Goal: Information Seeking & Learning: Learn about a topic

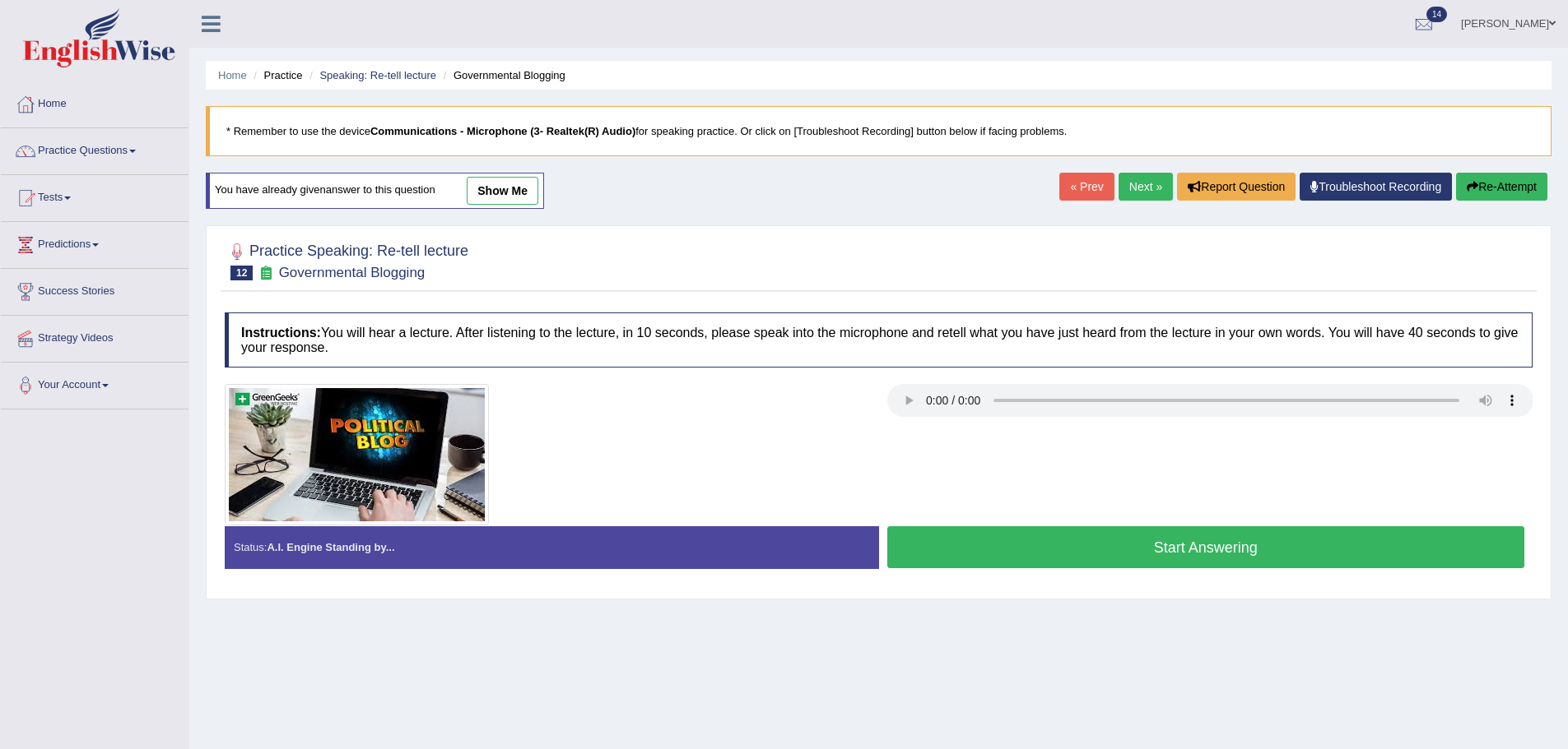
drag, startPoint x: 508, startPoint y: 189, endPoint x: 654, endPoint y: 394, distance: 251.7
click at [508, 189] on link "show me" at bounding box center [503, 190] width 72 height 28
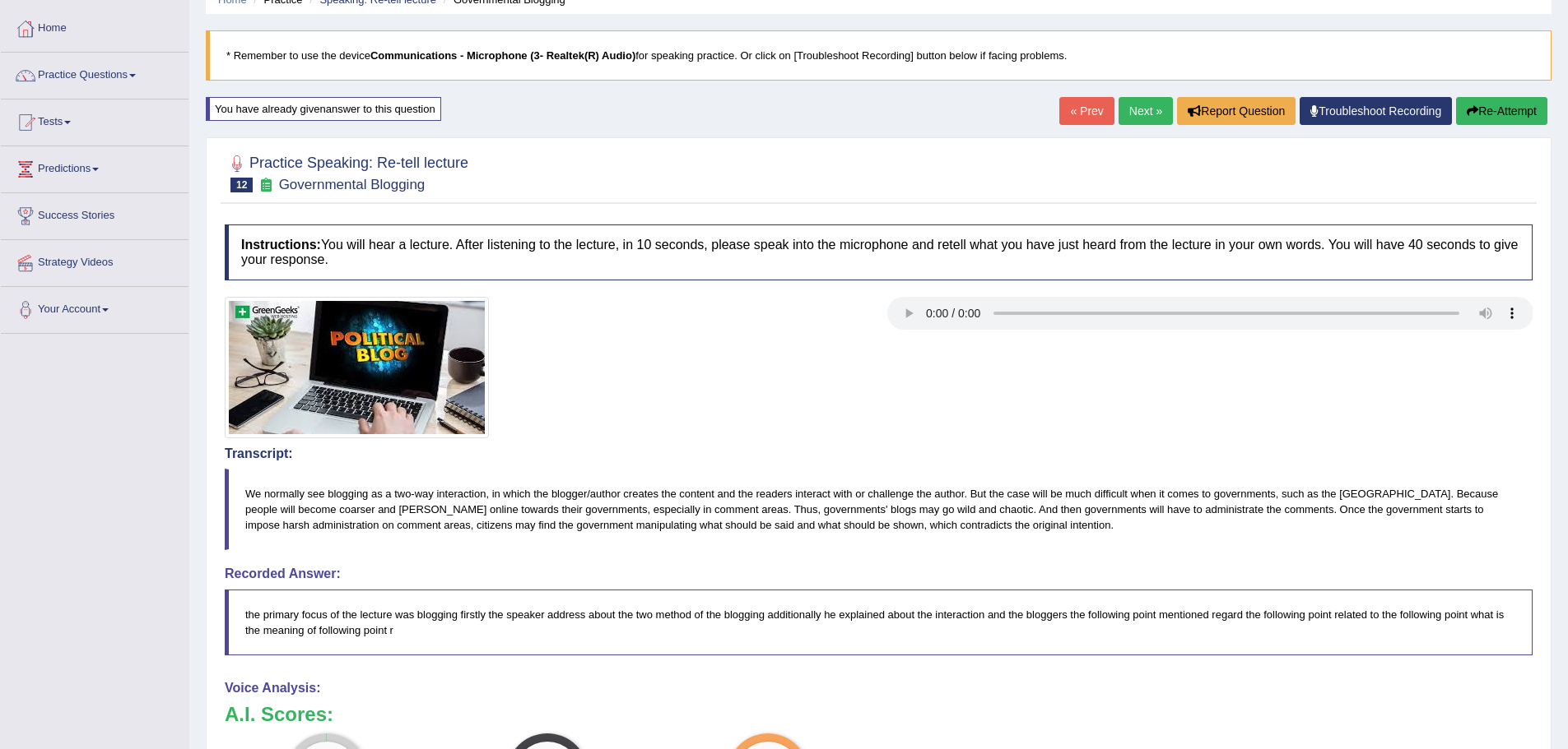
scroll to position [164, 0]
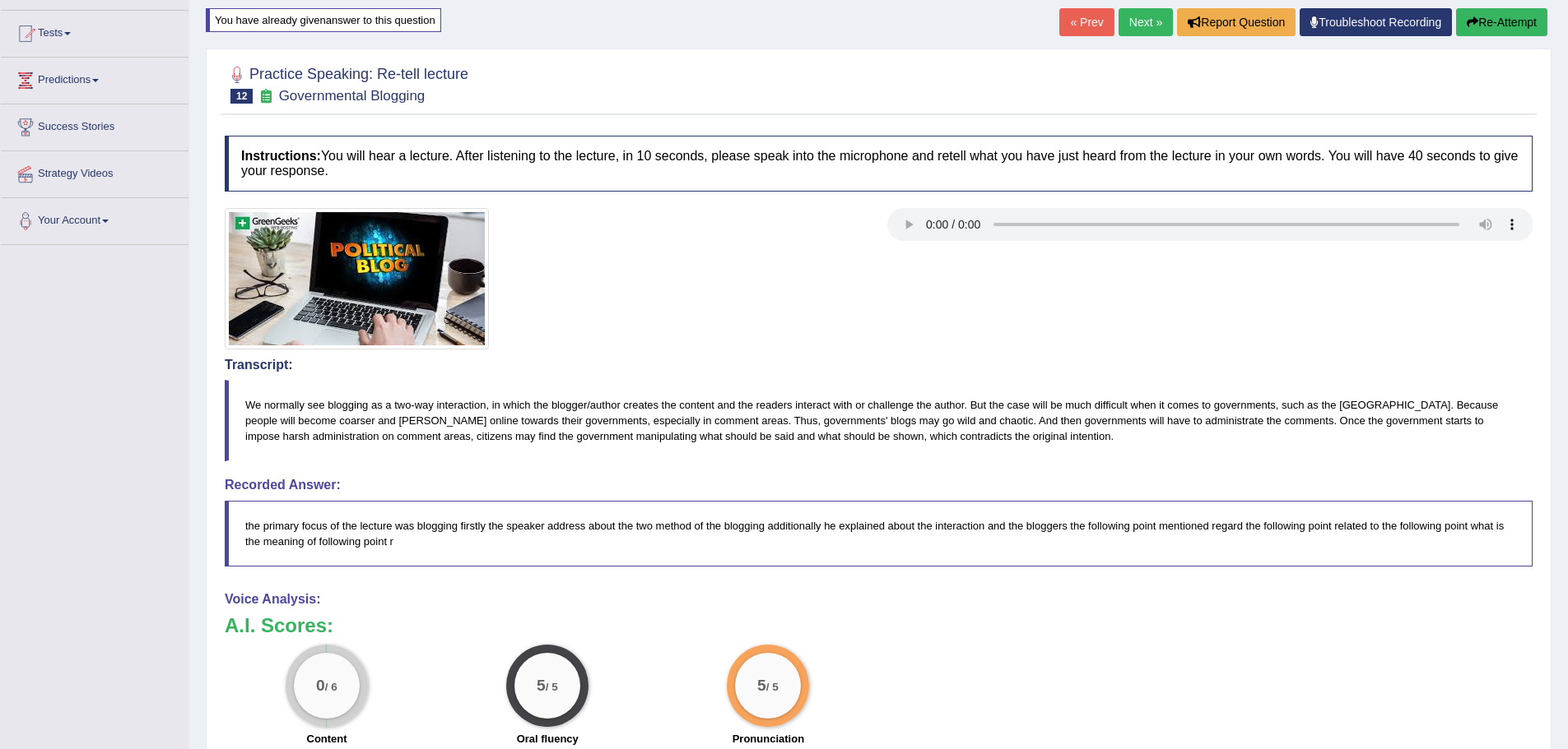
click at [1522, 23] on button "Re-Attempt" at bounding box center [1502, 21] width 91 height 28
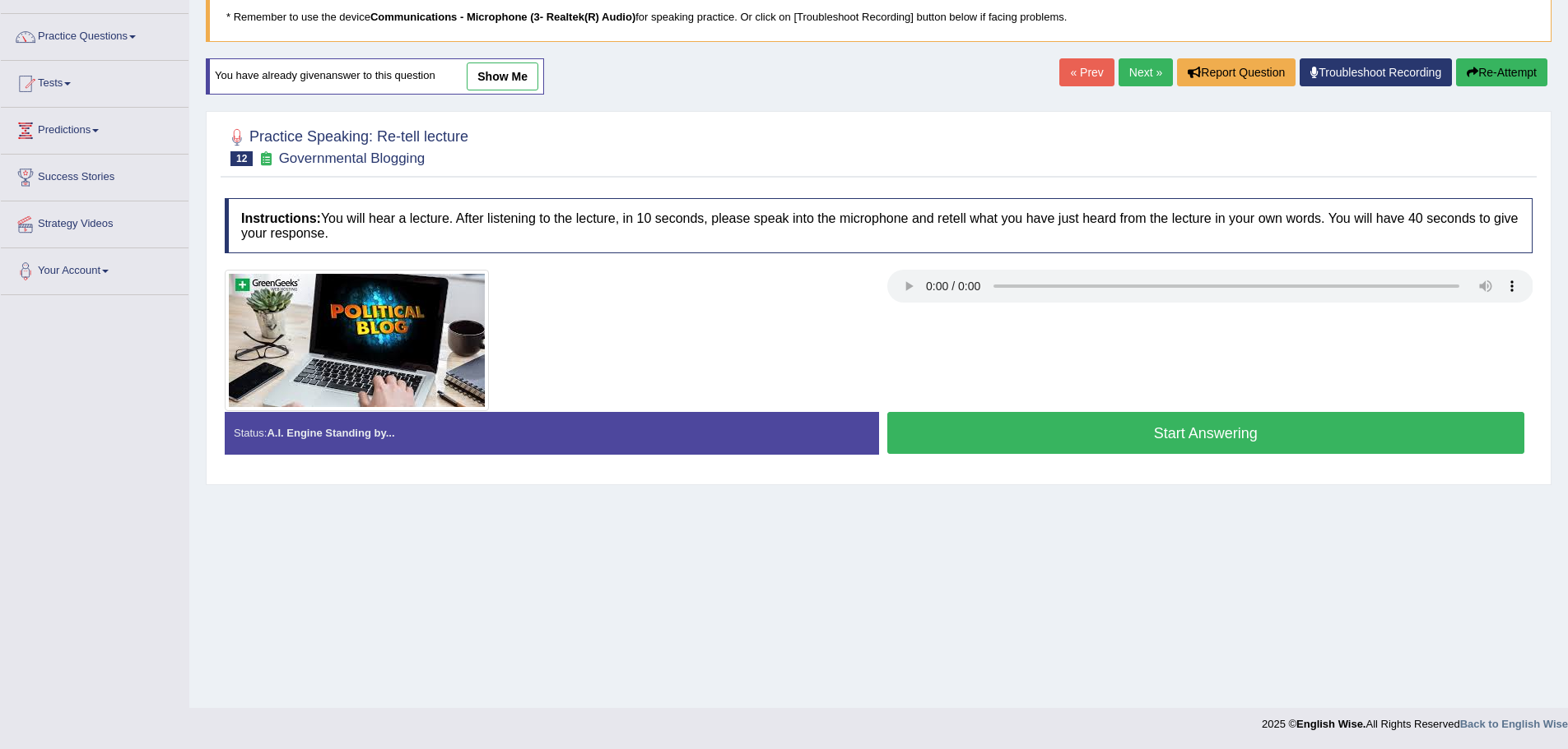
click at [1187, 432] on button "Start Answering" at bounding box center [1206, 432] width 638 height 42
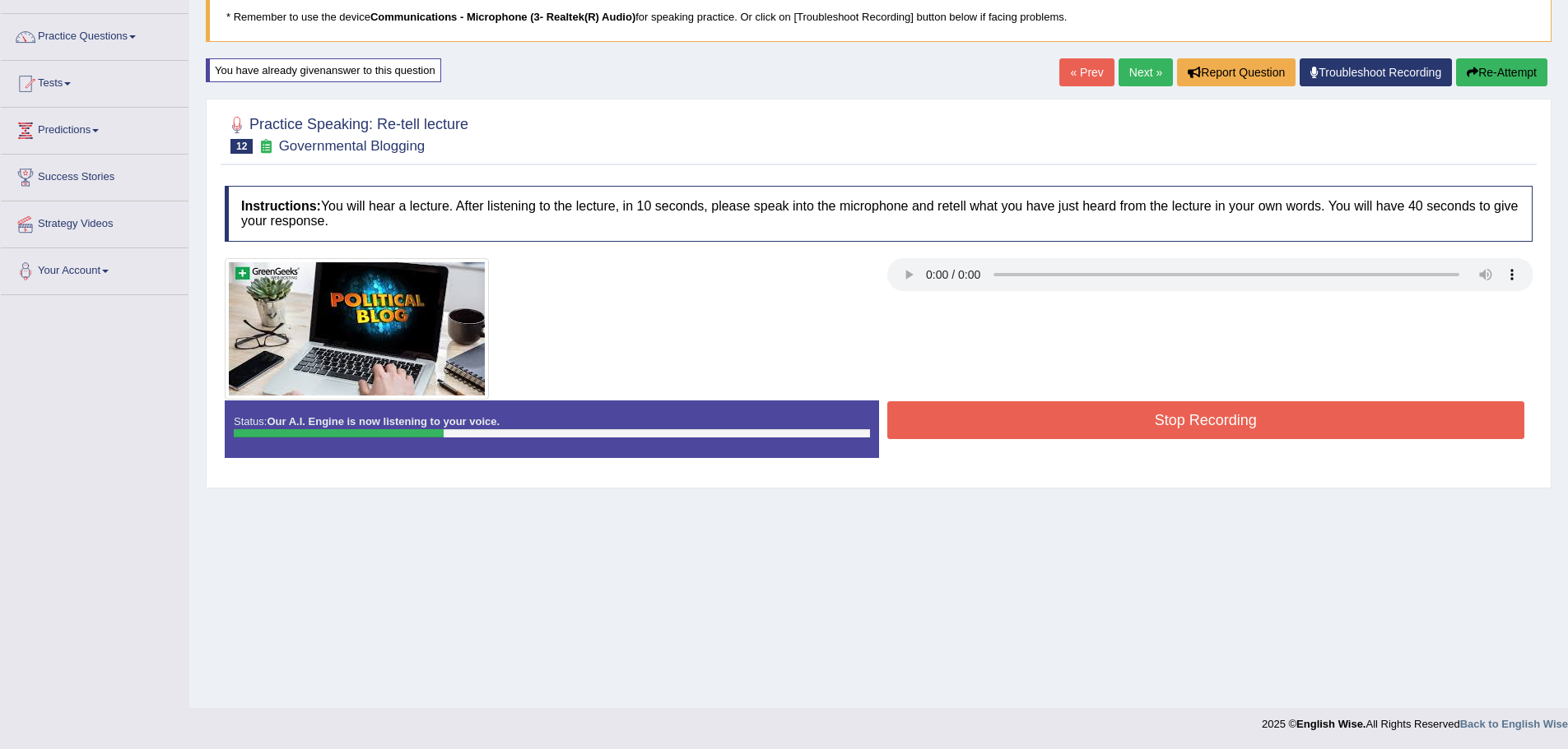
click at [1264, 419] on button "Stop Recording" at bounding box center [1206, 420] width 638 height 38
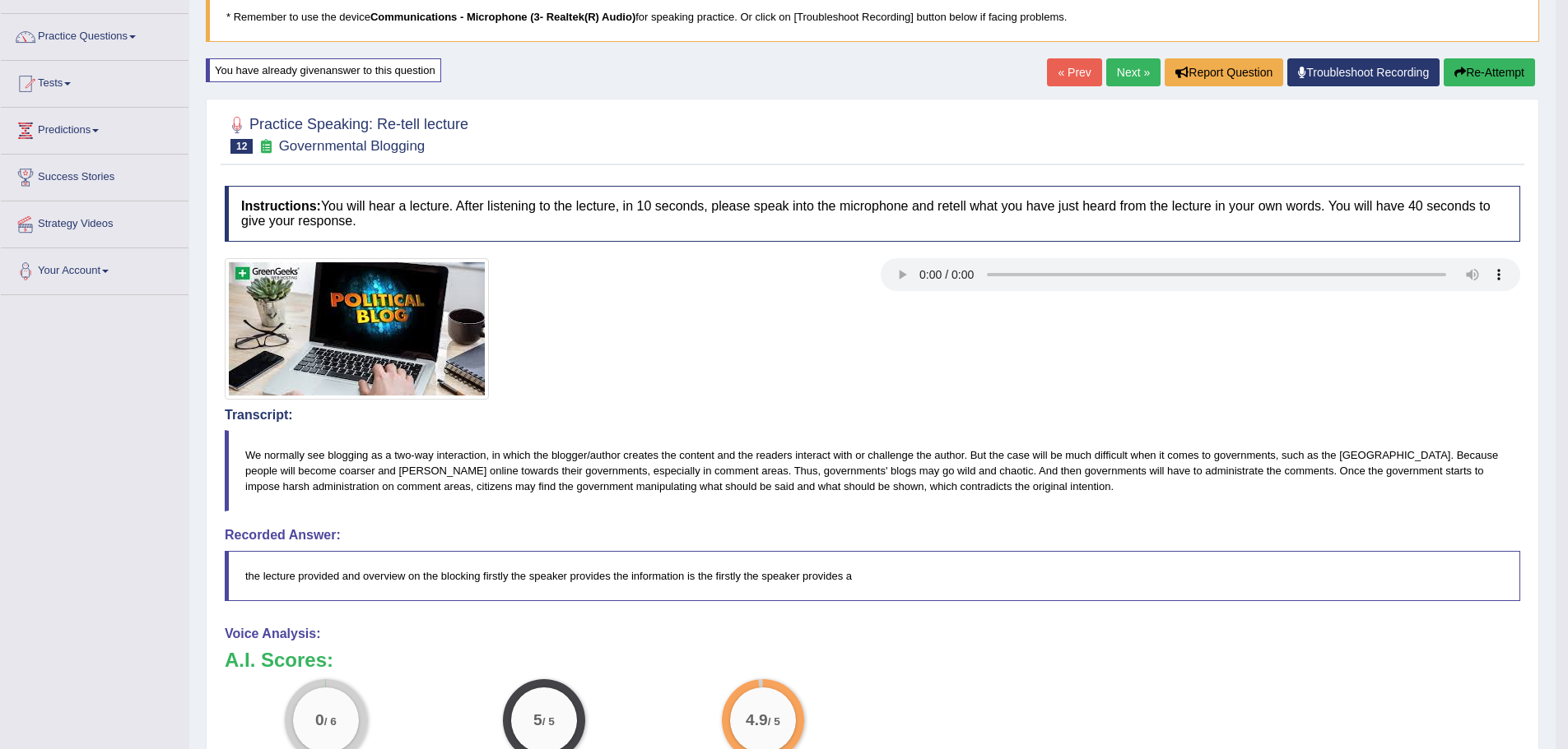
click at [1458, 85] on button "Re-Attempt" at bounding box center [1489, 72] width 91 height 28
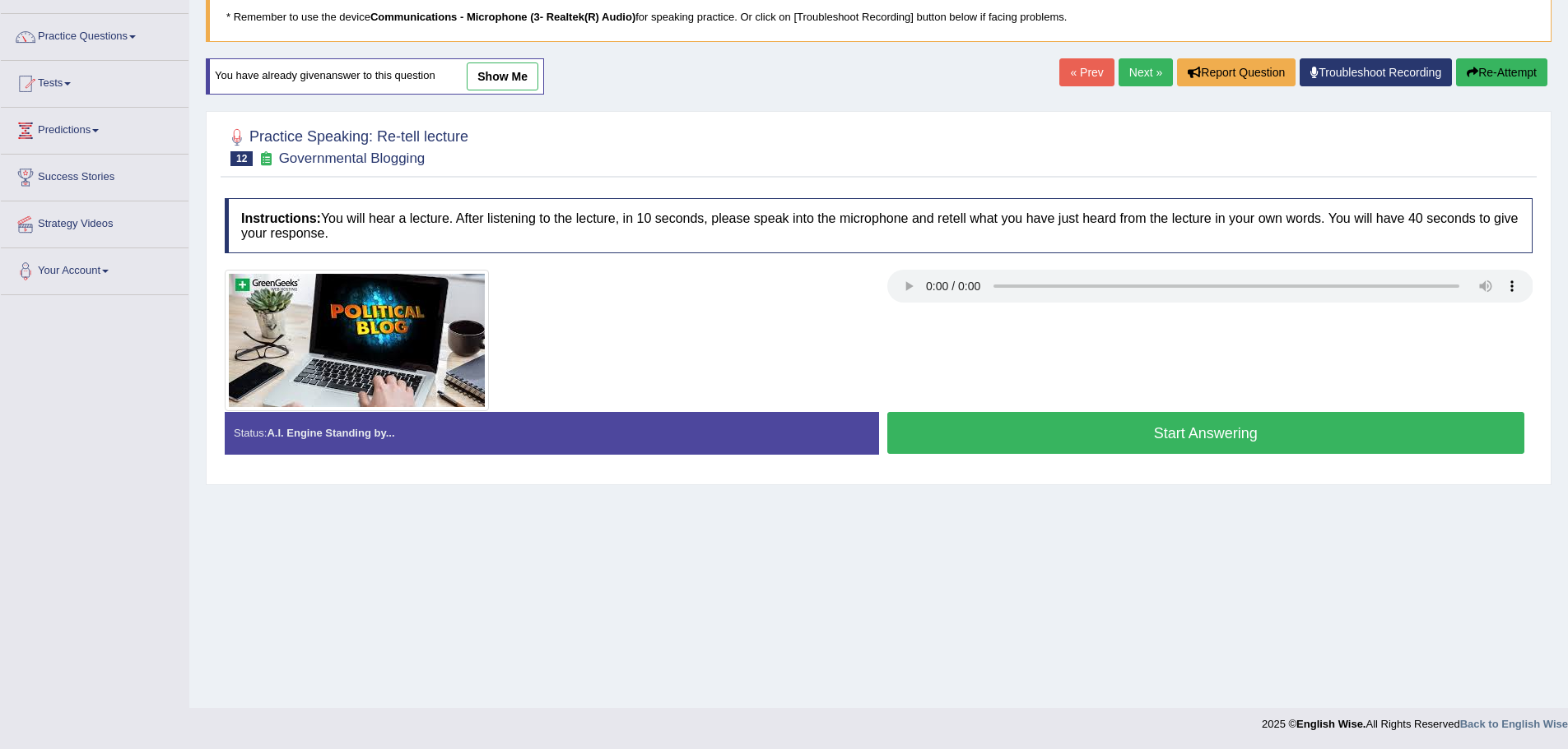
click at [1061, 439] on button "Start Answering" at bounding box center [1206, 432] width 638 height 42
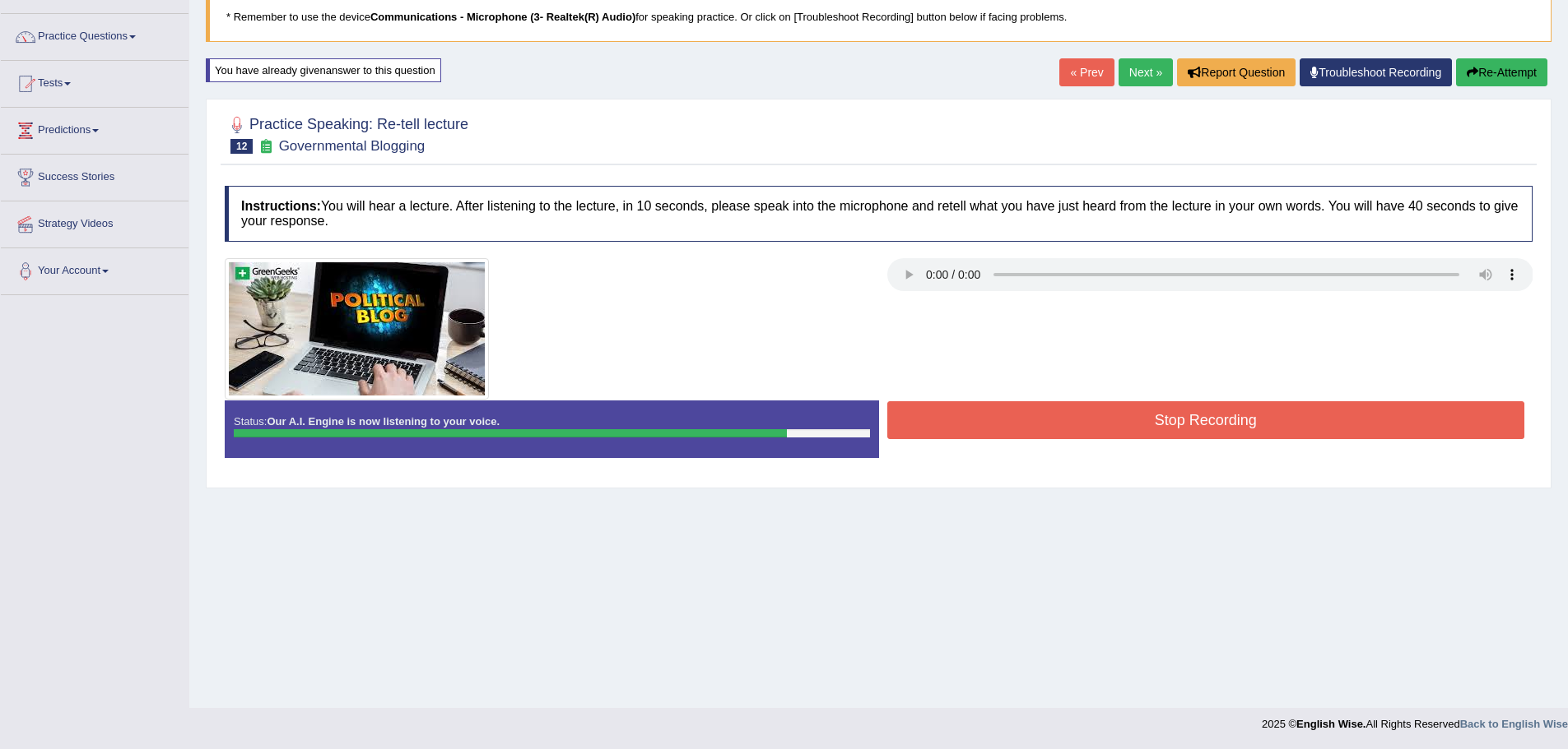
click at [1158, 436] on button "Stop Recording" at bounding box center [1206, 420] width 638 height 38
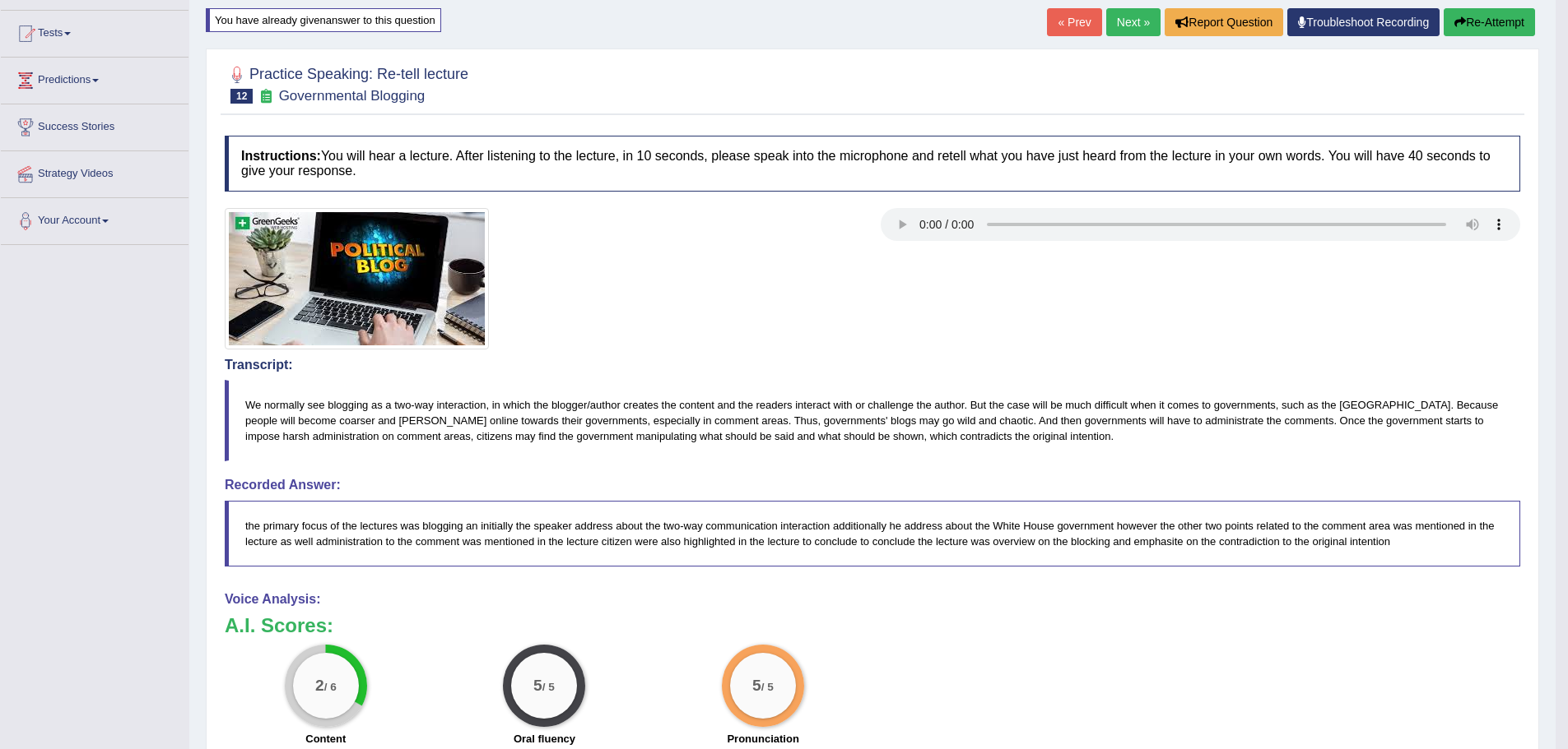
scroll to position [32, 0]
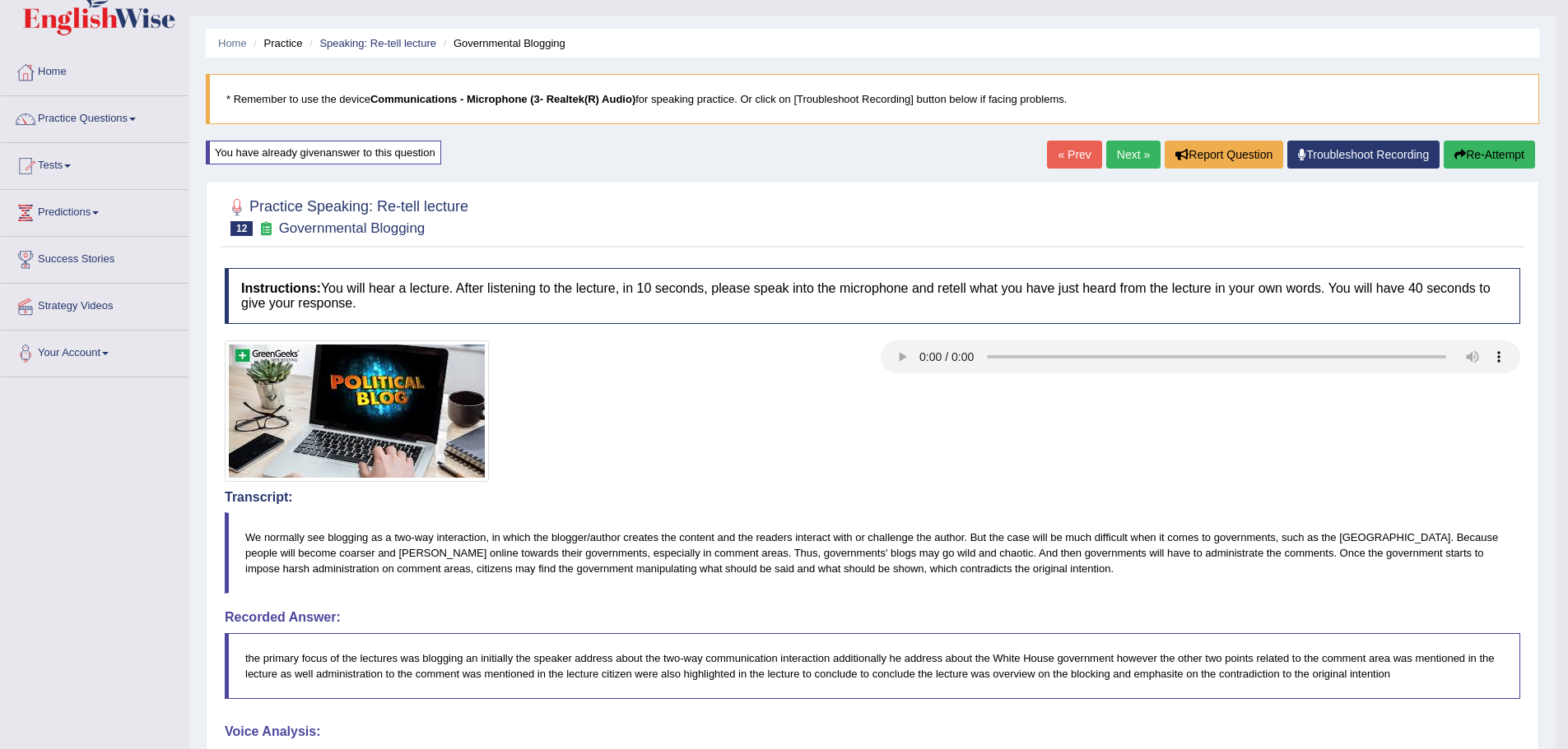
click at [1492, 137] on div "Home Practice Speaking: Re-tell lecture Governmental Blogging * Remember to use…" at bounding box center [873, 559] width 1367 height 1182
click at [1492, 145] on button "Re-Attempt" at bounding box center [1489, 154] width 91 height 28
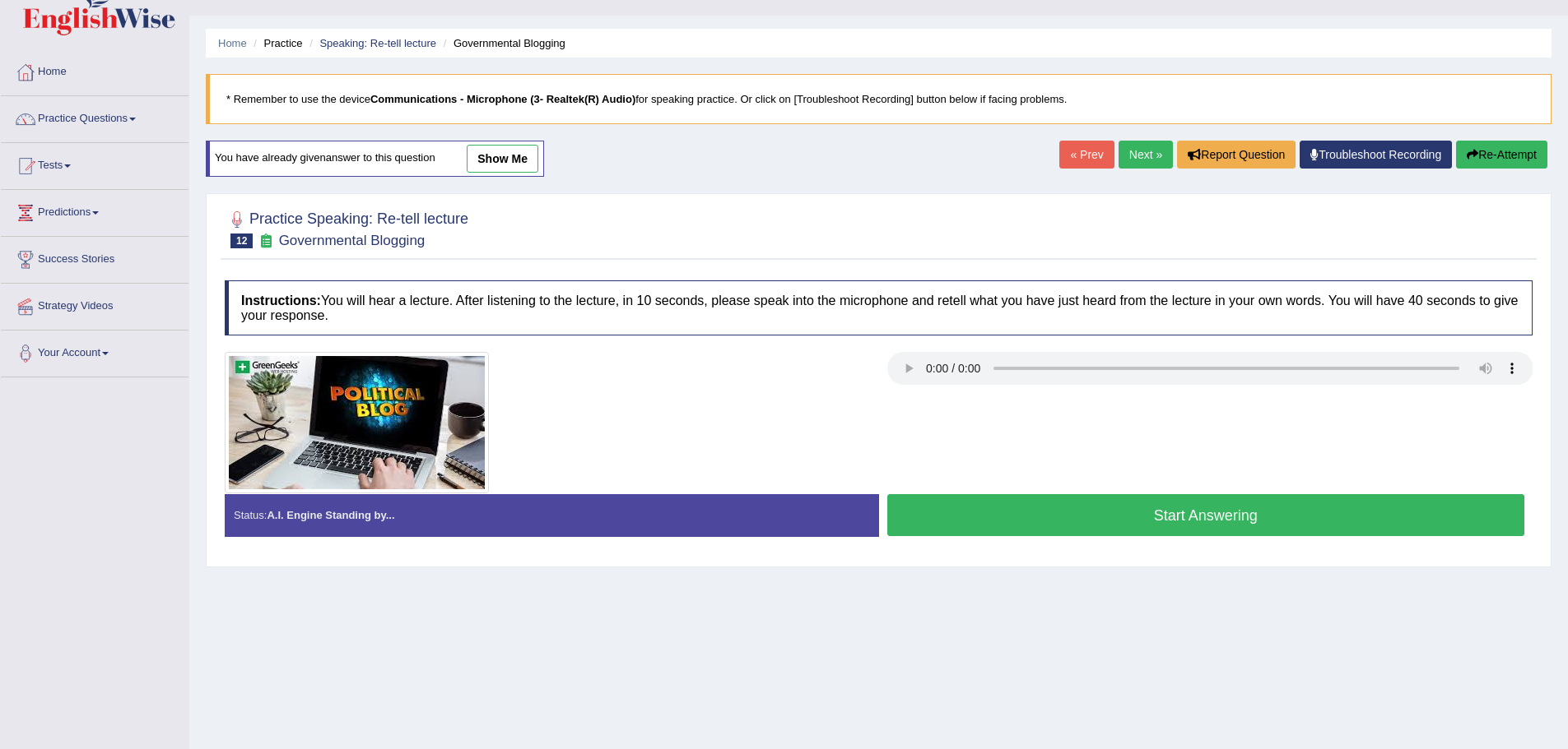
scroll to position [115, 0]
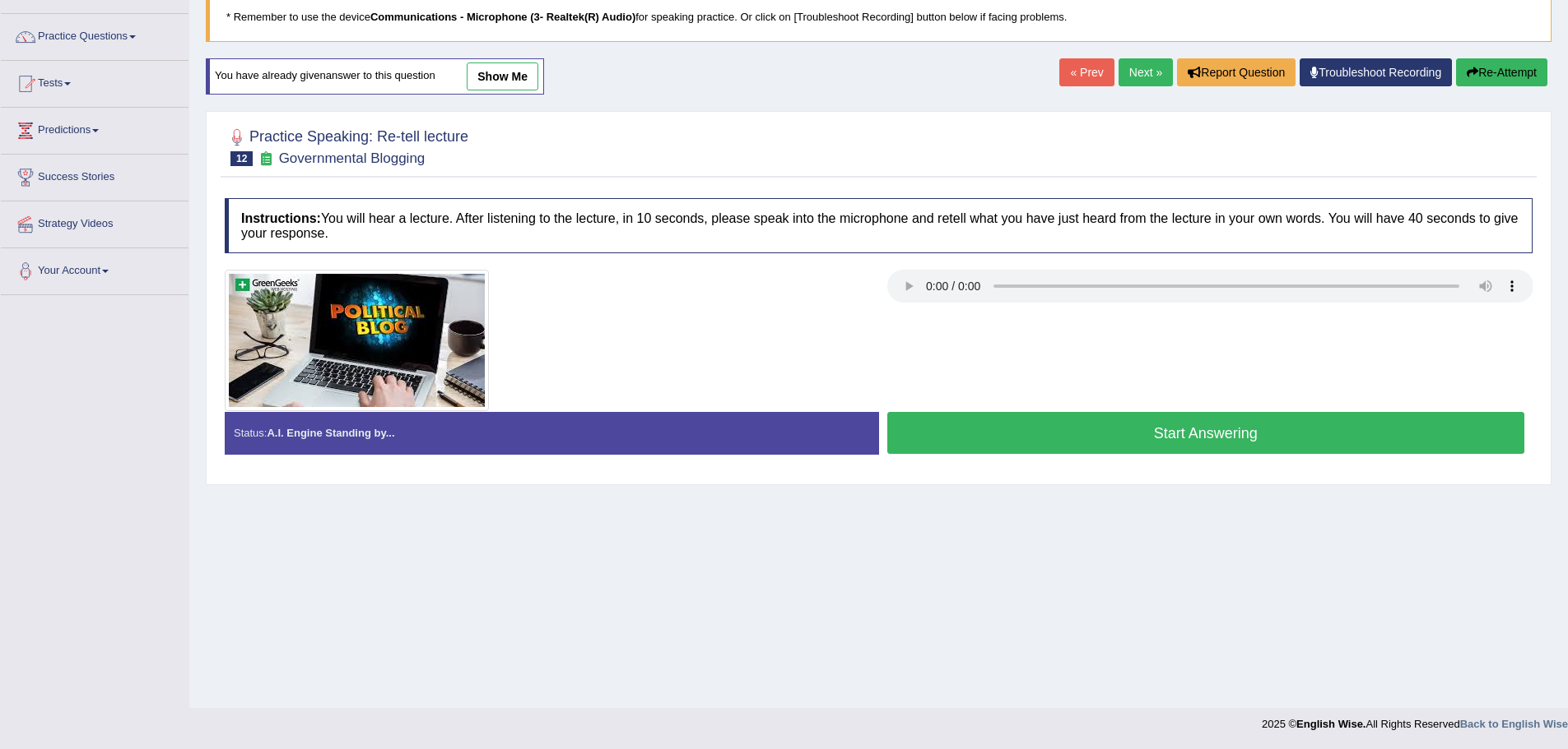
click at [1157, 444] on button "Start Answering" at bounding box center [1206, 432] width 638 height 42
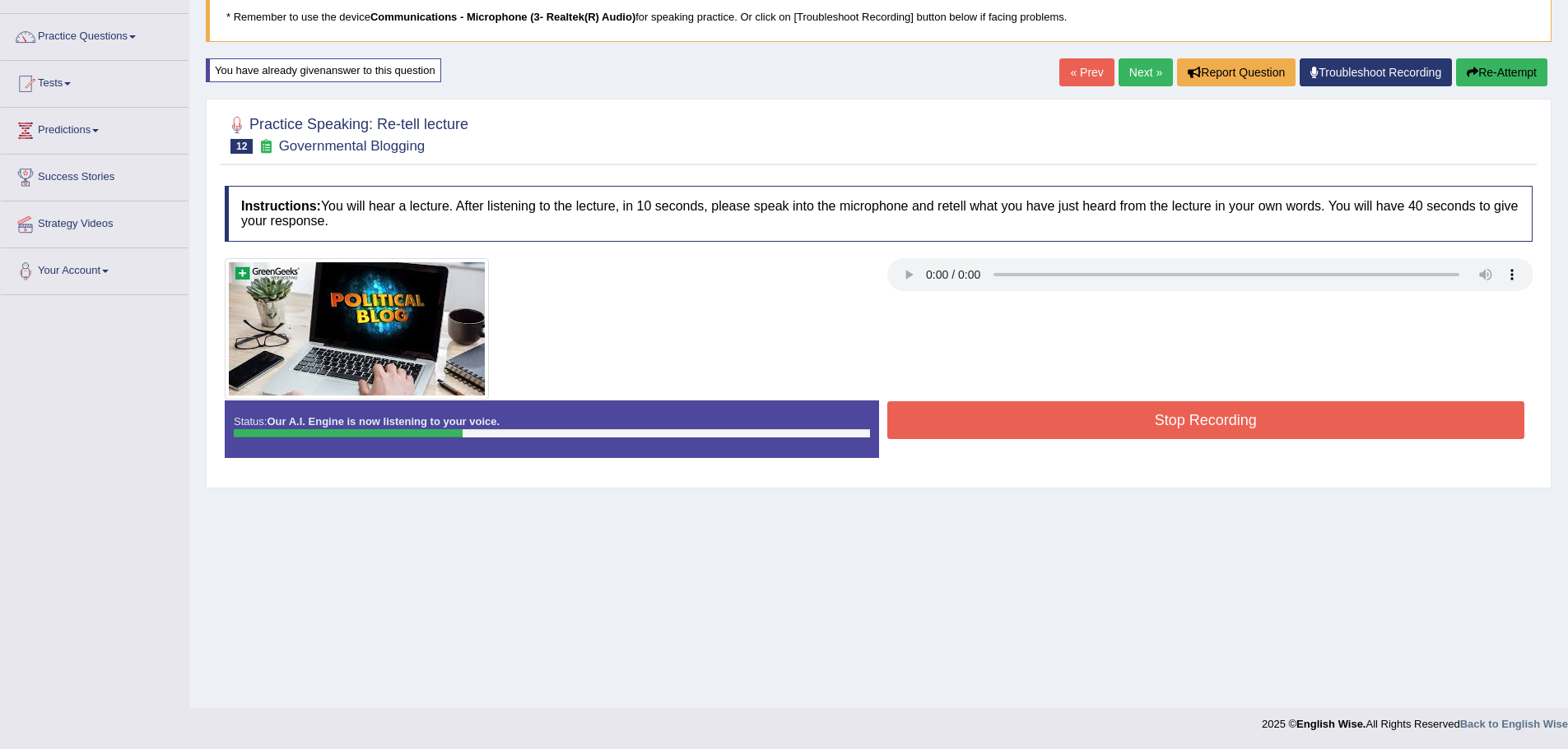
click at [1125, 396] on div at bounding box center [879, 329] width 1324 height 142
click at [1125, 405] on button "Stop Recording" at bounding box center [1206, 420] width 638 height 38
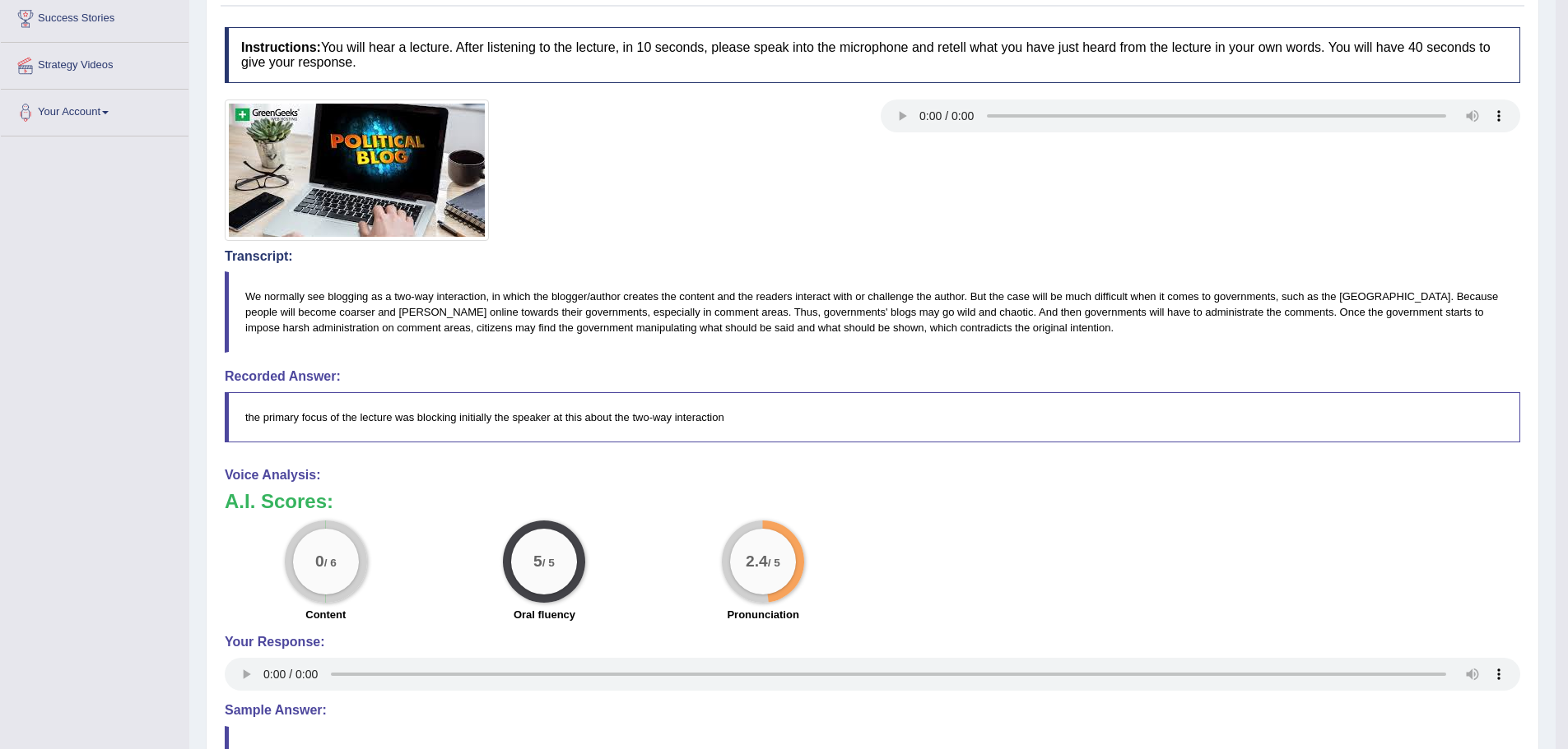
scroll to position [0, 0]
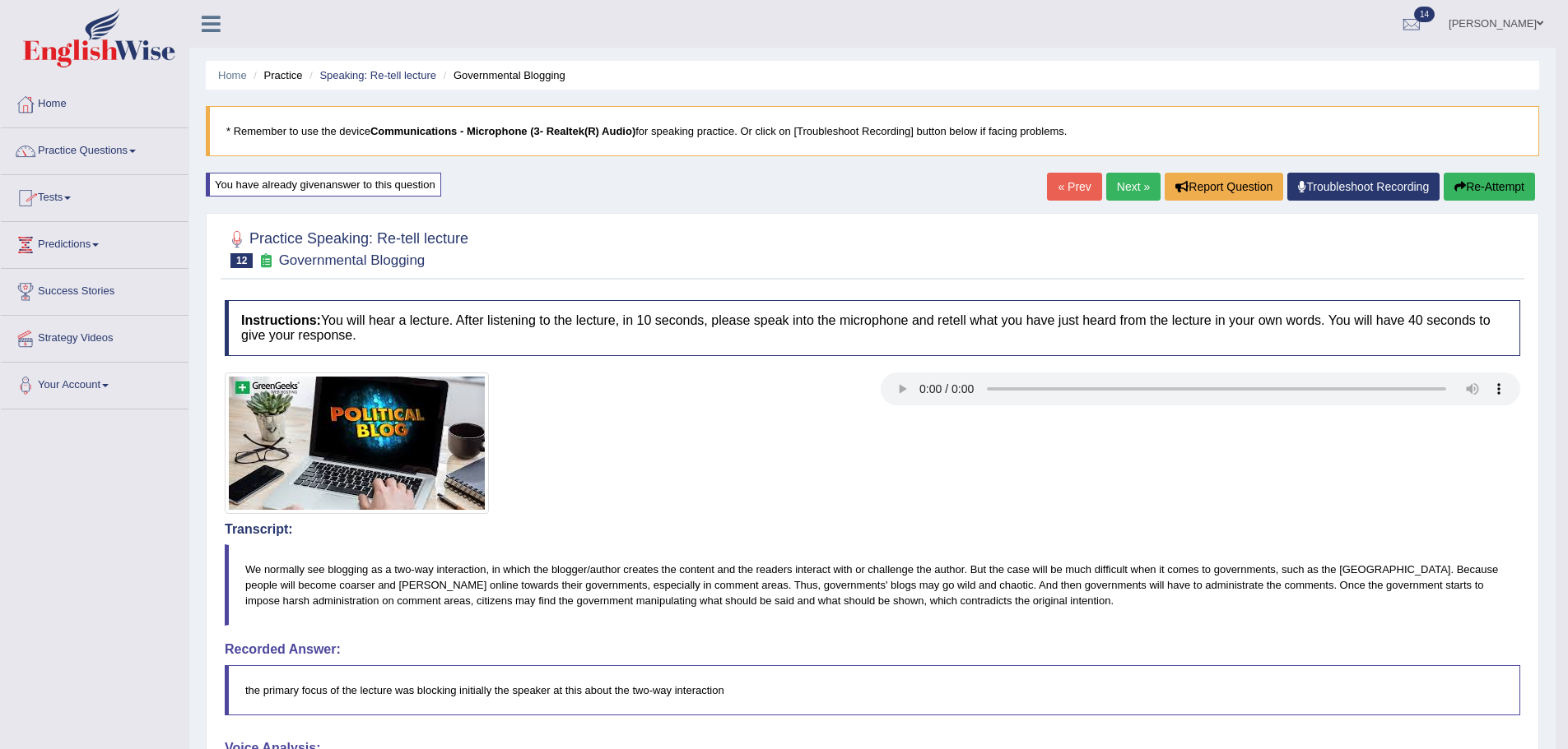
click at [1487, 192] on button "Re-Attempt" at bounding box center [1489, 187] width 91 height 28
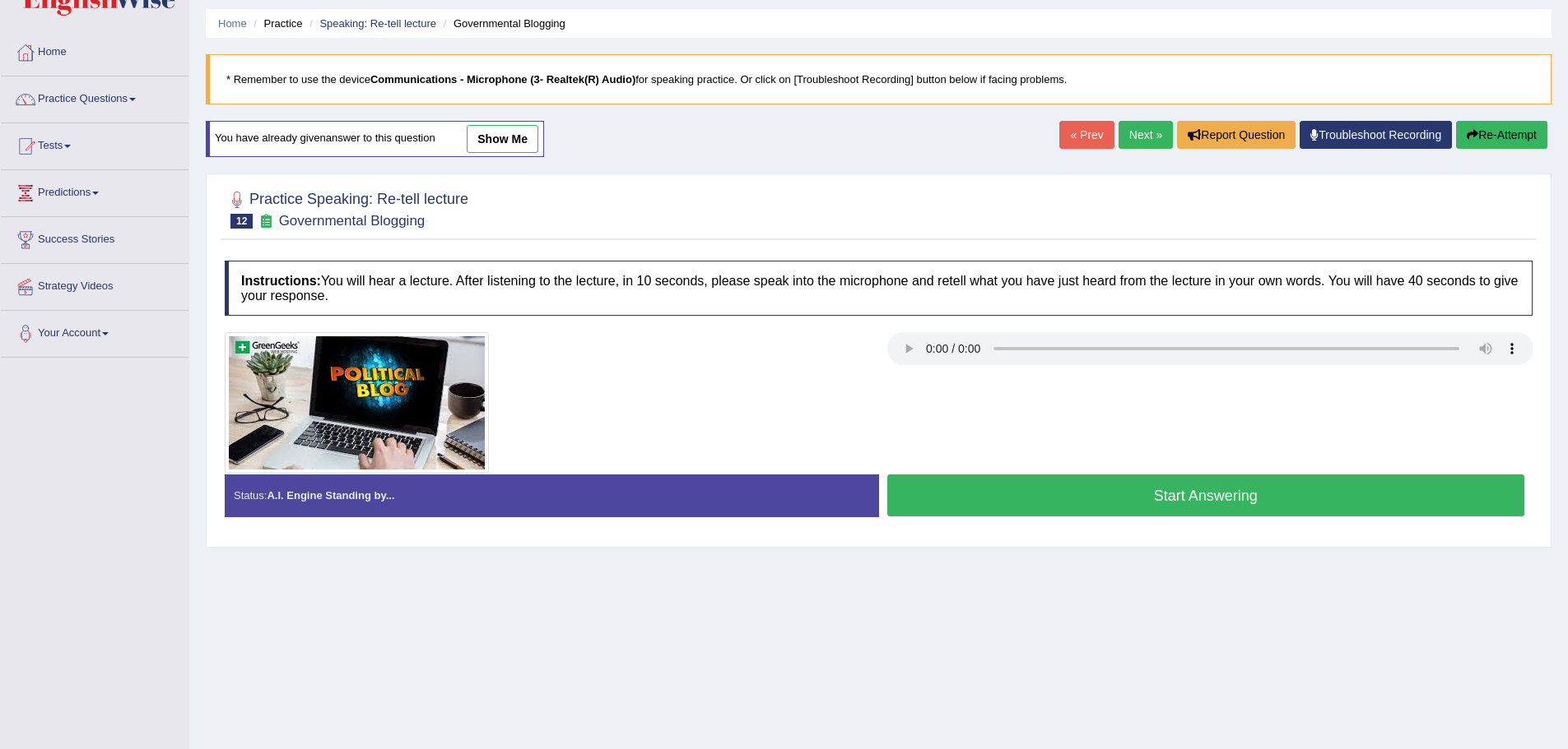
scroll to position [83, 0]
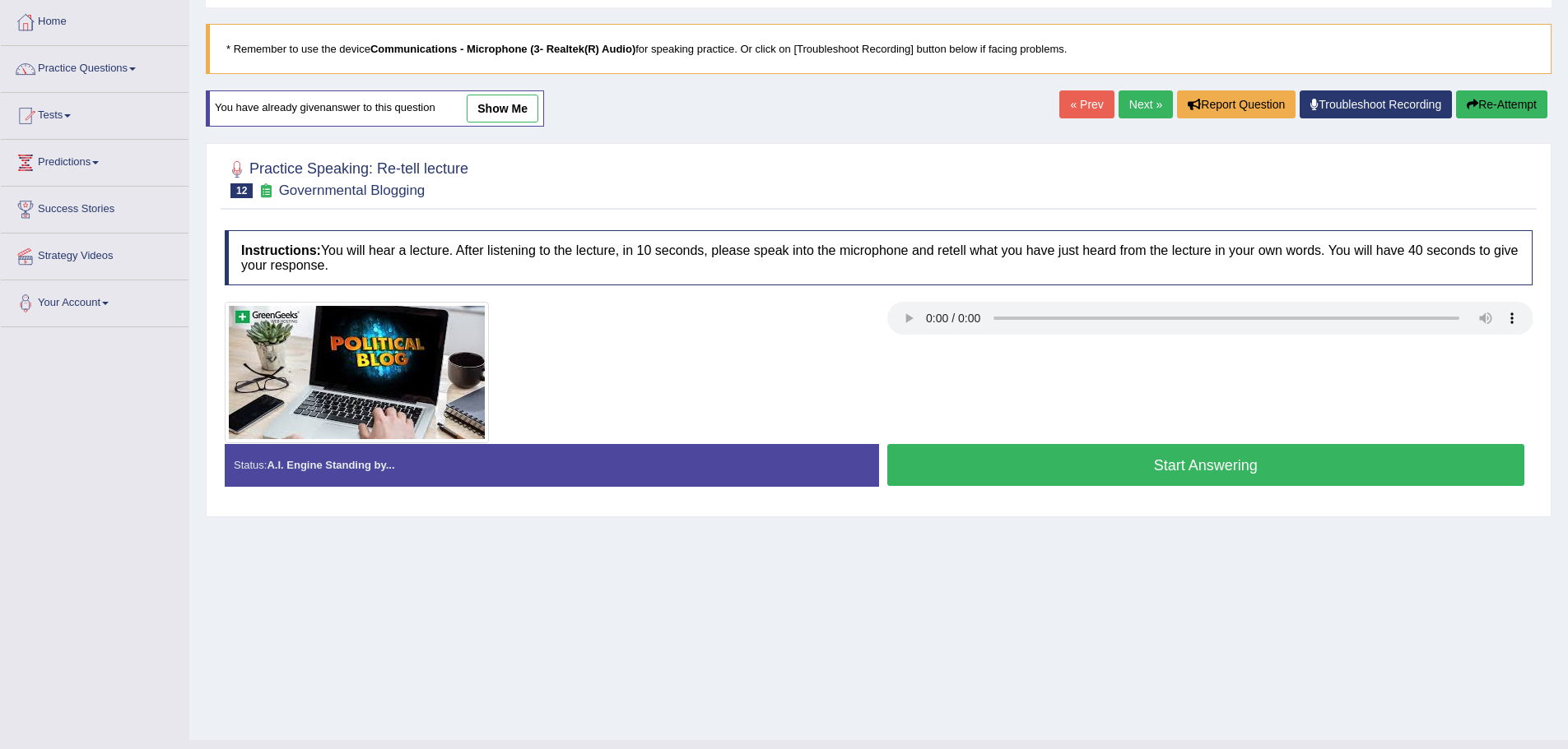
click at [1098, 471] on button "Start Answering" at bounding box center [1206, 464] width 638 height 42
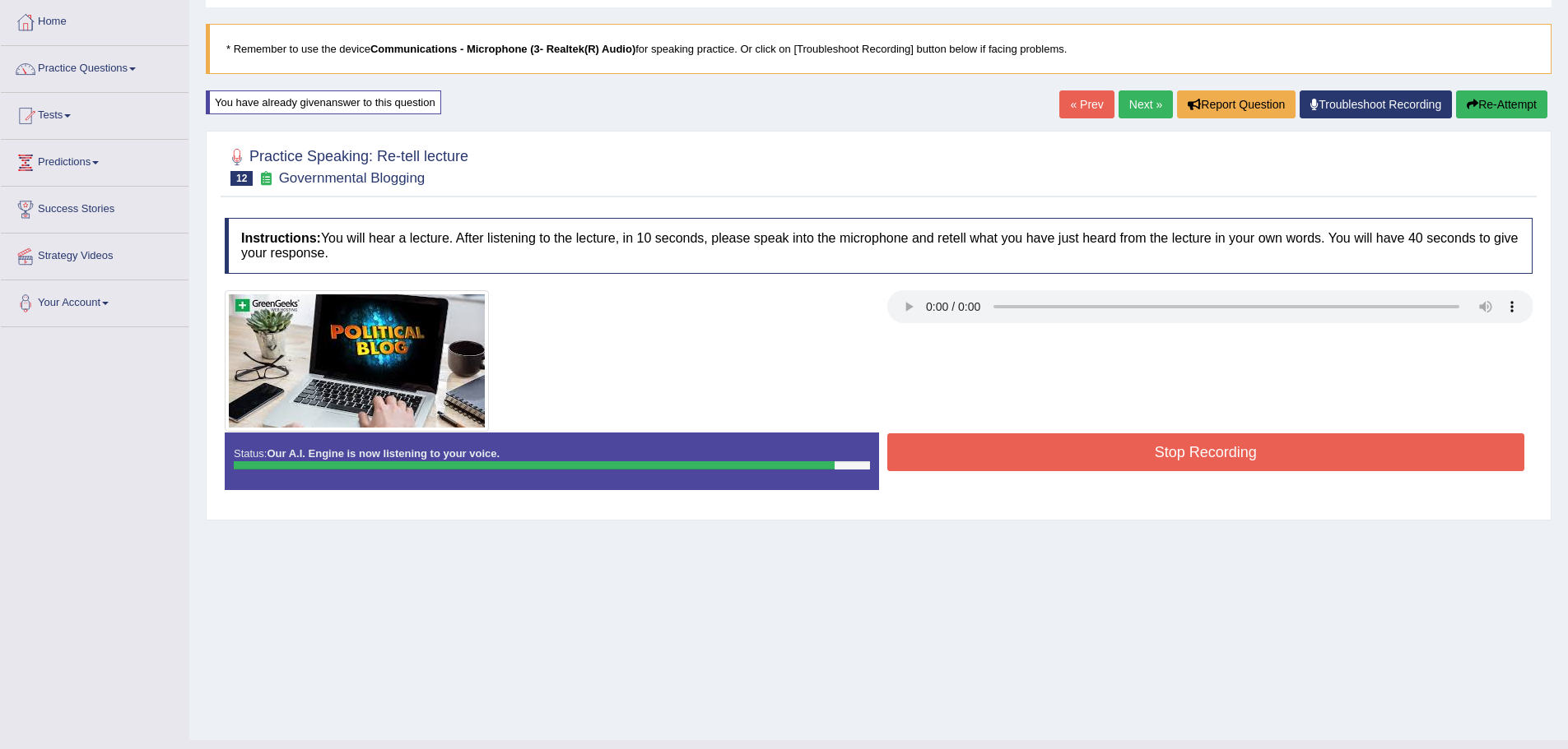
click at [1133, 442] on button "Stop Recording" at bounding box center [1206, 452] width 638 height 38
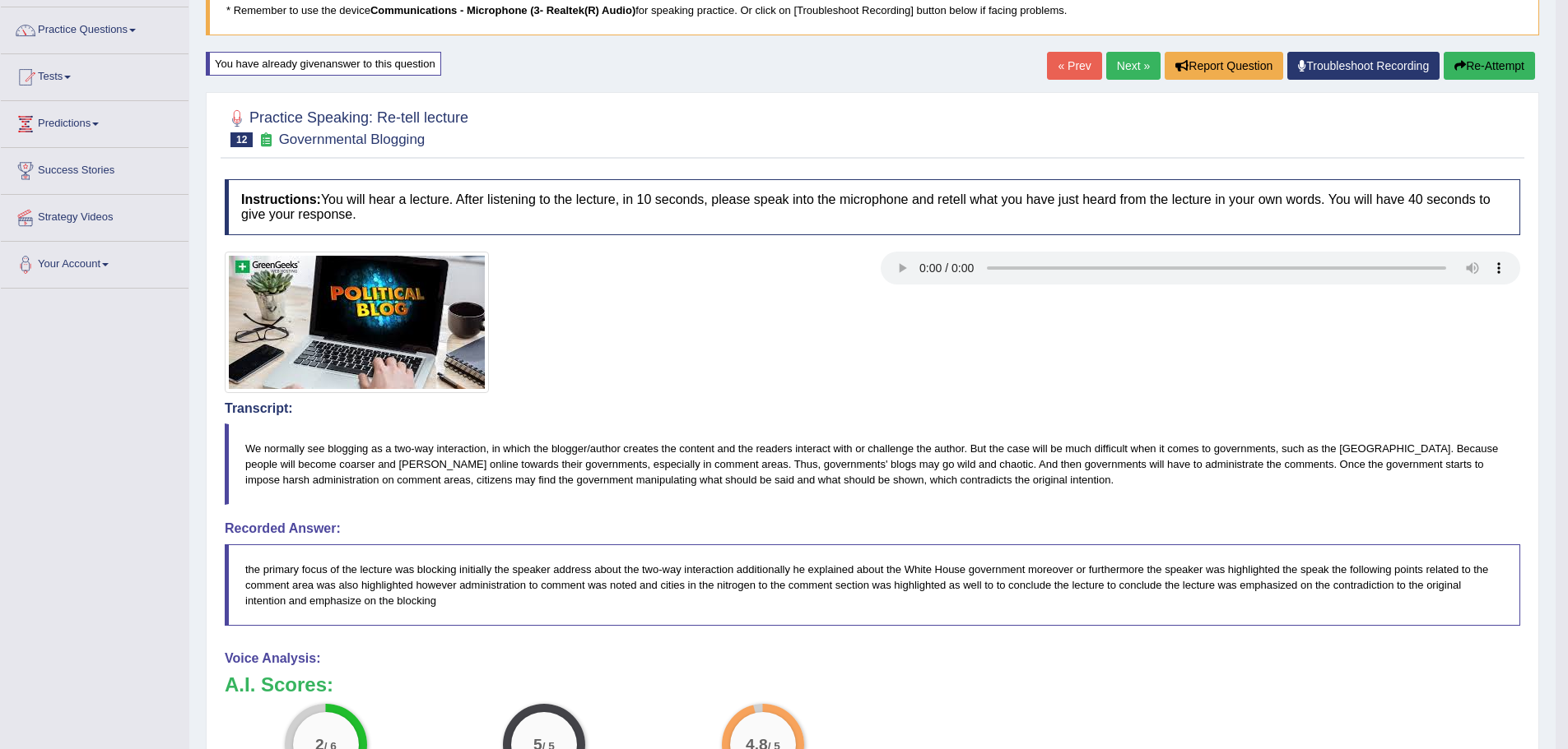
scroll to position [0, 0]
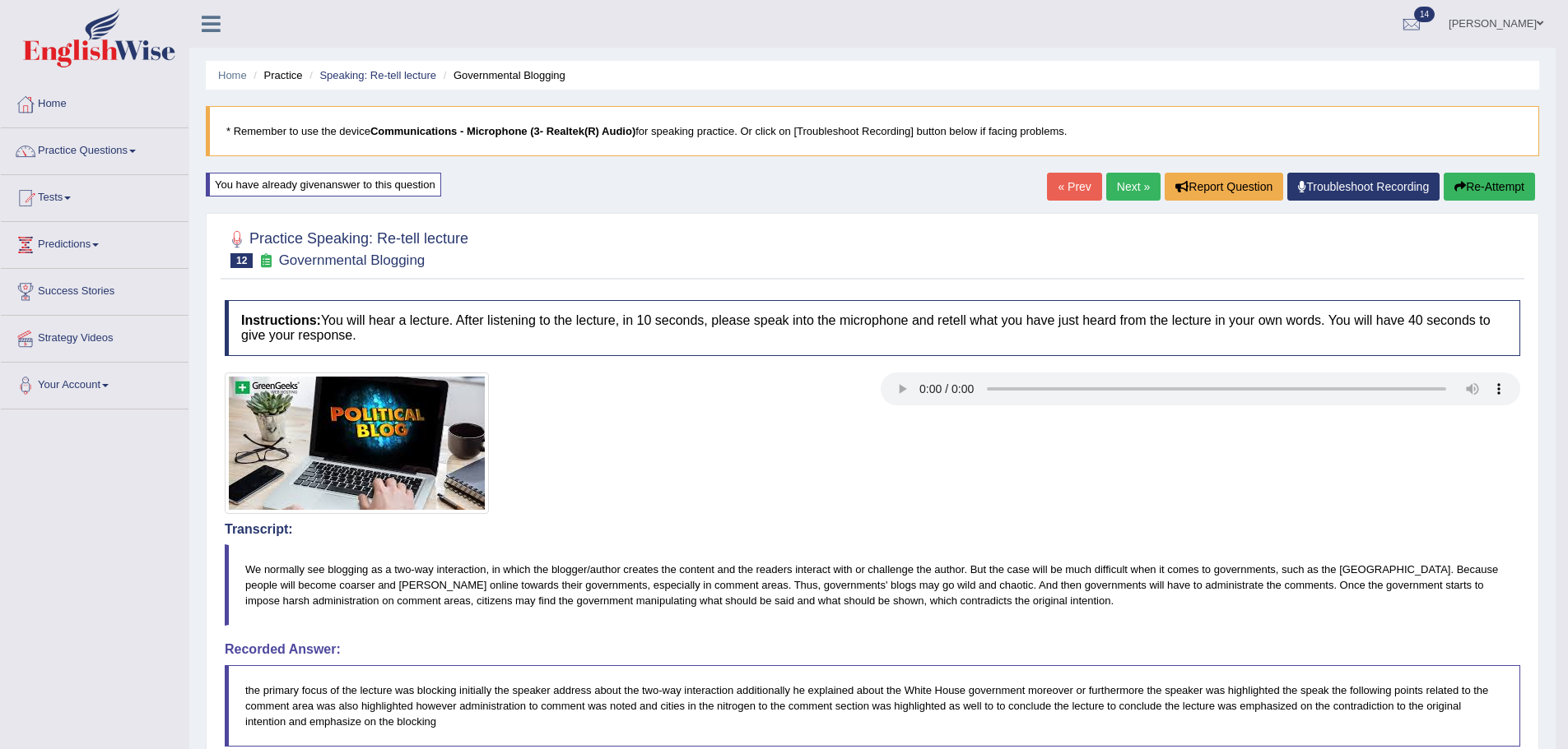
click at [1456, 186] on icon "button" at bounding box center [1460, 187] width 12 height 12
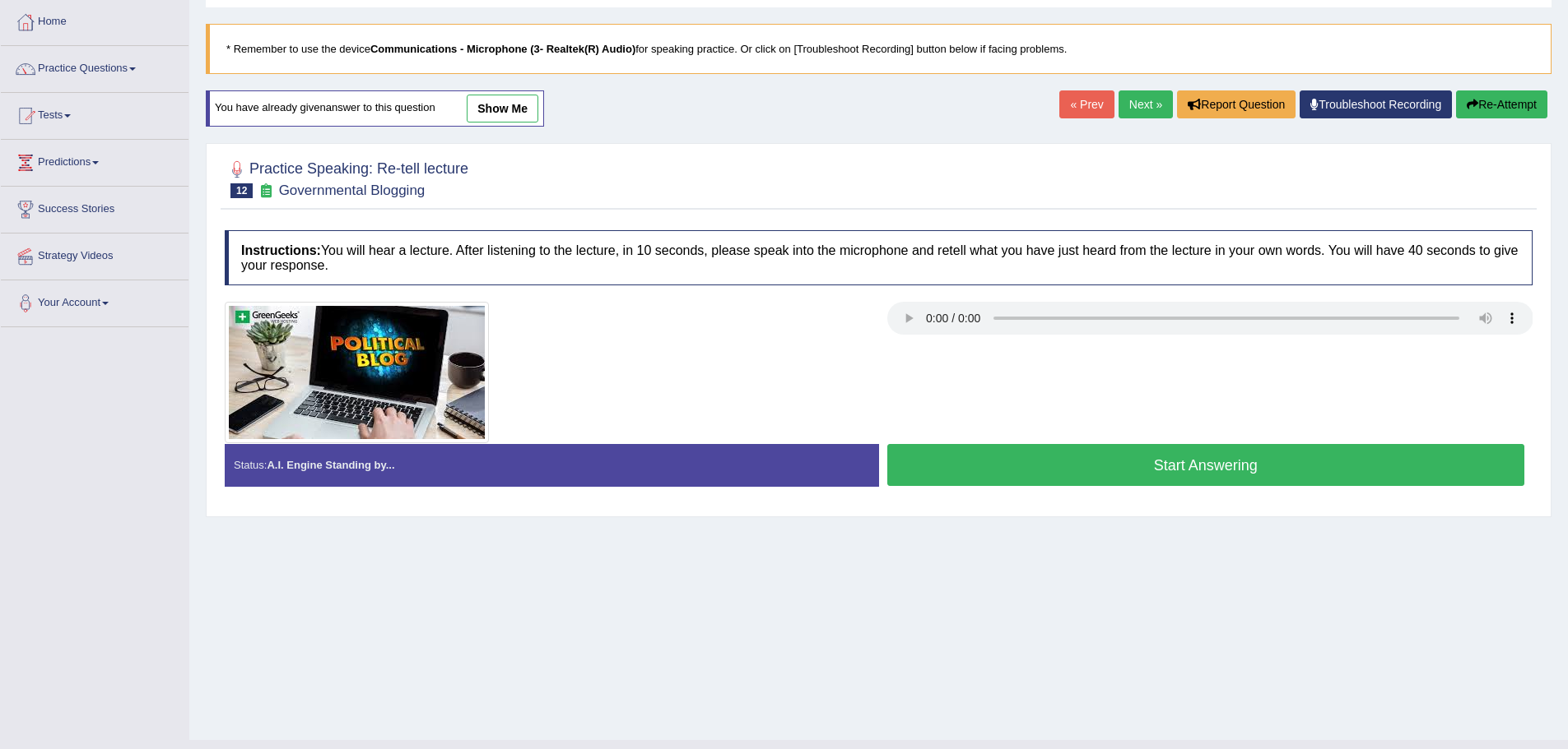
scroll to position [115, 0]
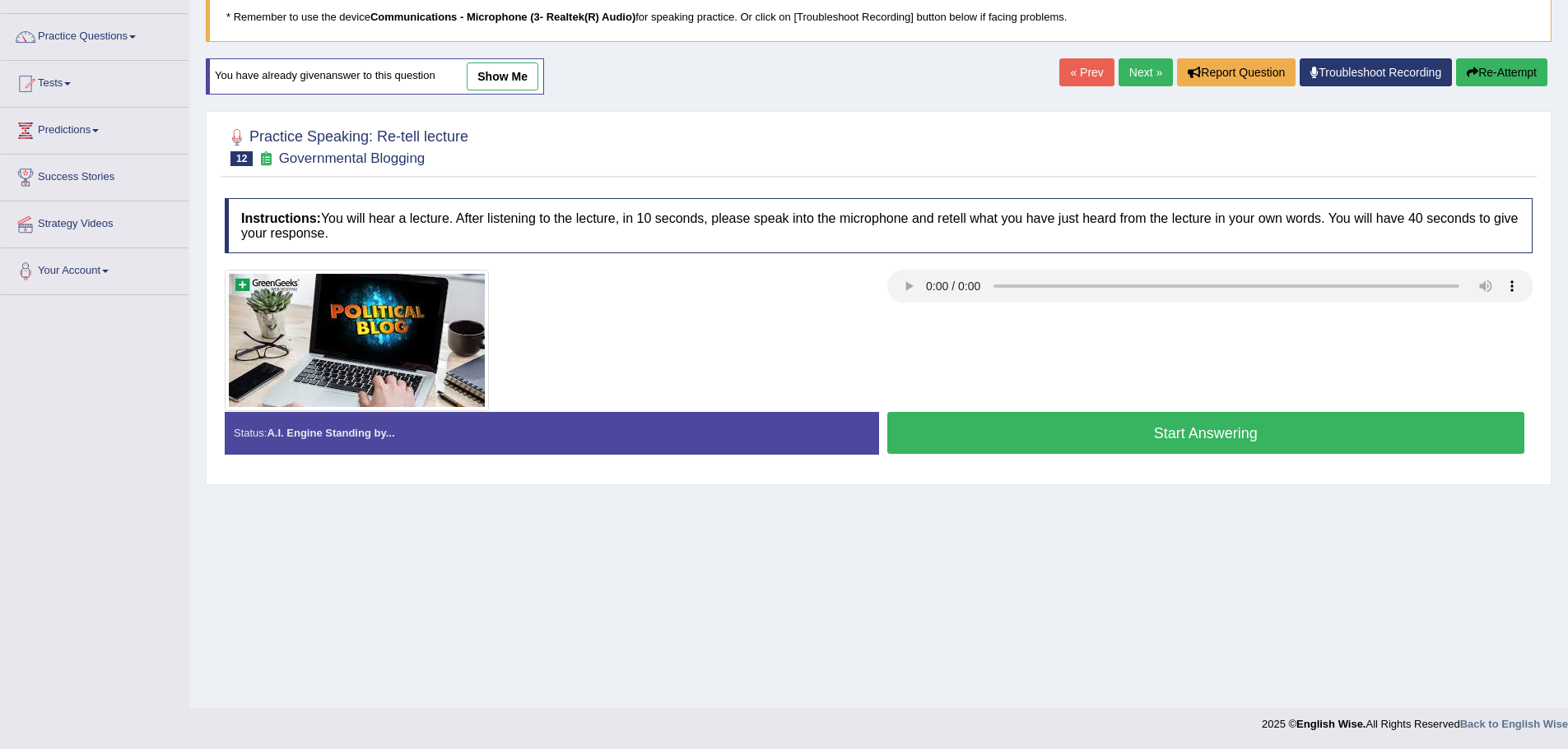
click at [1186, 445] on button "Start Answering" at bounding box center [1206, 432] width 638 height 42
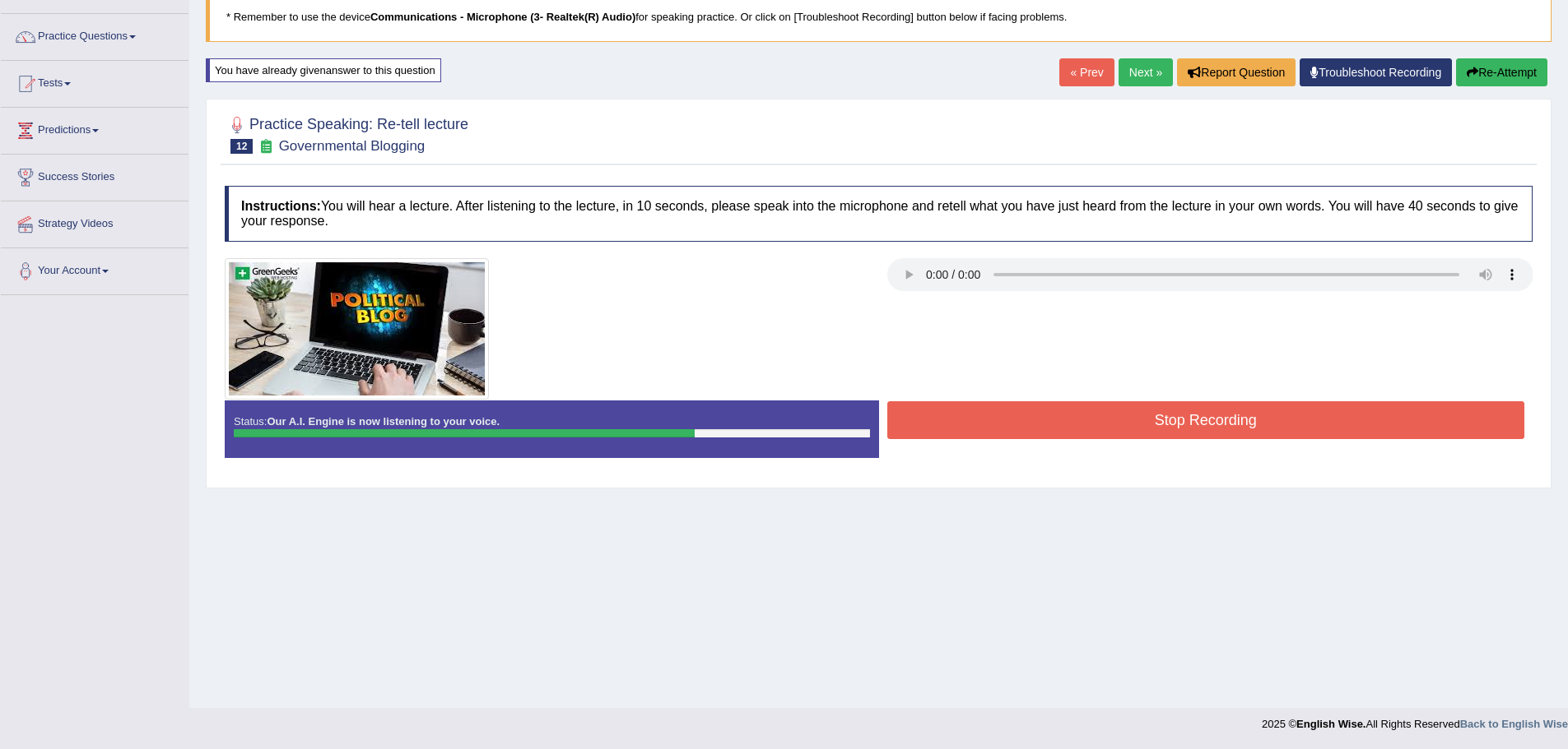
click at [1230, 422] on button "Stop Recording" at bounding box center [1206, 420] width 638 height 38
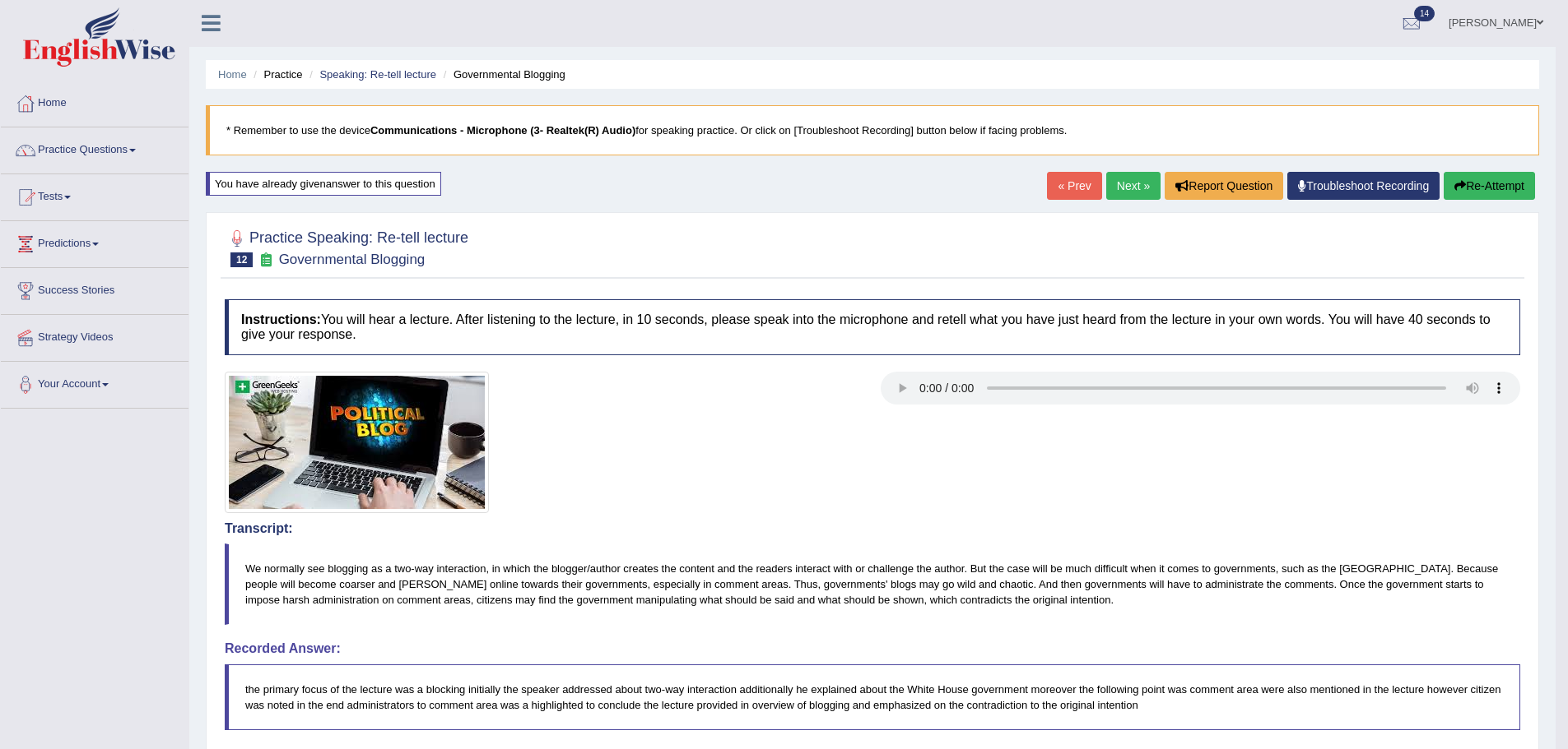
scroll to position [0, 0]
click at [1117, 173] on link "Next »" at bounding box center [1133, 187] width 54 height 28
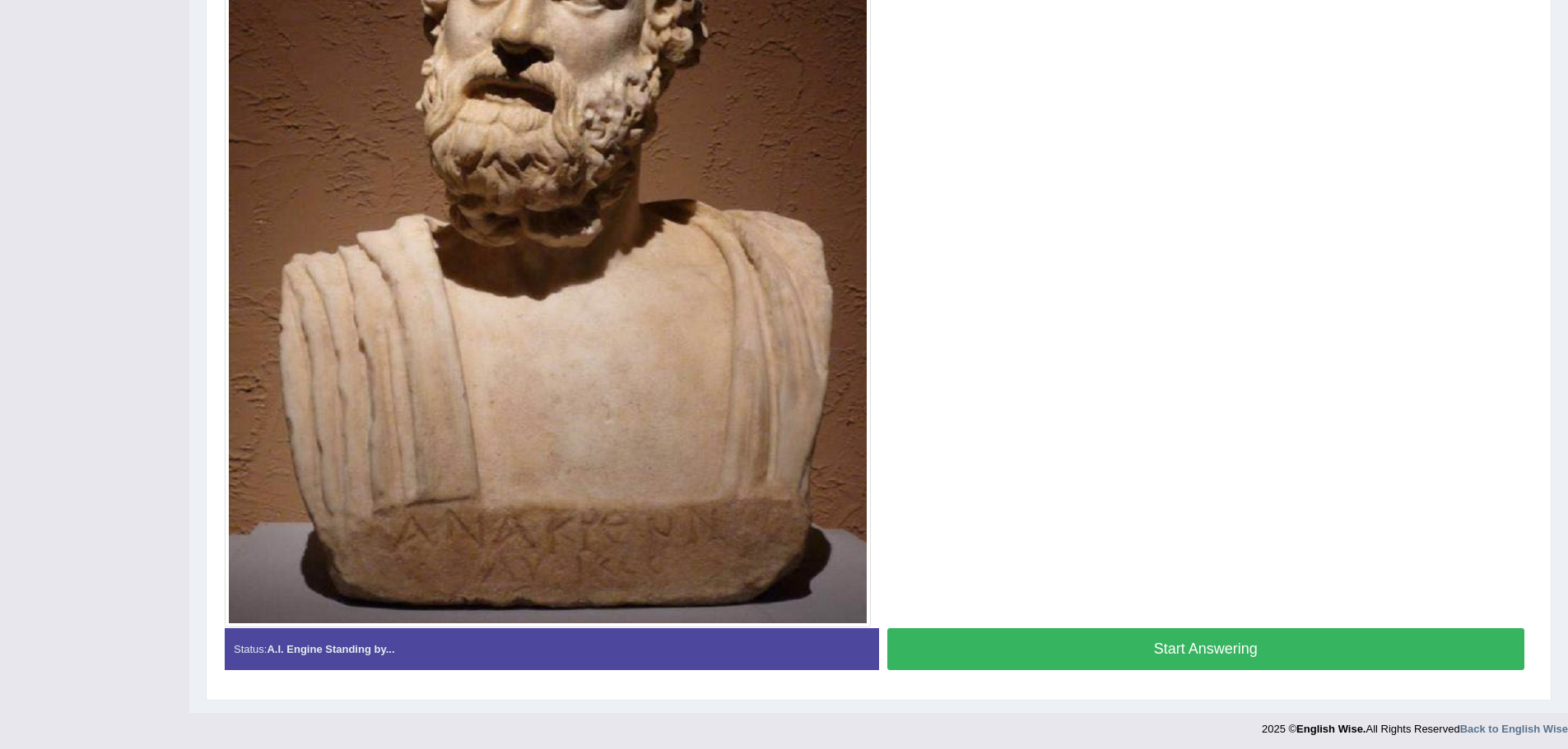
scroll to position [571, 0]
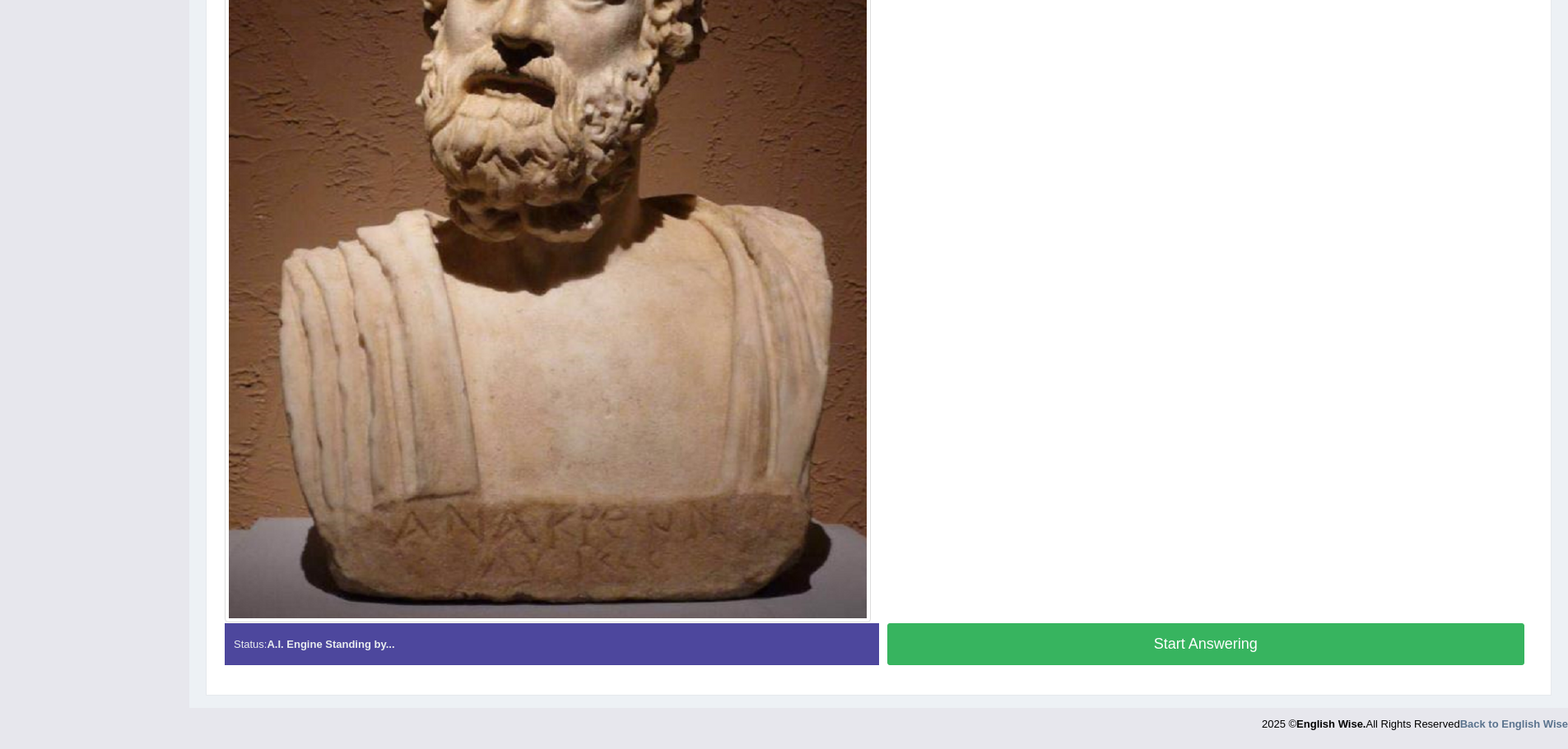
click at [1050, 636] on button "Start Answering" at bounding box center [1206, 644] width 638 height 42
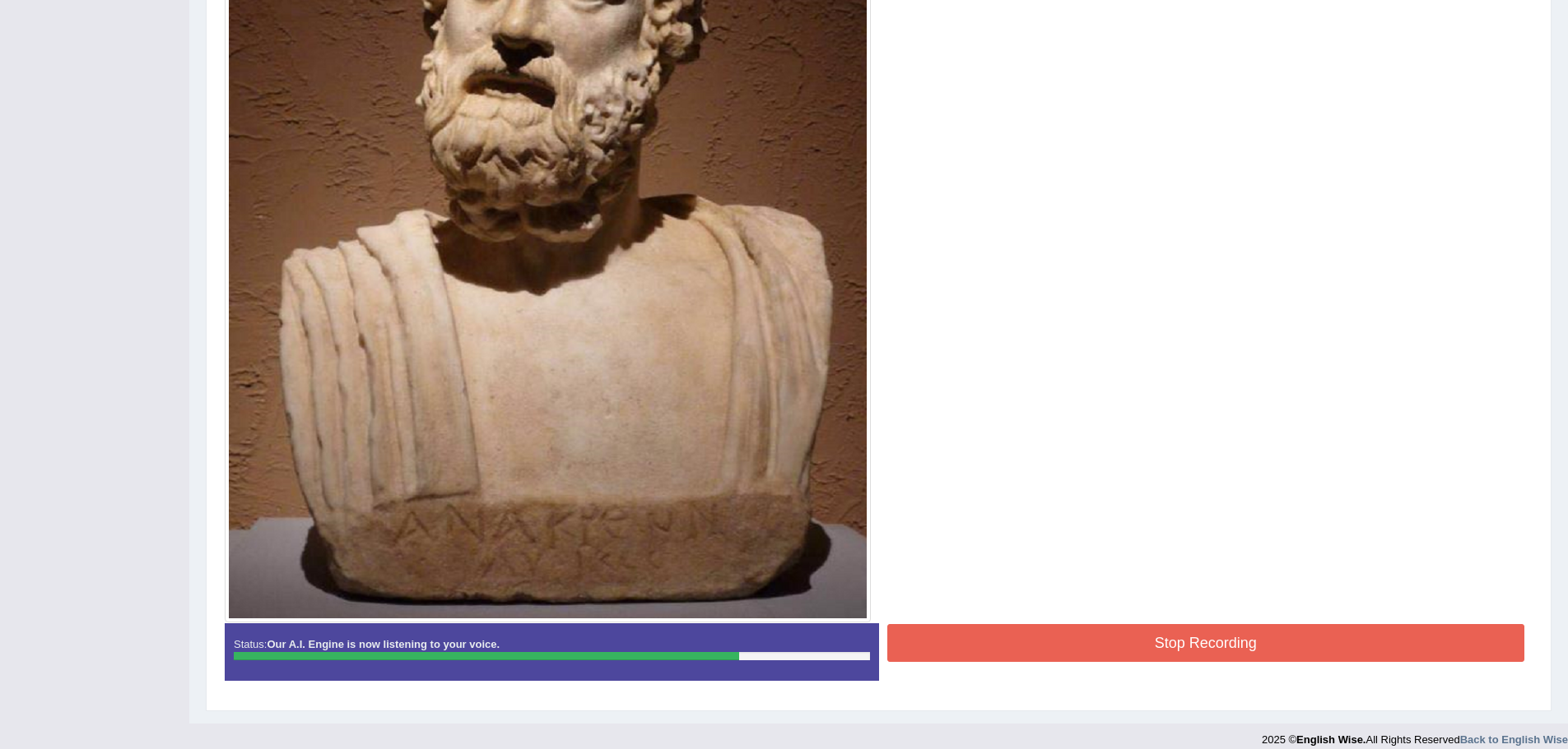
click at [1161, 648] on button "Stop Recording" at bounding box center [1206, 643] width 638 height 38
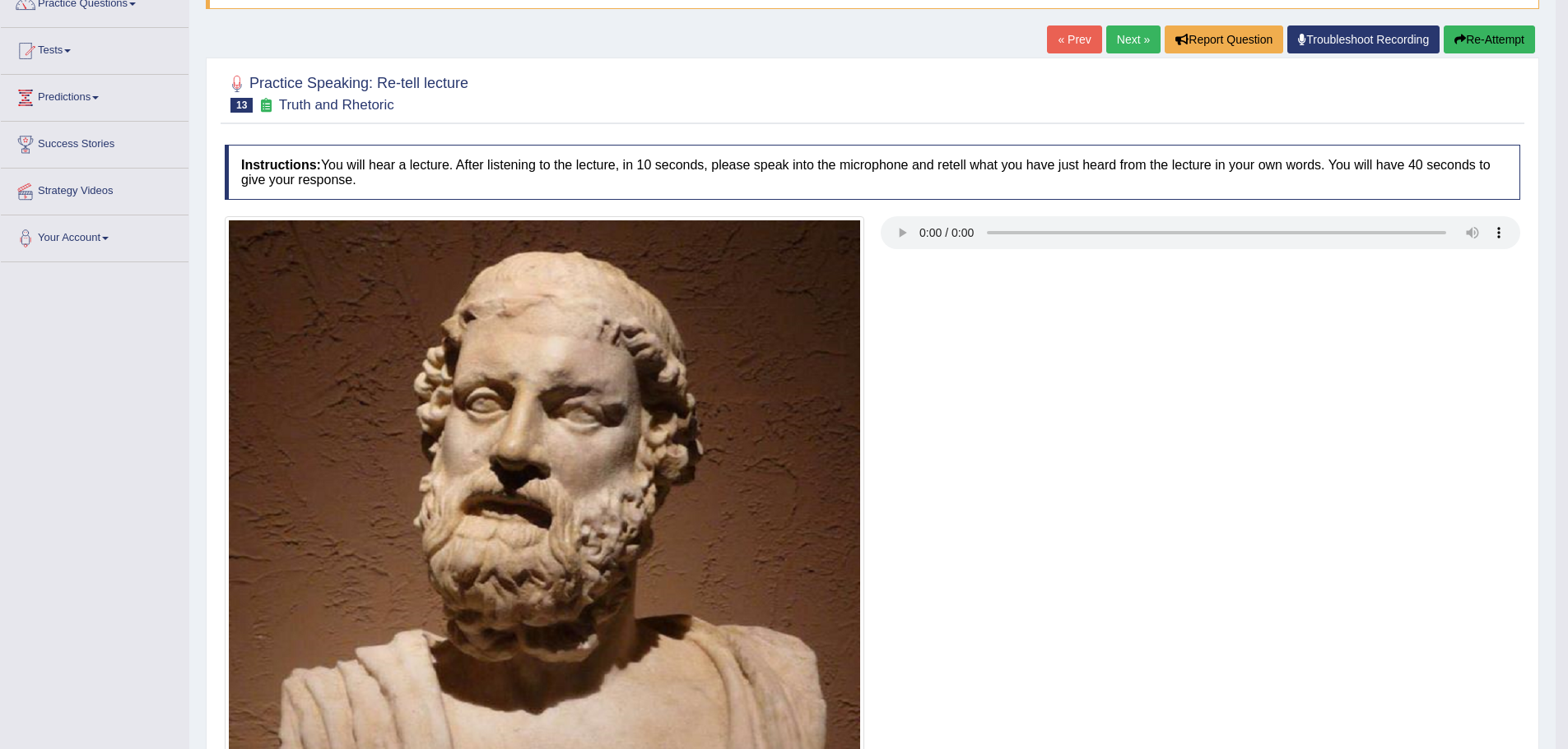
scroll to position [105, 0]
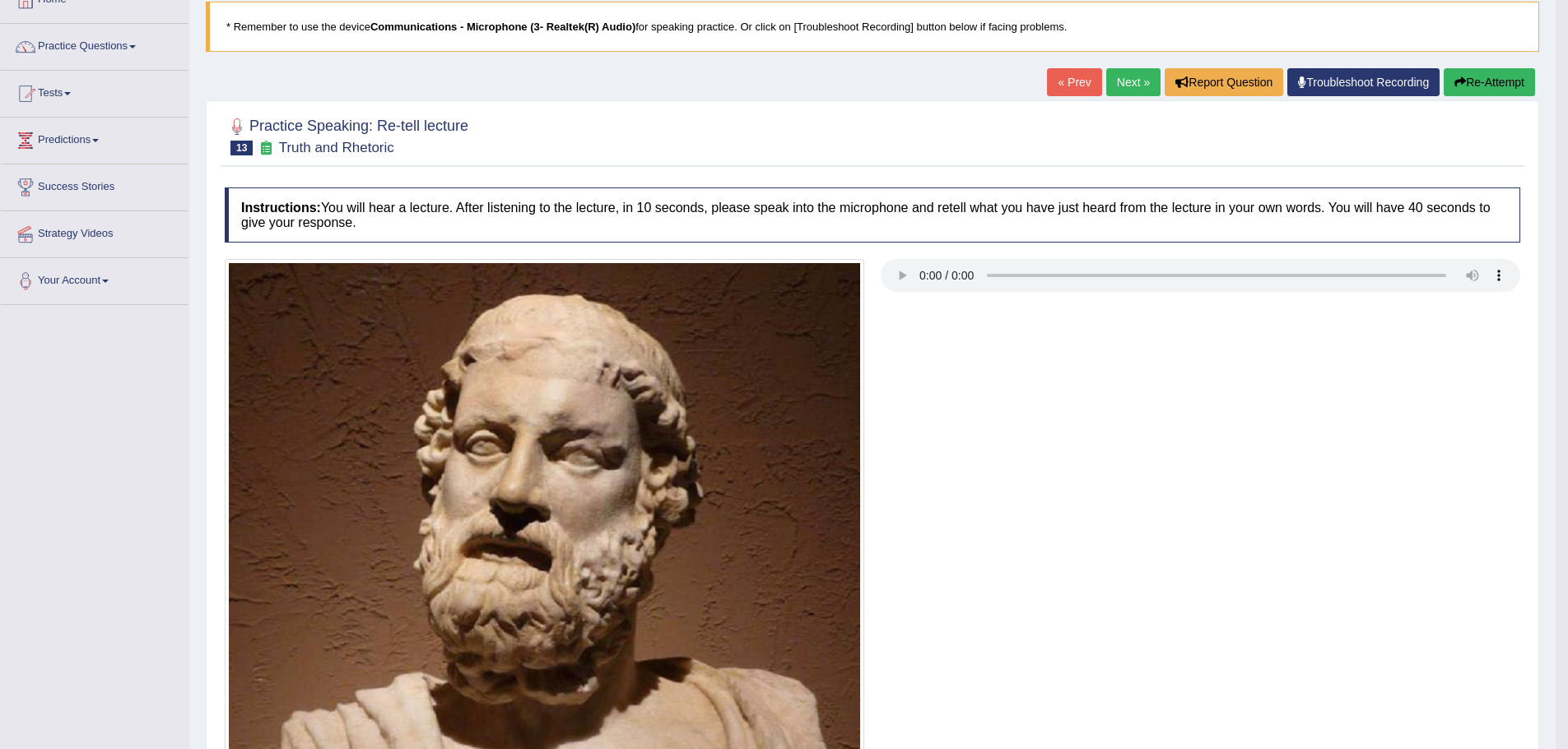
click at [1129, 83] on link "Next »" at bounding box center [1133, 82] width 54 height 28
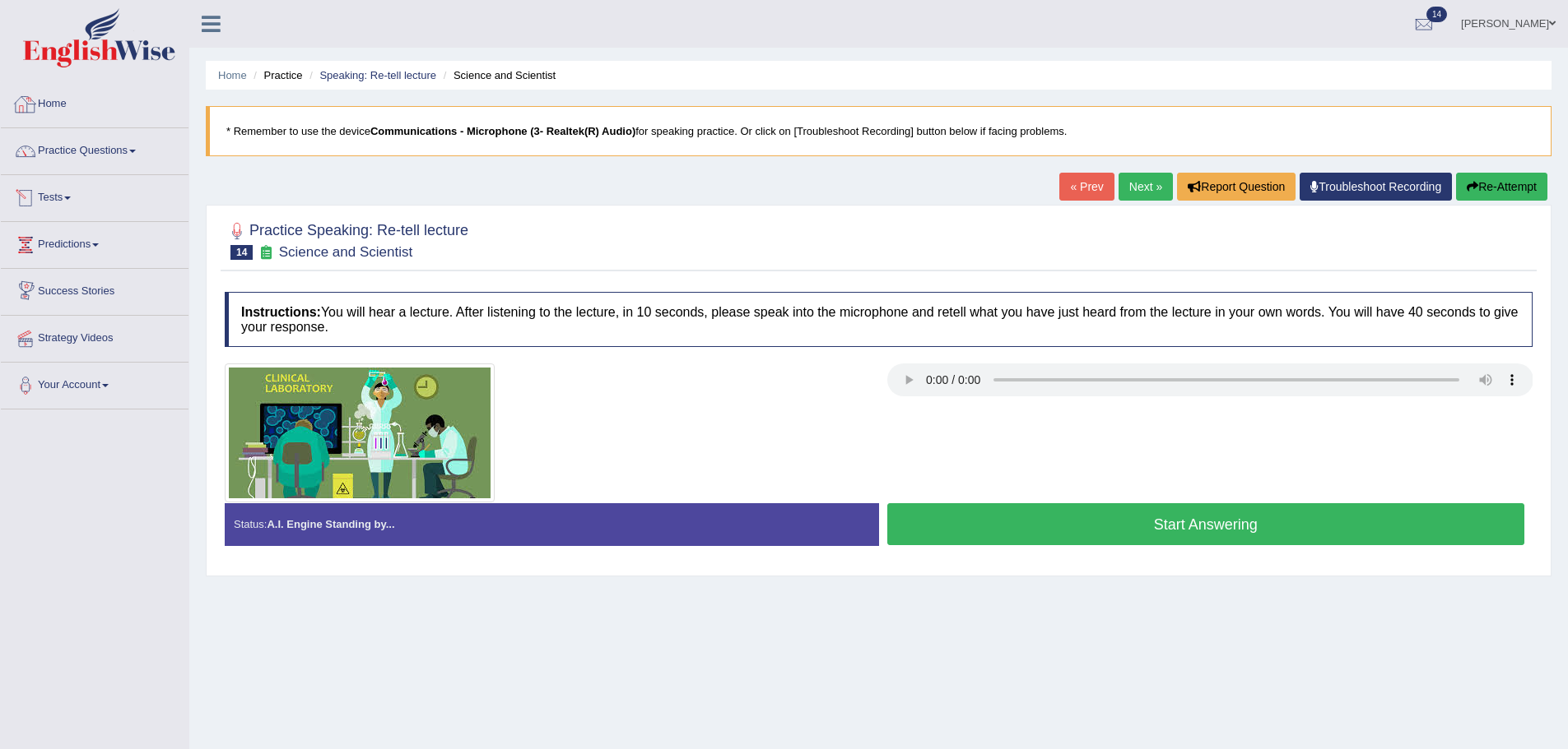
click at [1038, 518] on button "Start Answering" at bounding box center [1206, 524] width 638 height 42
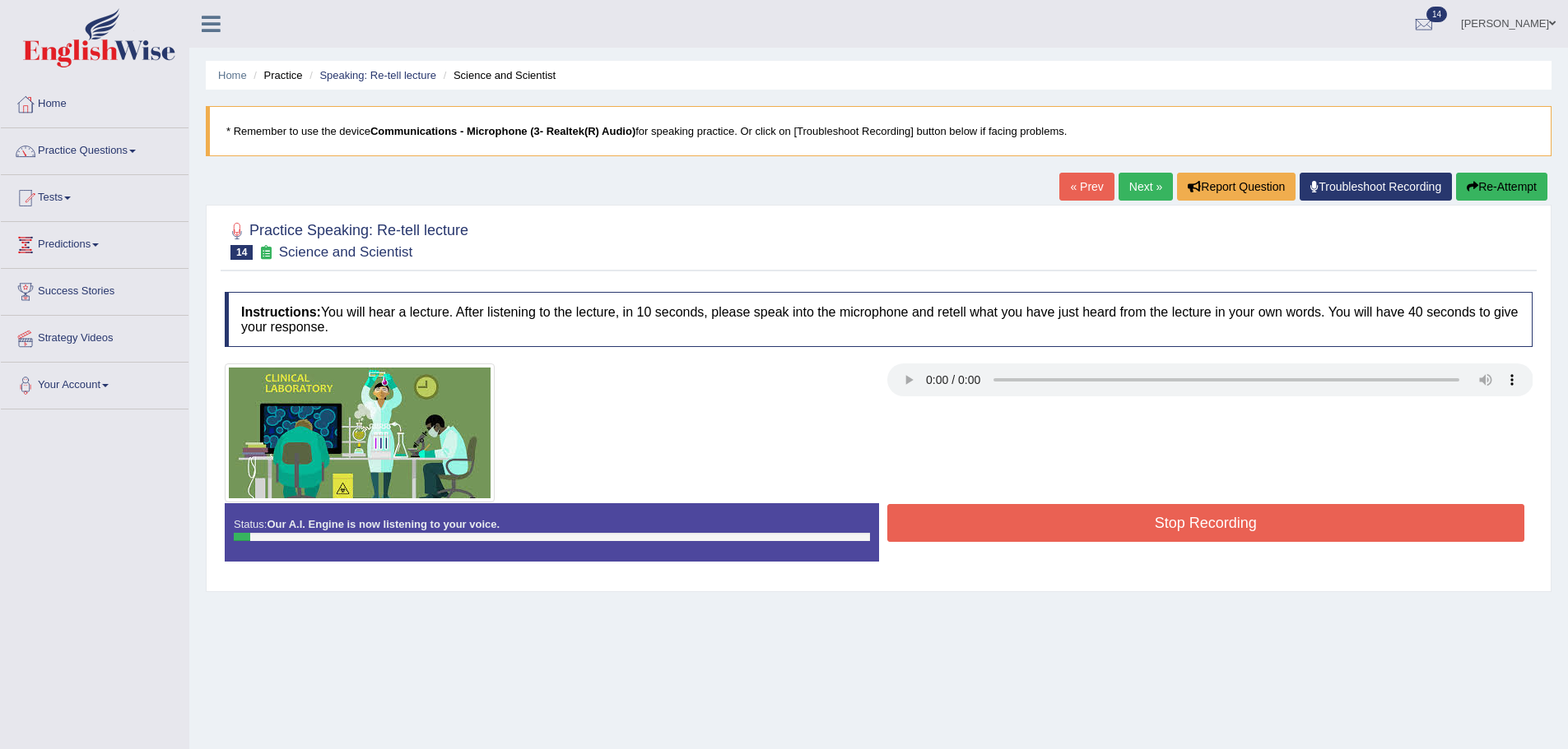
click at [1039, 508] on button "Stop Recording" at bounding box center [1206, 523] width 638 height 38
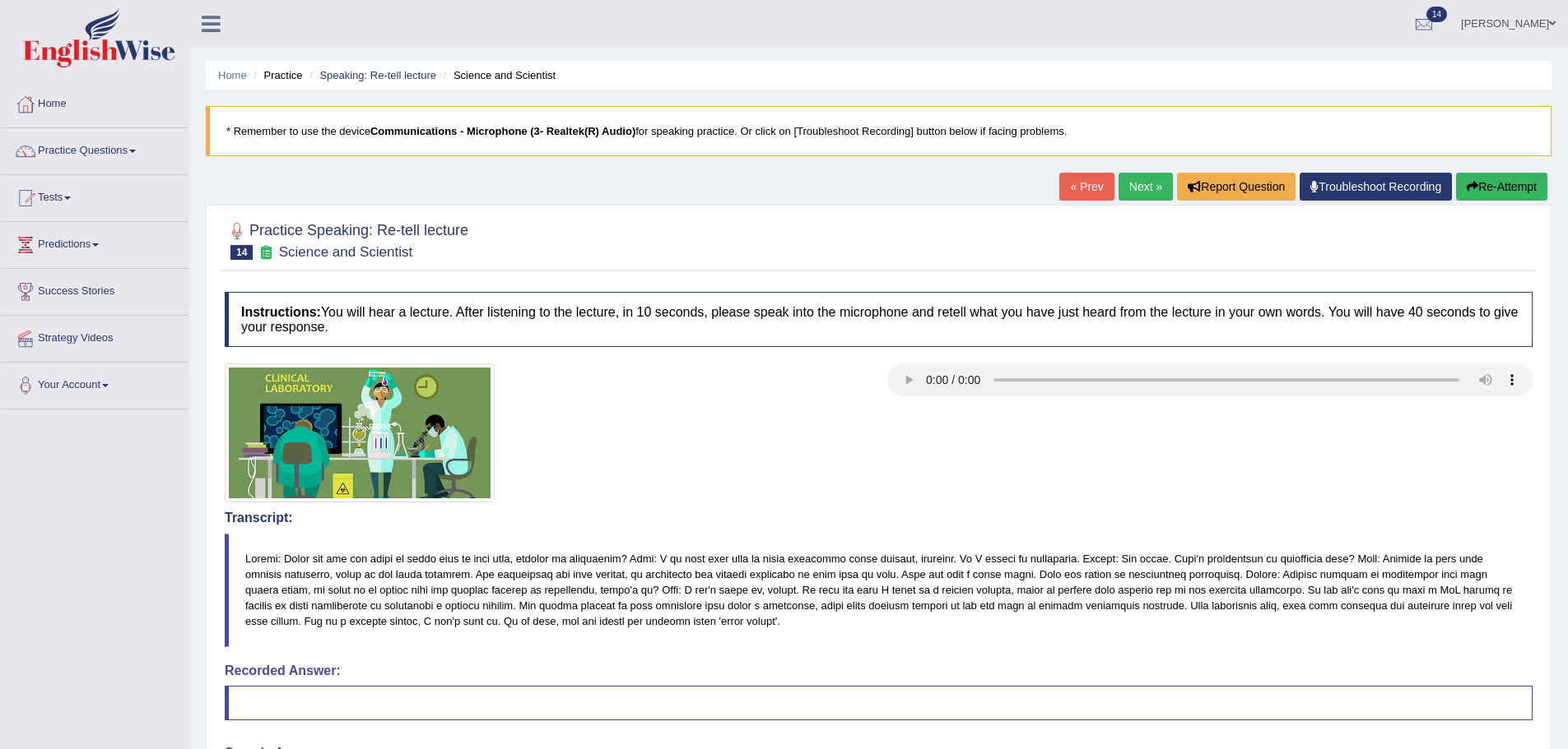
click at [1472, 202] on div "« Prev Next » Report Question Troubleshoot Recording Re-Attempt" at bounding box center [1306, 188] width 492 height 32
click at [1475, 191] on button "Re-Attempt" at bounding box center [1502, 187] width 91 height 28
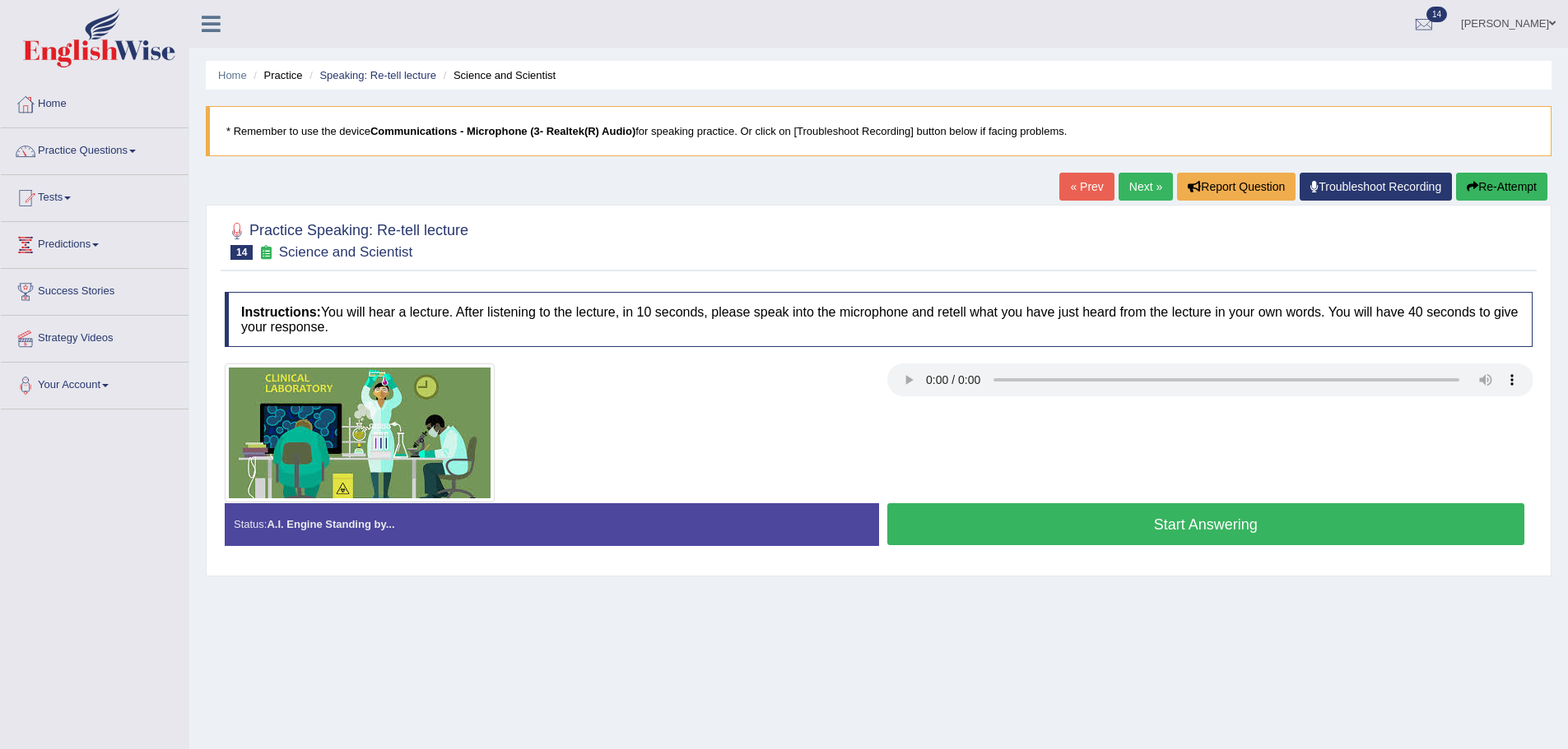
click at [1099, 534] on button "Start Answering" at bounding box center [1206, 524] width 638 height 42
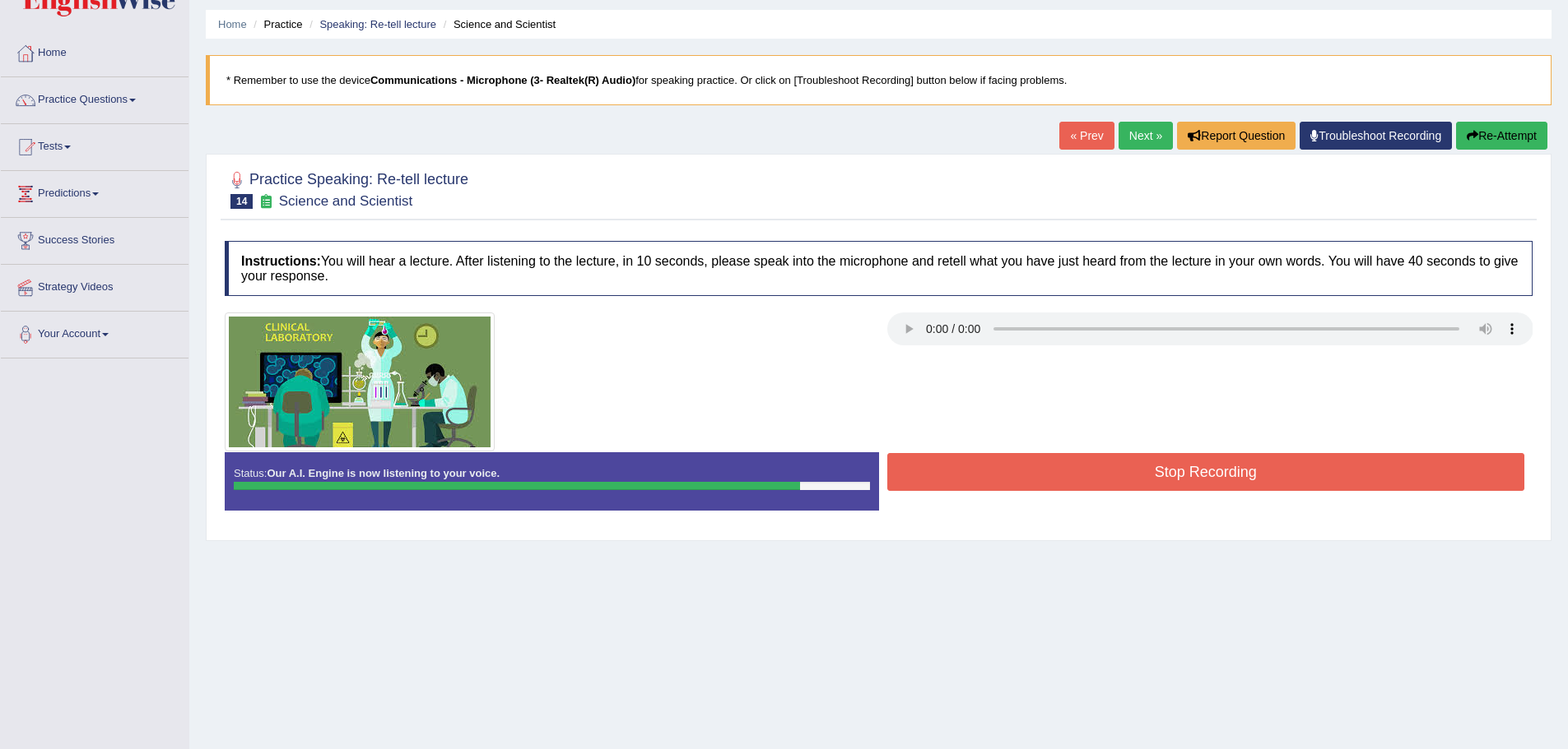
scroll to position [115, 0]
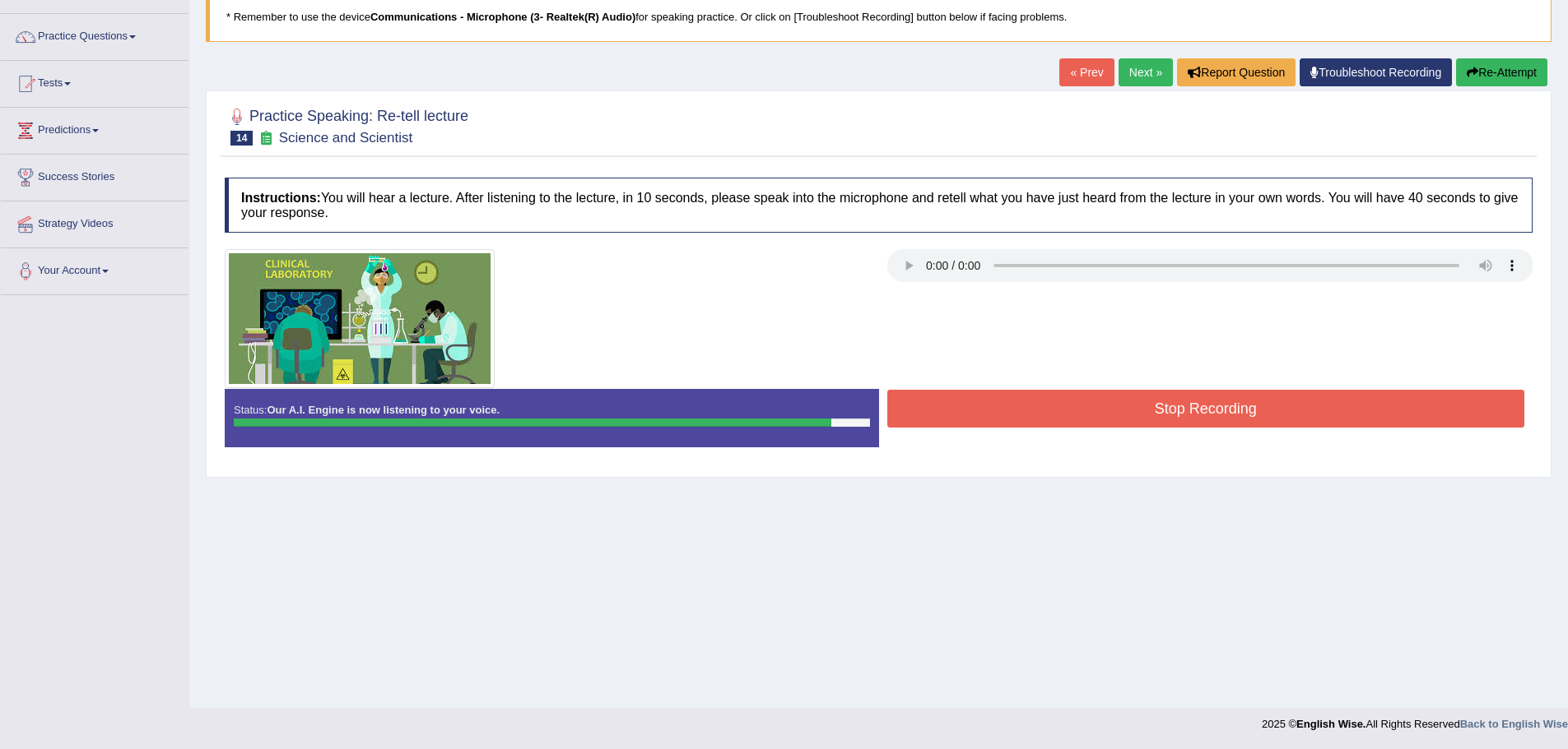
click at [1095, 402] on button "Stop Recording" at bounding box center [1206, 408] width 638 height 38
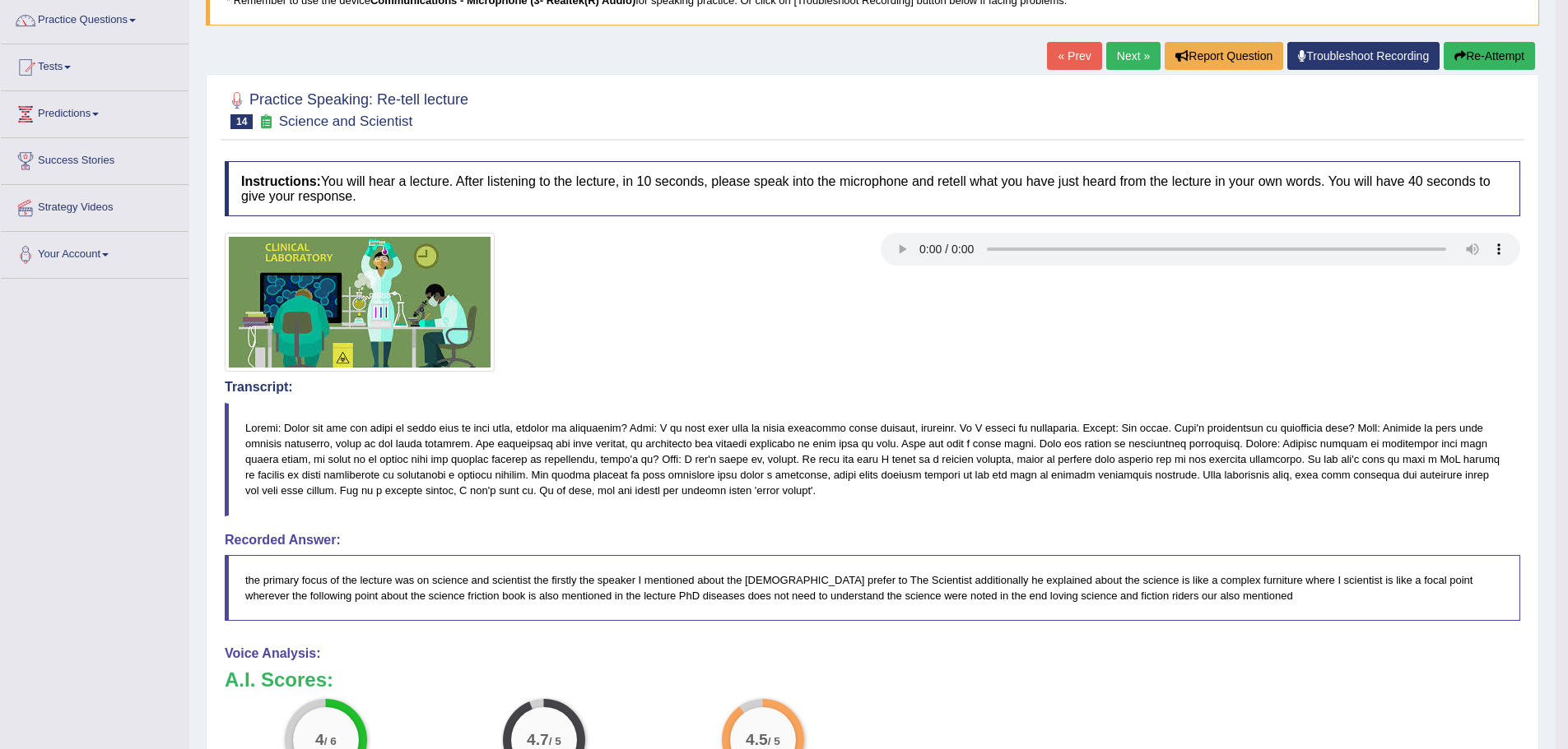
scroll to position [0, 0]
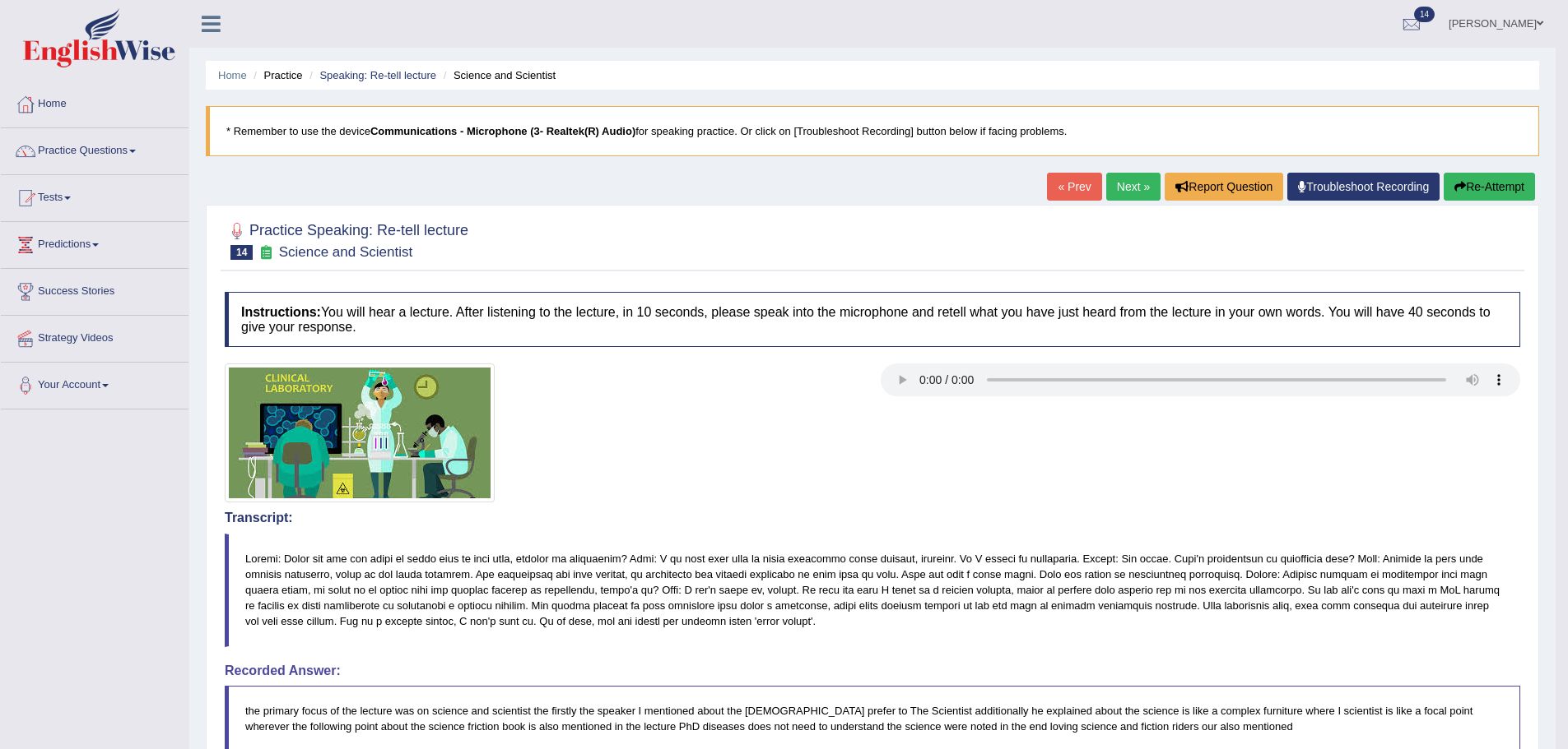
click at [1503, 178] on button "Re-Attempt" at bounding box center [1489, 187] width 91 height 28
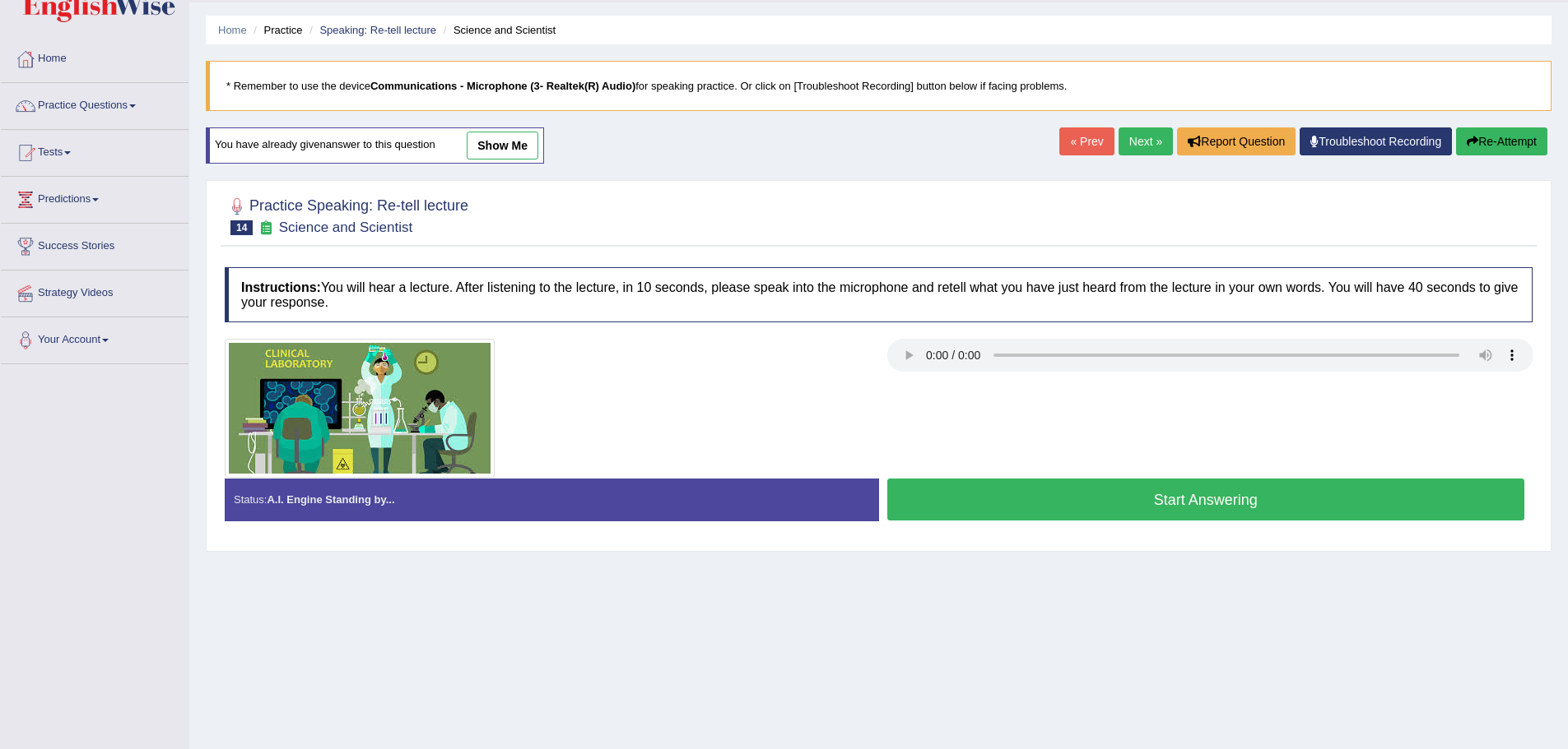
scroll to position [115, 0]
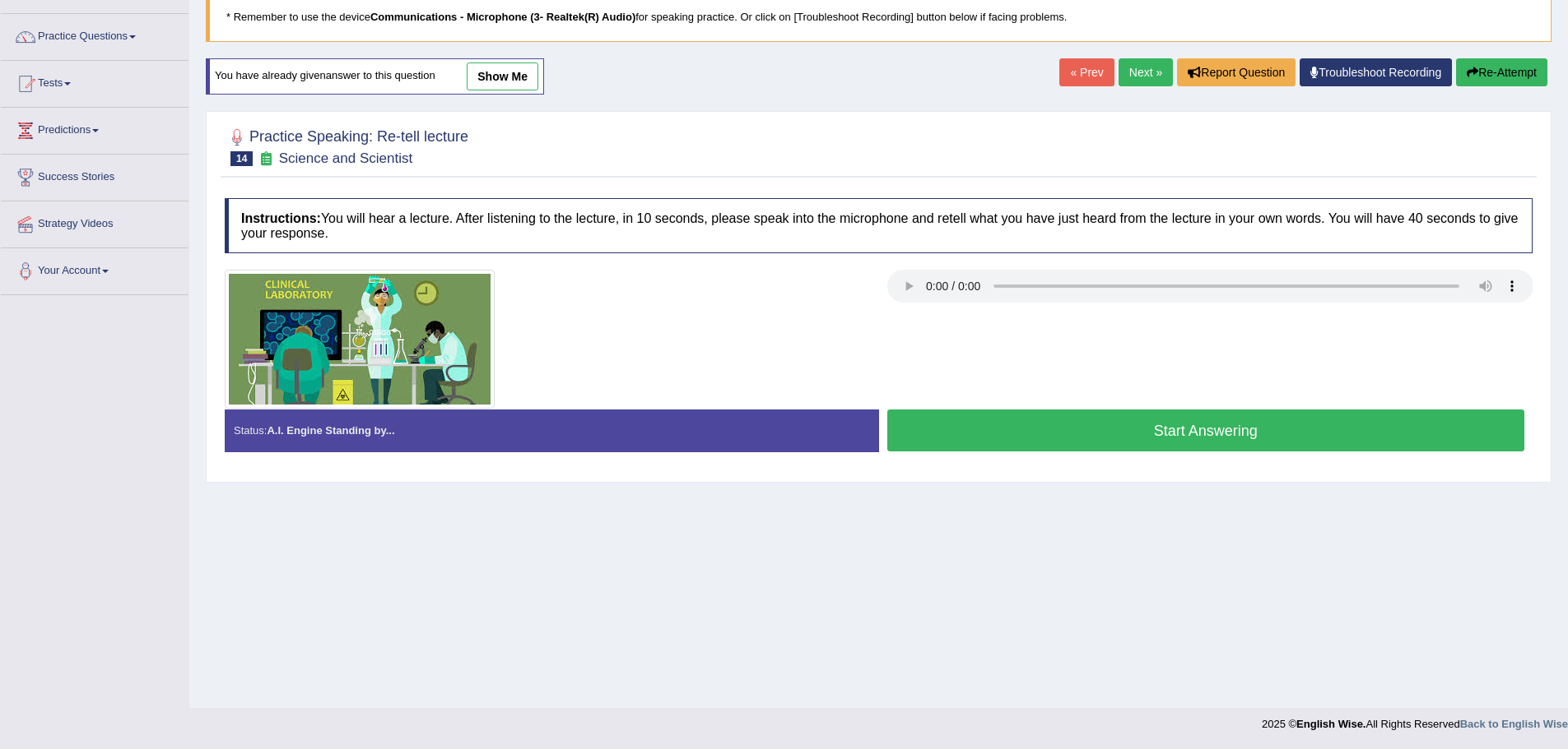
click at [1147, 435] on button "Start Answering" at bounding box center [1206, 430] width 638 height 42
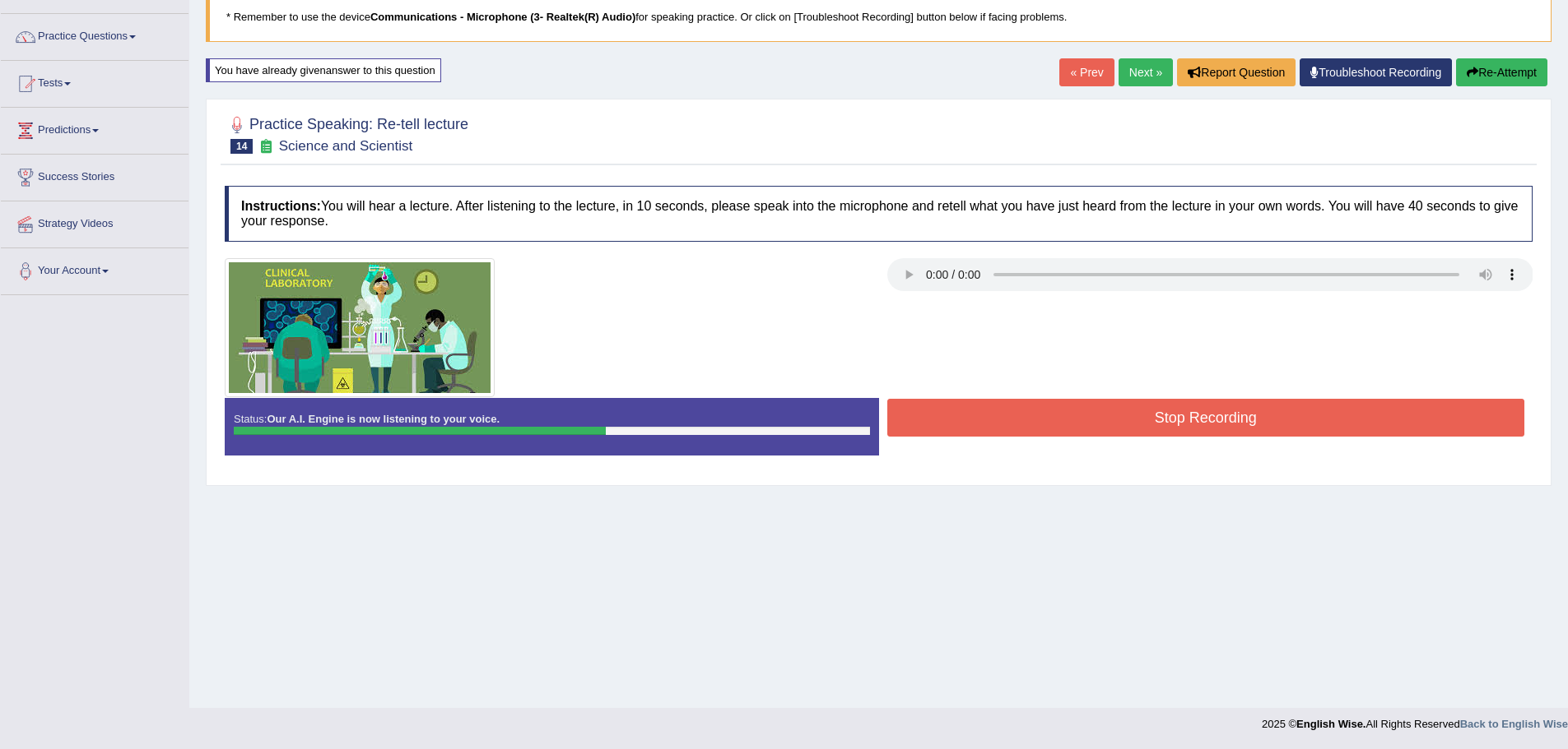
click at [1141, 421] on button "Stop Recording" at bounding box center [1206, 418] width 638 height 38
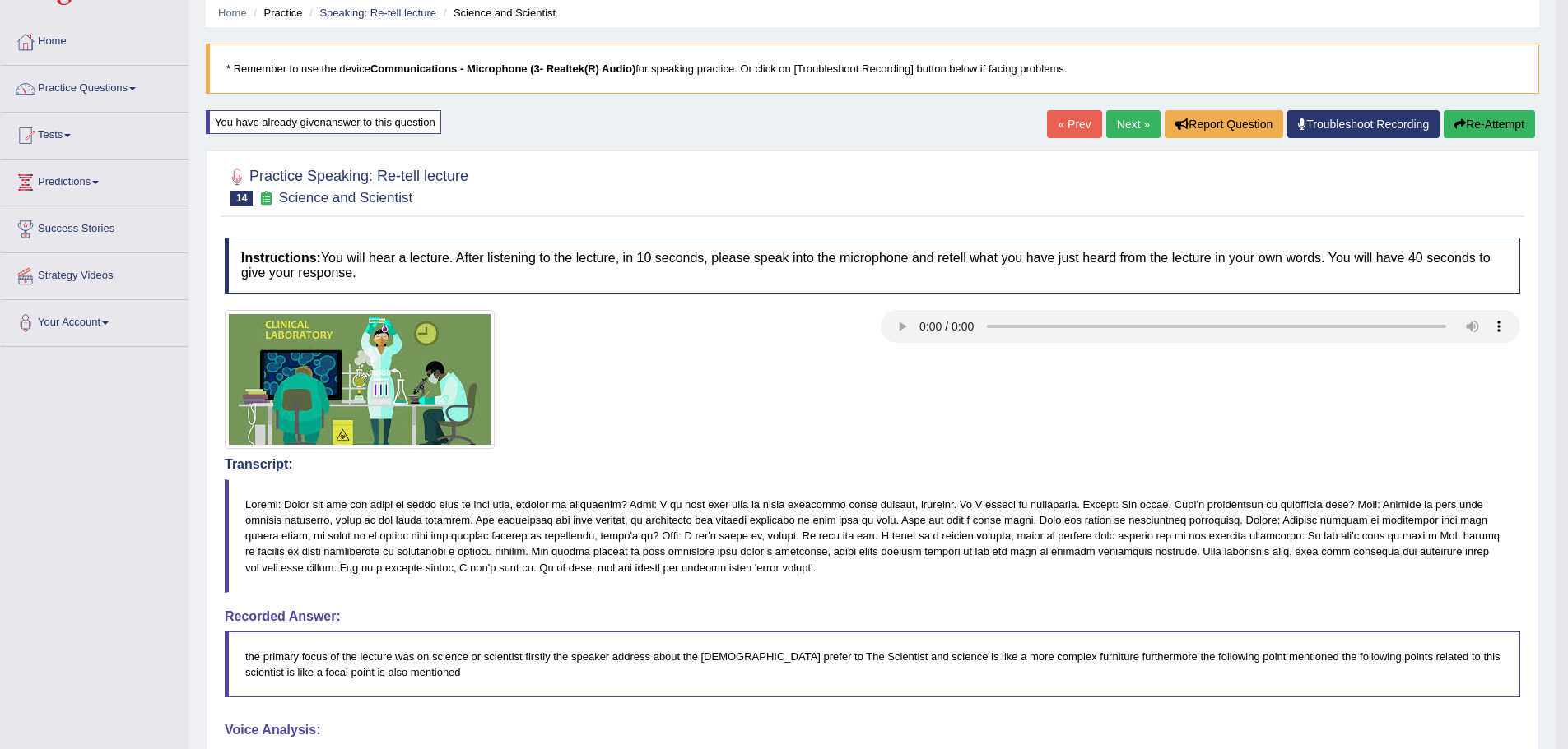
scroll to position [174, 0]
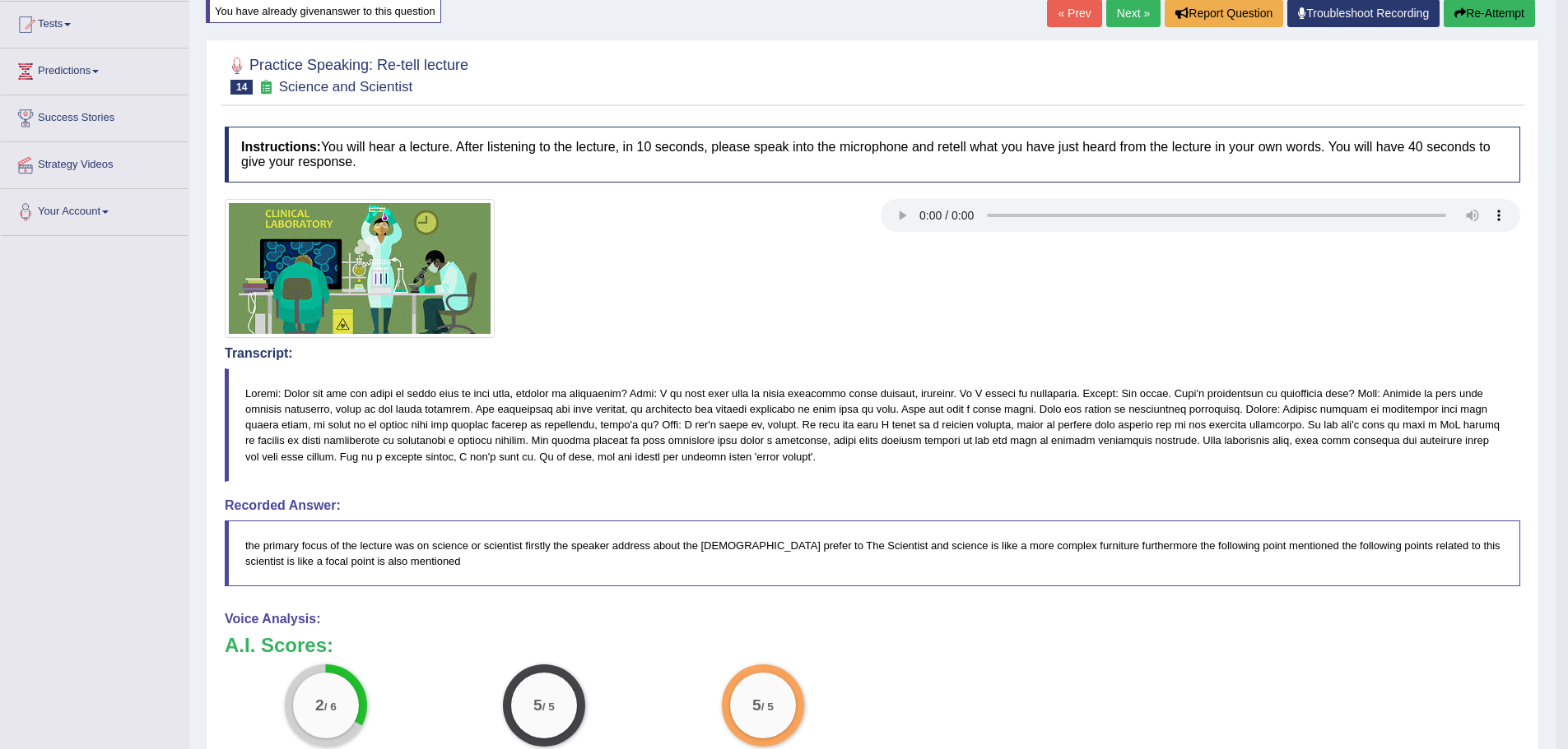
click at [1486, 17] on button "Re-Attempt" at bounding box center [1489, 13] width 91 height 28
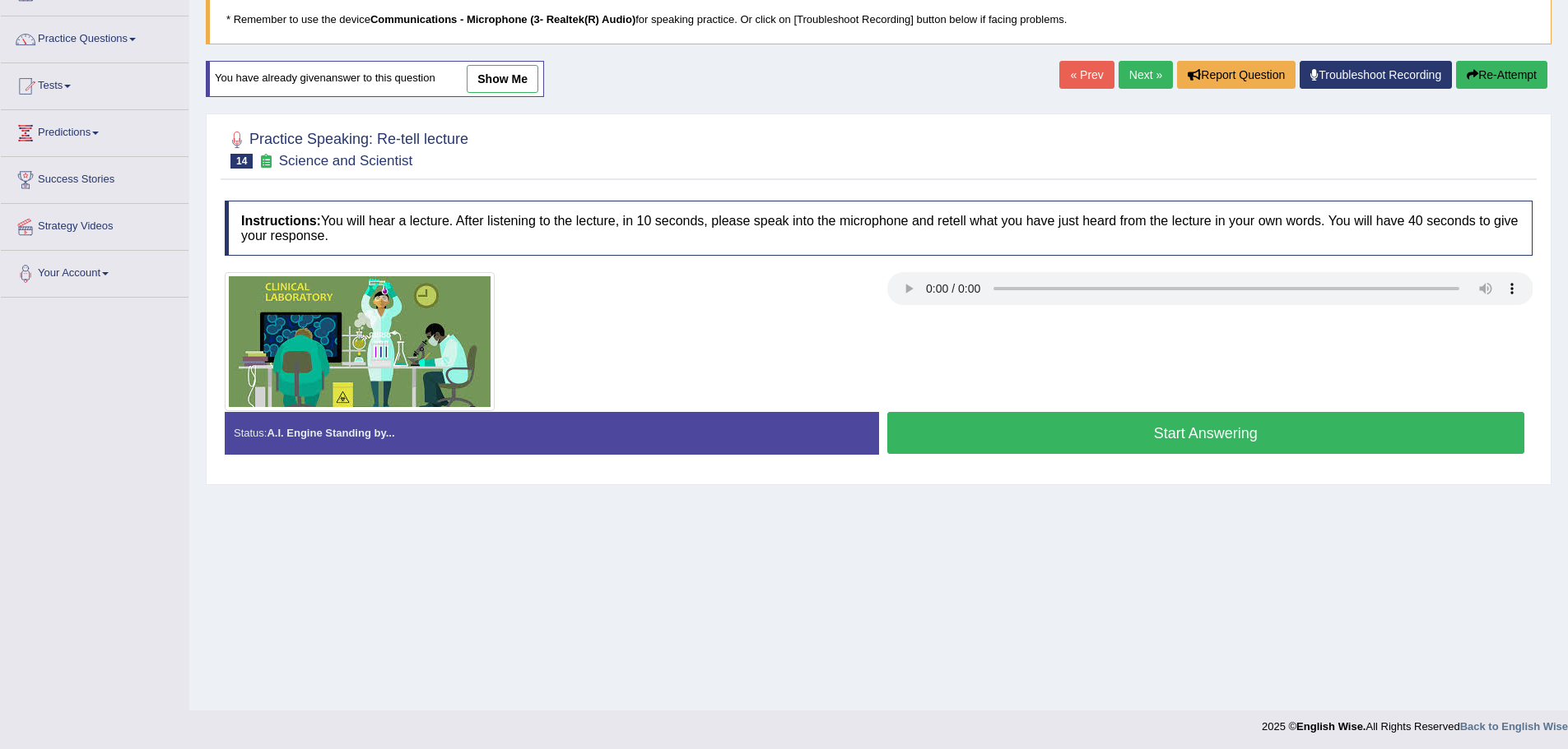
scroll to position [115, 0]
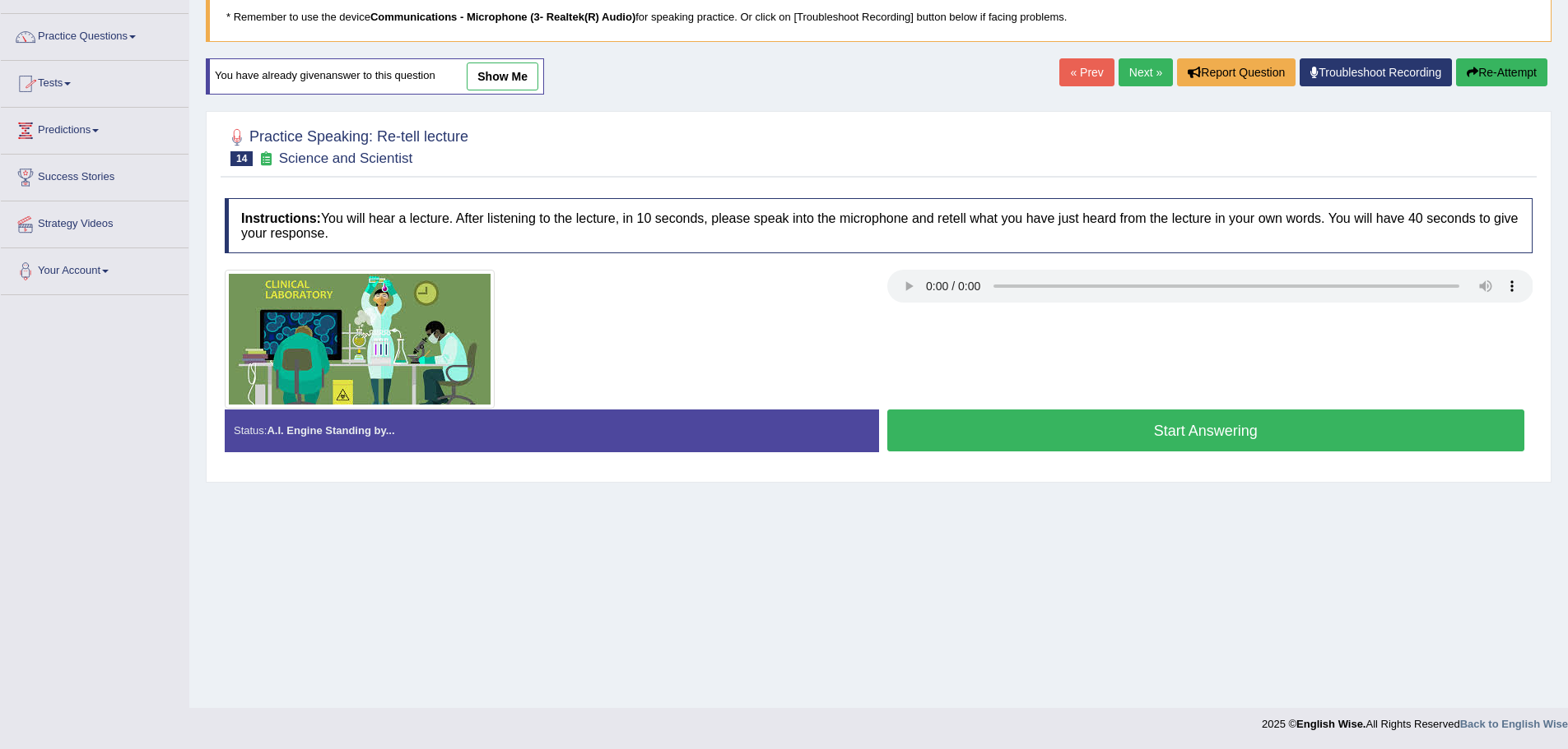
click at [1120, 443] on button "Start Answering" at bounding box center [1206, 430] width 638 height 42
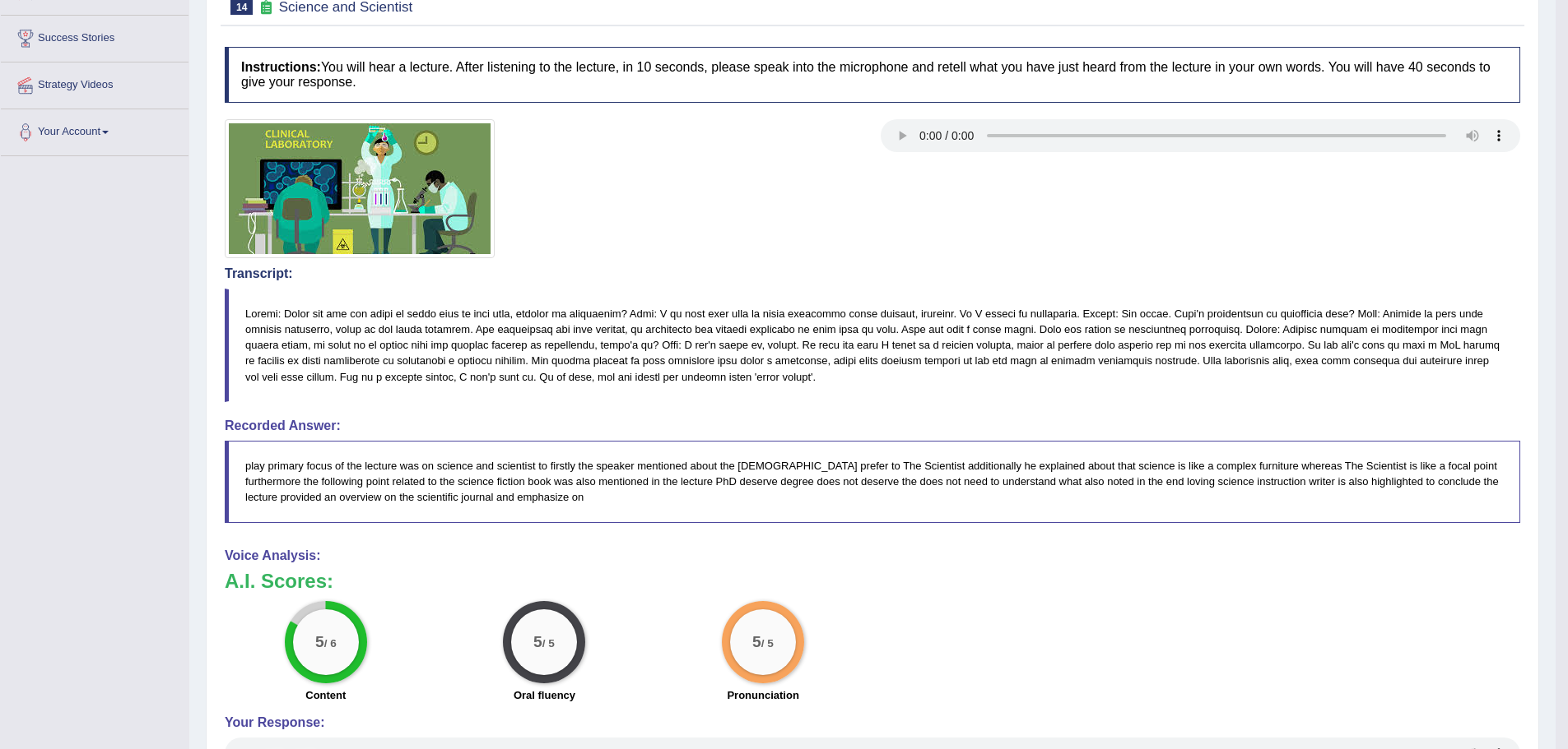
scroll to position [0, 0]
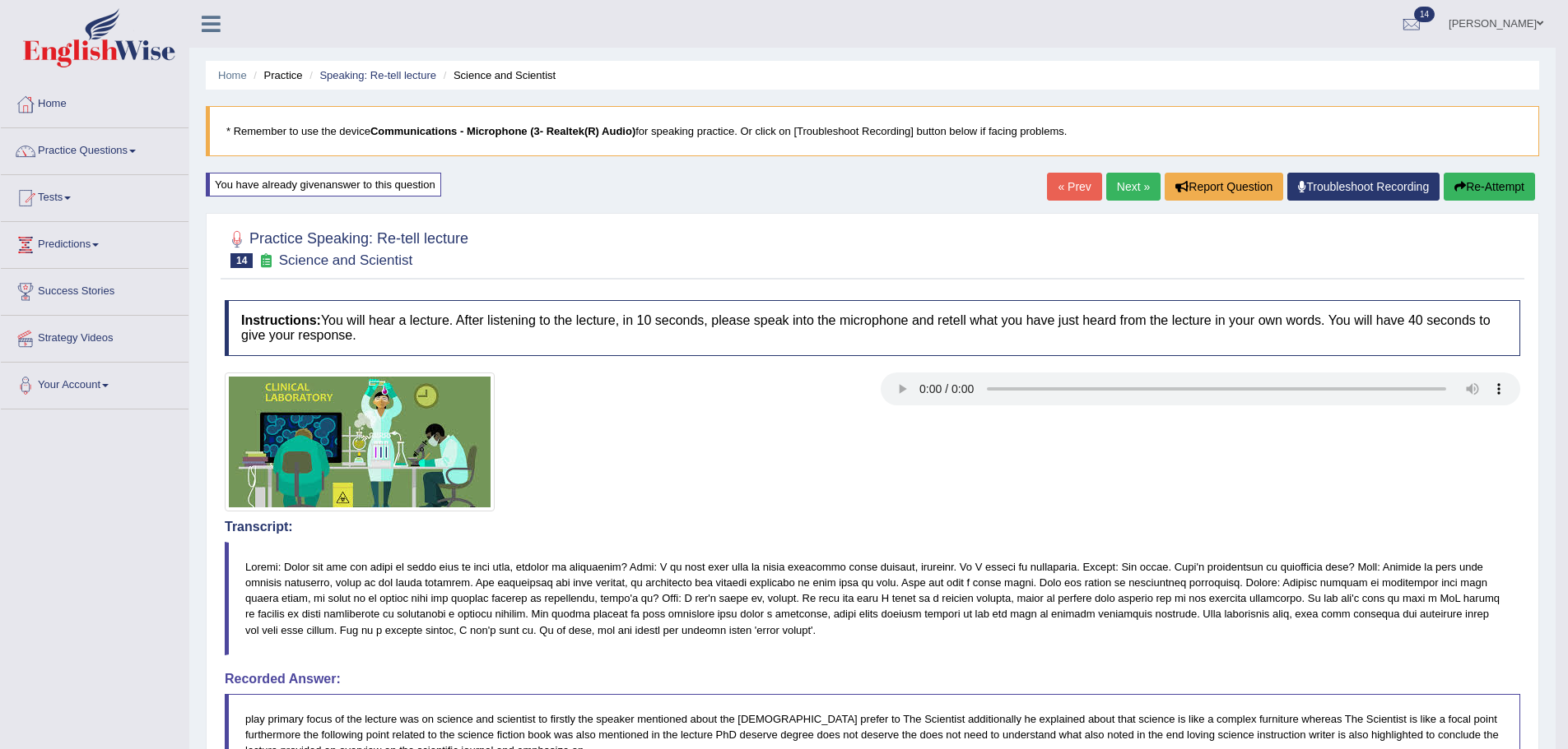
click at [1462, 184] on icon "button" at bounding box center [1460, 187] width 12 height 12
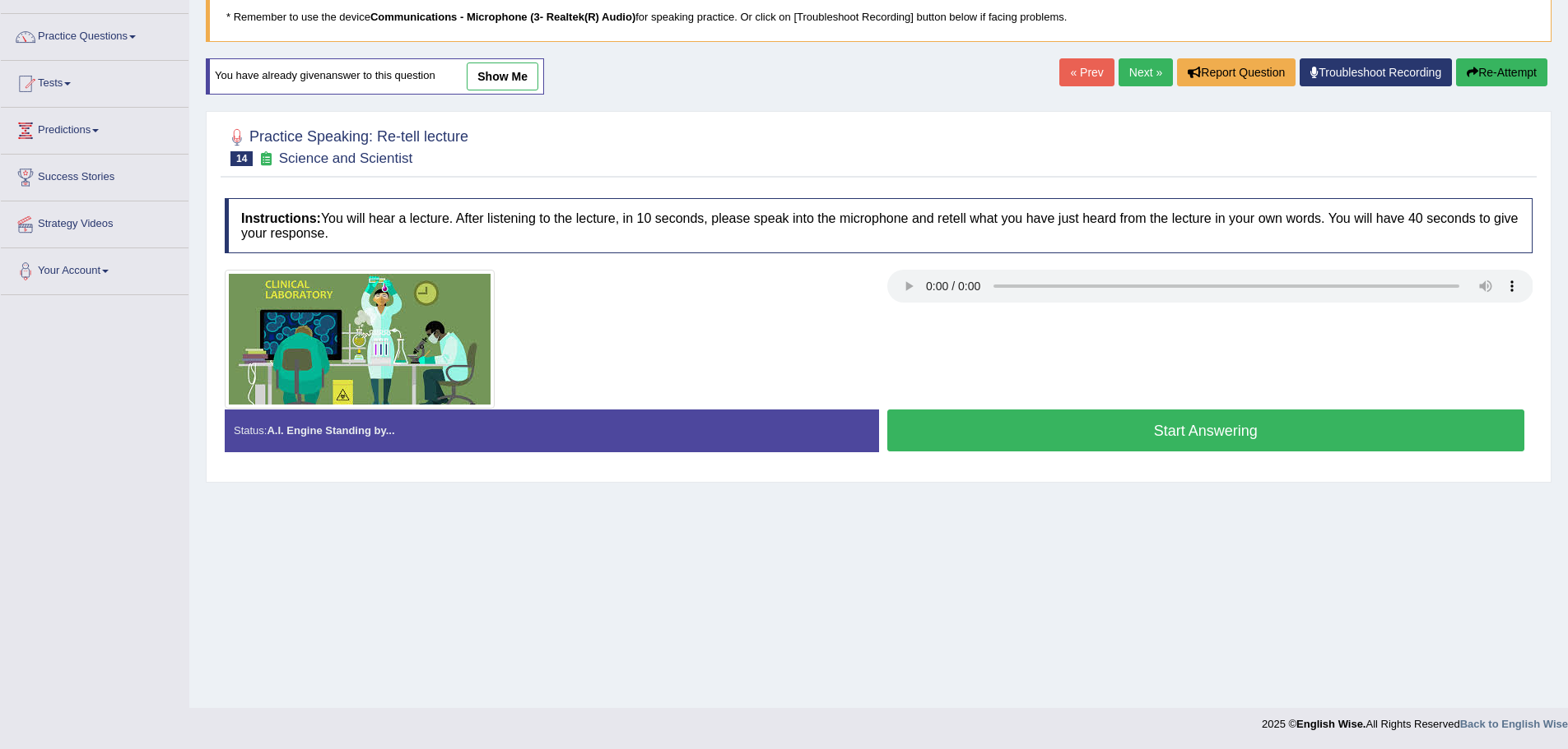
click at [1102, 435] on button "Start Answering" at bounding box center [1206, 430] width 638 height 42
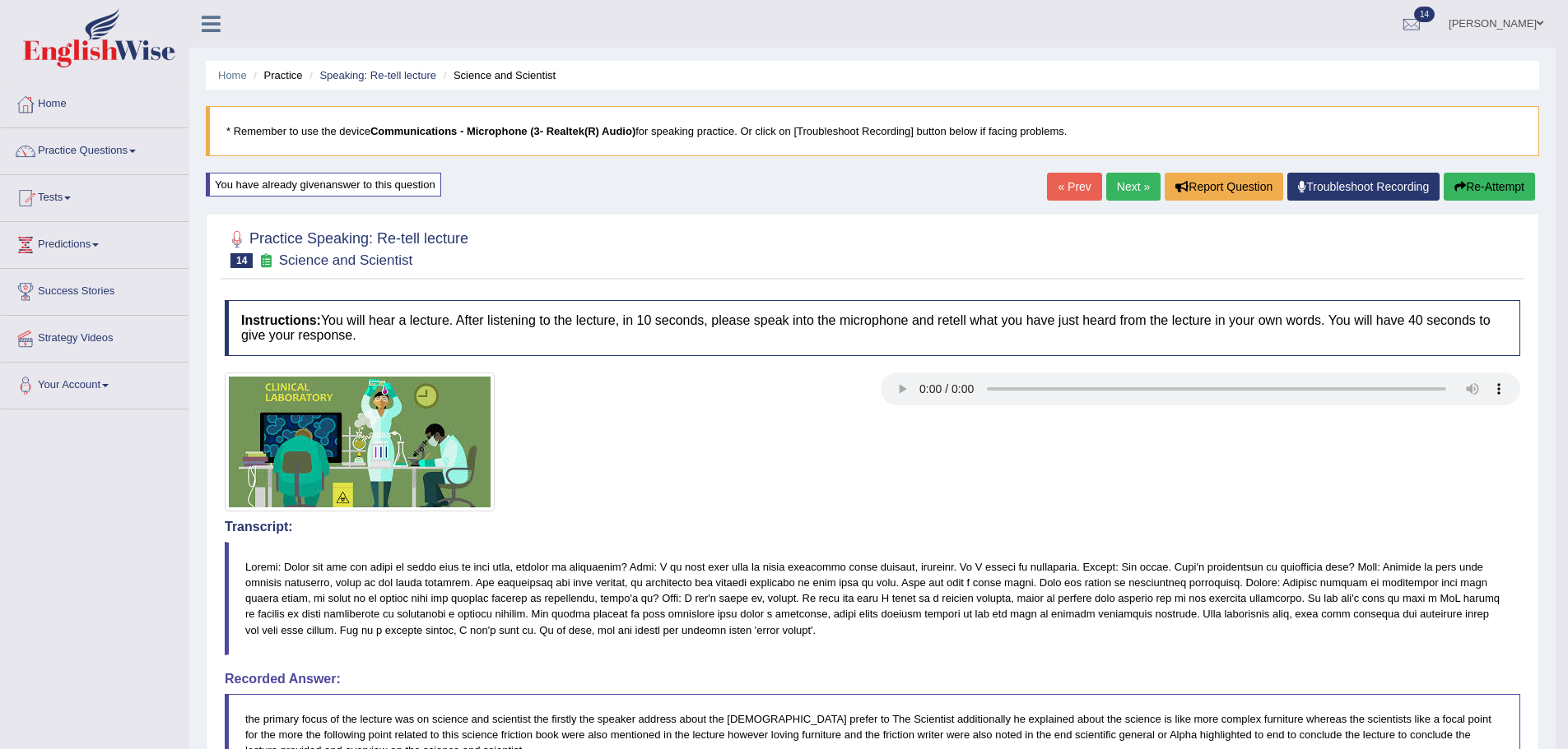
click at [1148, 185] on link "Next »" at bounding box center [1133, 187] width 54 height 28
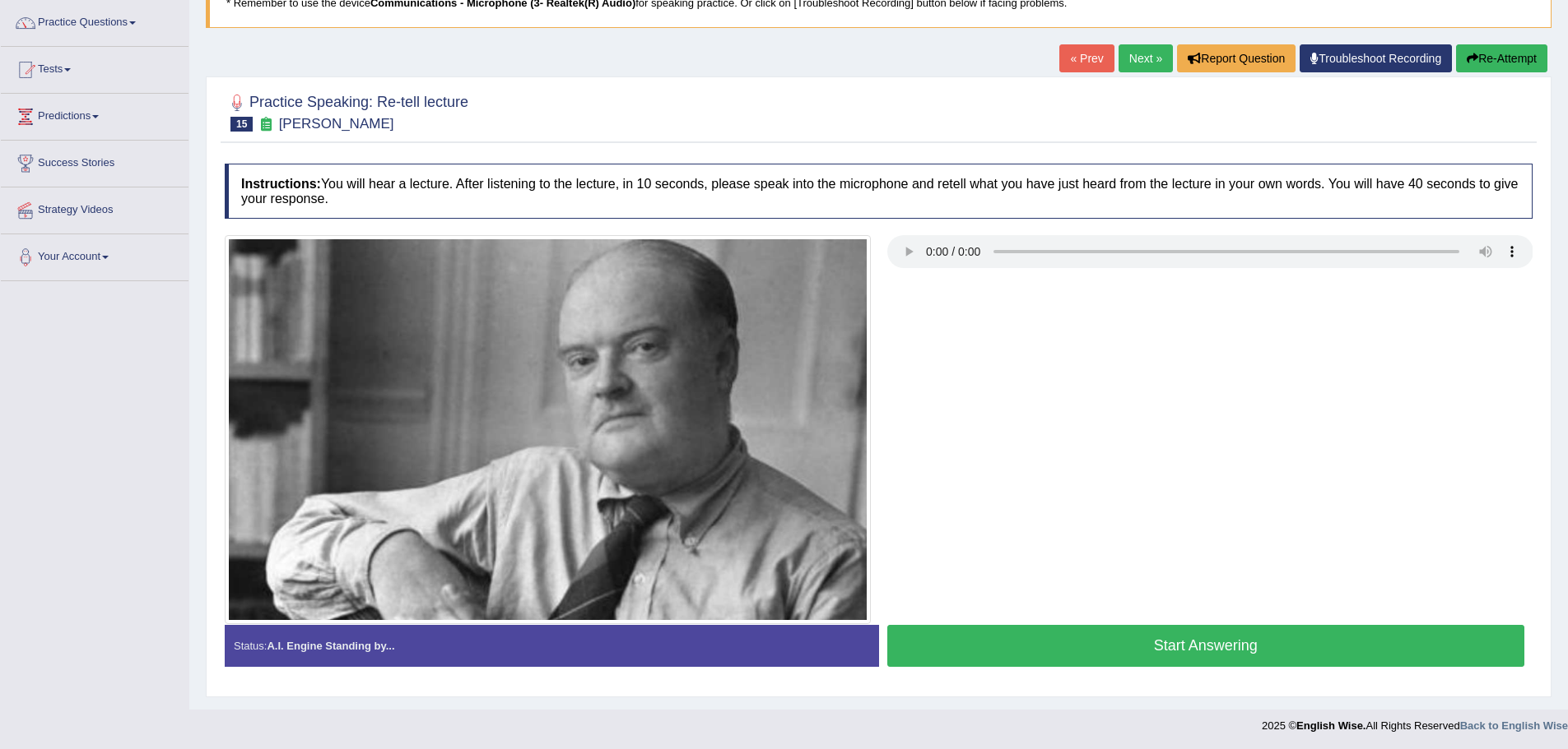
scroll to position [130, 0]
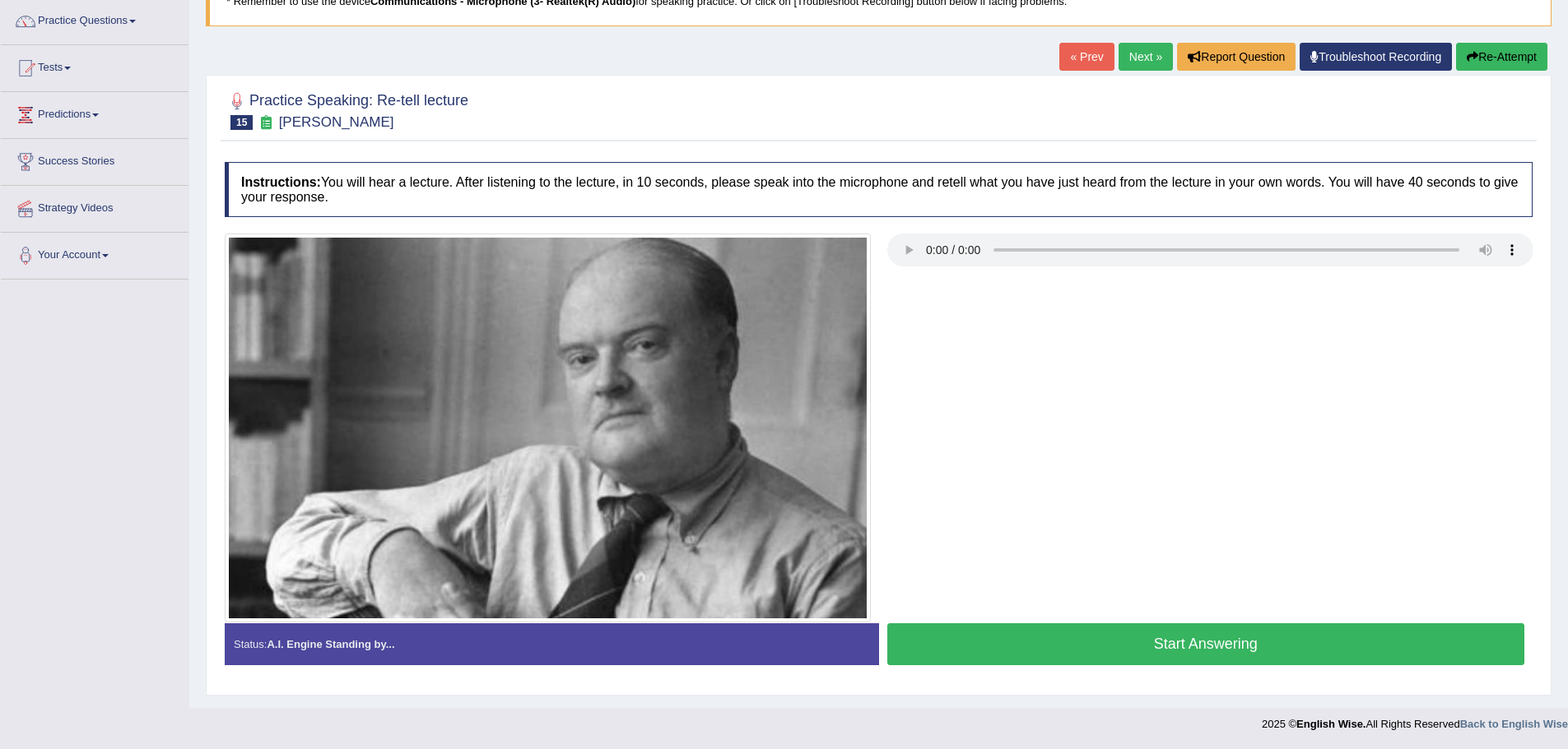
click at [1139, 651] on button "Start Answering" at bounding box center [1206, 644] width 638 height 42
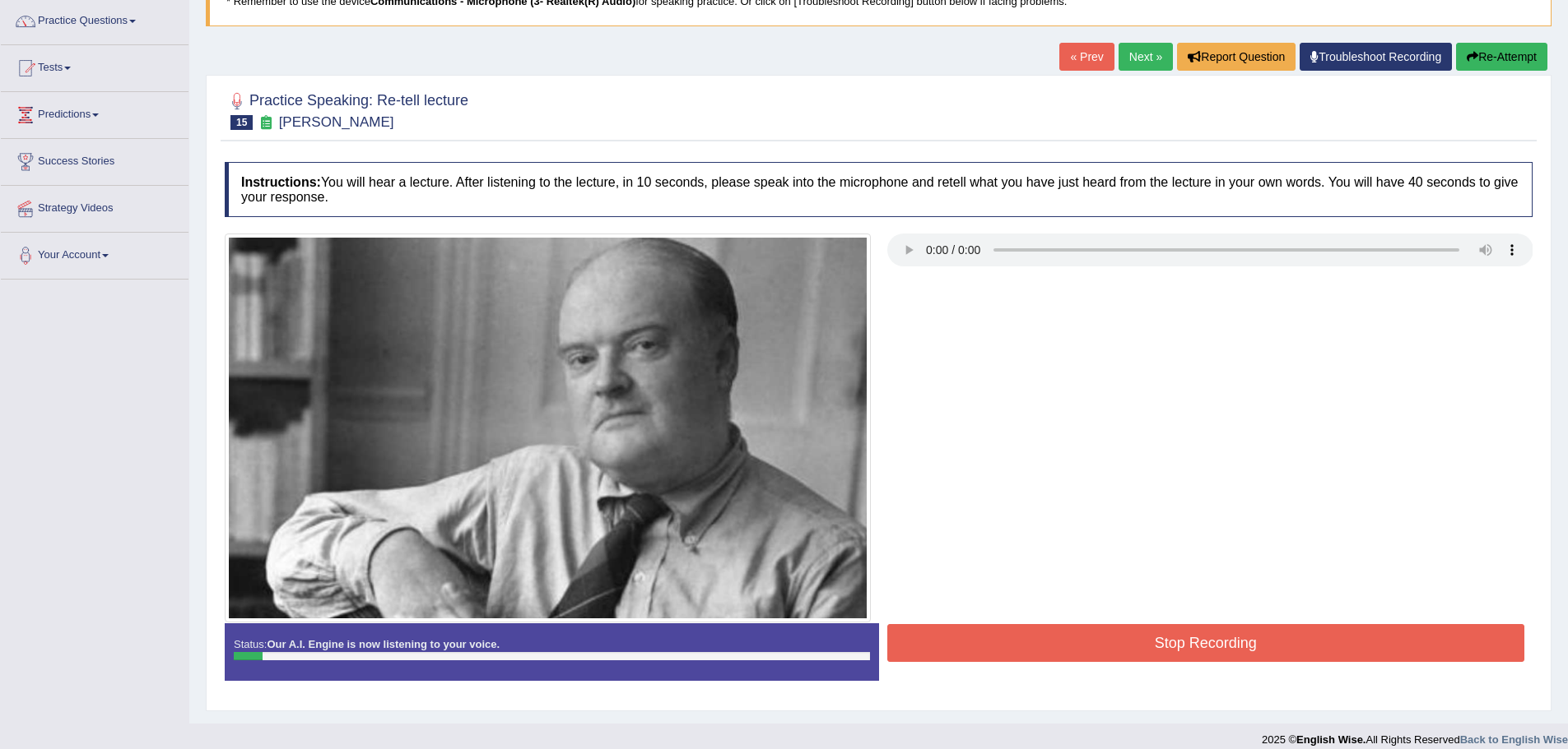
click at [1199, 656] on button "Stop Recording" at bounding box center [1206, 643] width 638 height 38
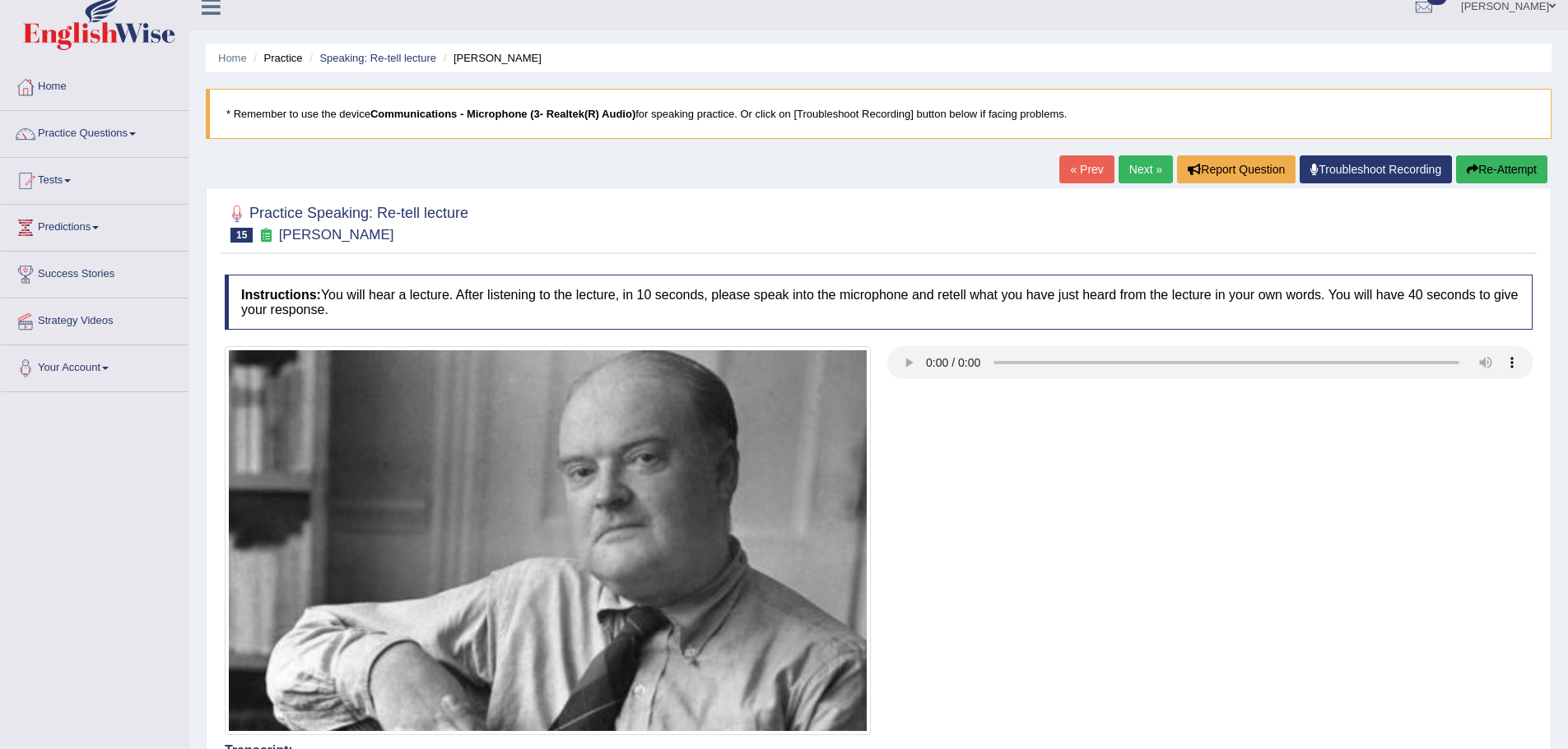
scroll to position [0, 0]
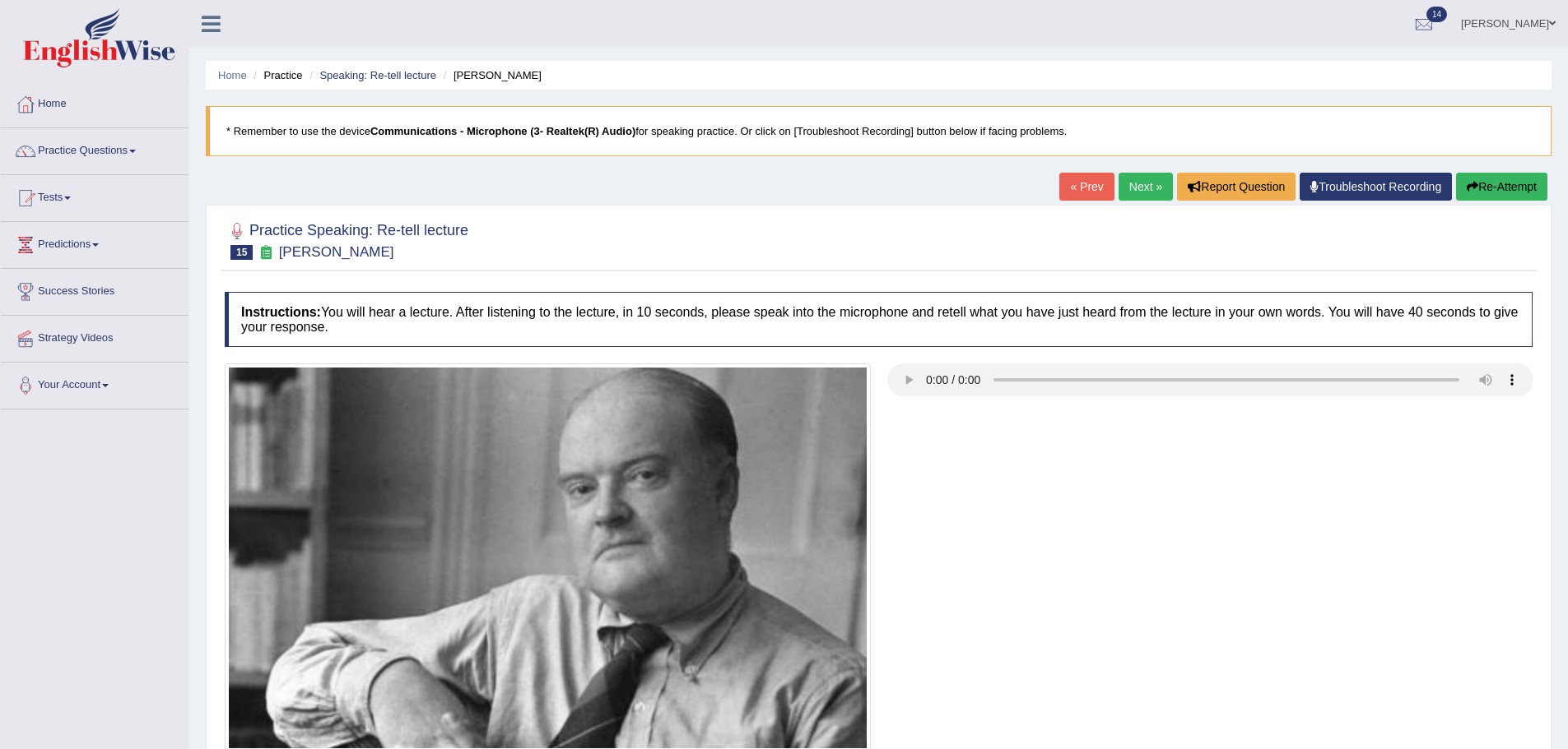
click at [1513, 192] on button "Re-Attempt" at bounding box center [1502, 187] width 91 height 28
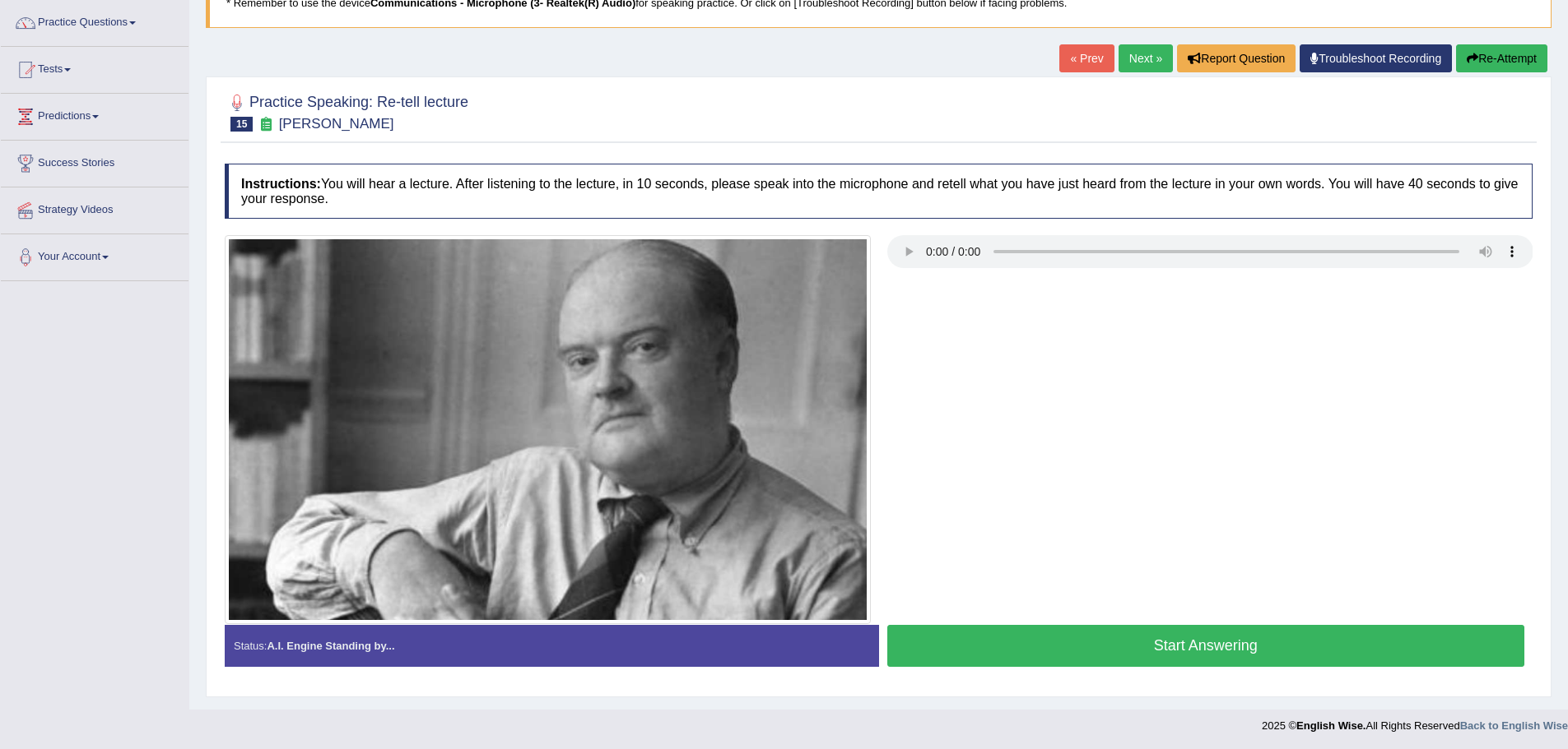
scroll to position [130, 0]
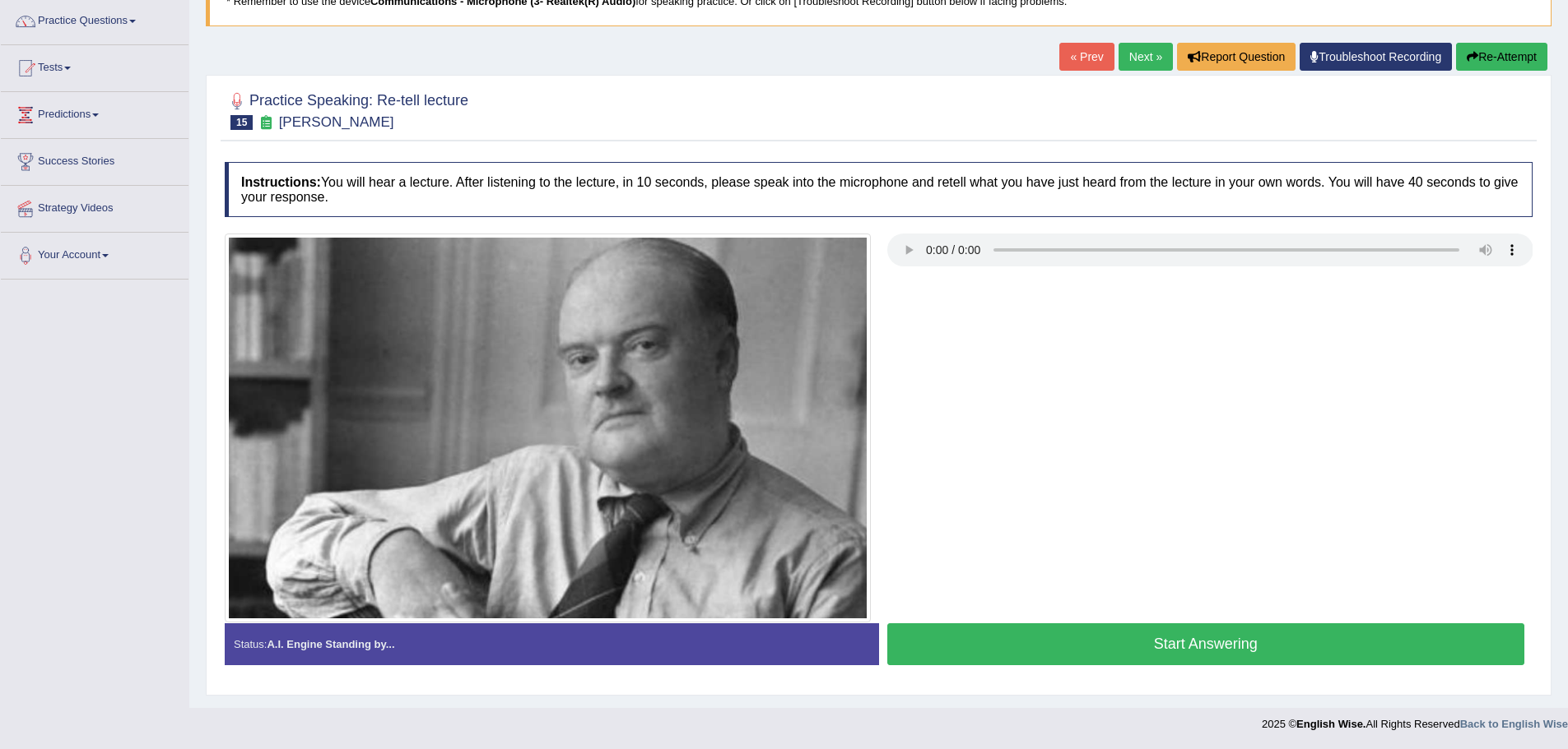
click at [1135, 645] on button "Start Answering" at bounding box center [1206, 644] width 638 height 42
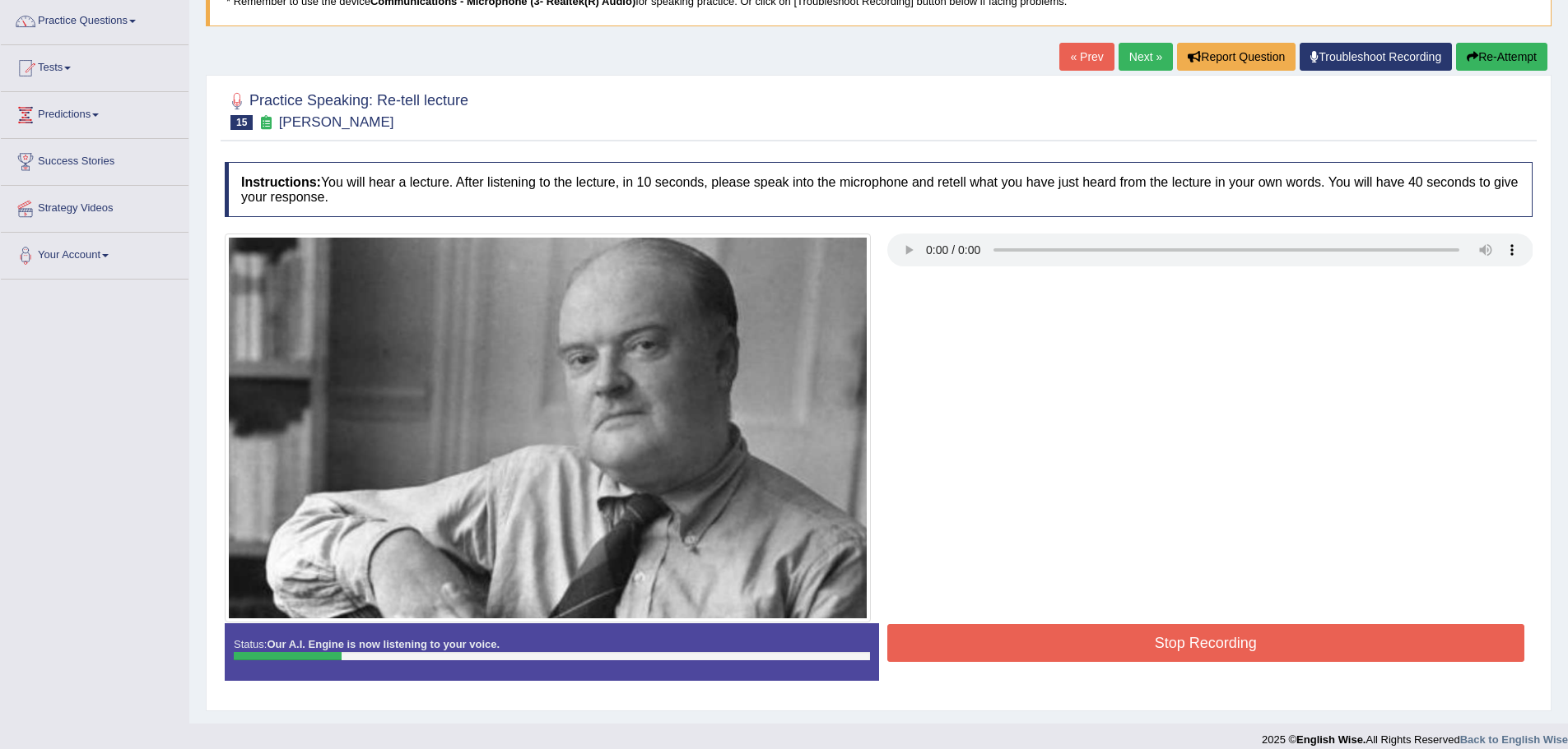
click at [1128, 632] on button "Stop Recording" at bounding box center [1206, 643] width 638 height 38
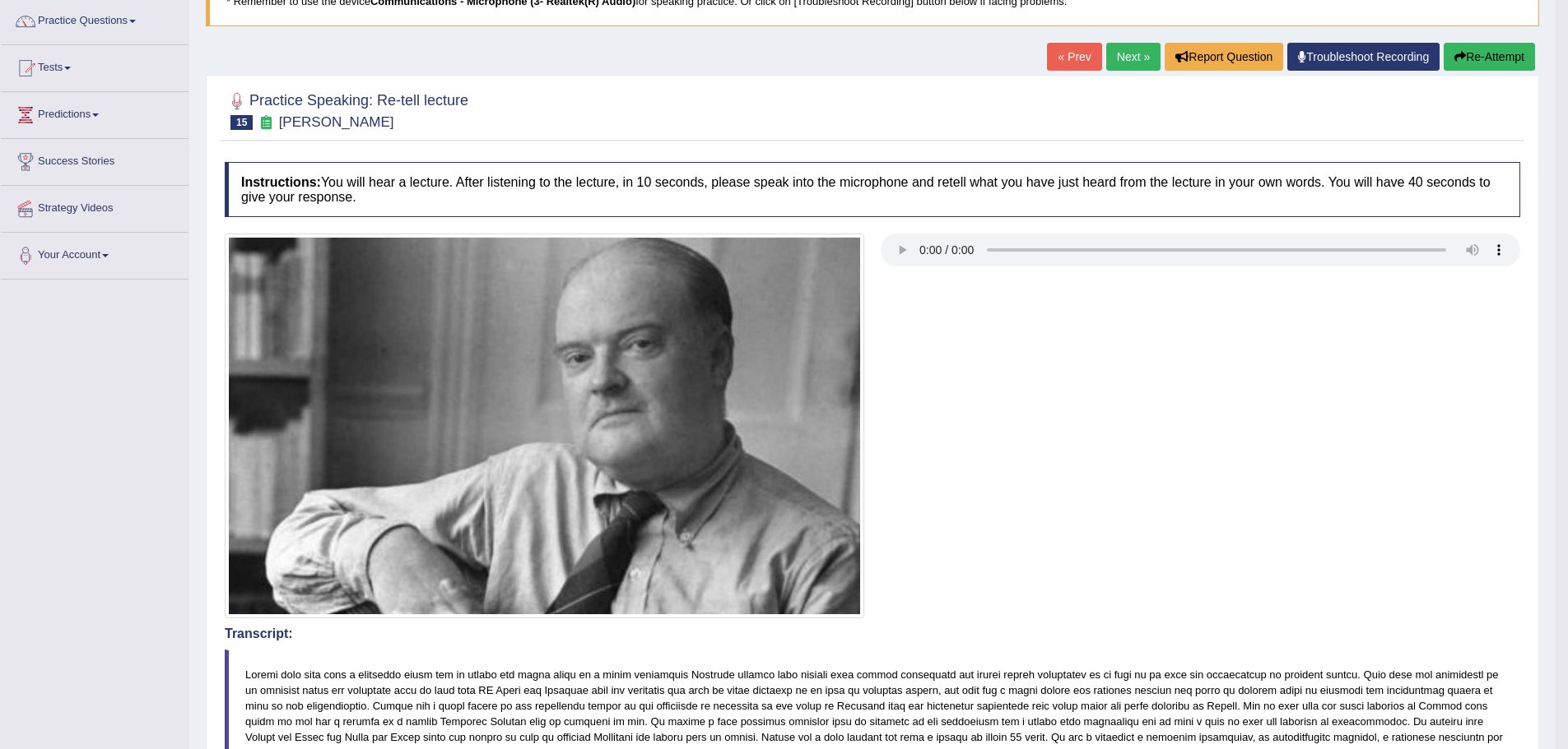
scroll to position [0, 0]
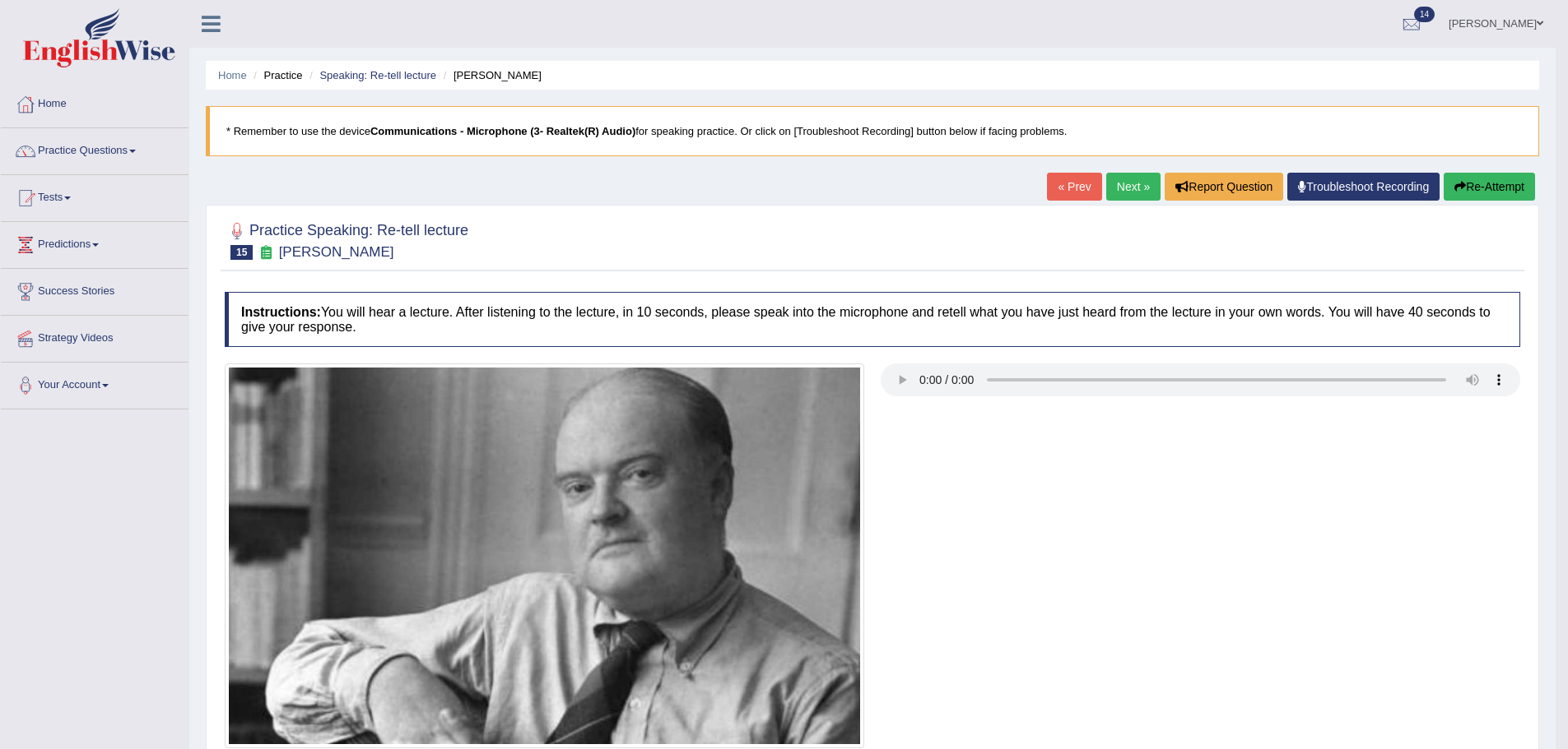
click at [1474, 184] on button "Re-Attempt" at bounding box center [1489, 187] width 91 height 28
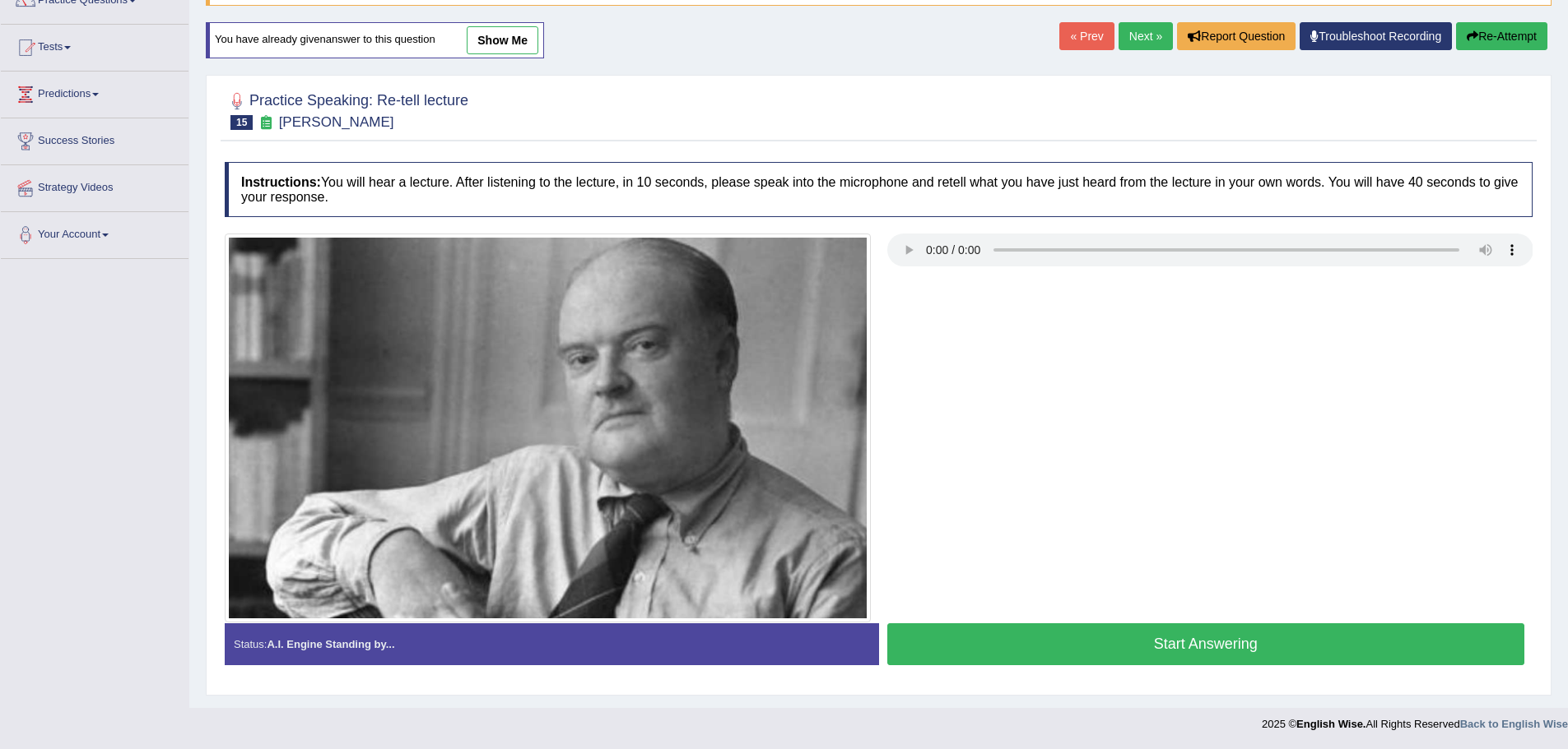
click at [1141, 639] on button "Start Answering" at bounding box center [1206, 644] width 638 height 42
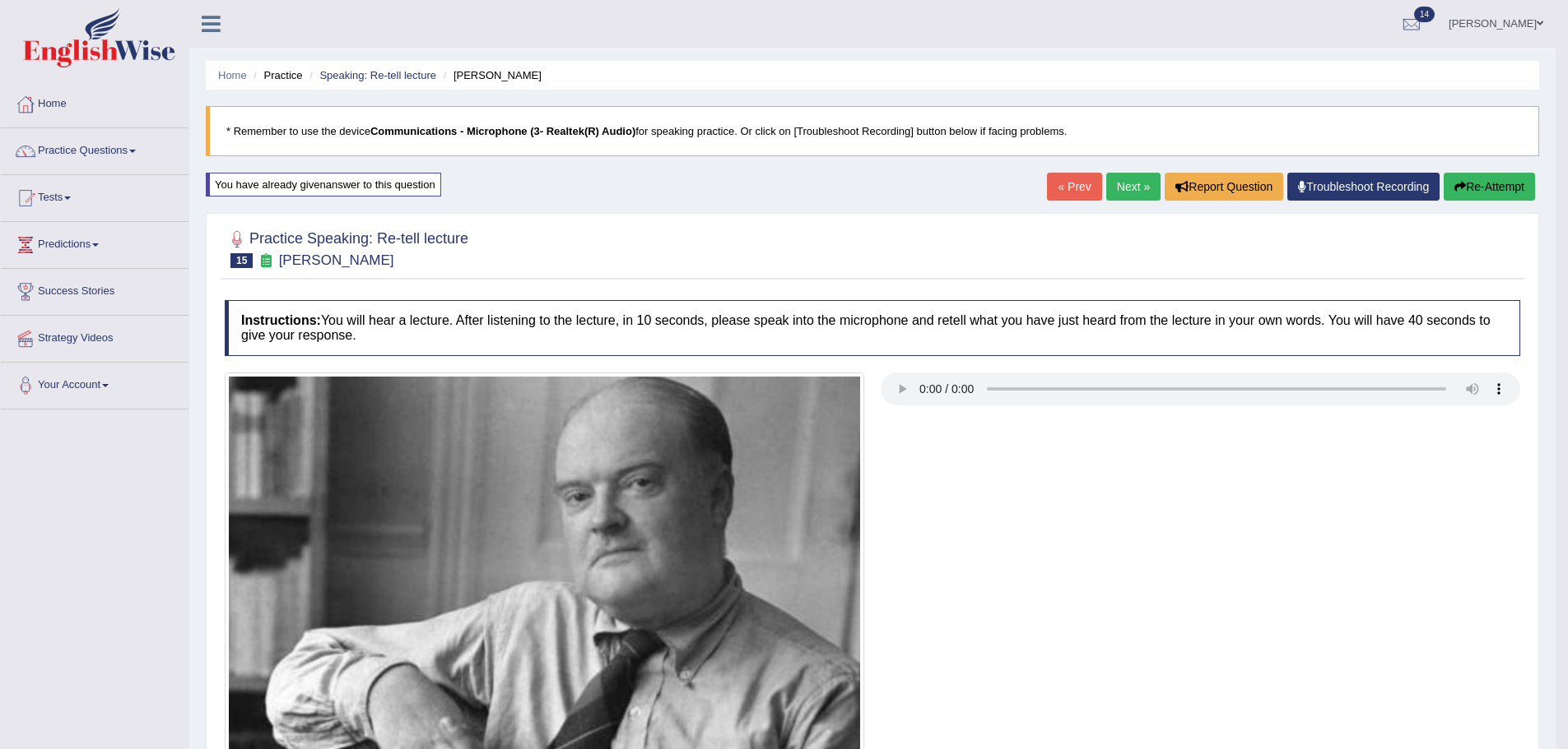
click at [1462, 197] on button "Re-Attempt" at bounding box center [1489, 187] width 91 height 28
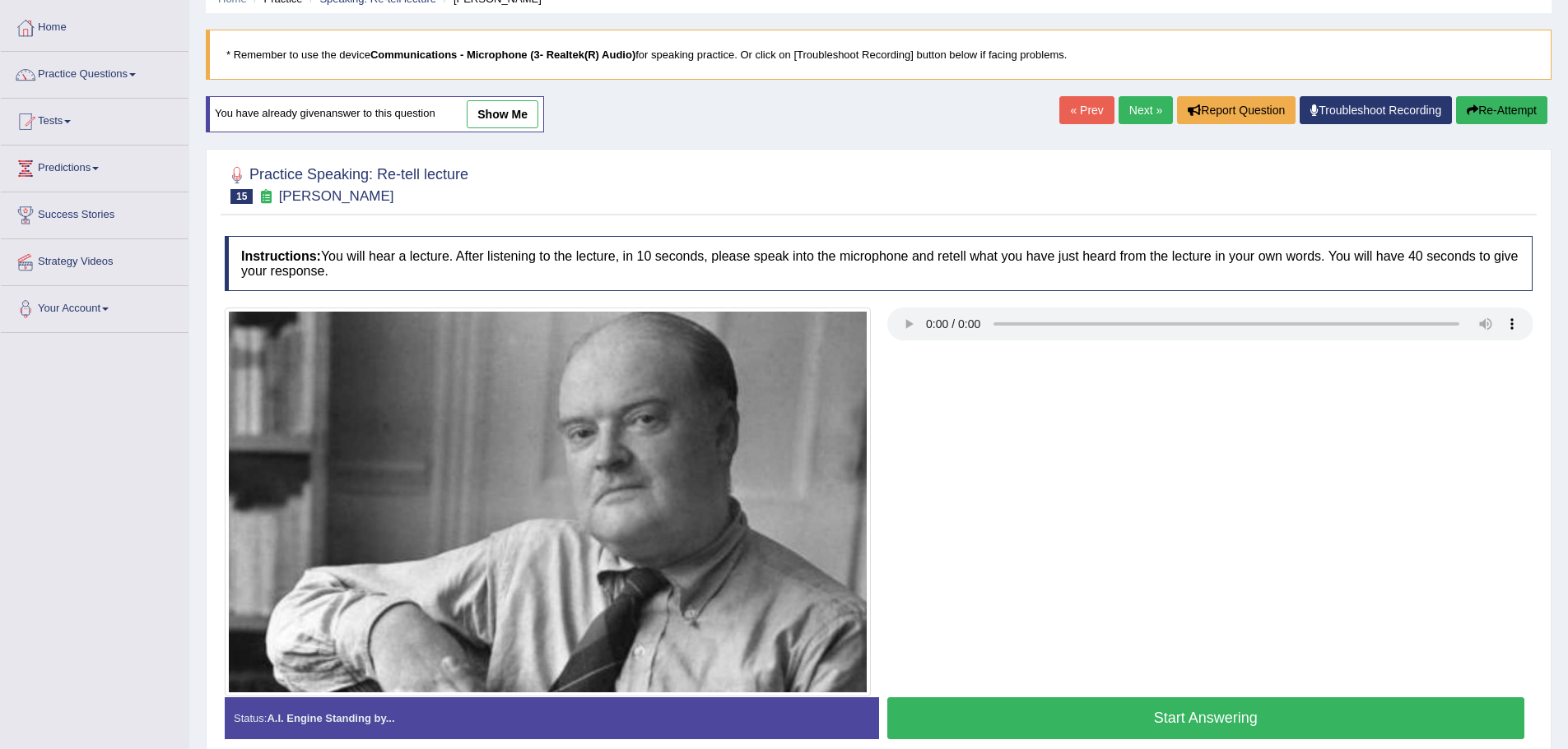
scroll to position [151, 0]
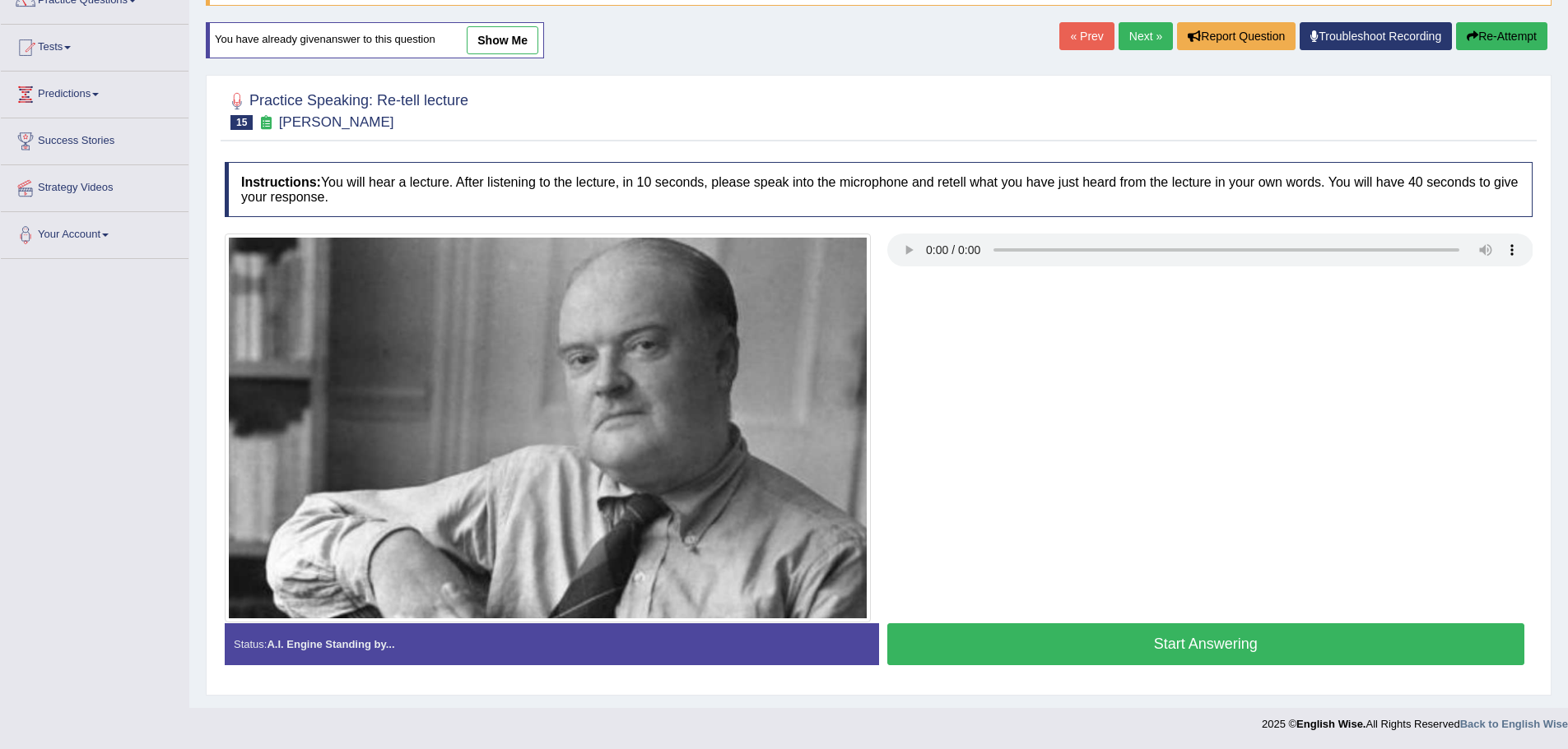
click at [1133, 652] on button "Start Answering" at bounding box center [1206, 644] width 638 height 42
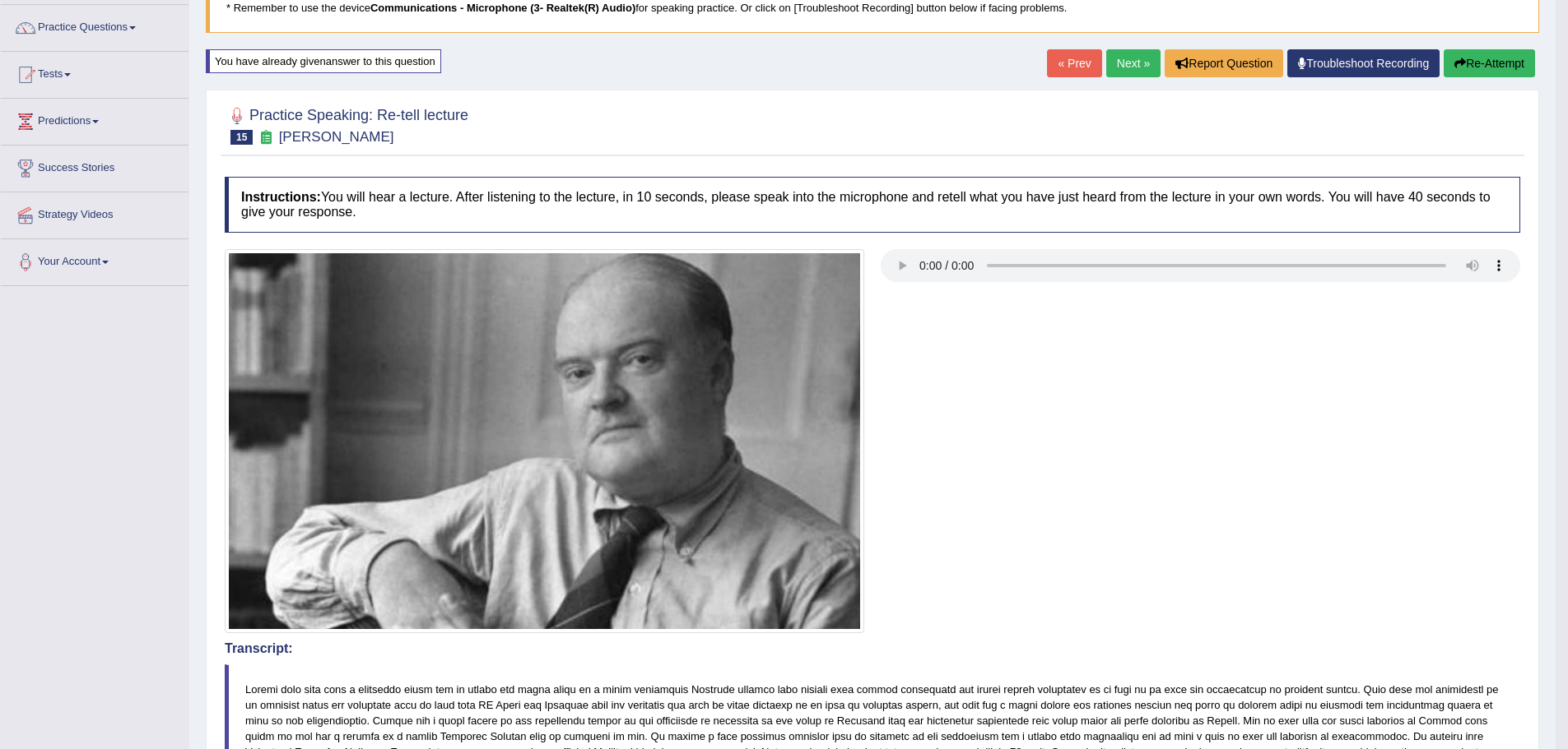
scroll to position [0, 0]
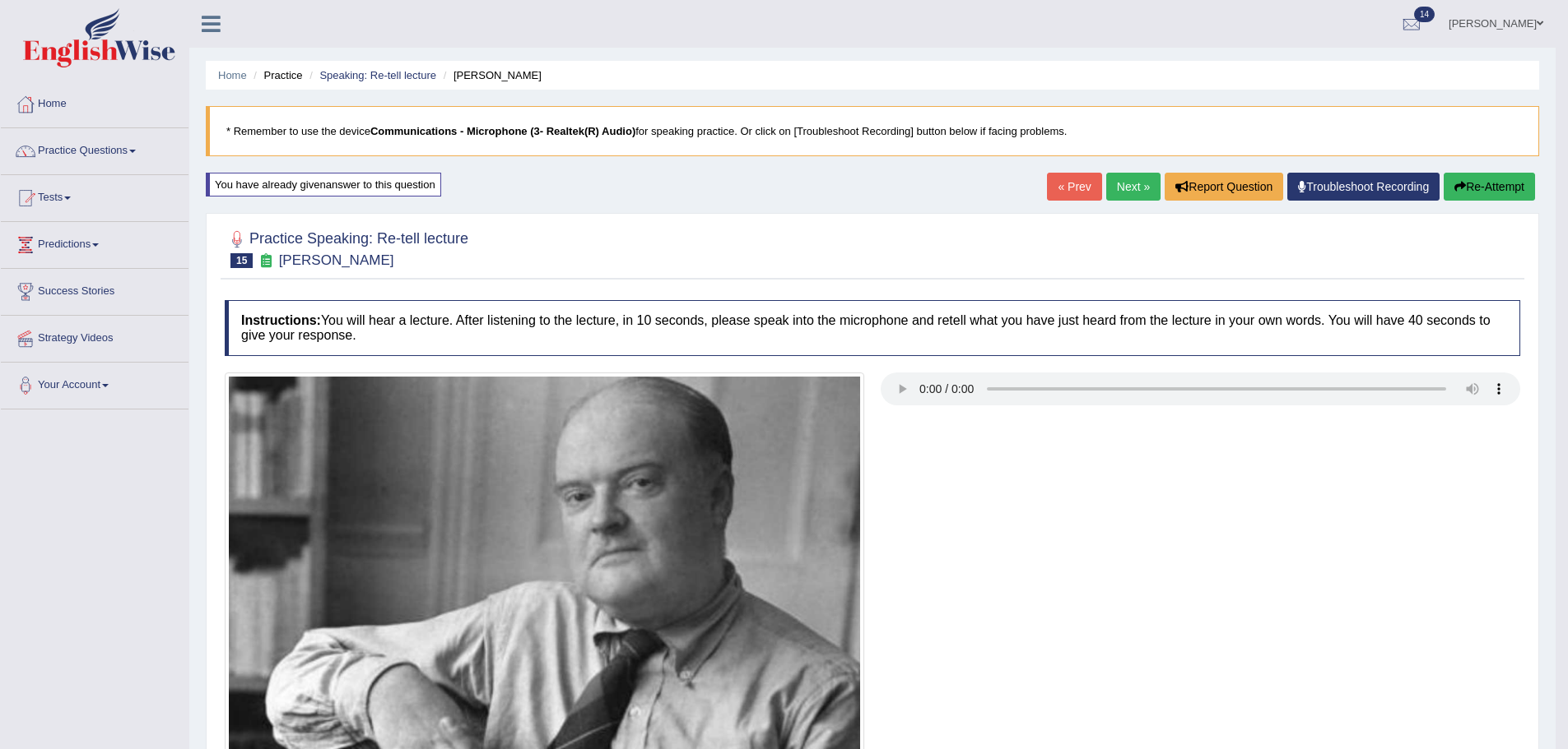
click at [1135, 188] on link "Next »" at bounding box center [1133, 187] width 54 height 28
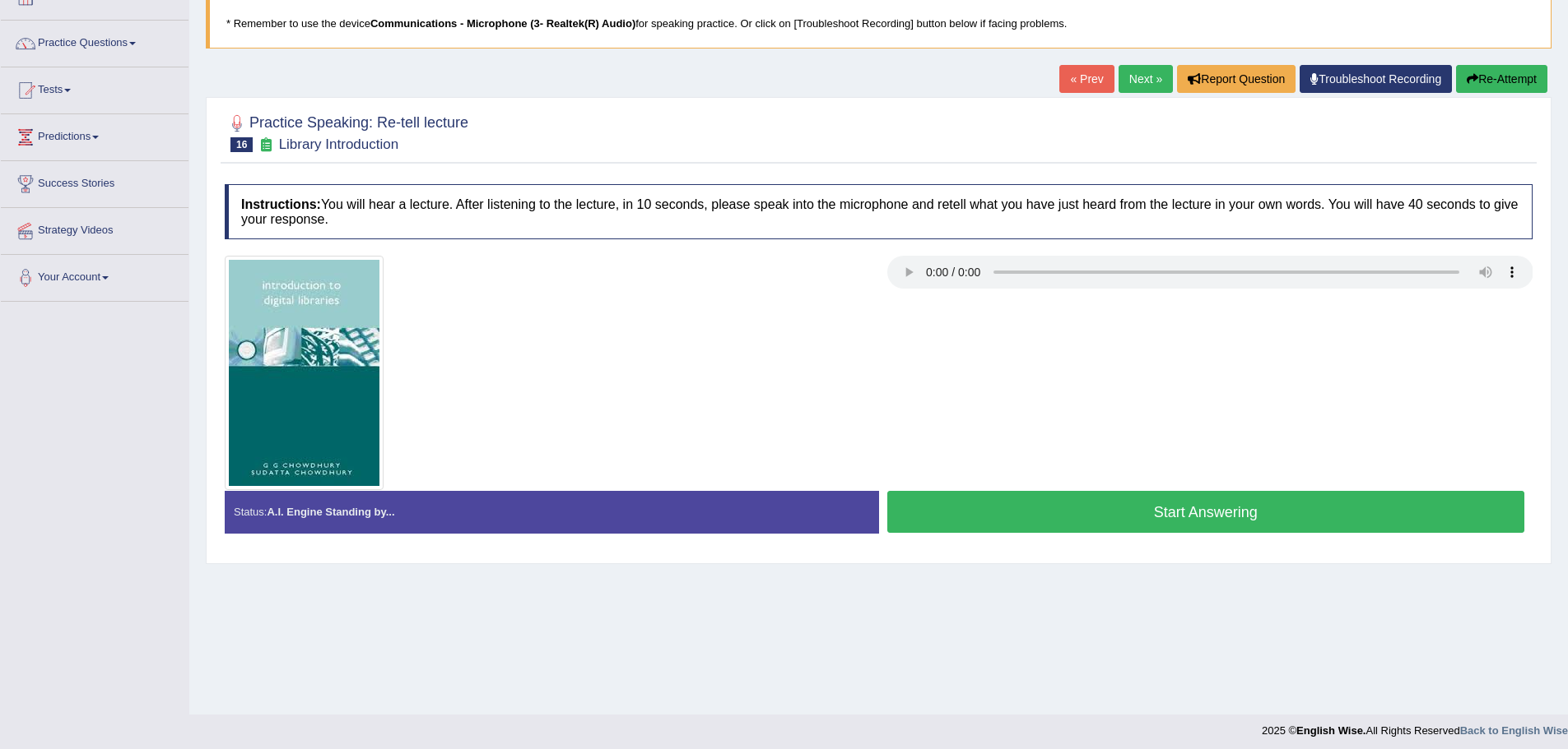
scroll to position [115, 0]
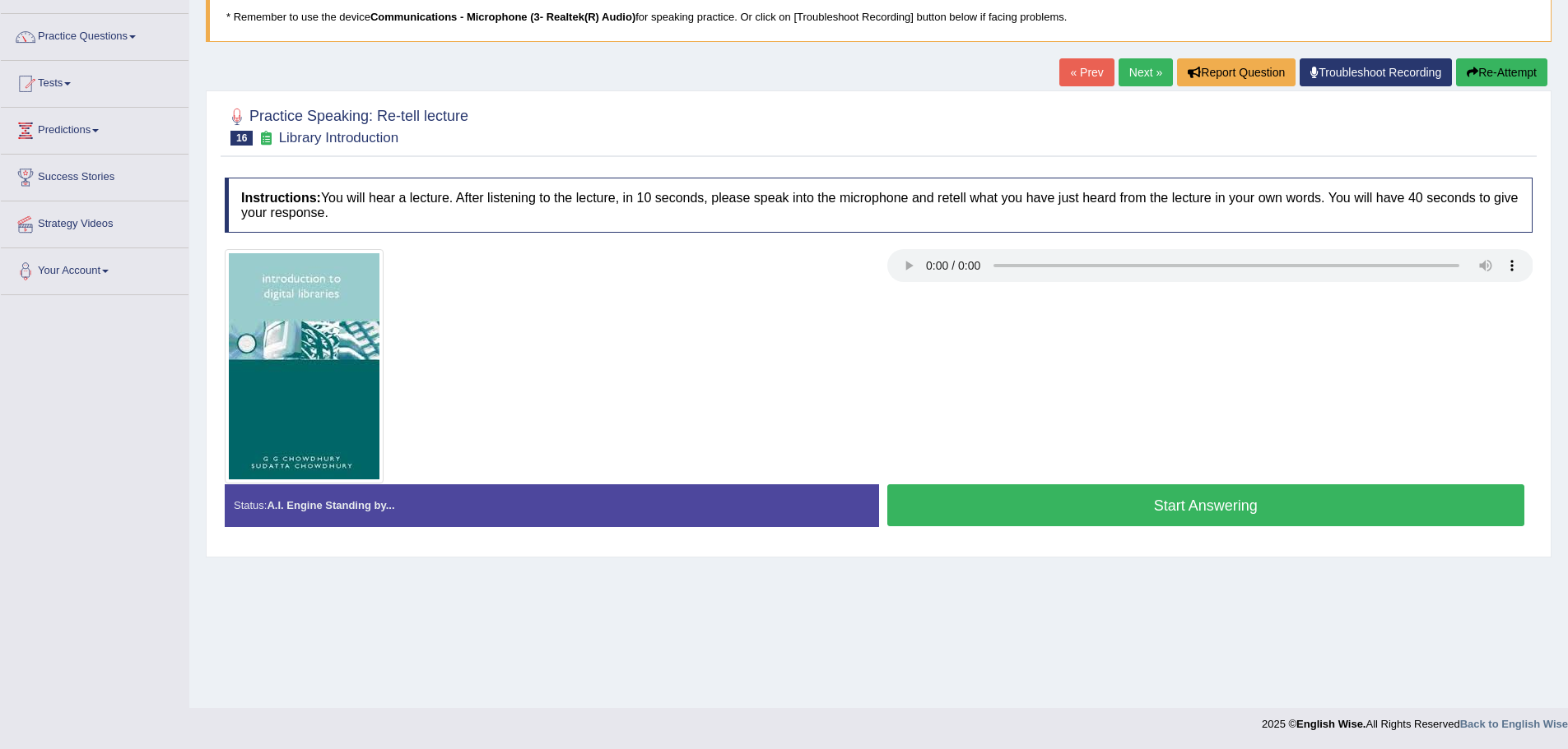
click at [1182, 507] on button "Start Answering" at bounding box center [1206, 505] width 638 height 42
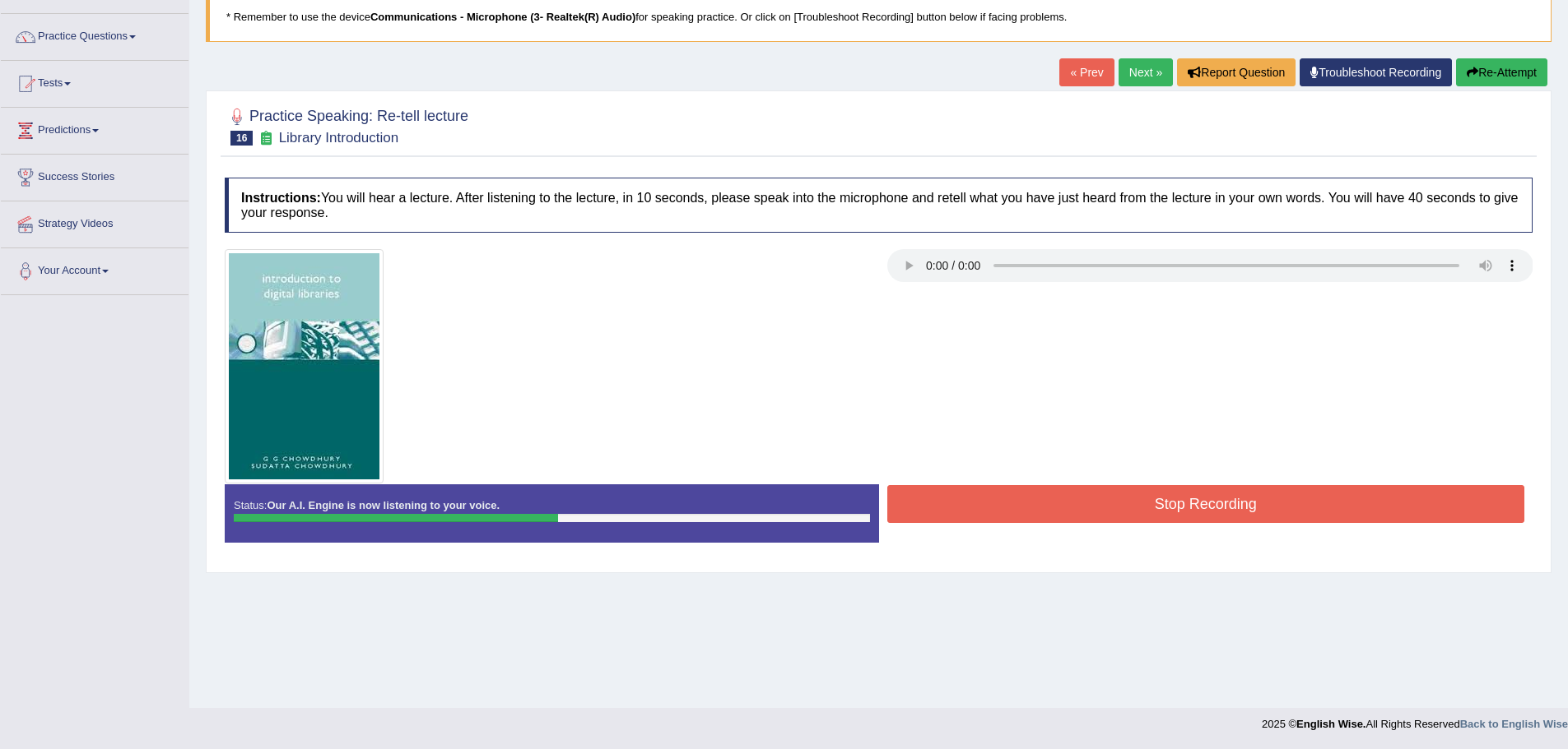
click at [1163, 501] on button "Stop Recording" at bounding box center [1206, 504] width 638 height 38
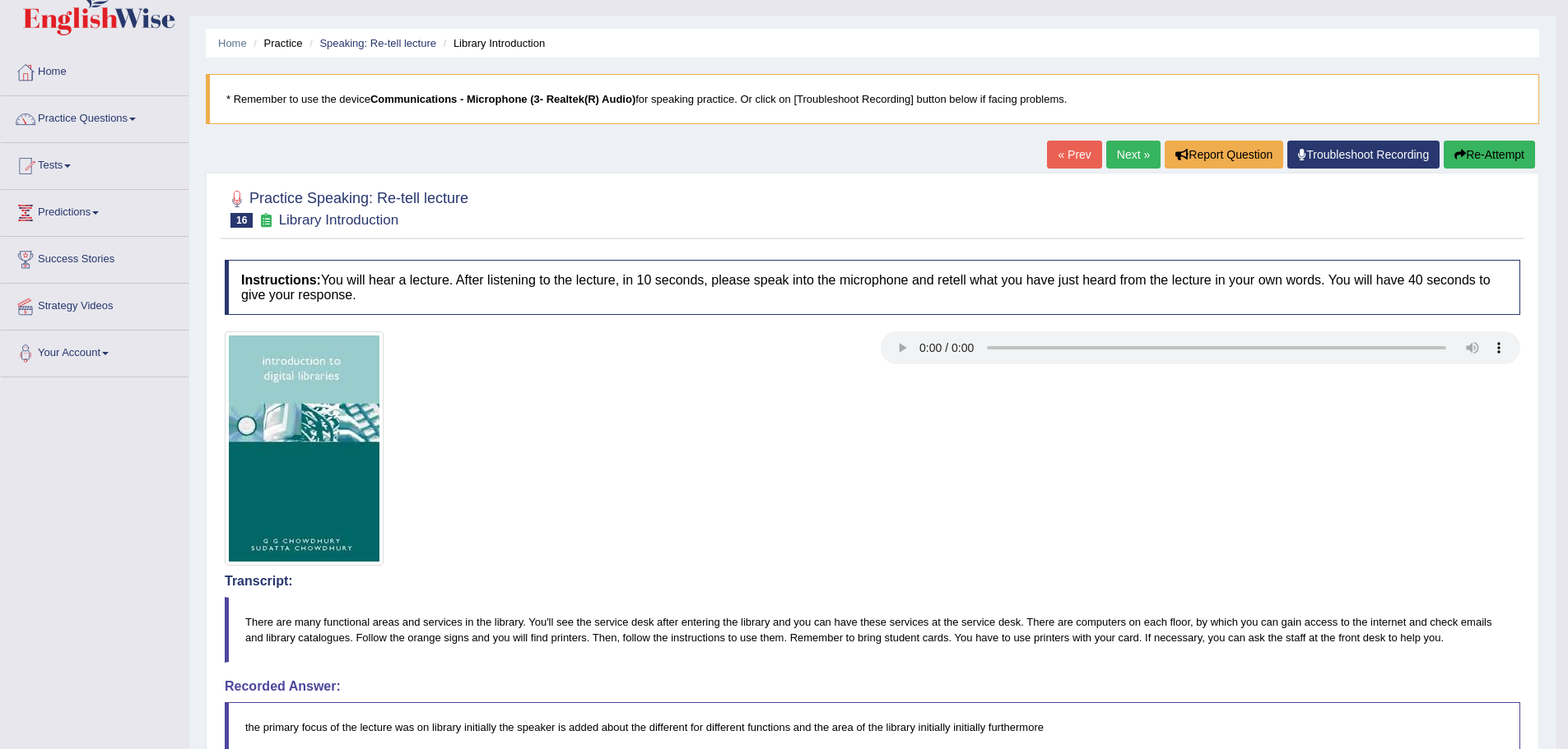
scroll to position [0, 0]
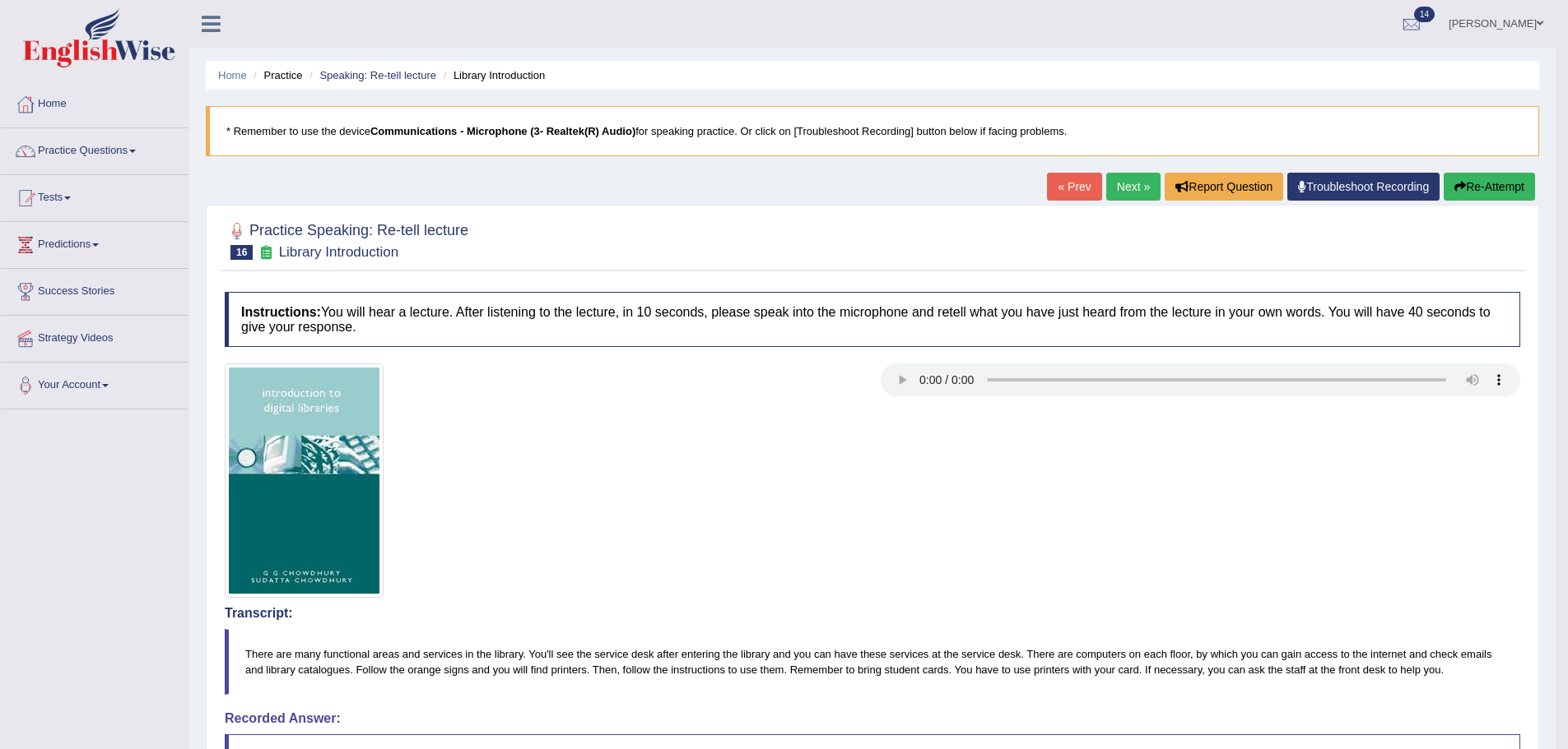
click at [1490, 187] on button "Re-Attempt" at bounding box center [1489, 187] width 91 height 28
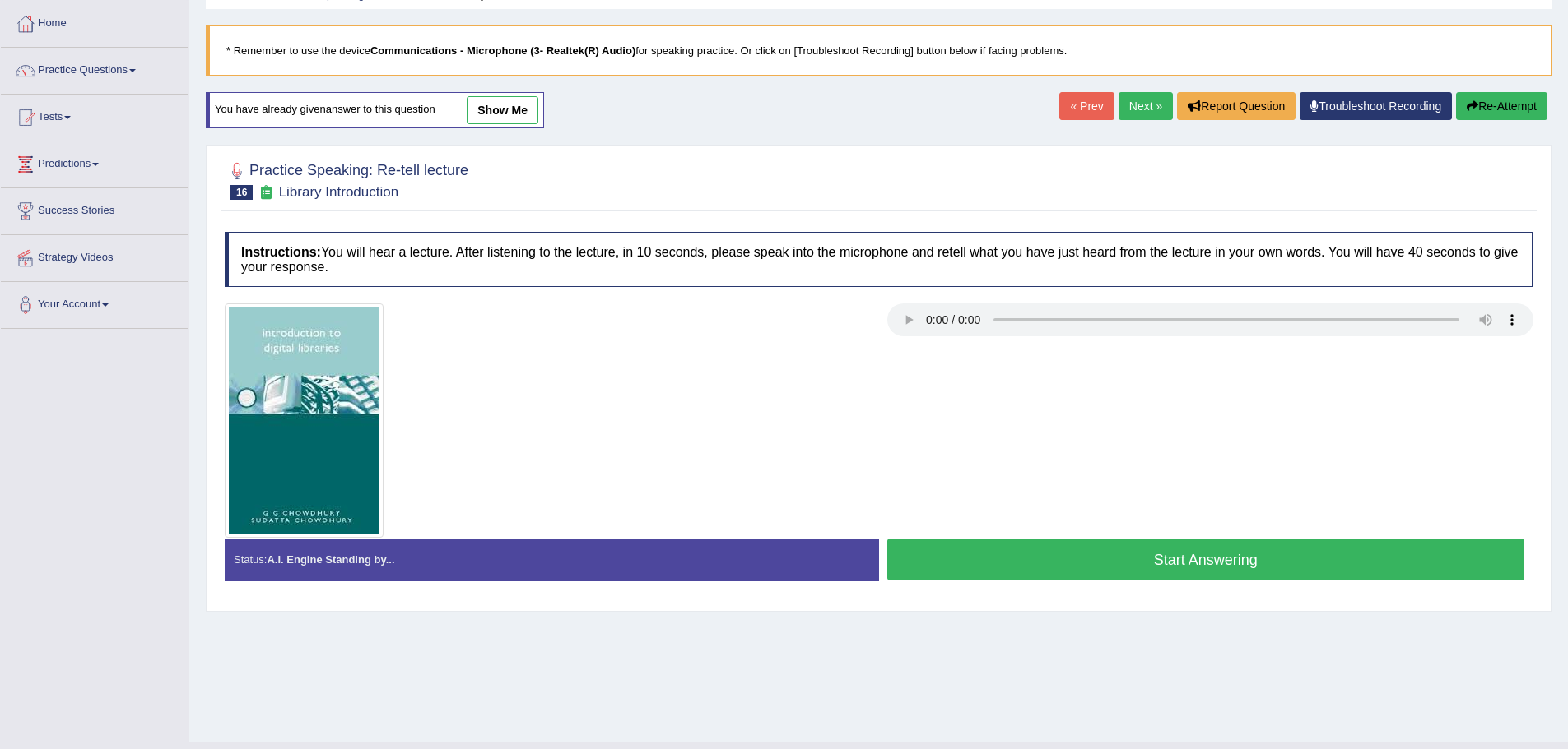
scroll to position [115, 0]
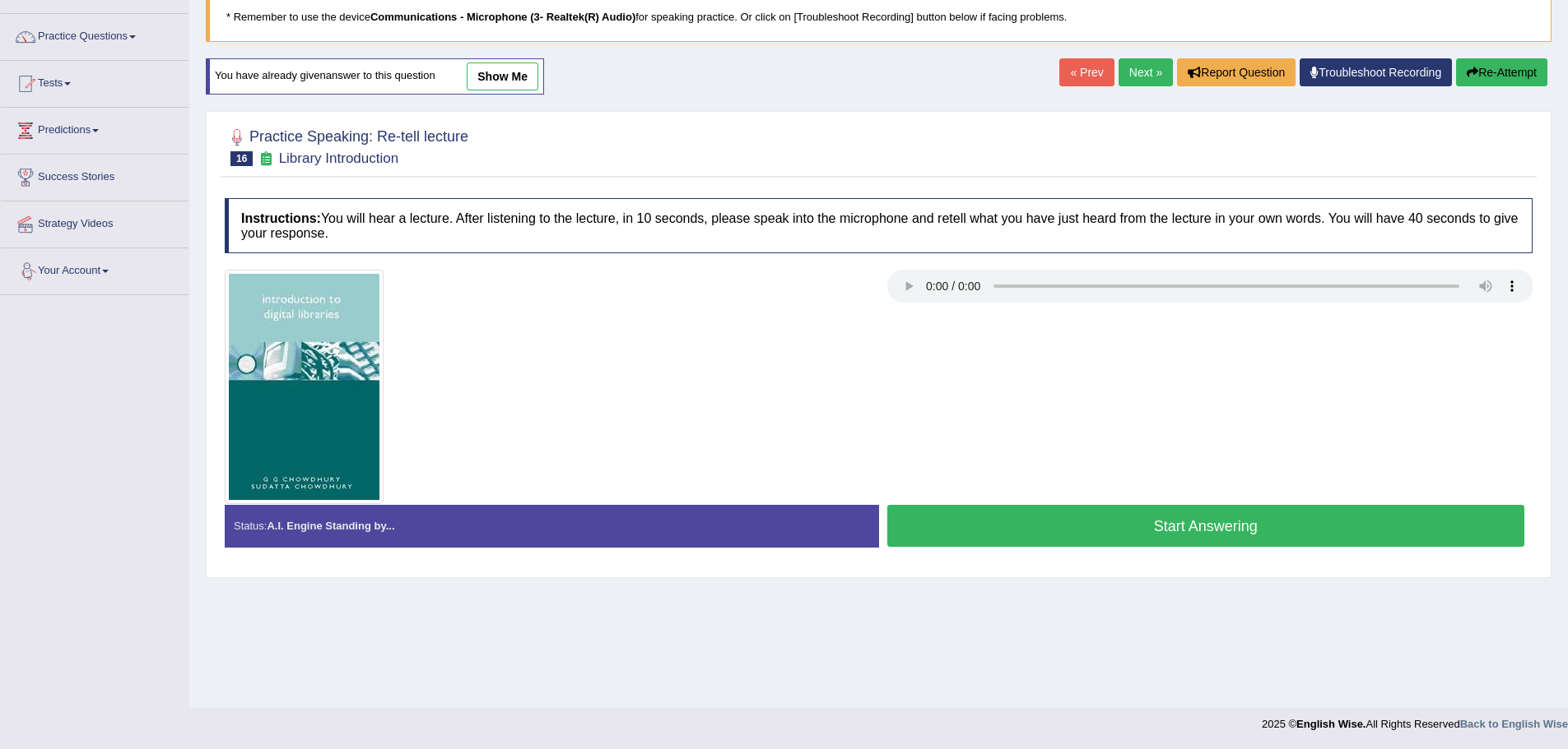
click at [942, 526] on button "Start Answering" at bounding box center [1206, 526] width 638 height 42
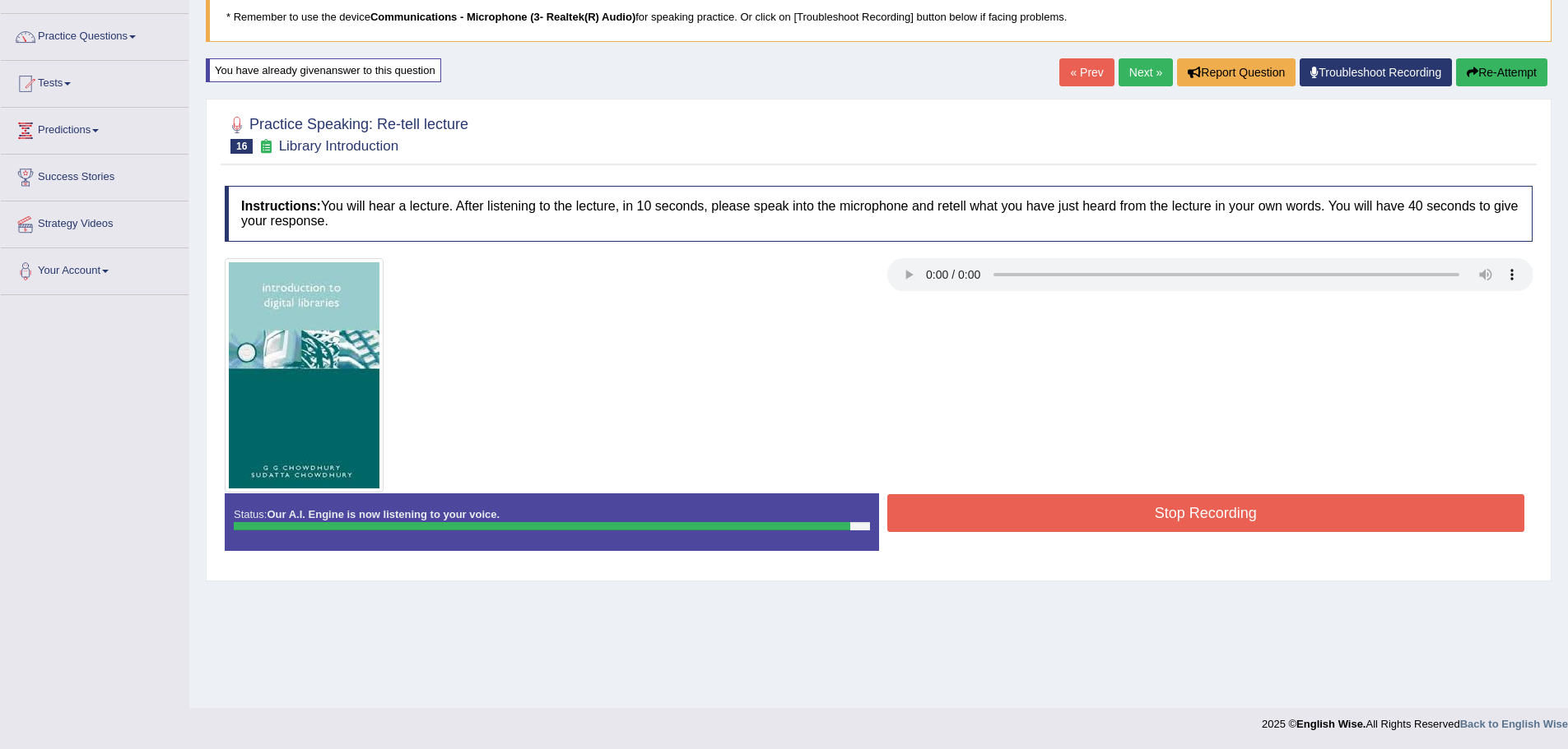
click at [1085, 524] on button "Stop Recording" at bounding box center [1206, 513] width 638 height 38
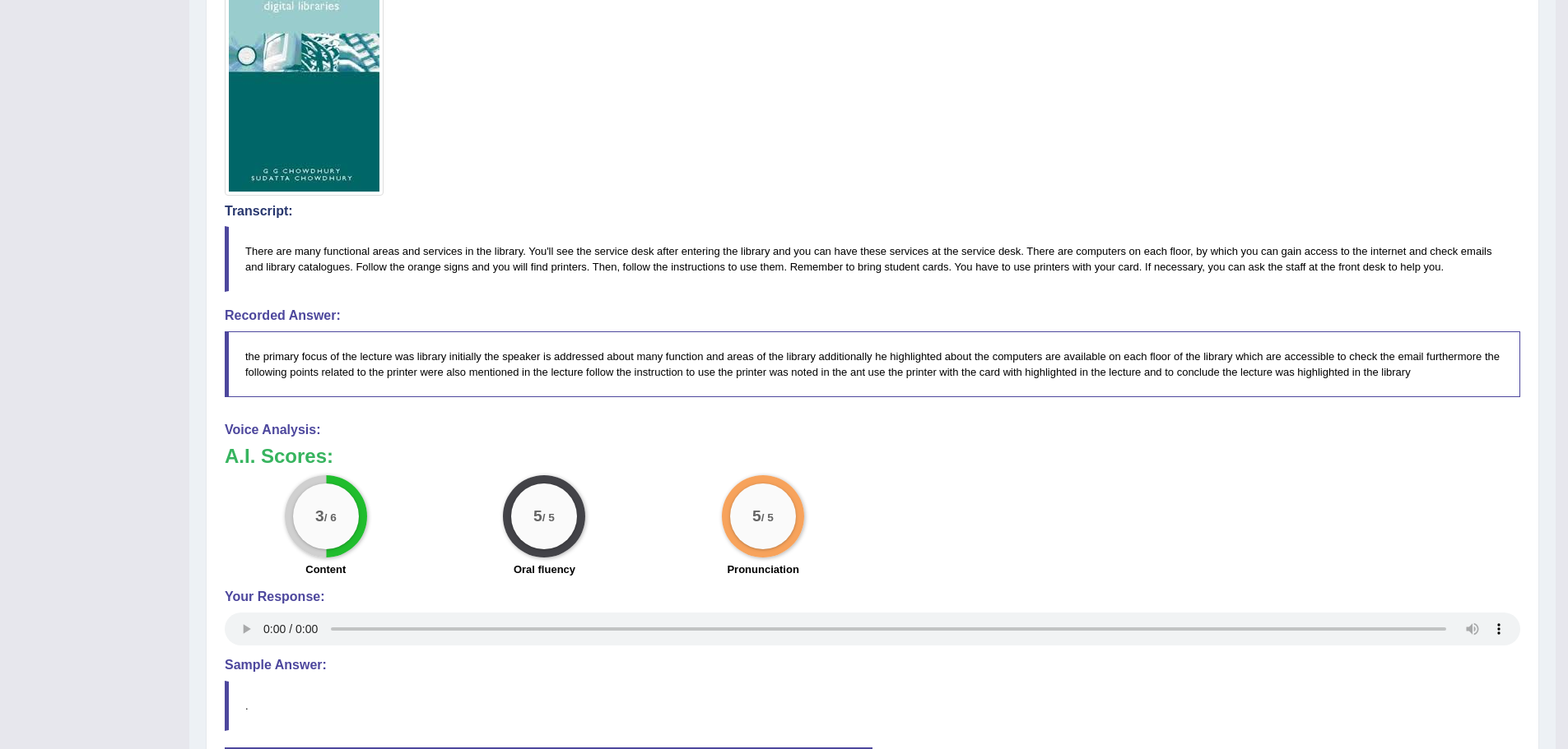
scroll to position [0, 0]
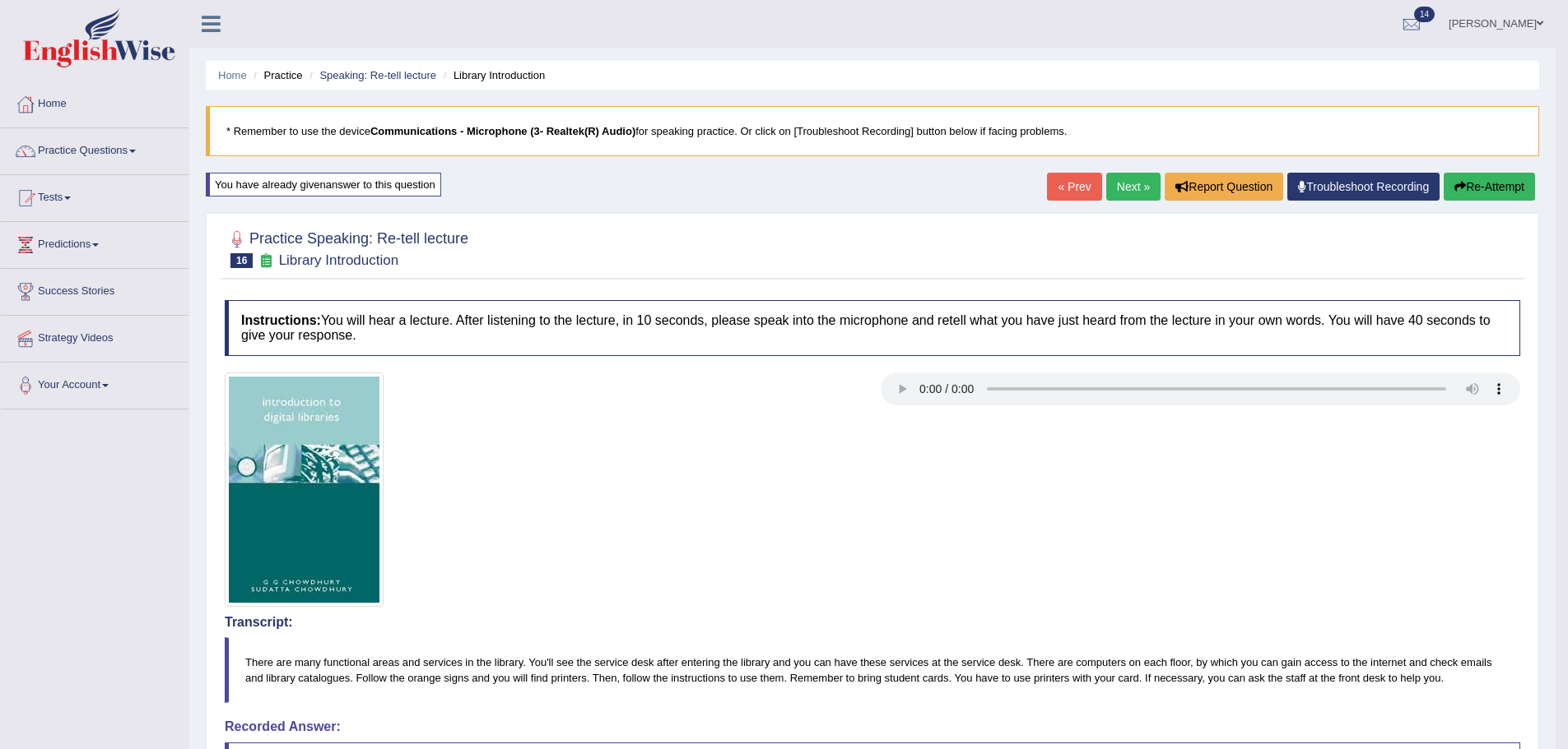
click at [1496, 177] on button "Re-Attempt" at bounding box center [1489, 187] width 91 height 28
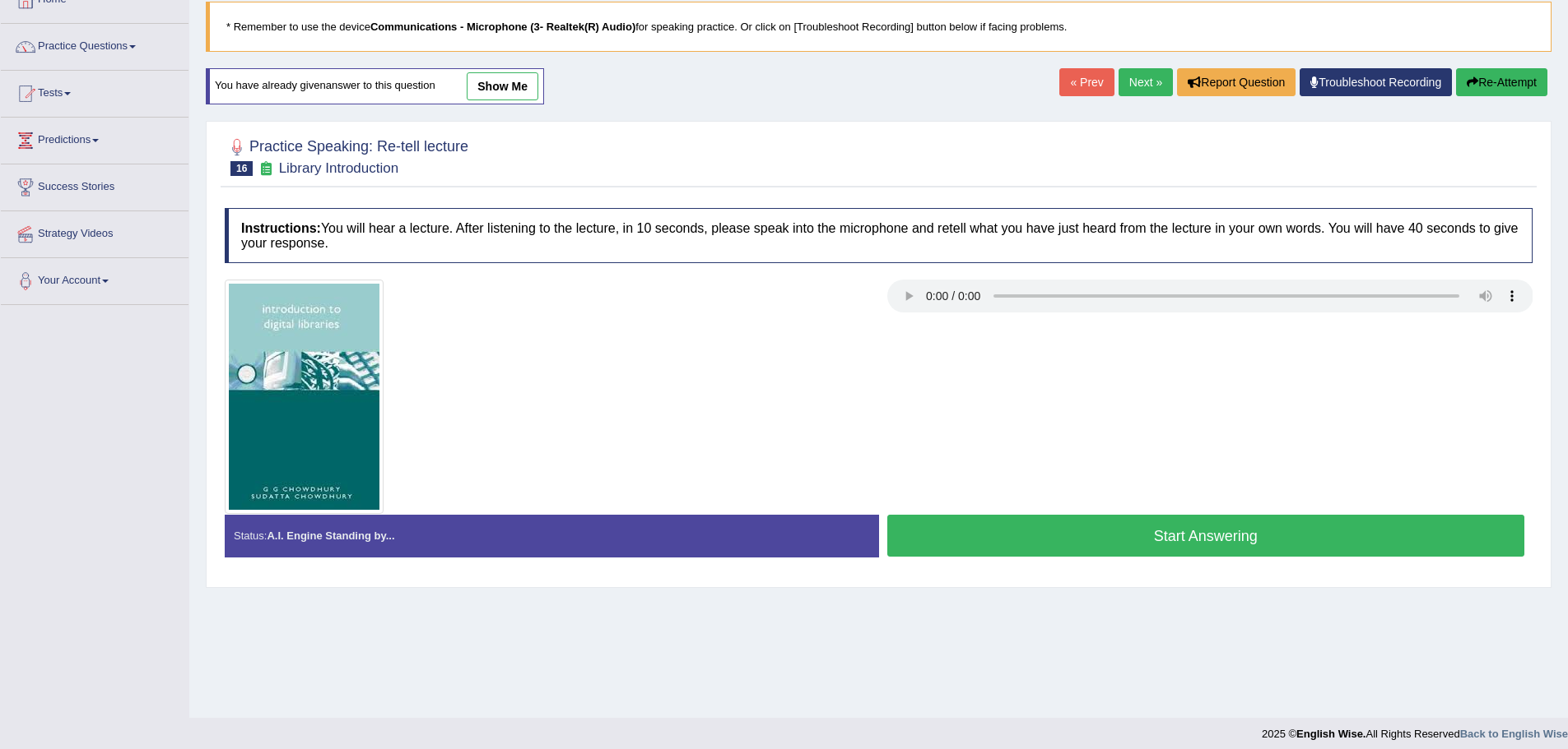
scroll to position [115, 0]
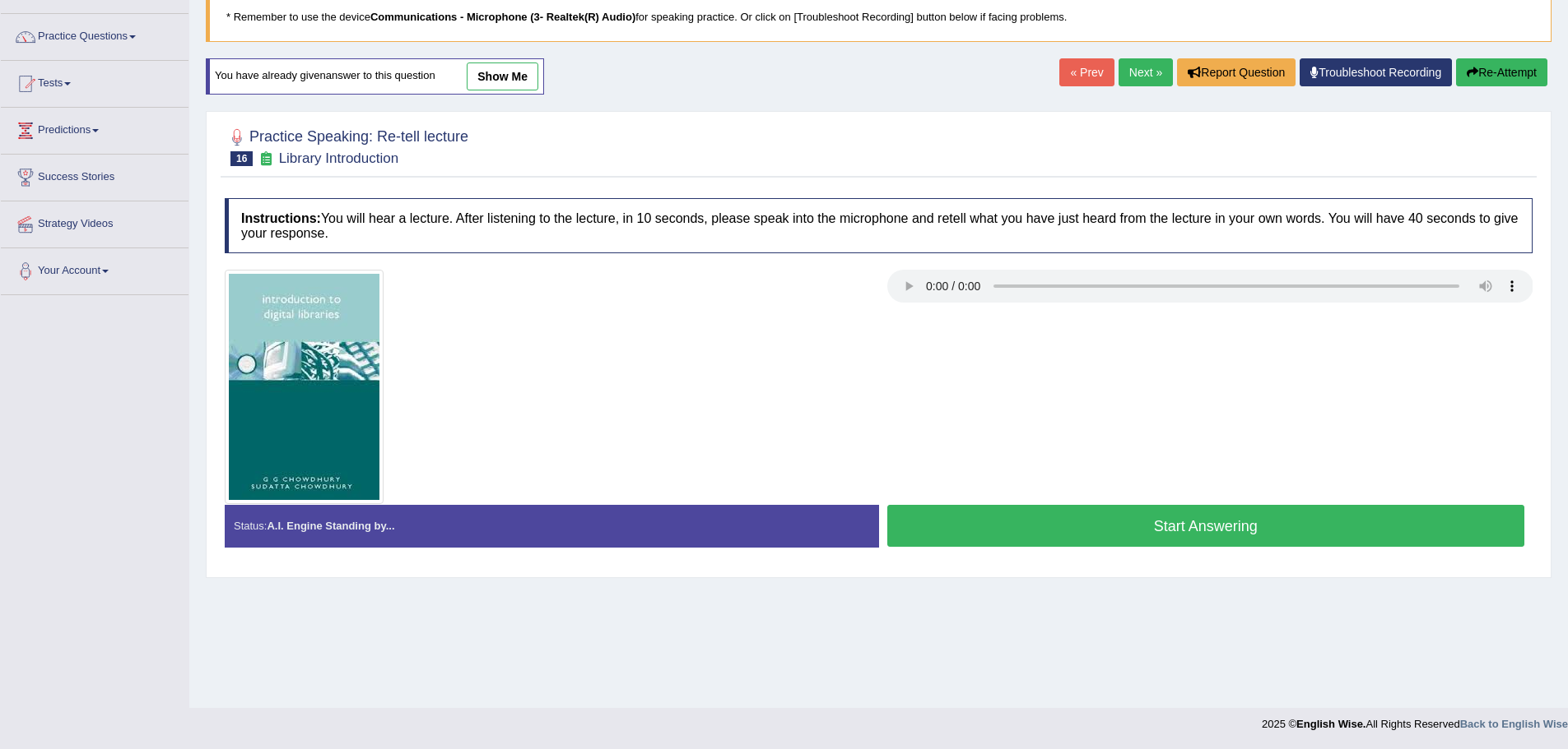
click at [1158, 516] on button "Start Answering" at bounding box center [1206, 526] width 638 height 42
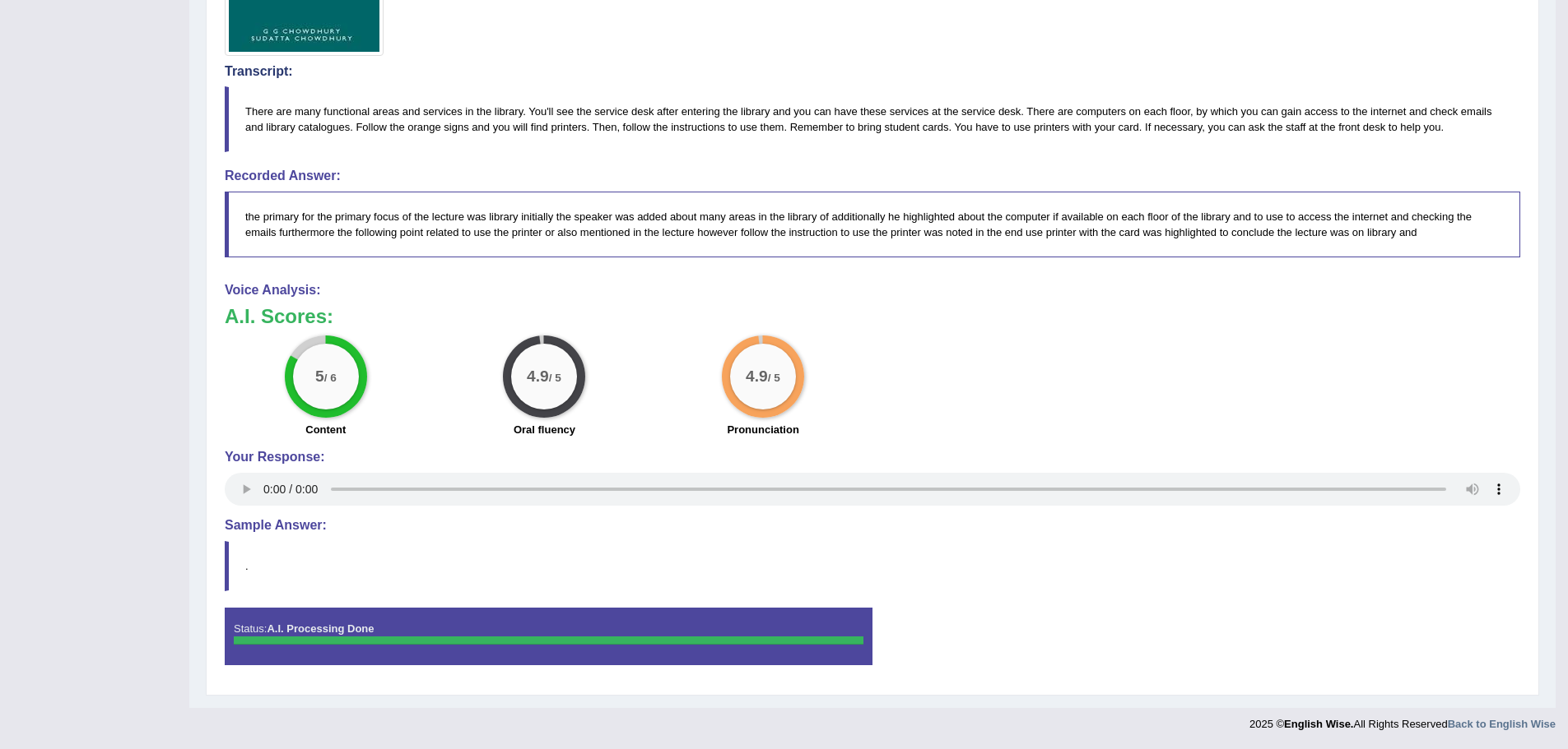
scroll to position [304, 0]
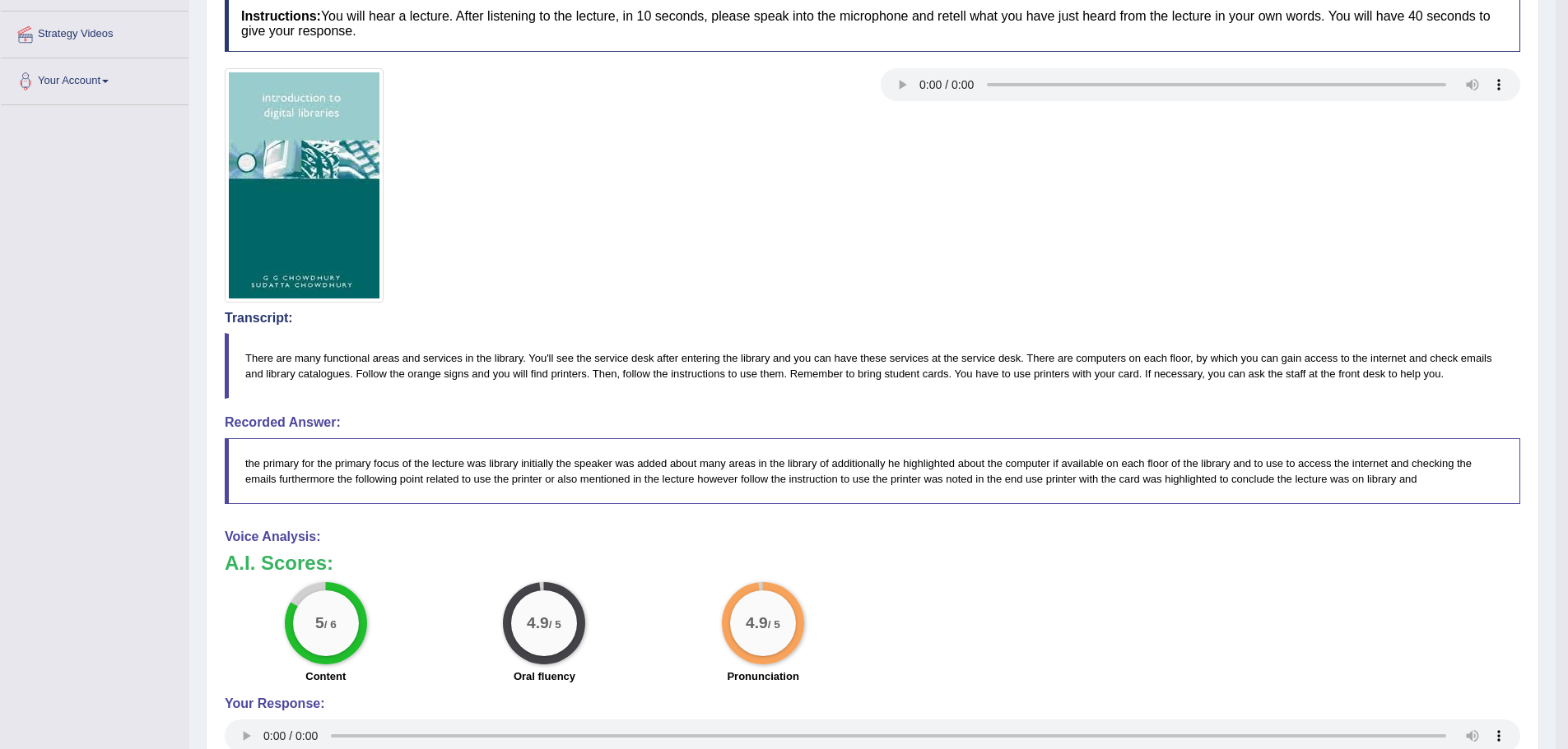
drag, startPoint x: 636, startPoint y: 666, endPoint x: 221, endPoint y: 788, distance: 432.6
drag, startPoint x: 221, startPoint y: 788, endPoint x: 969, endPoint y: 255, distance: 918.5
click at [969, 255] on div at bounding box center [873, 185] width 1312 height 234
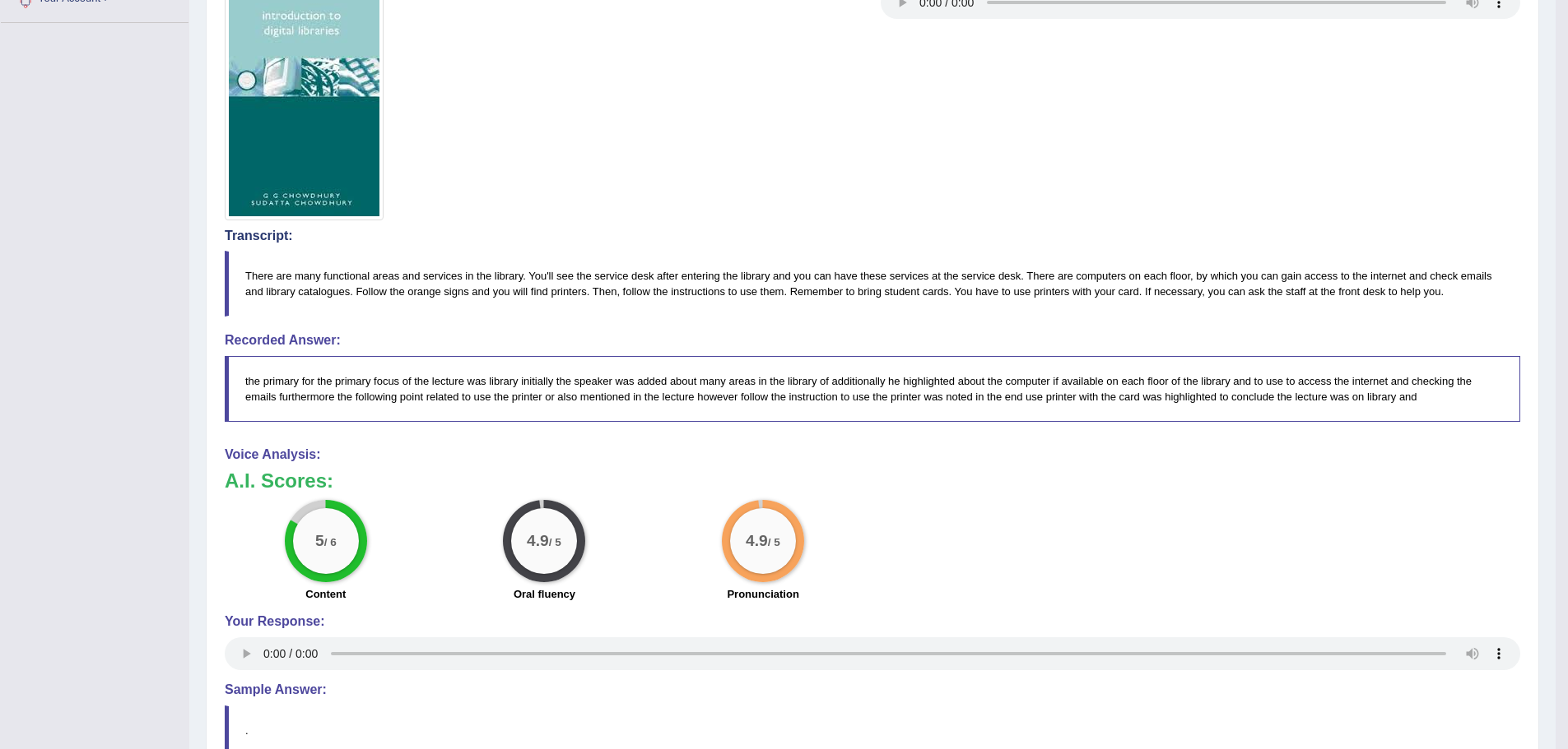
scroll to position [140, 0]
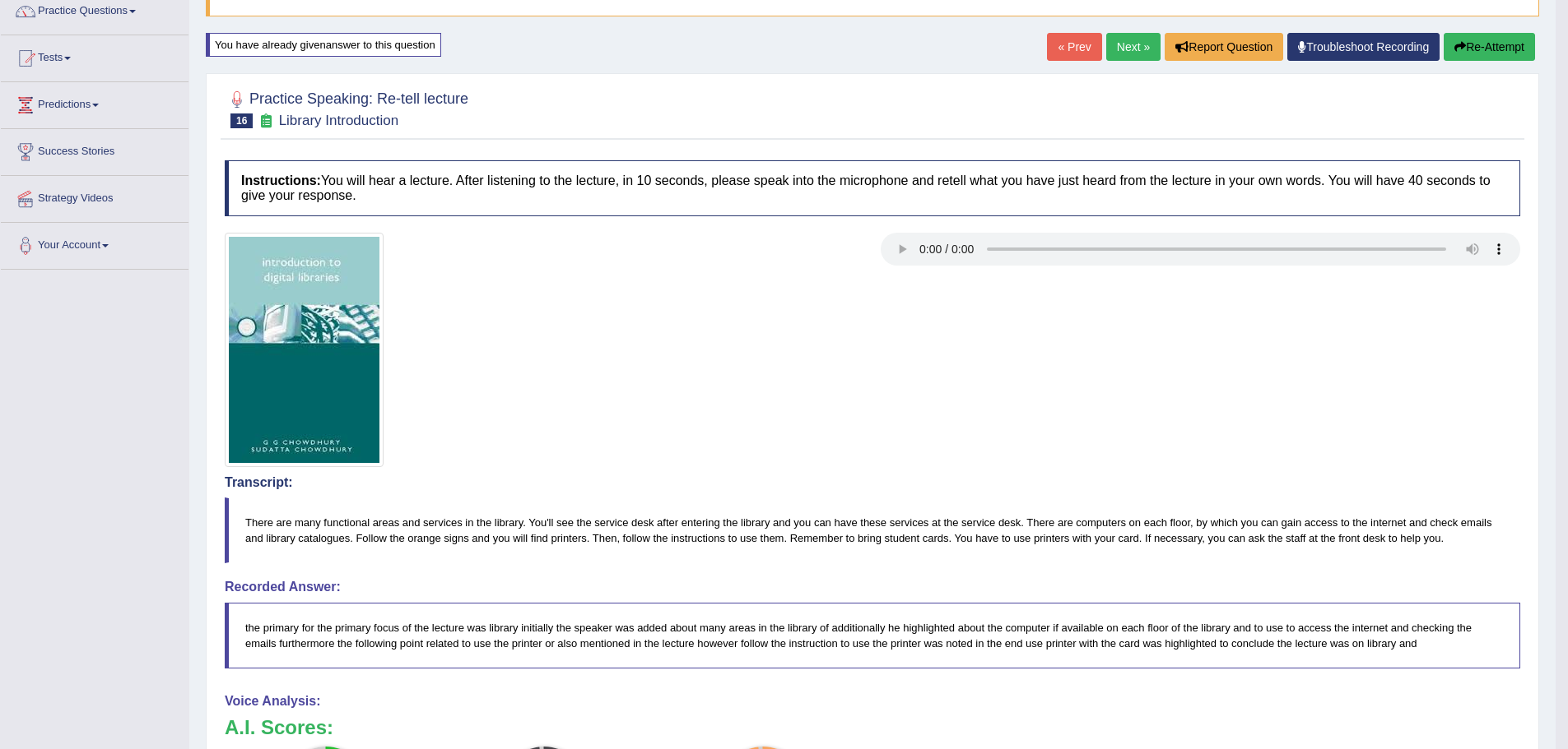
click at [1483, 30] on div "Home Practice Speaking: Re-tell lecture Library Introduction * Remember to use …" at bounding box center [873, 490] width 1367 height 1259
click at [1481, 36] on button "Re-Attempt" at bounding box center [1489, 47] width 91 height 28
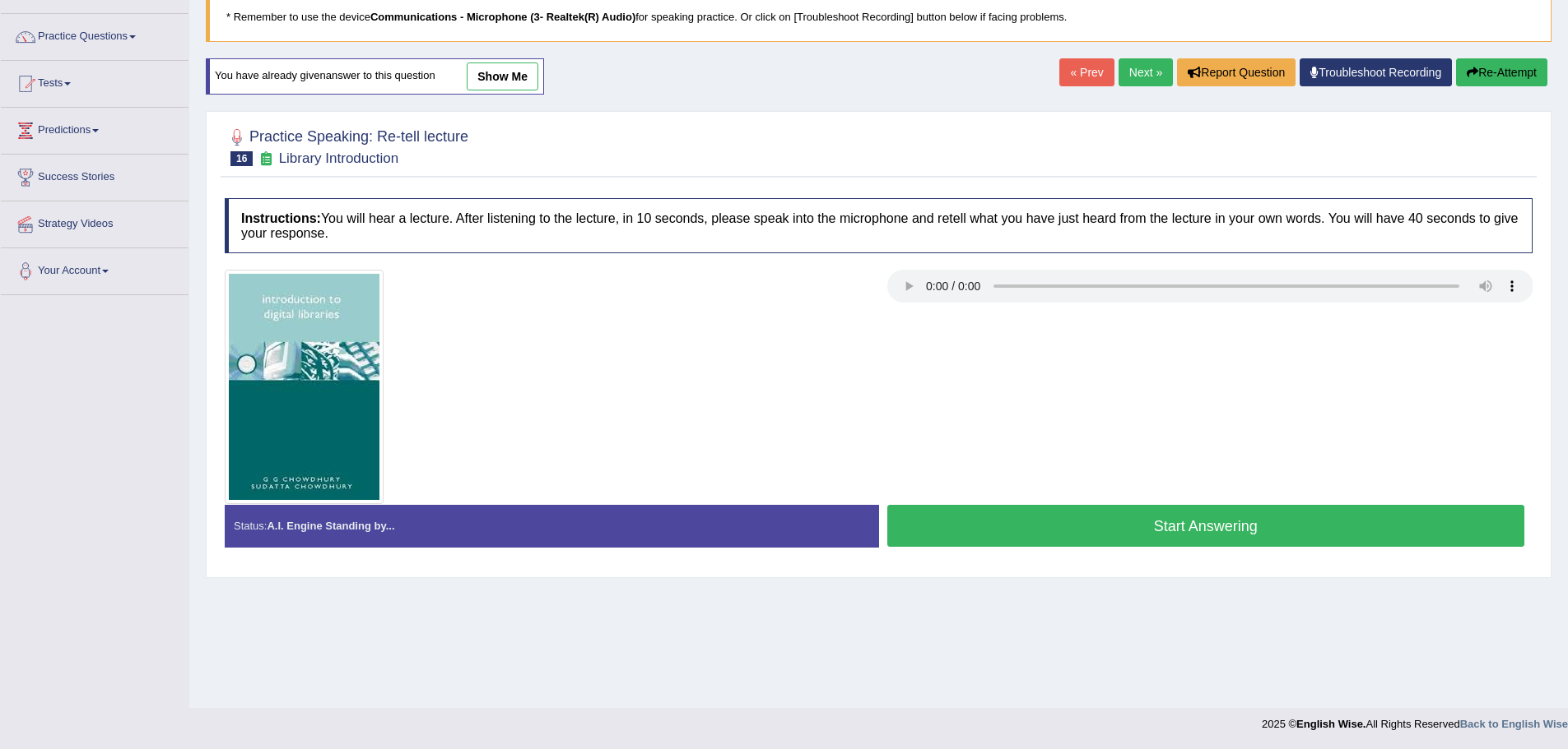
click at [1207, 519] on button "Start Answering" at bounding box center [1206, 526] width 638 height 42
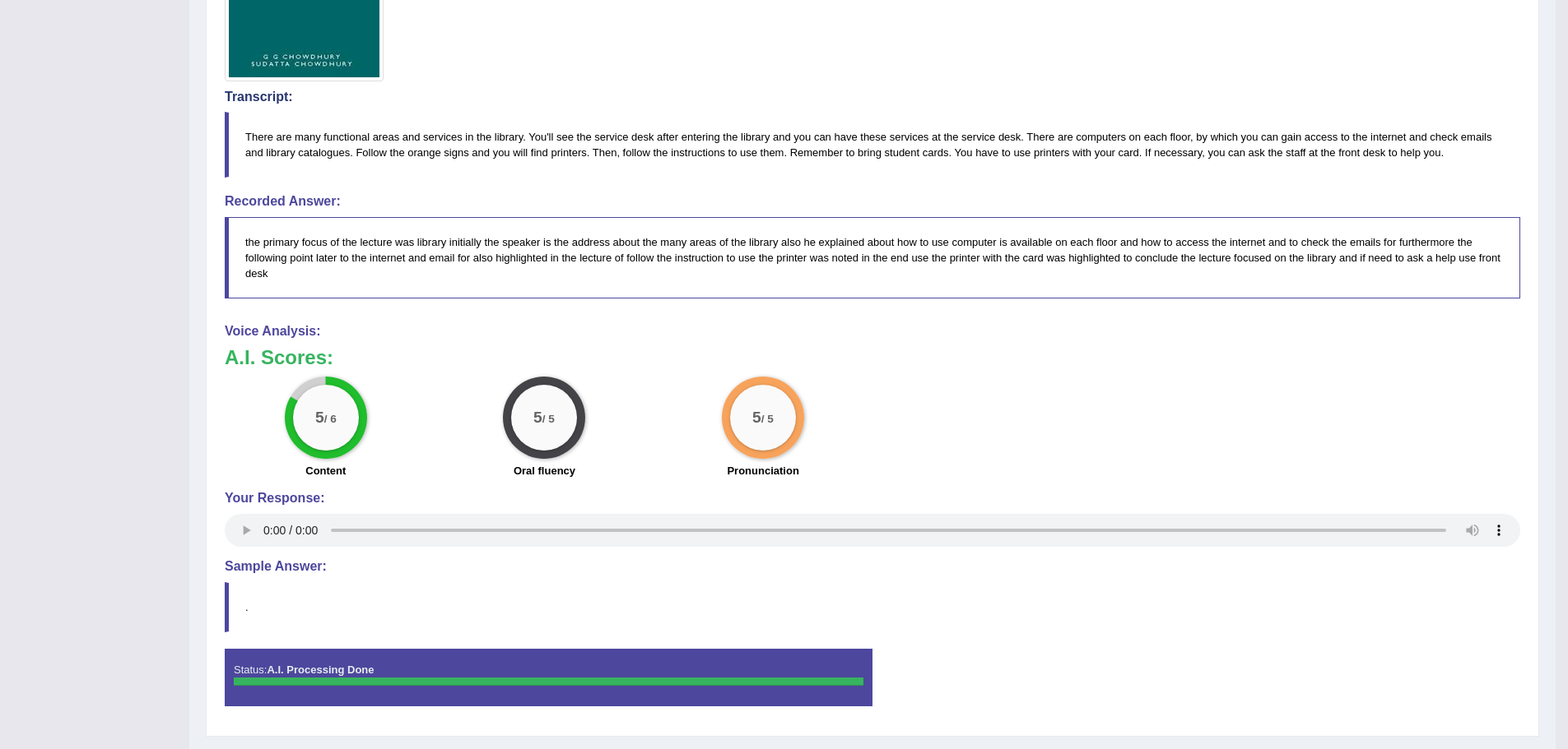
scroll to position [32, 0]
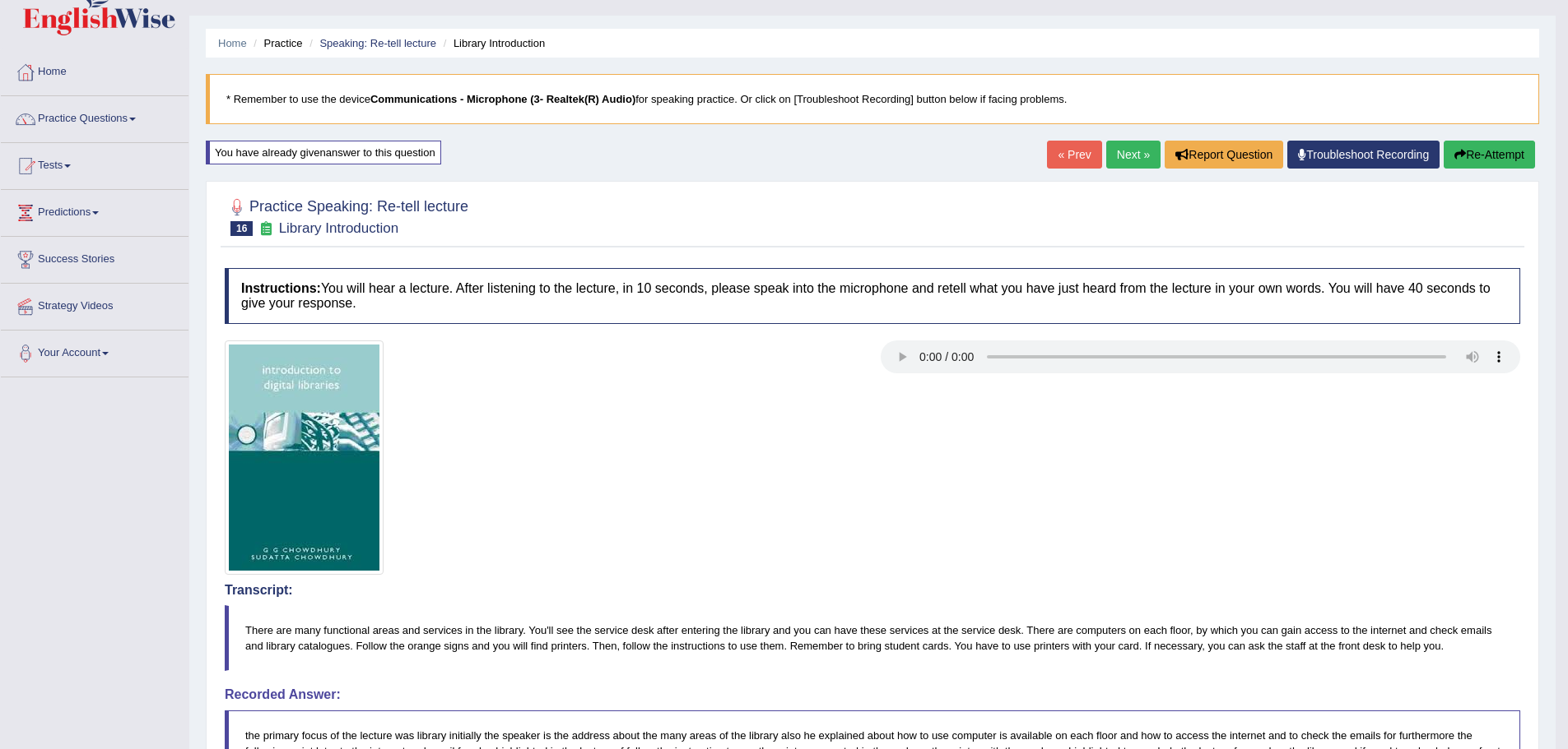
click at [1496, 149] on button "Re-Attempt" at bounding box center [1489, 154] width 91 height 28
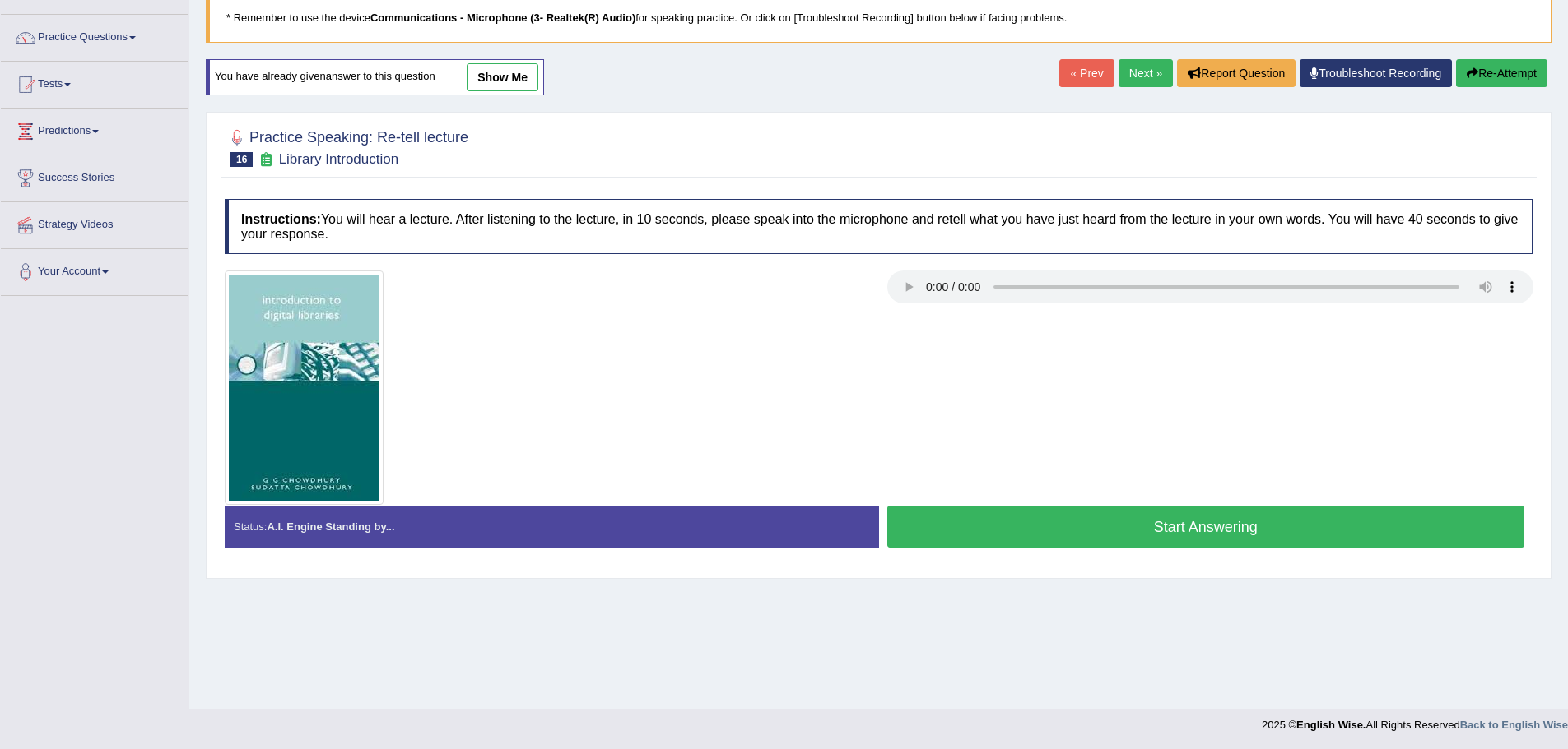
scroll to position [115, 0]
click at [1139, 527] on button "Start Answering" at bounding box center [1206, 526] width 638 height 42
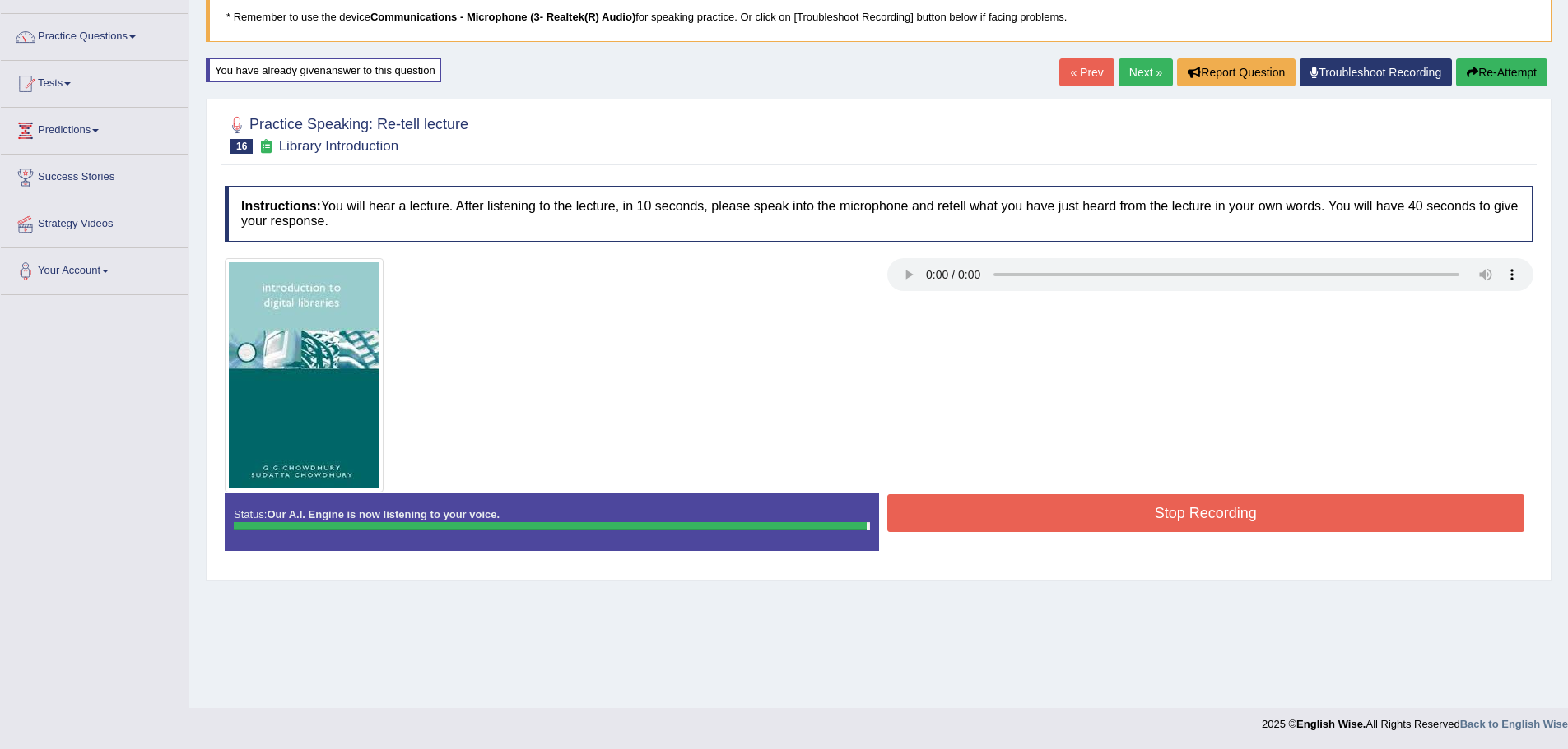
click at [1168, 503] on button "Stop Recording" at bounding box center [1206, 513] width 638 height 38
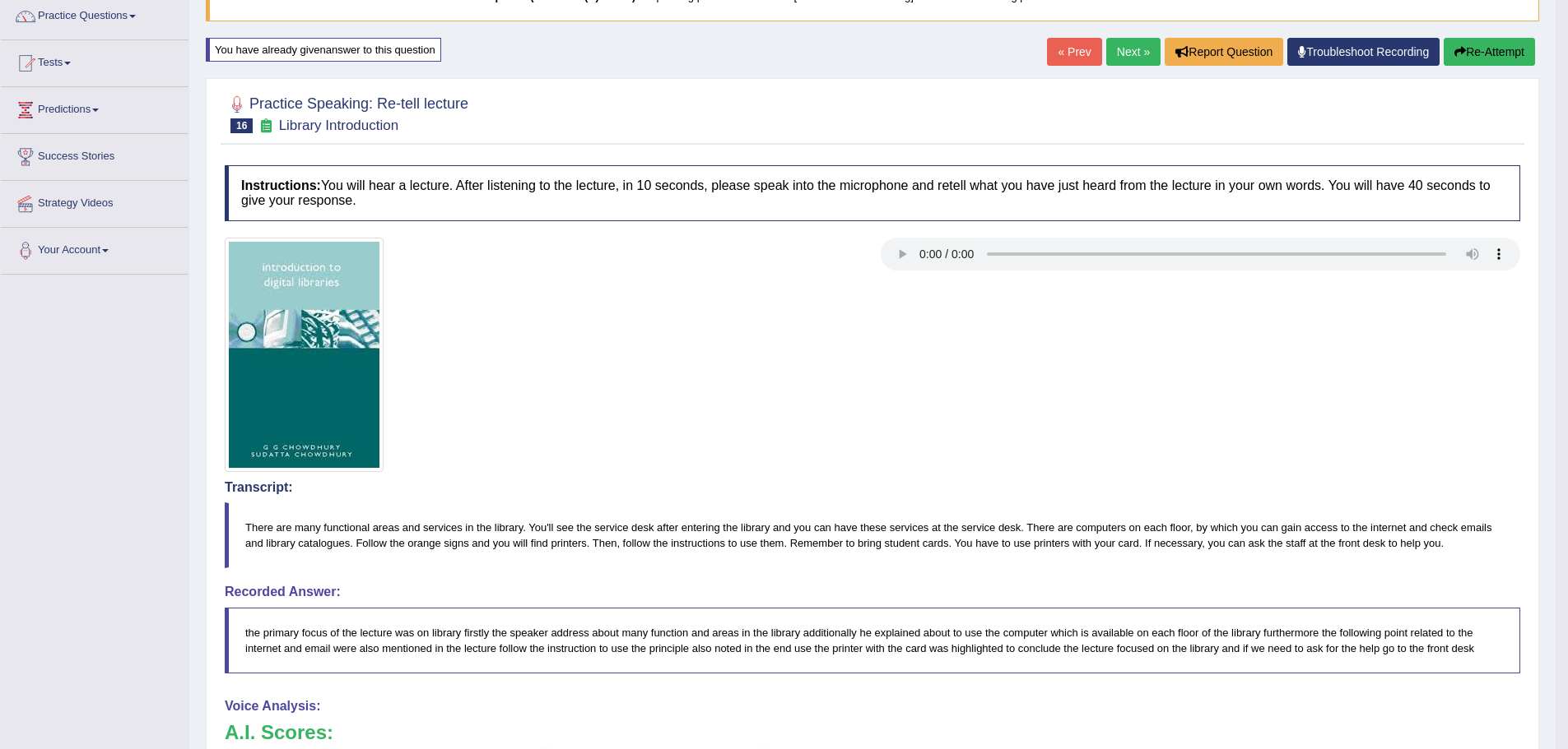
scroll to position [0, 0]
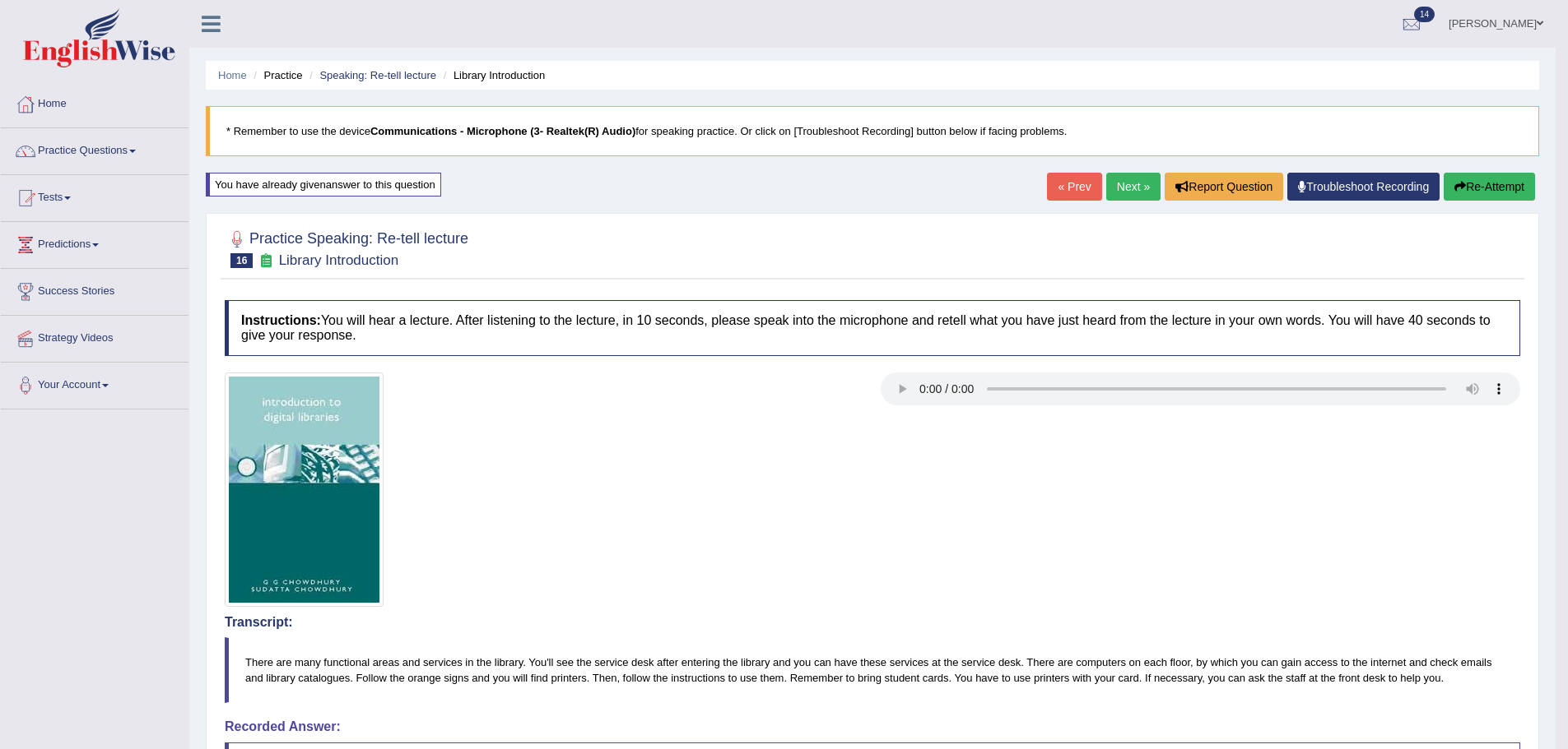
click at [1512, 190] on button "Re-Attempt" at bounding box center [1489, 187] width 91 height 28
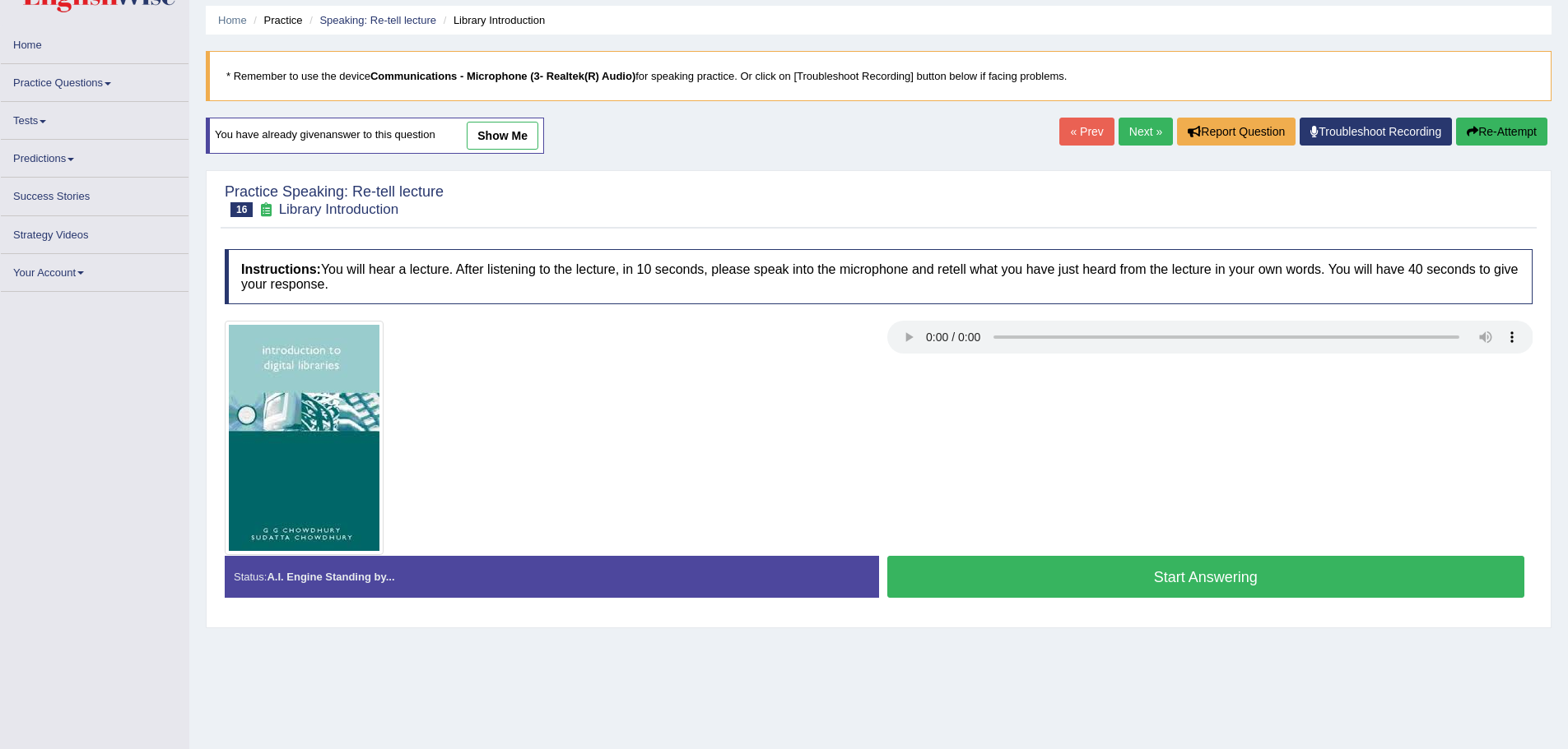
scroll to position [115, 0]
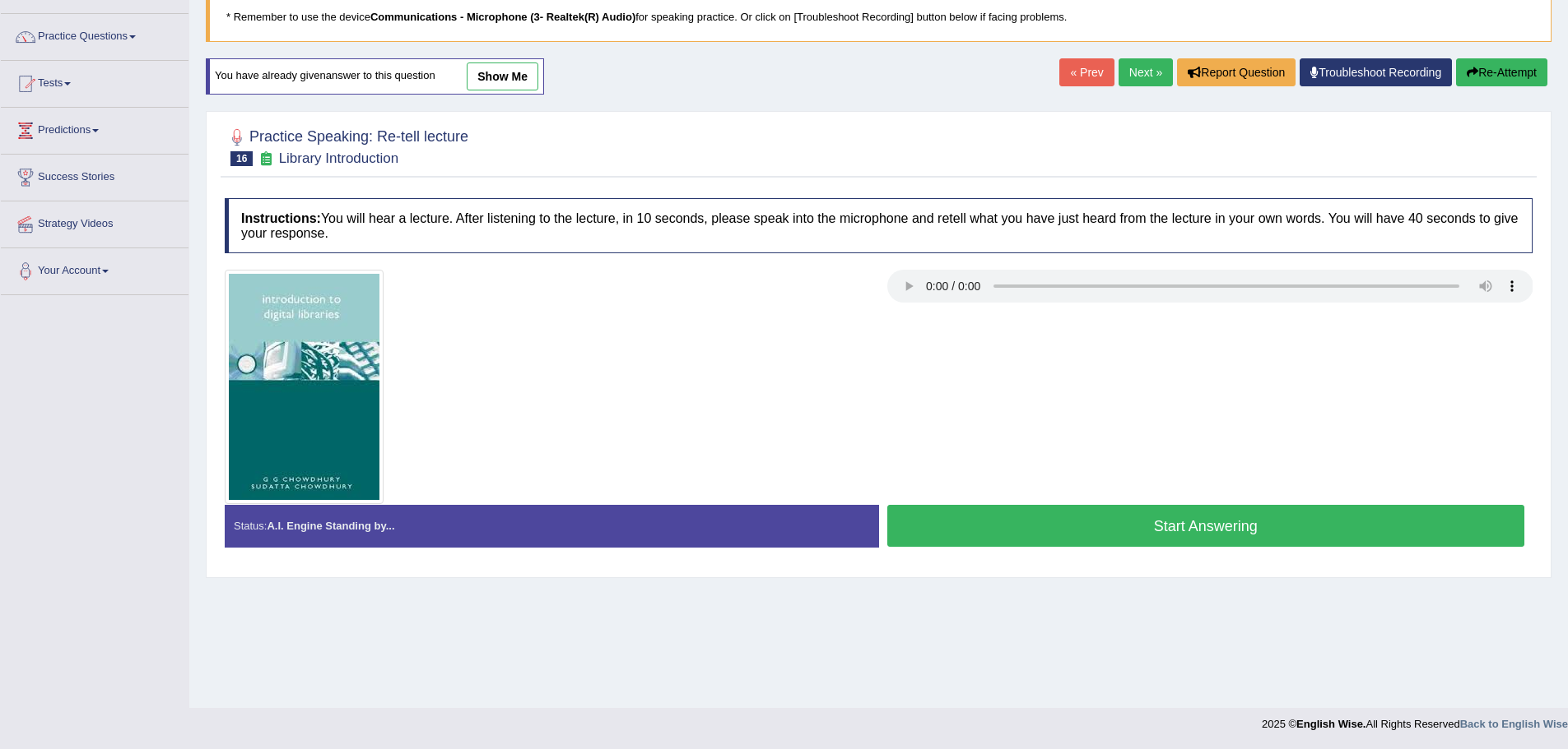
click at [1170, 525] on button "Start Answering" at bounding box center [1206, 526] width 638 height 42
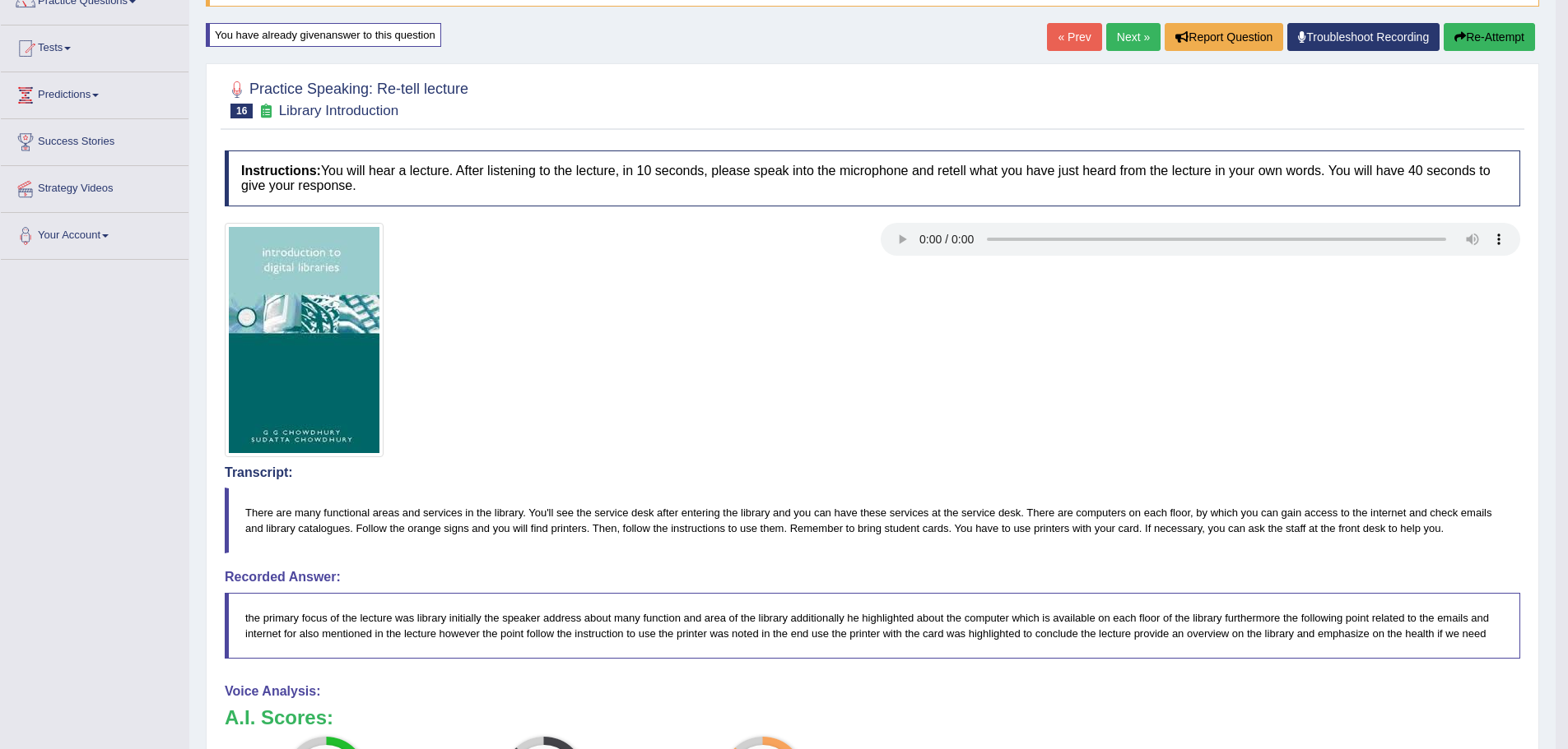
scroll to position [0, 0]
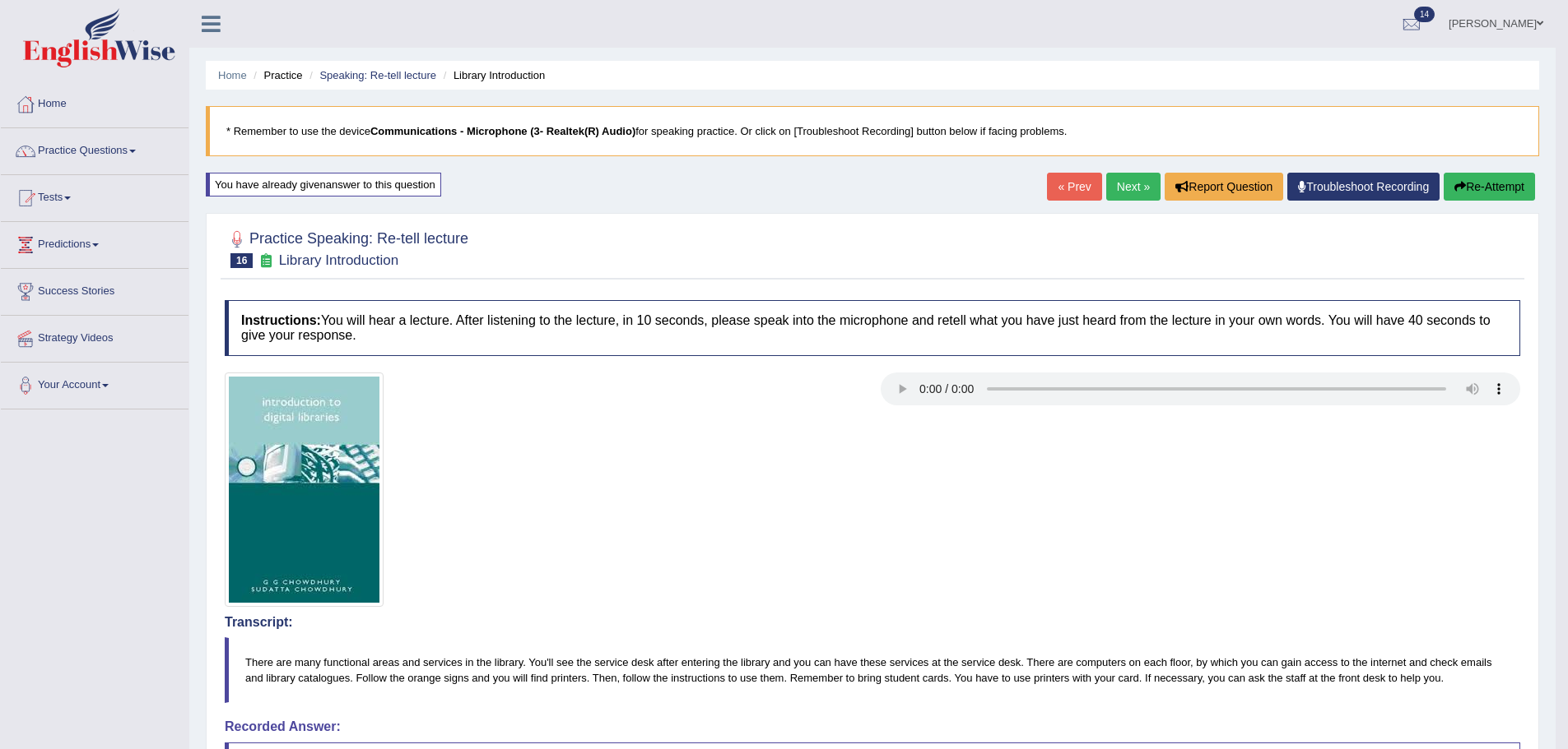
click at [403, 67] on li "Speaking: Re-tell lecture" at bounding box center [370, 75] width 131 height 16
click at [413, 74] on link "Speaking: Re-tell lecture" at bounding box center [378, 75] width 117 height 13
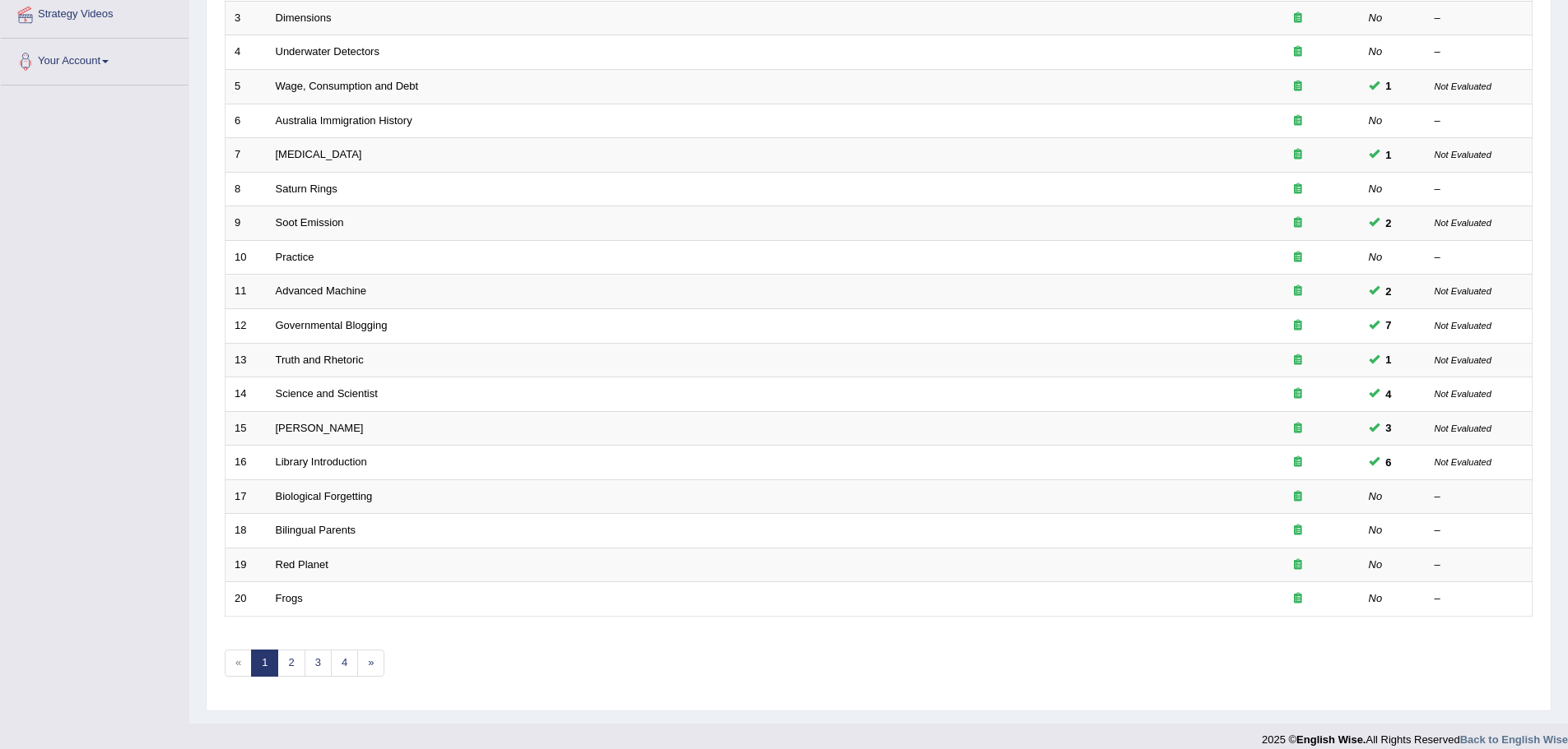
scroll to position [340, 0]
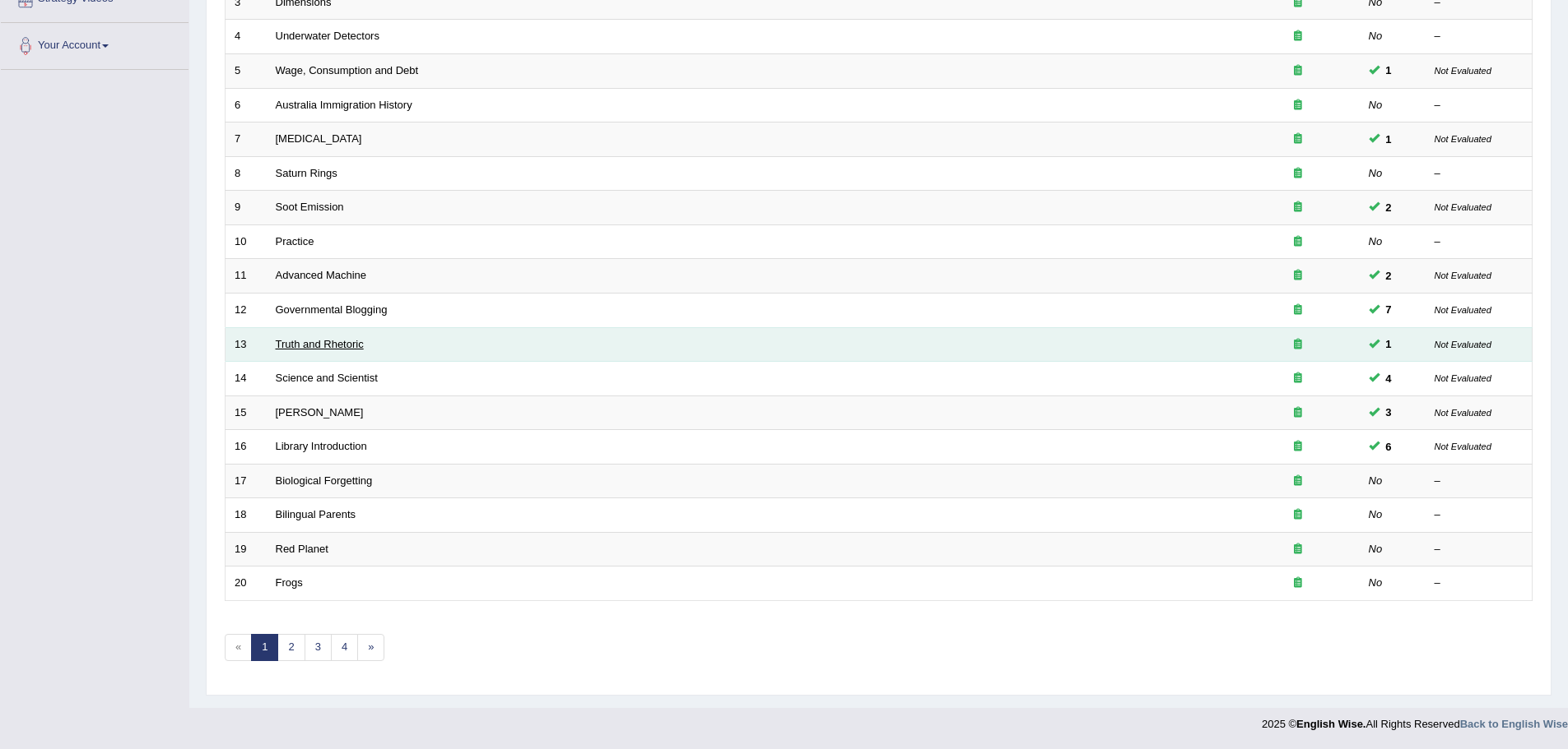
click at [310, 345] on link "Truth and Rhetoric" at bounding box center [320, 344] width 88 height 13
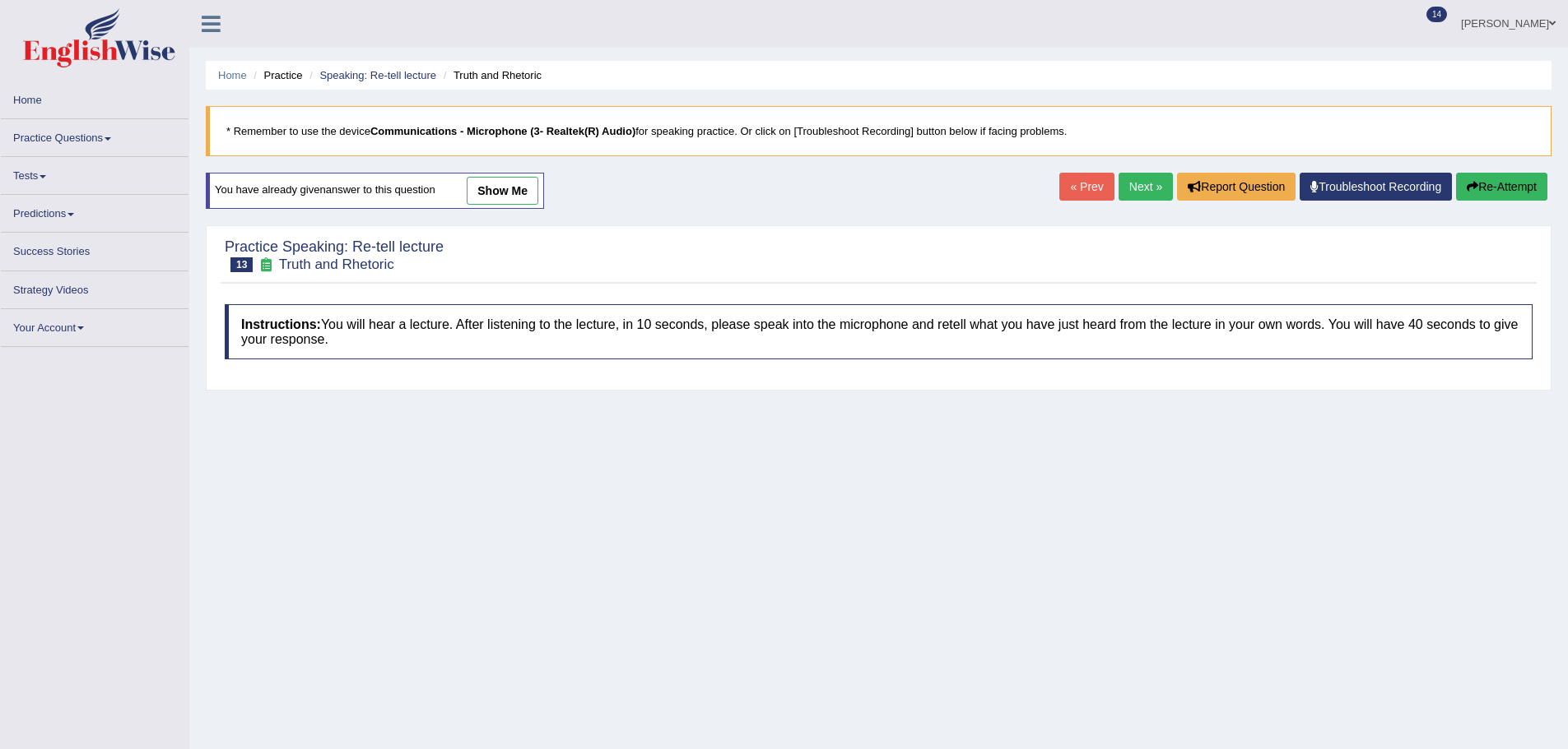
click at [477, 194] on link "show me" at bounding box center [503, 190] width 72 height 28
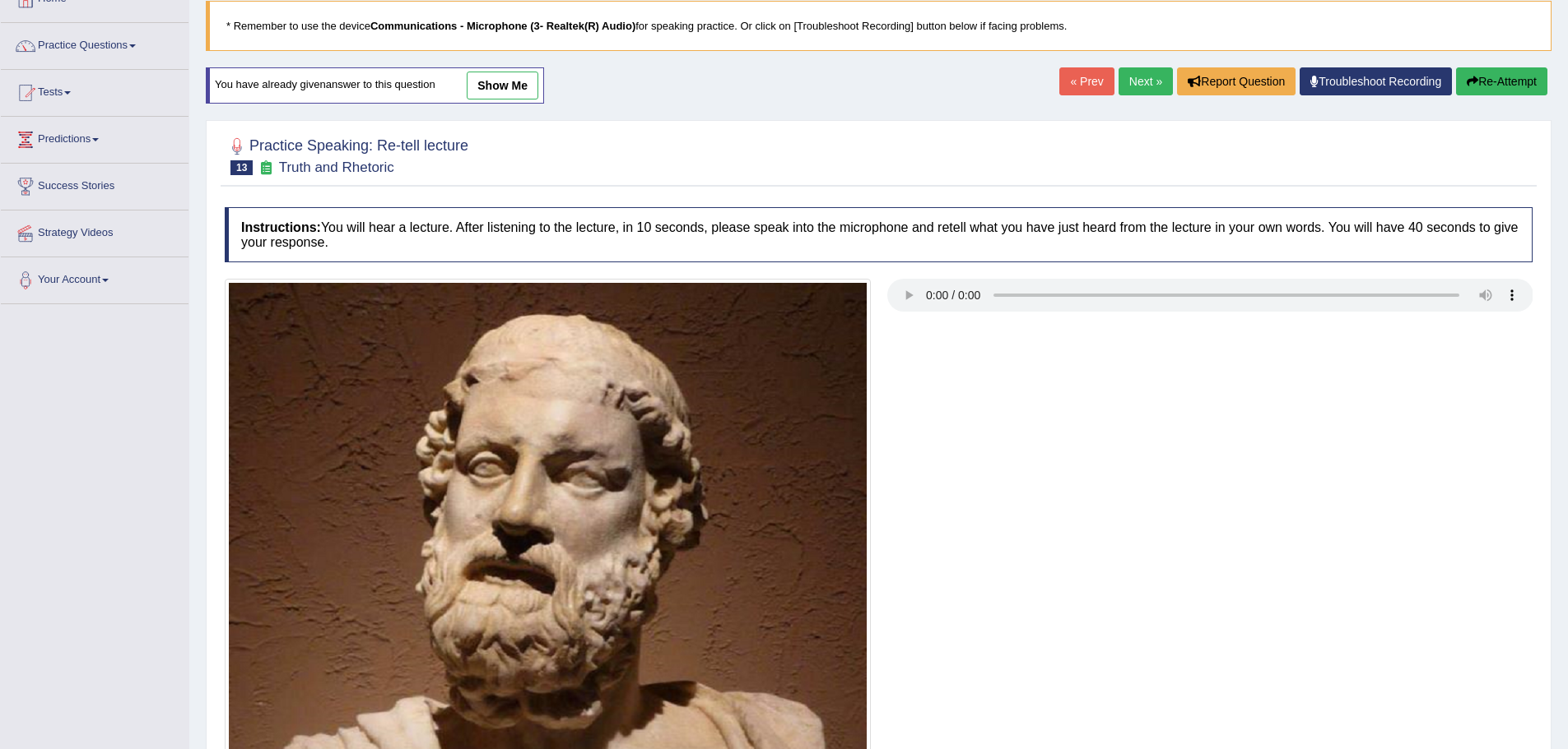
scroll to position [99, 0]
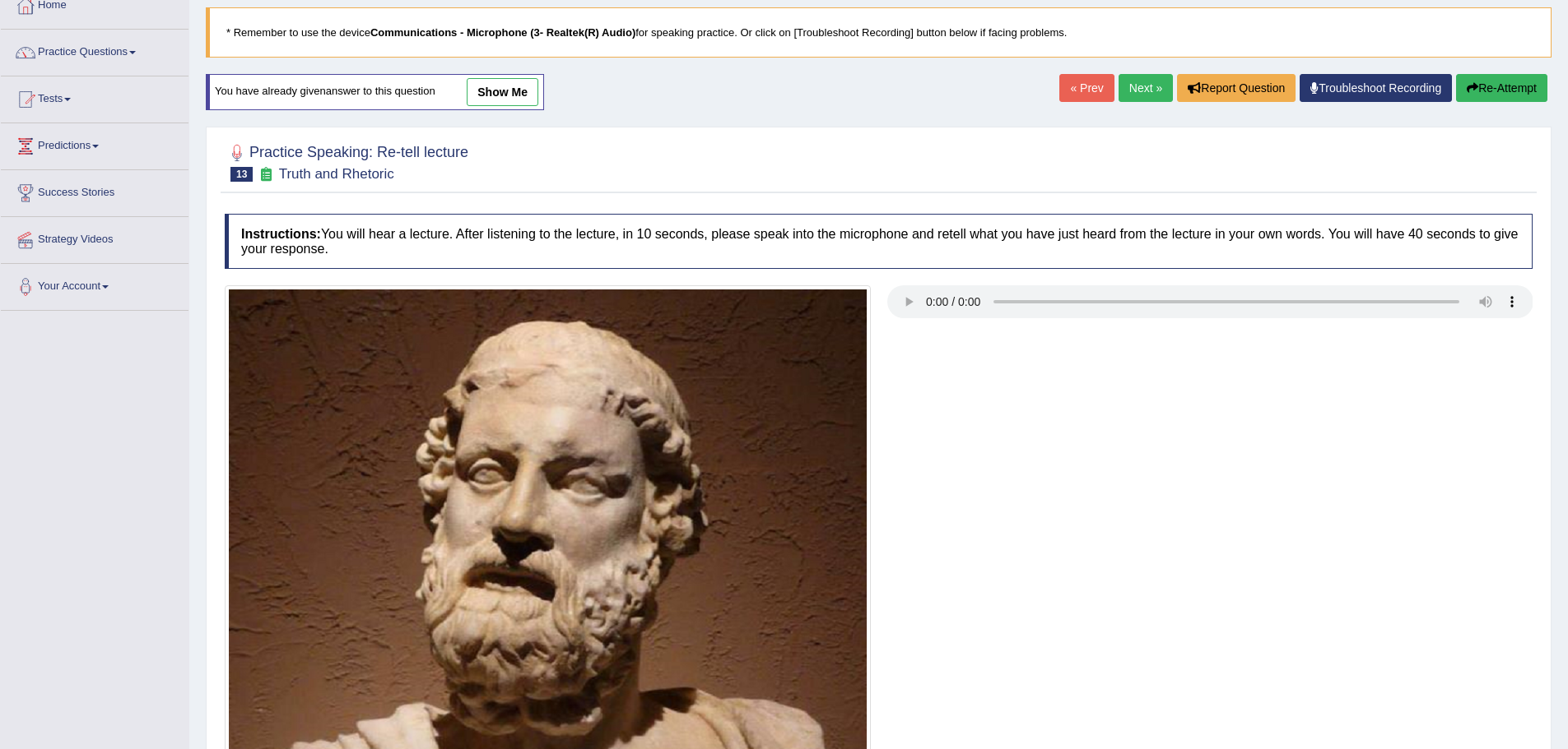
click at [491, 88] on link "show me" at bounding box center [503, 91] width 72 height 28
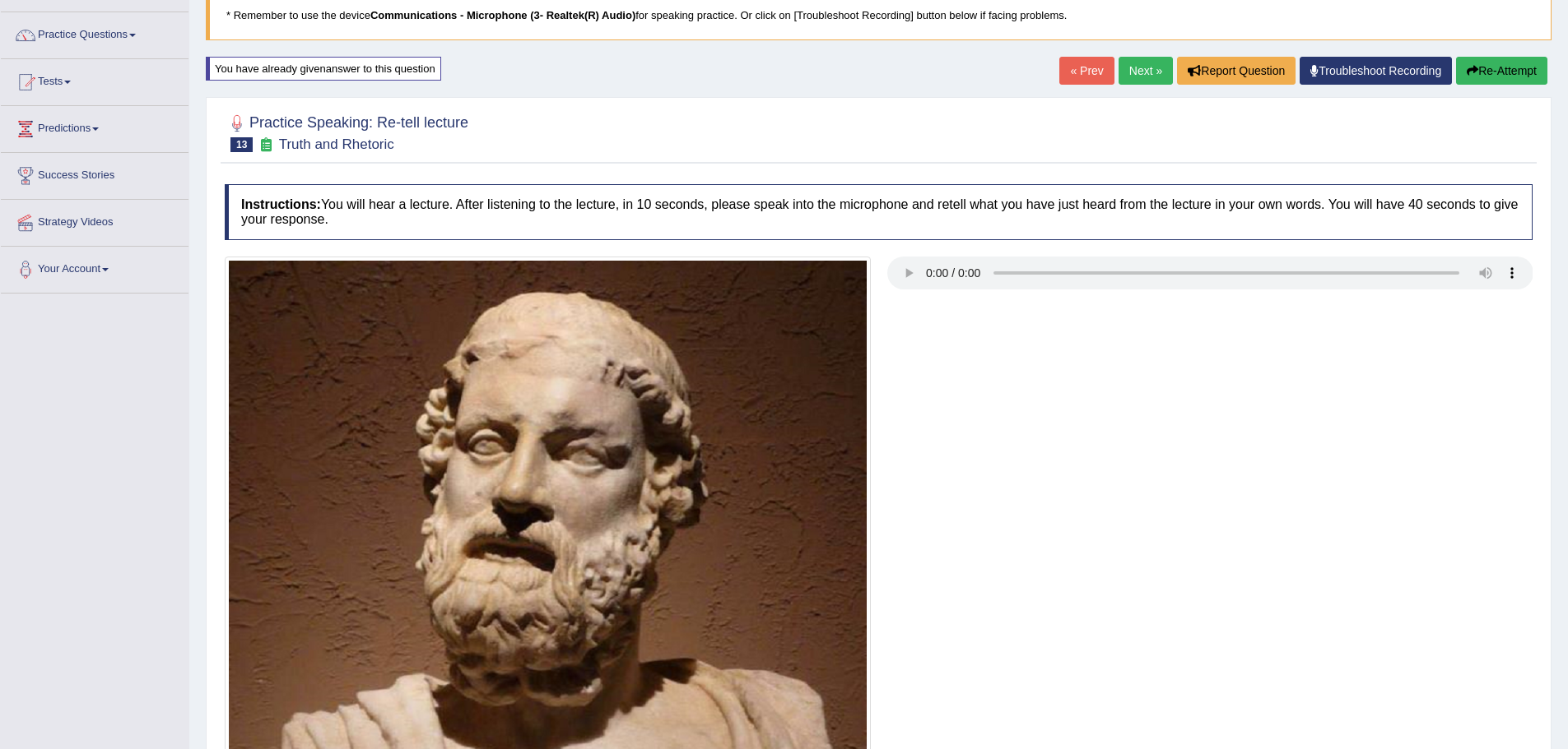
scroll to position [0, 0]
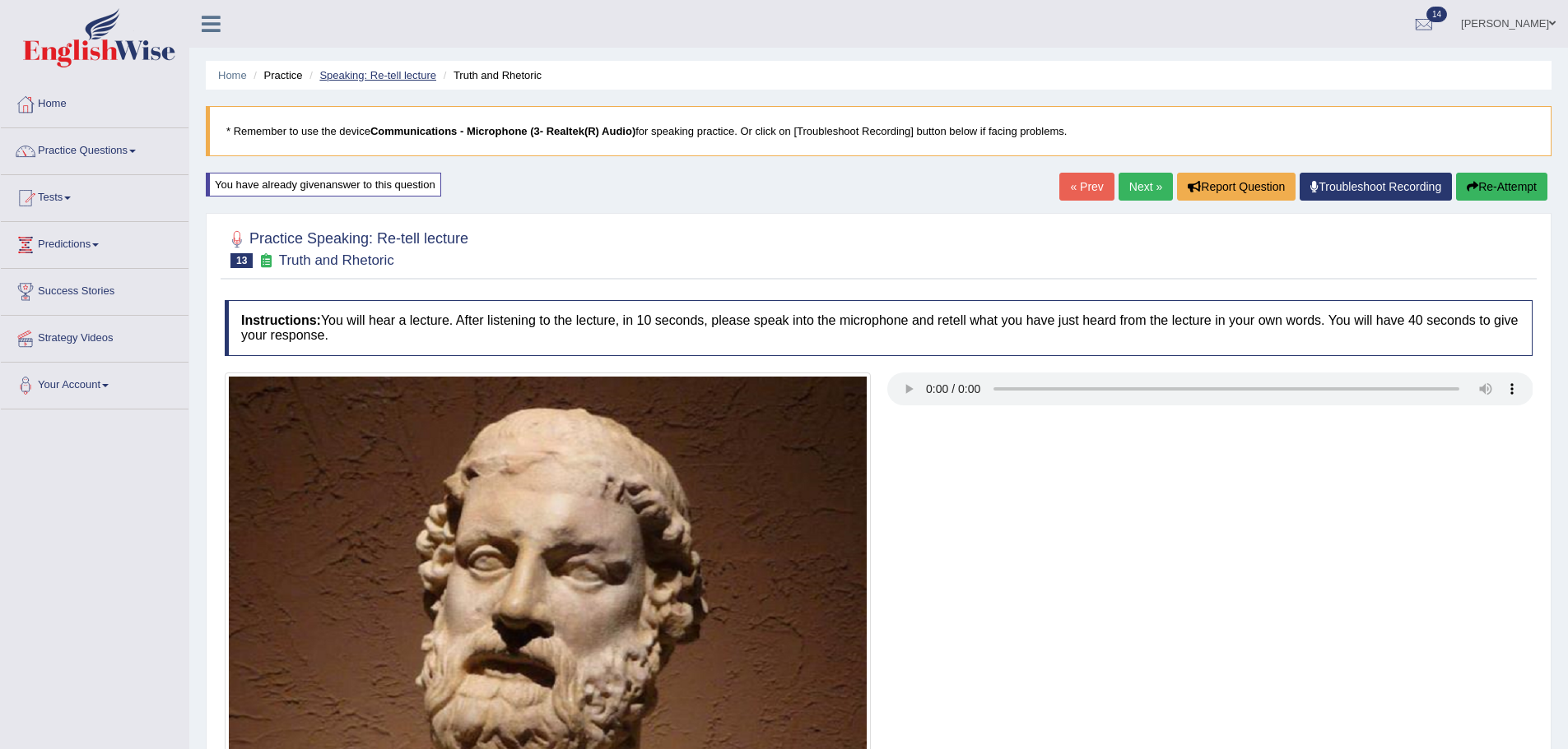
click at [360, 72] on link "Speaking: Re-tell lecture" at bounding box center [378, 75] width 117 height 13
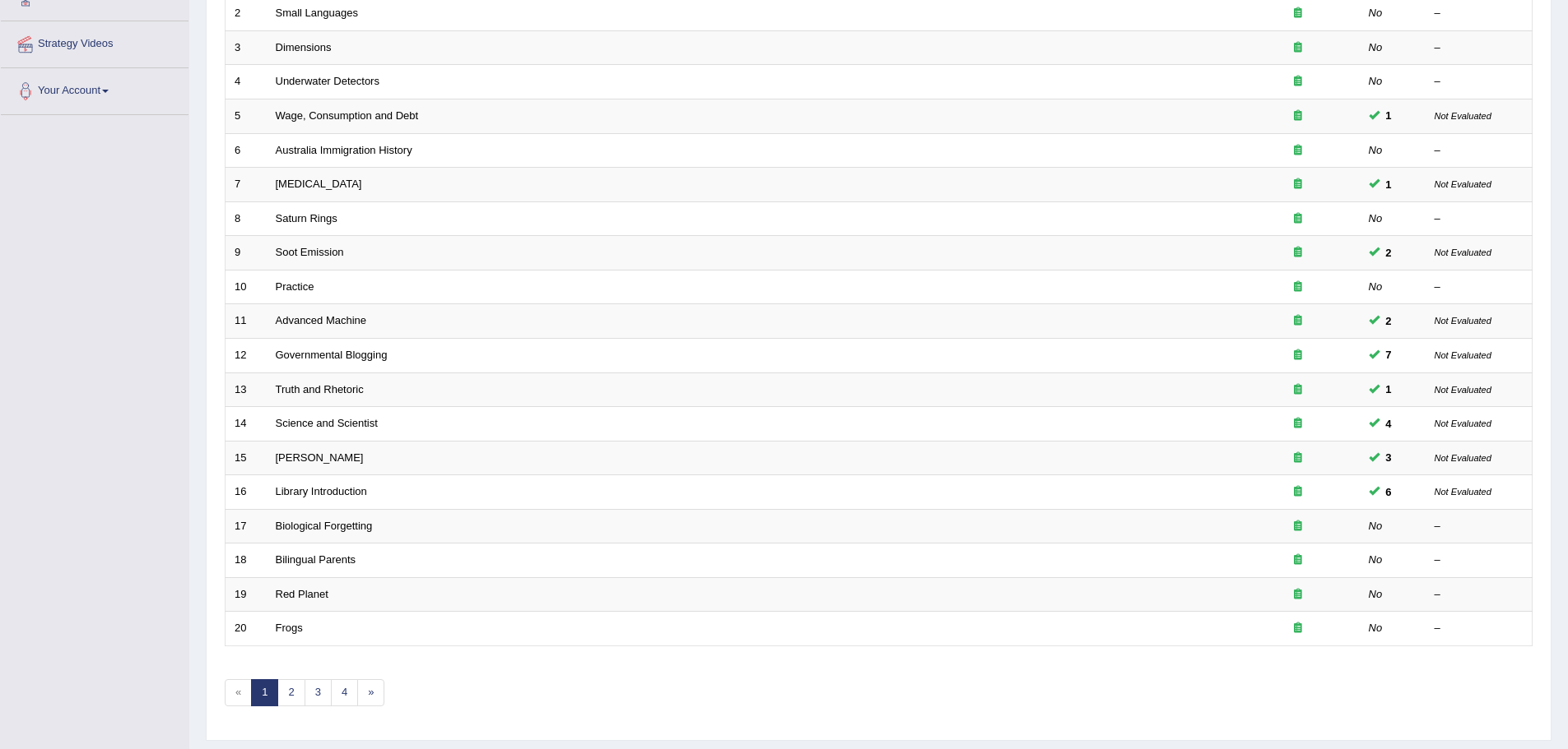
scroll to position [257, 0]
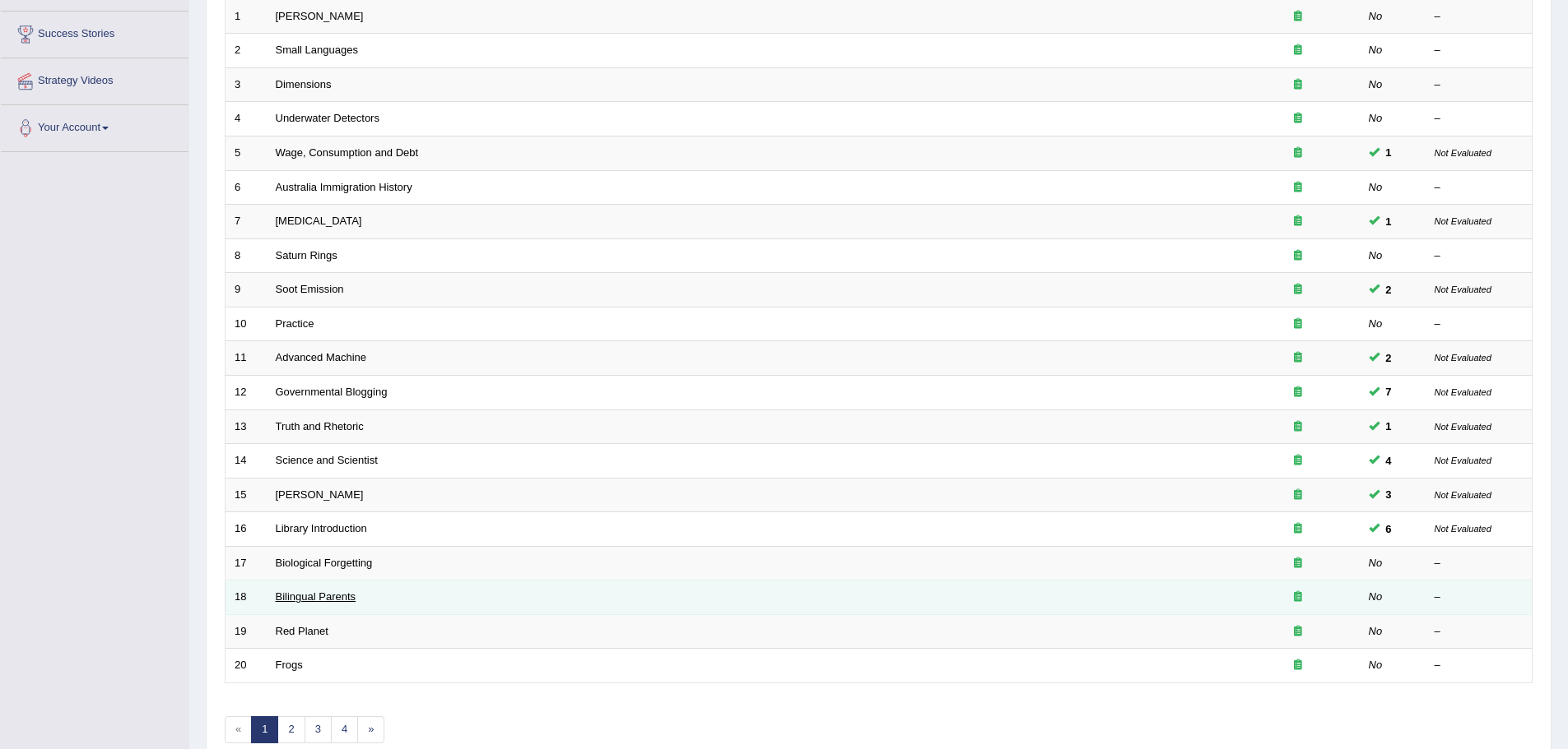
click at [333, 598] on link "Bilingual Parents" at bounding box center [316, 596] width 81 height 13
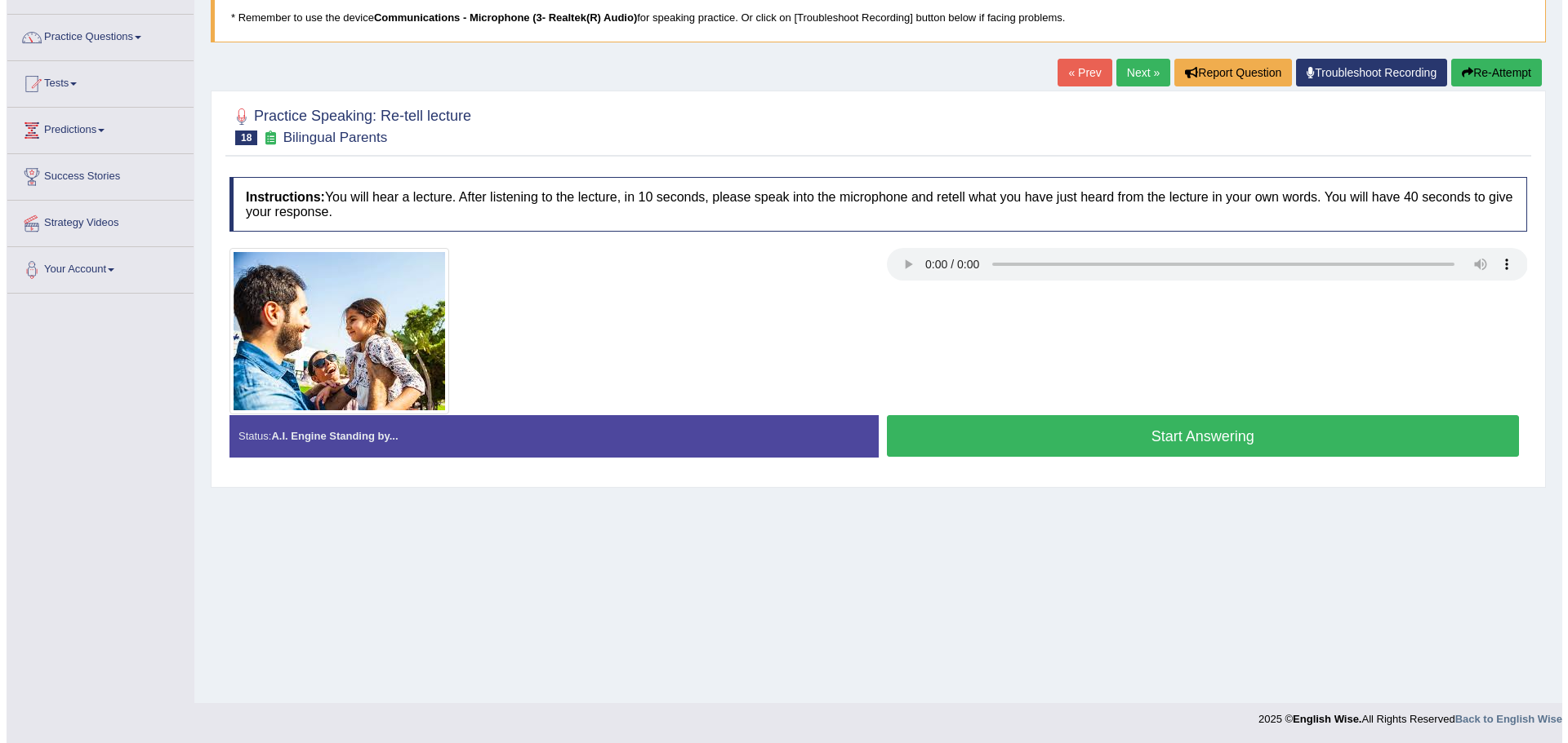
scroll to position [114, 0]
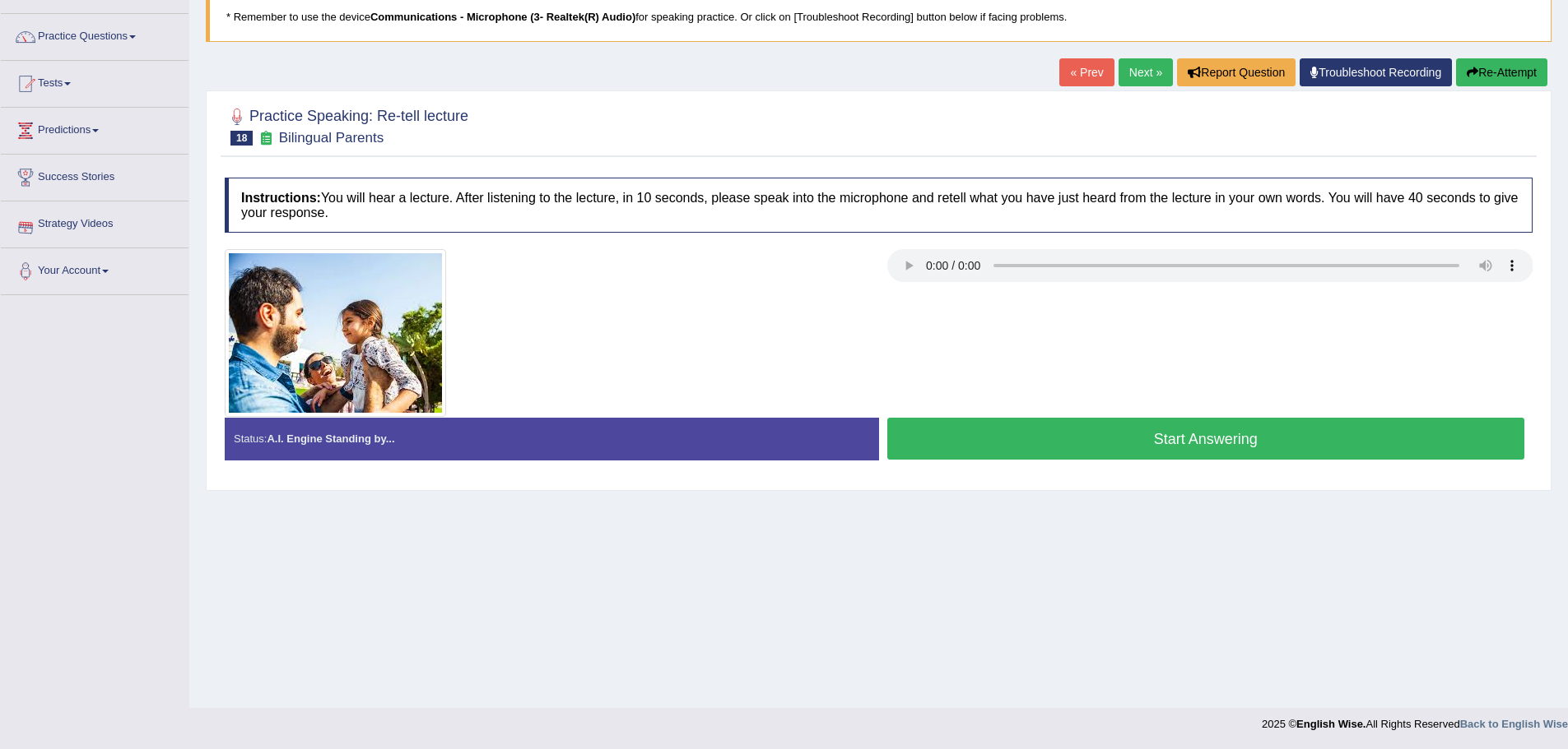
click at [1138, 427] on button "Start Answering" at bounding box center [1206, 438] width 638 height 42
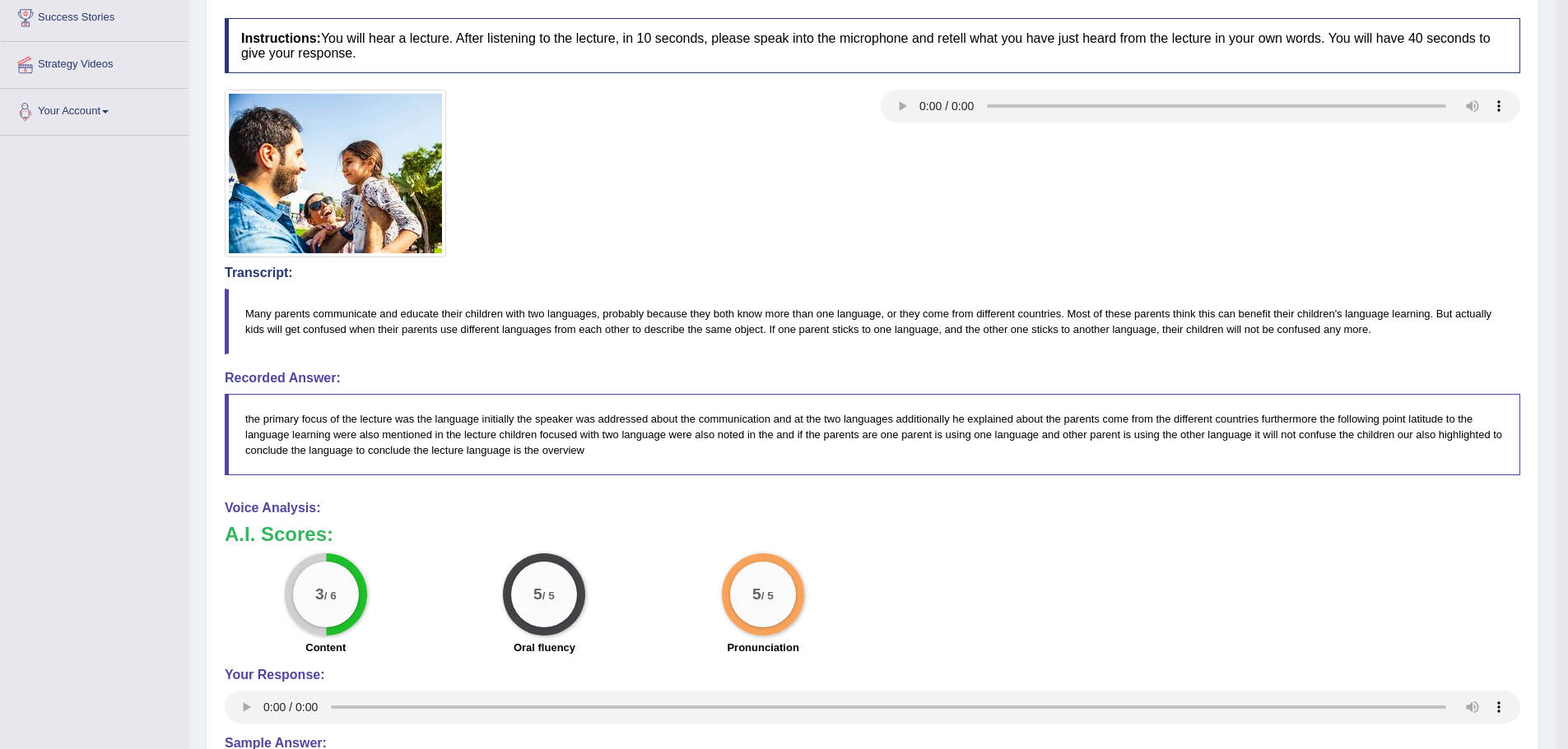
scroll to position [0, 0]
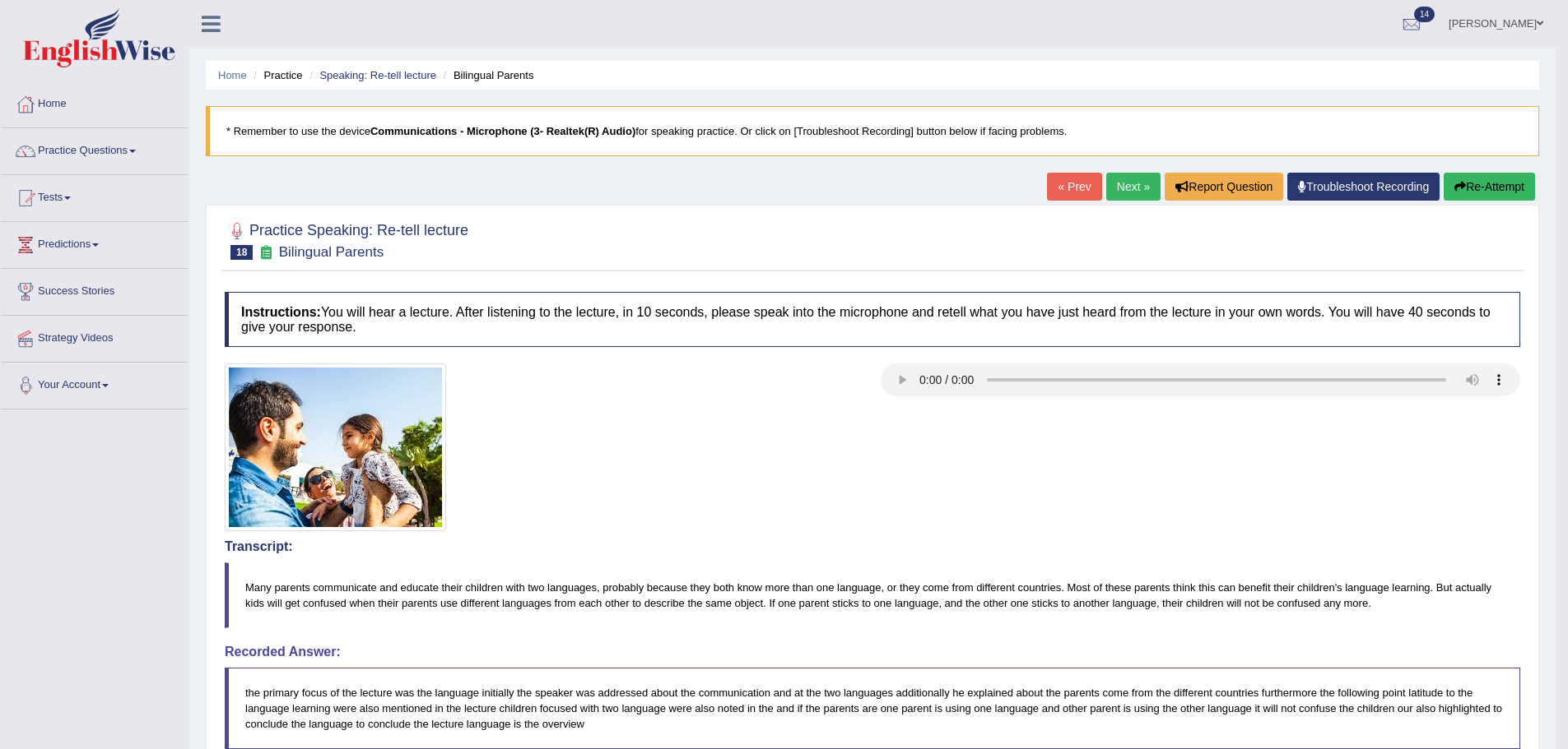
click at [1463, 184] on button "Re-Attempt" at bounding box center [1489, 187] width 91 height 28
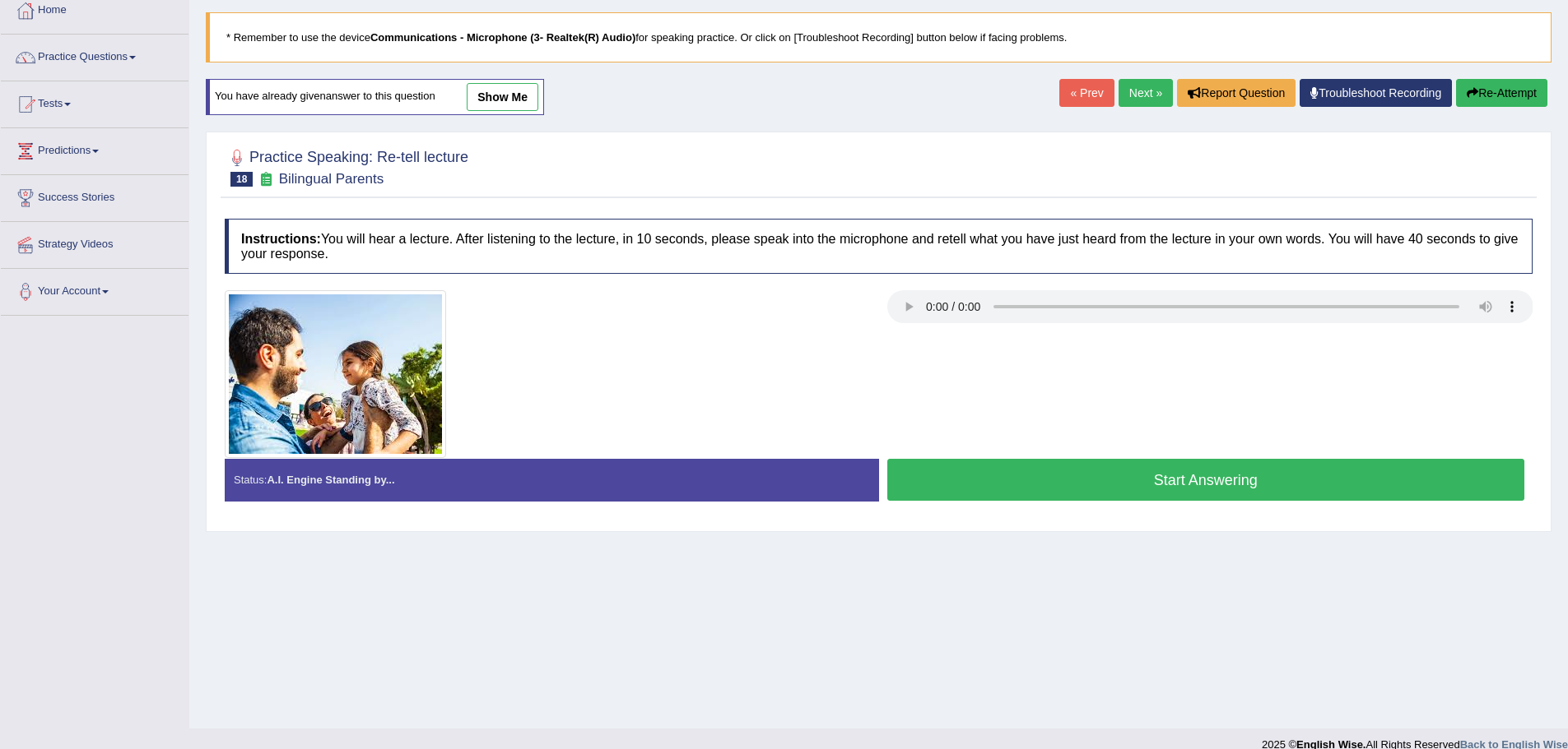
scroll to position [115, 0]
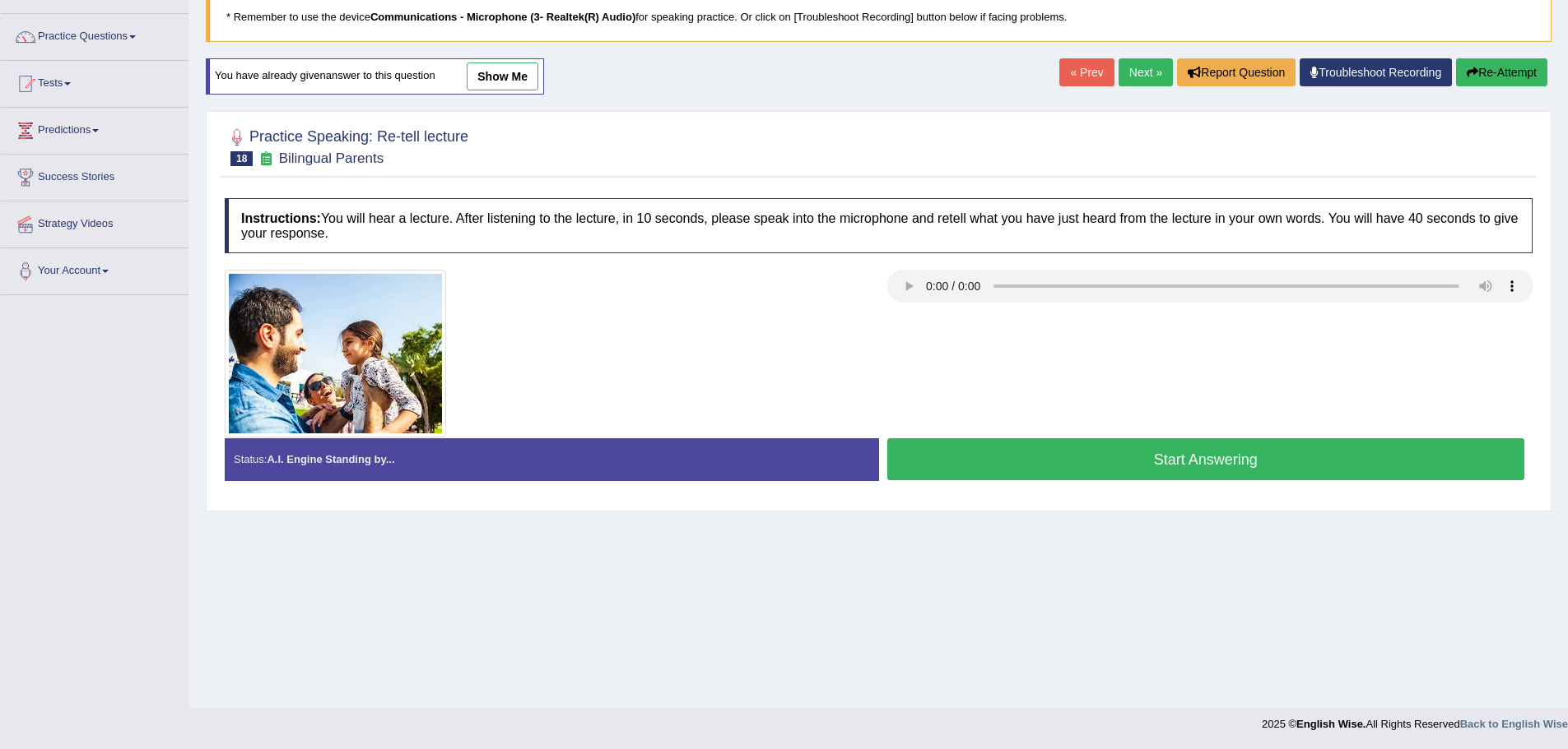
click at [1143, 464] on button "Start Answering" at bounding box center [1206, 459] width 638 height 42
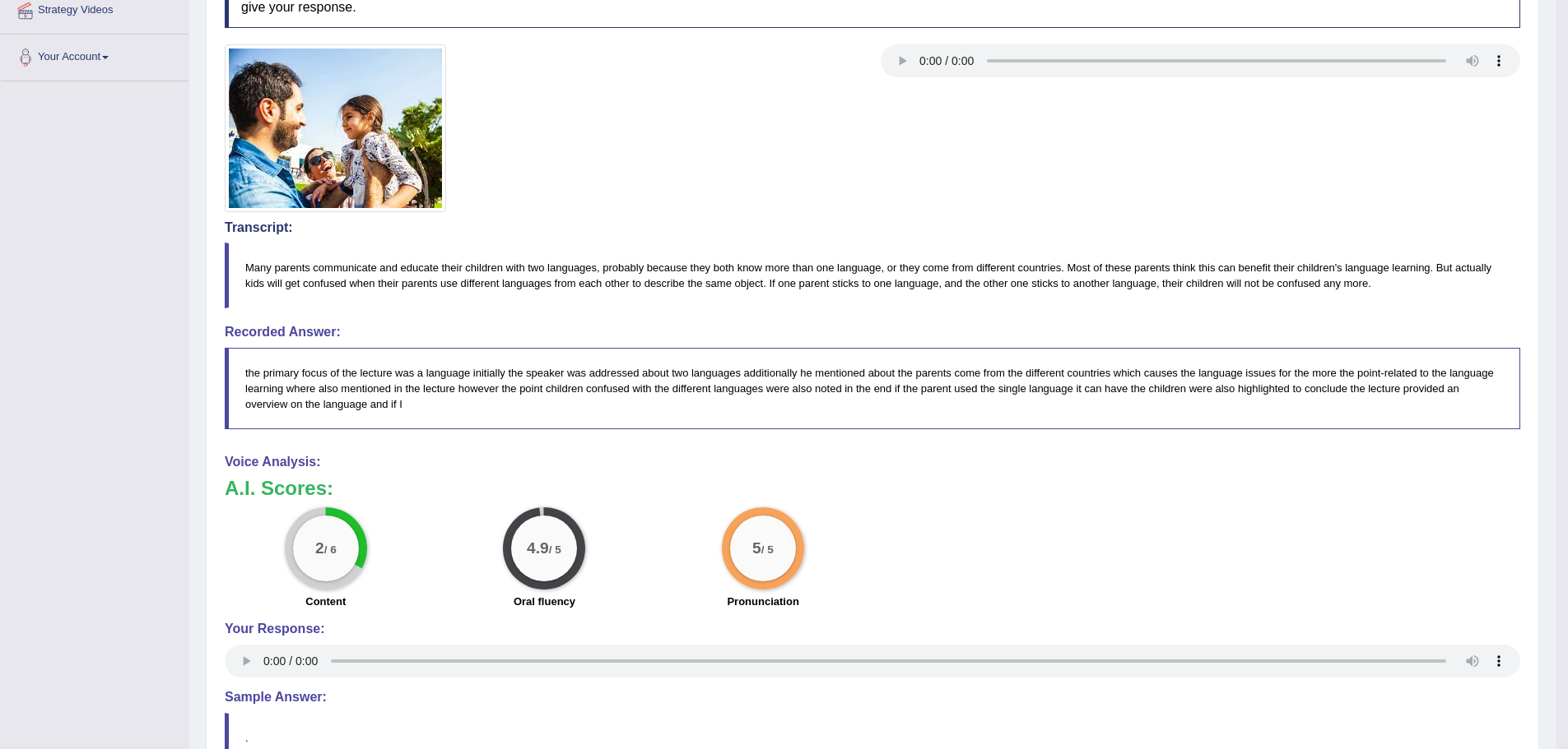
scroll to position [7, 0]
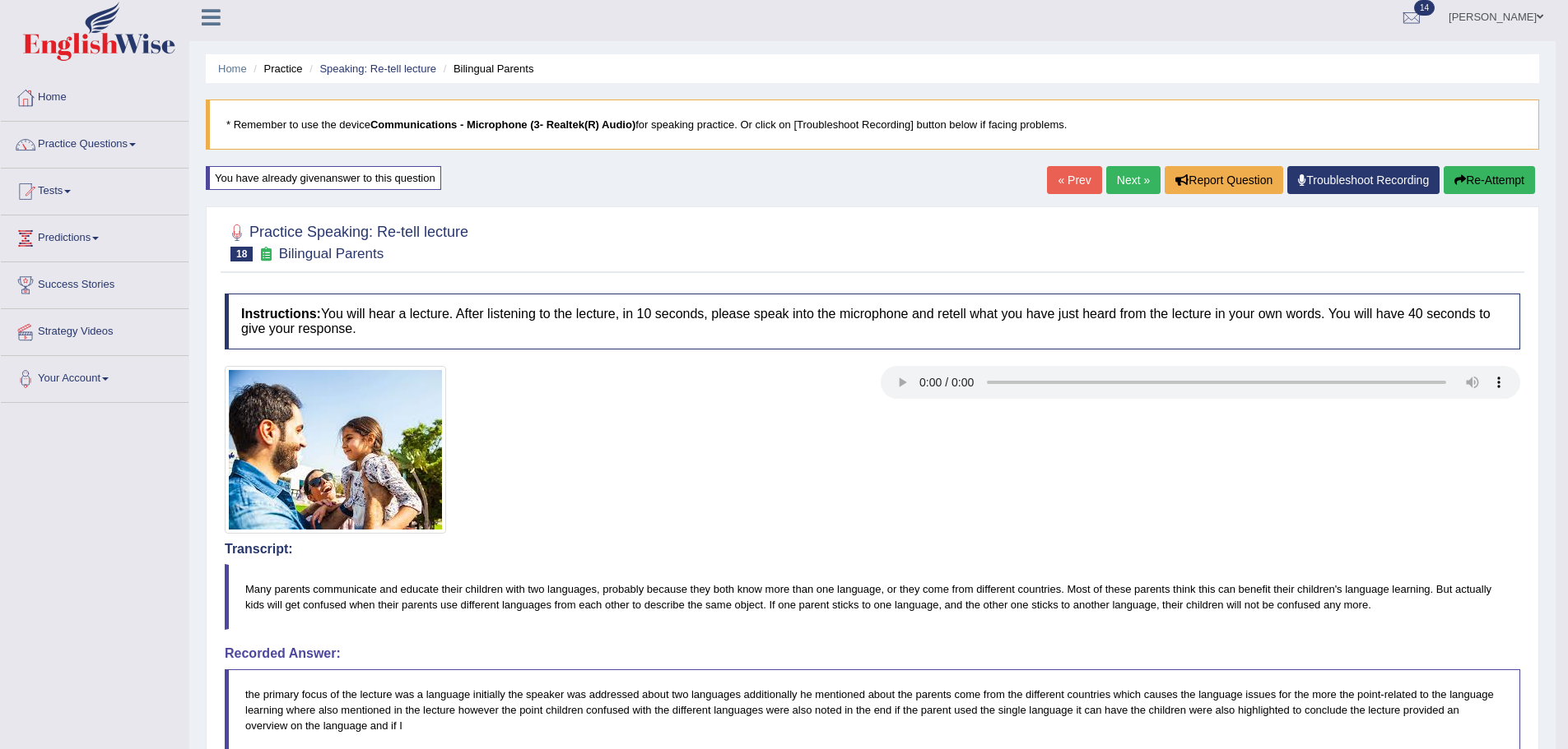
click at [1476, 179] on button "Re-Attempt" at bounding box center [1489, 180] width 91 height 28
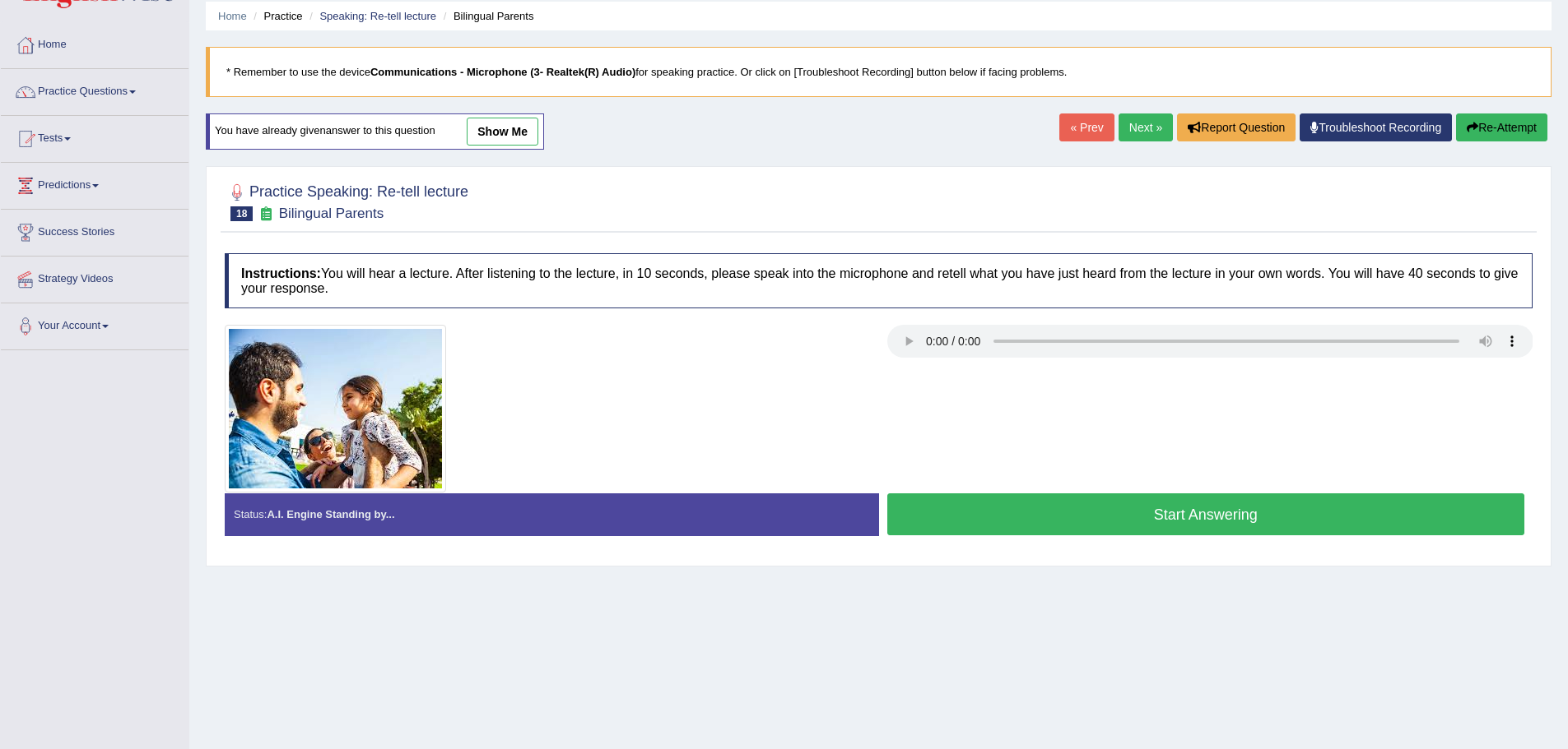
scroll to position [115, 0]
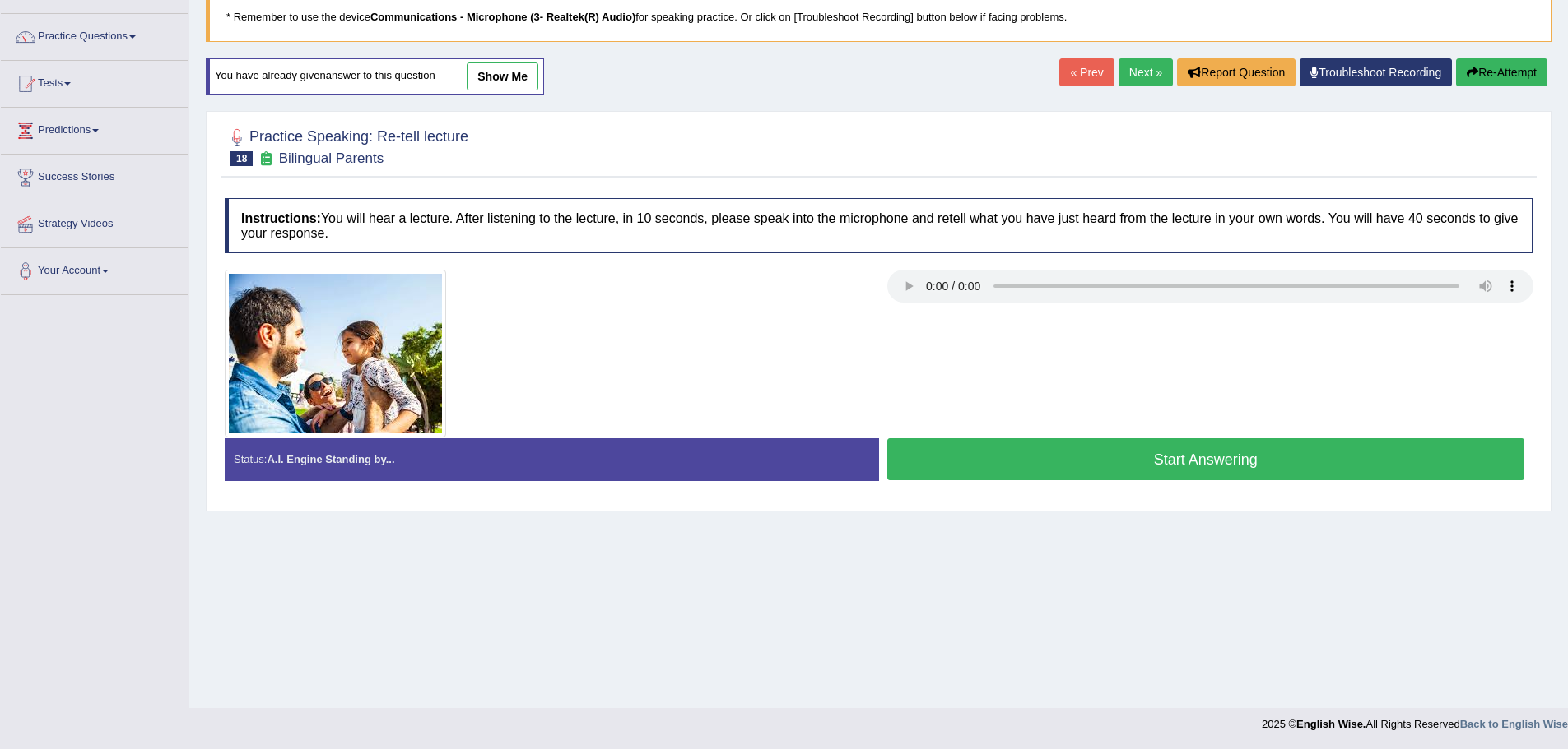
click at [1150, 459] on button "Start Answering" at bounding box center [1206, 459] width 638 height 42
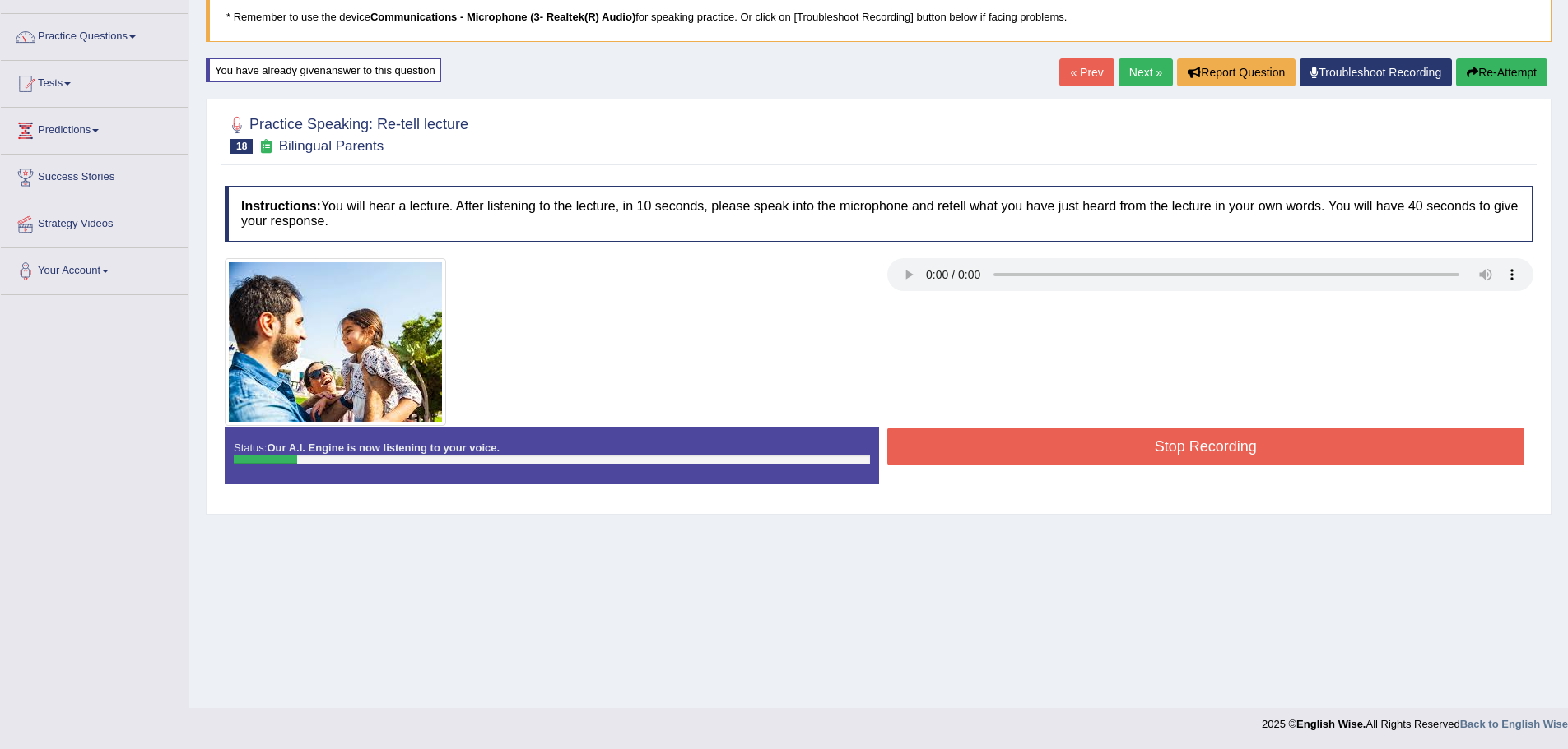
click at [1209, 450] on button "Stop Recording" at bounding box center [1206, 446] width 638 height 38
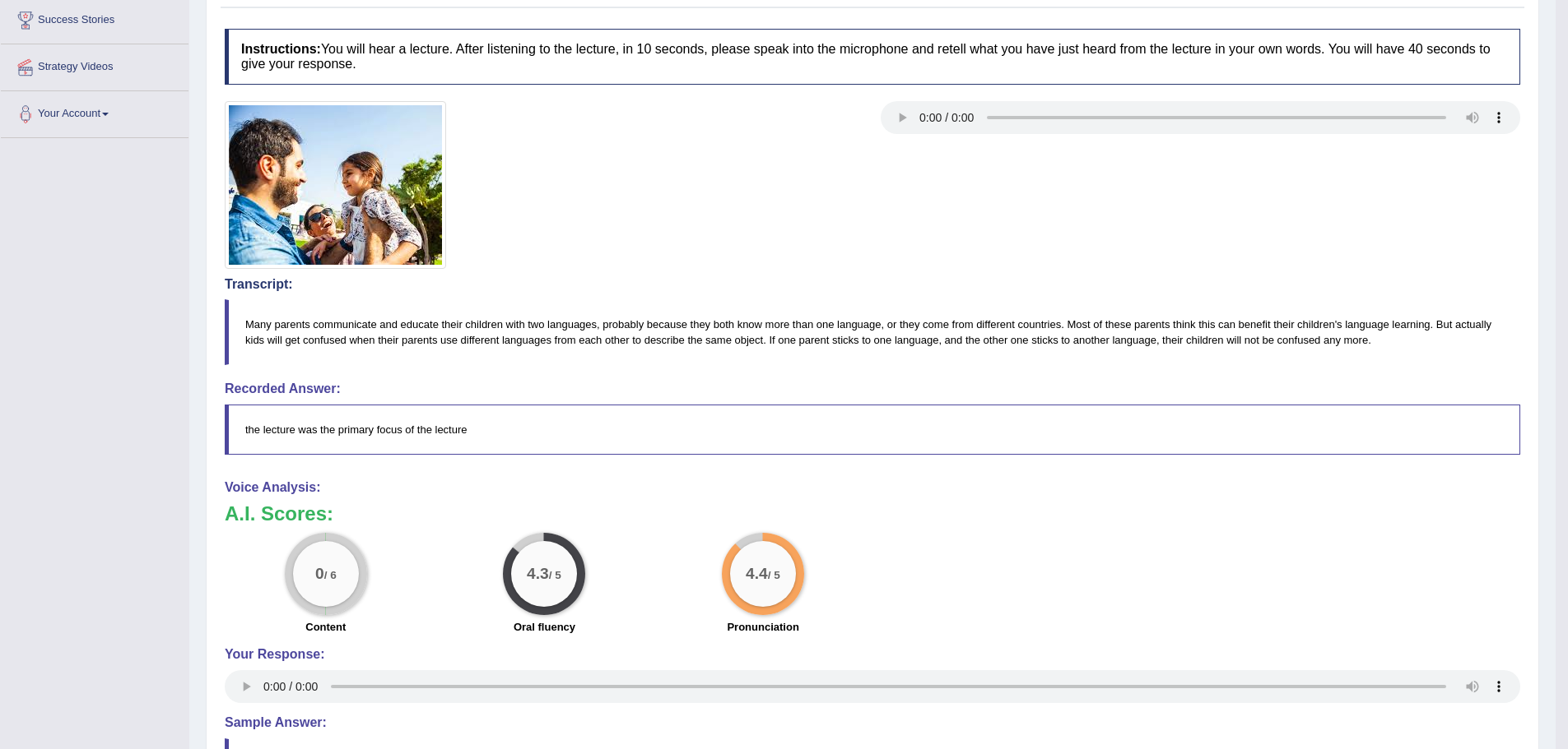
scroll to position [0, 0]
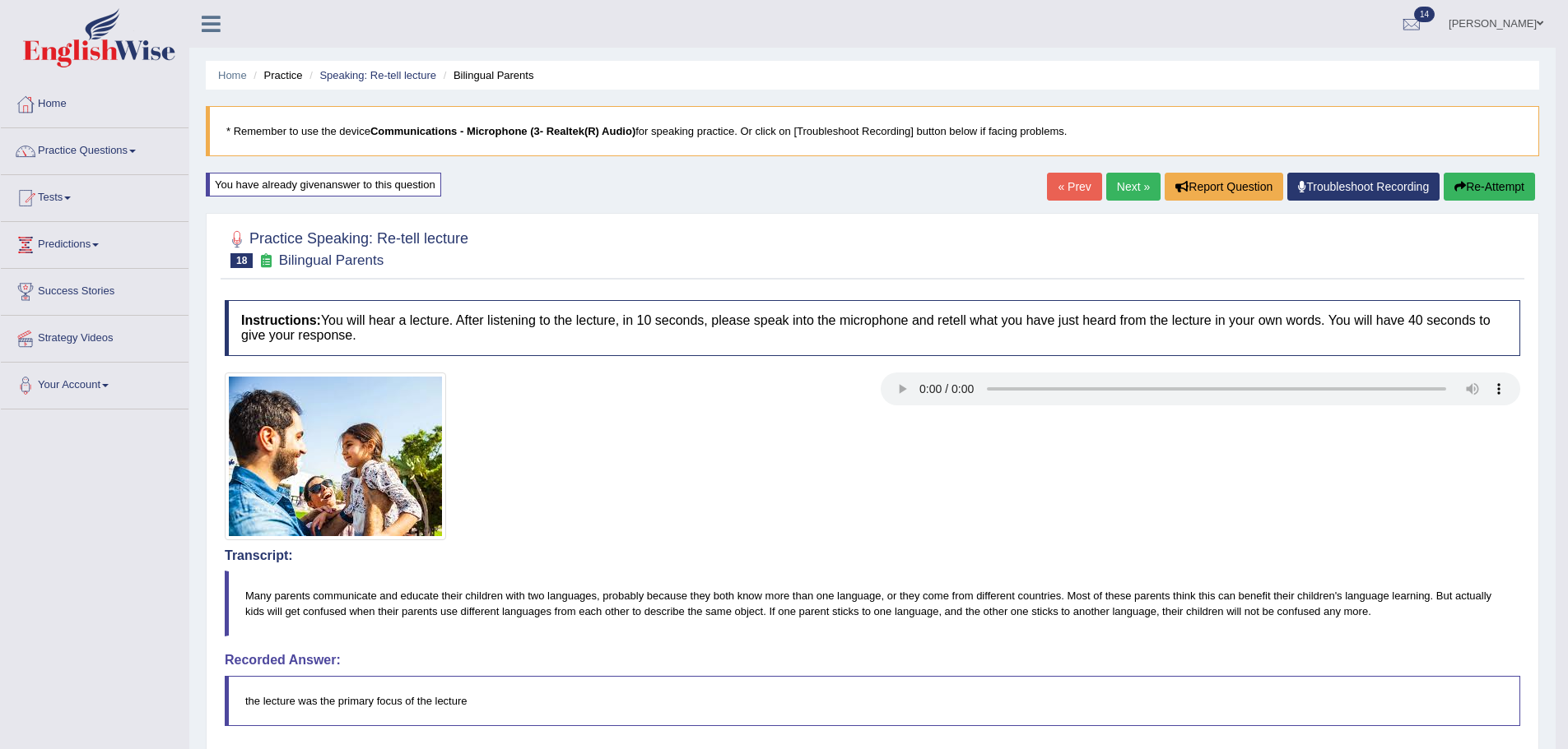
drag, startPoint x: 1492, startPoint y: 183, endPoint x: 1411, endPoint y: 236, distance: 96.8
click at [1492, 183] on button "Re-Attempt" at bounding box center [1489, 187] width 91 height 28
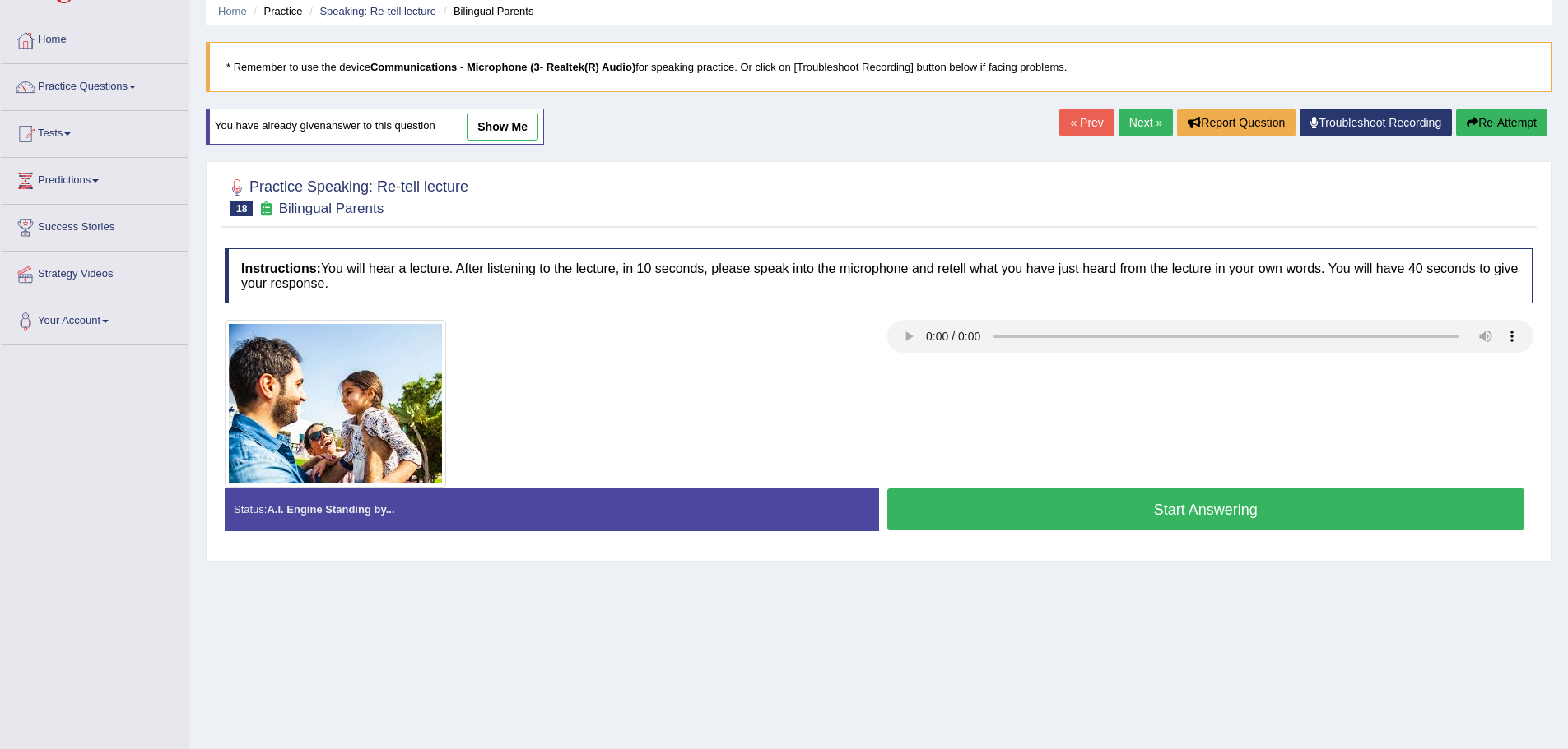
scroll to position [115, 0]
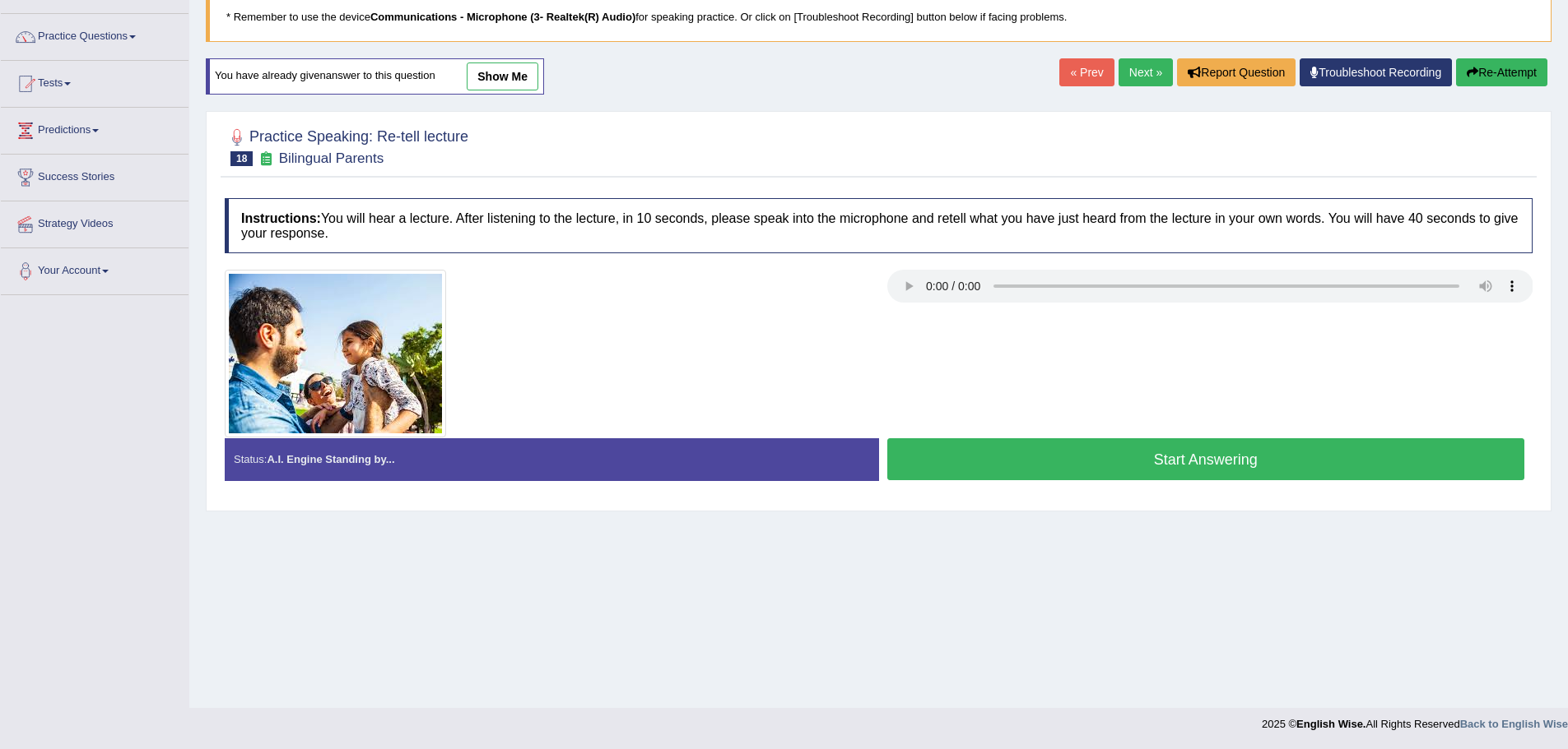
click at [1040, 450] on button "Start Answering" at bounding box center [1206, 459] width 638 height 42
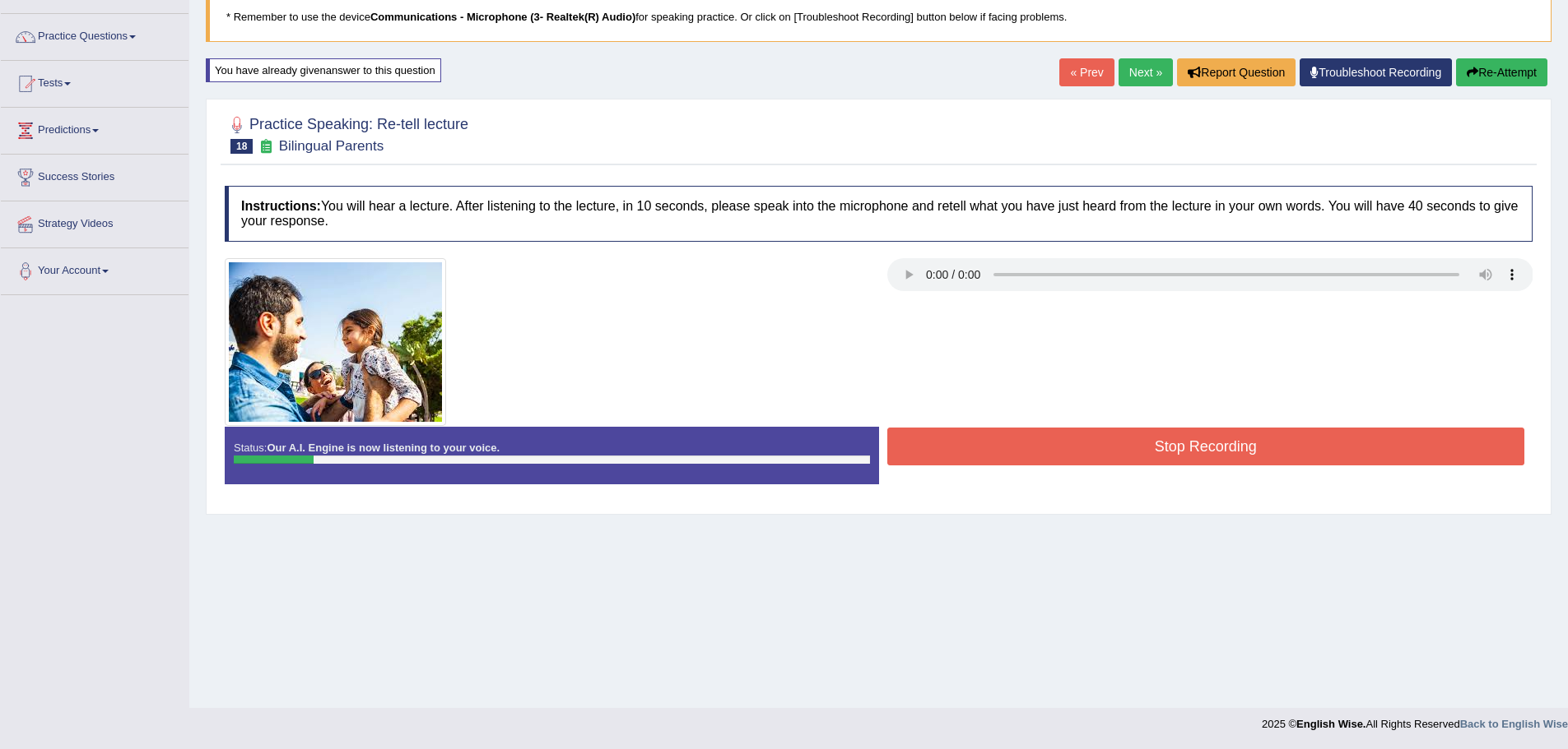
click at [1040, 452] on button "Stop Recording" at bounding box center [1206, 446] width 638 height 38
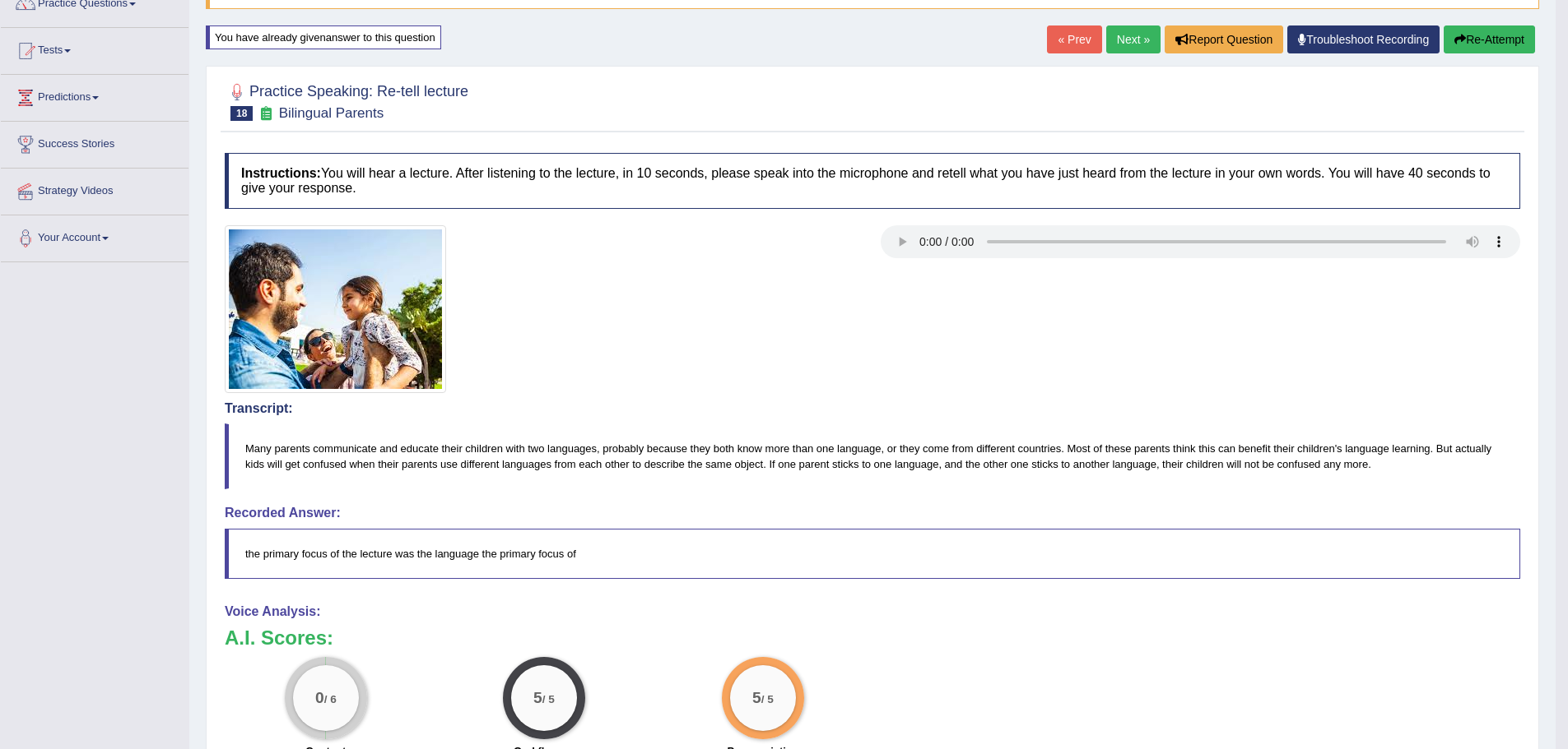
scroll to position [32, 0]
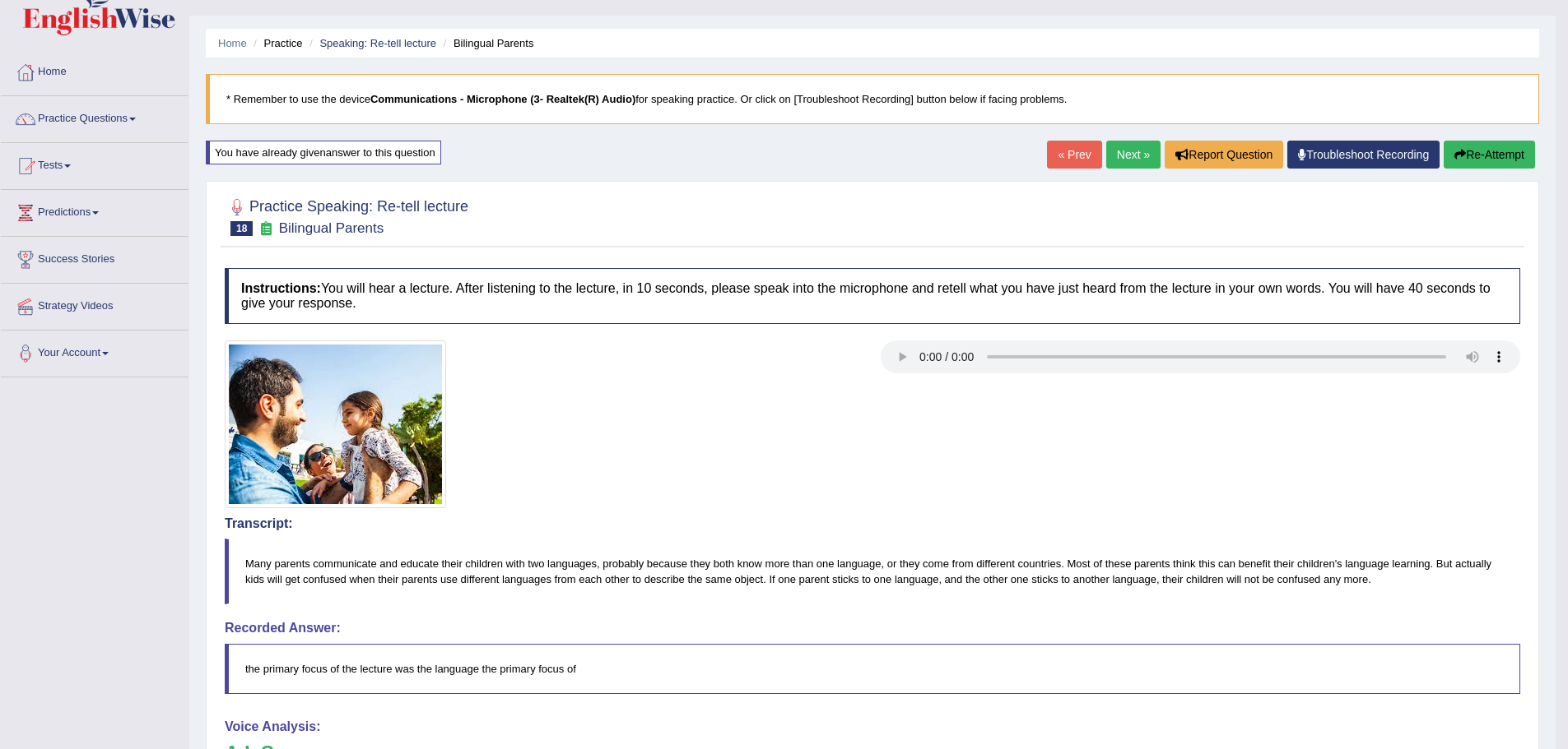
click at [1480, 153] on button "Re-Attempt" at bounding box center [1489, 154] width 91 height 28
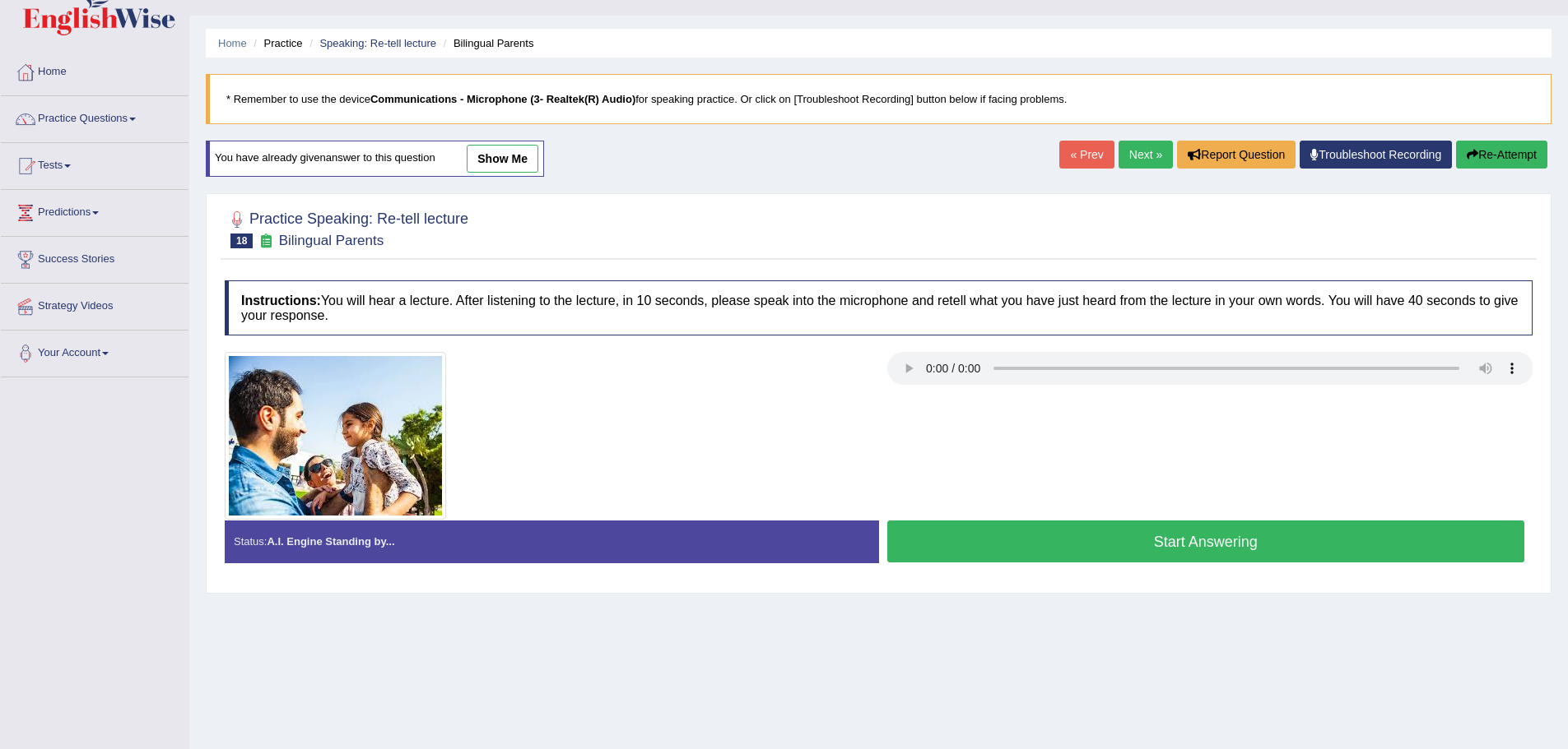
scroll to position [115, 0]
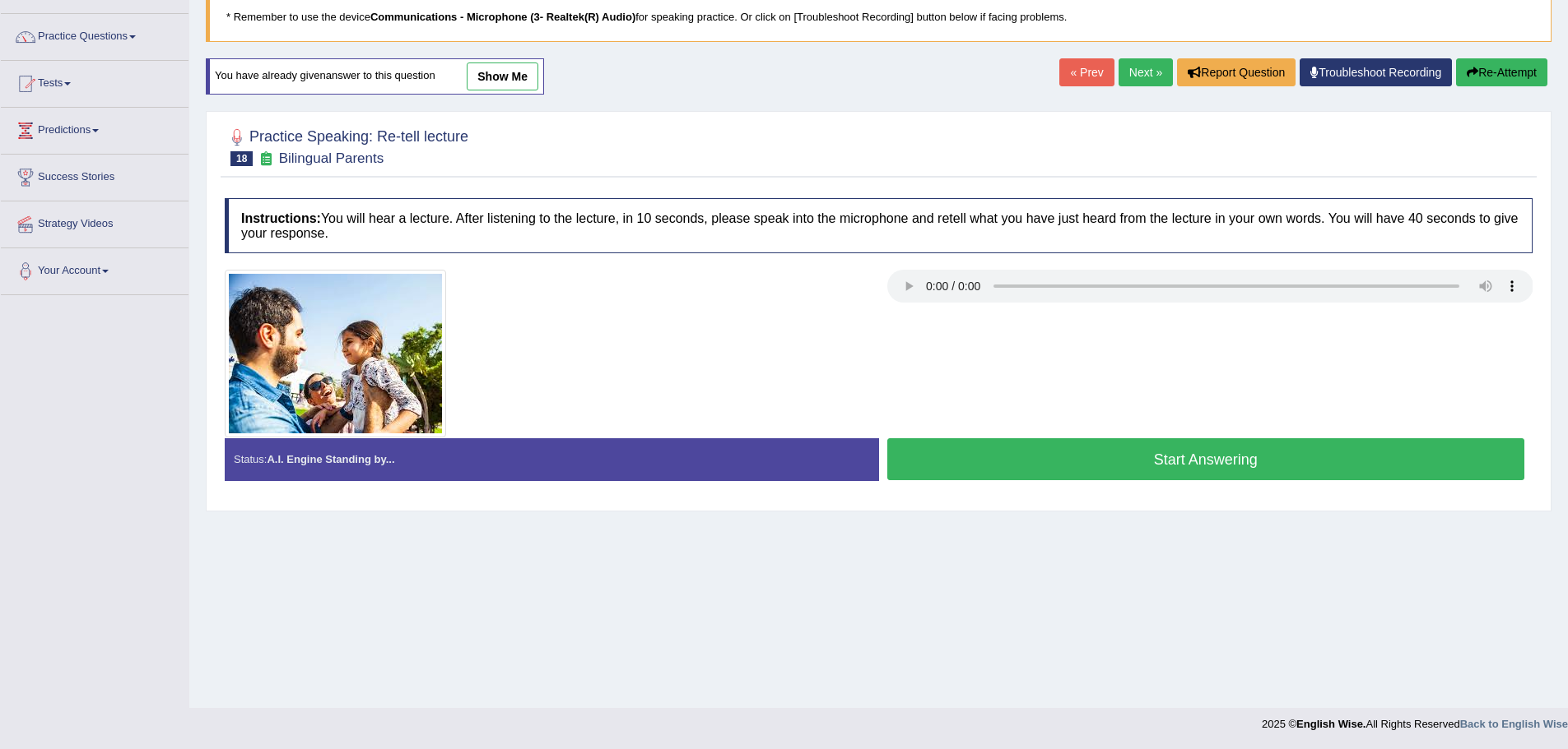
click at [1119, 461] on button "Start Answering" at bounding box center [1206, 459] width 638 height 42
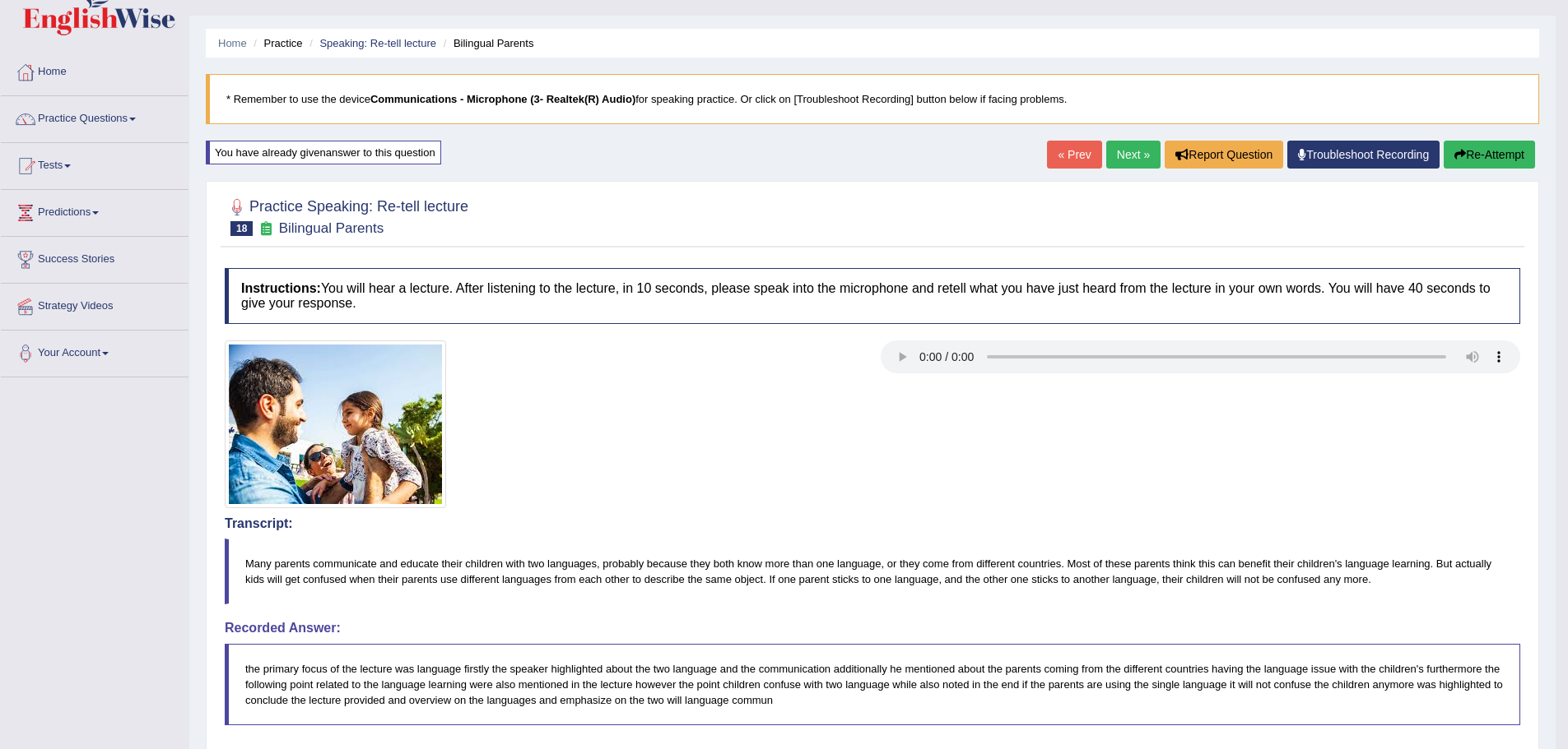
scroll to position [0, 0]
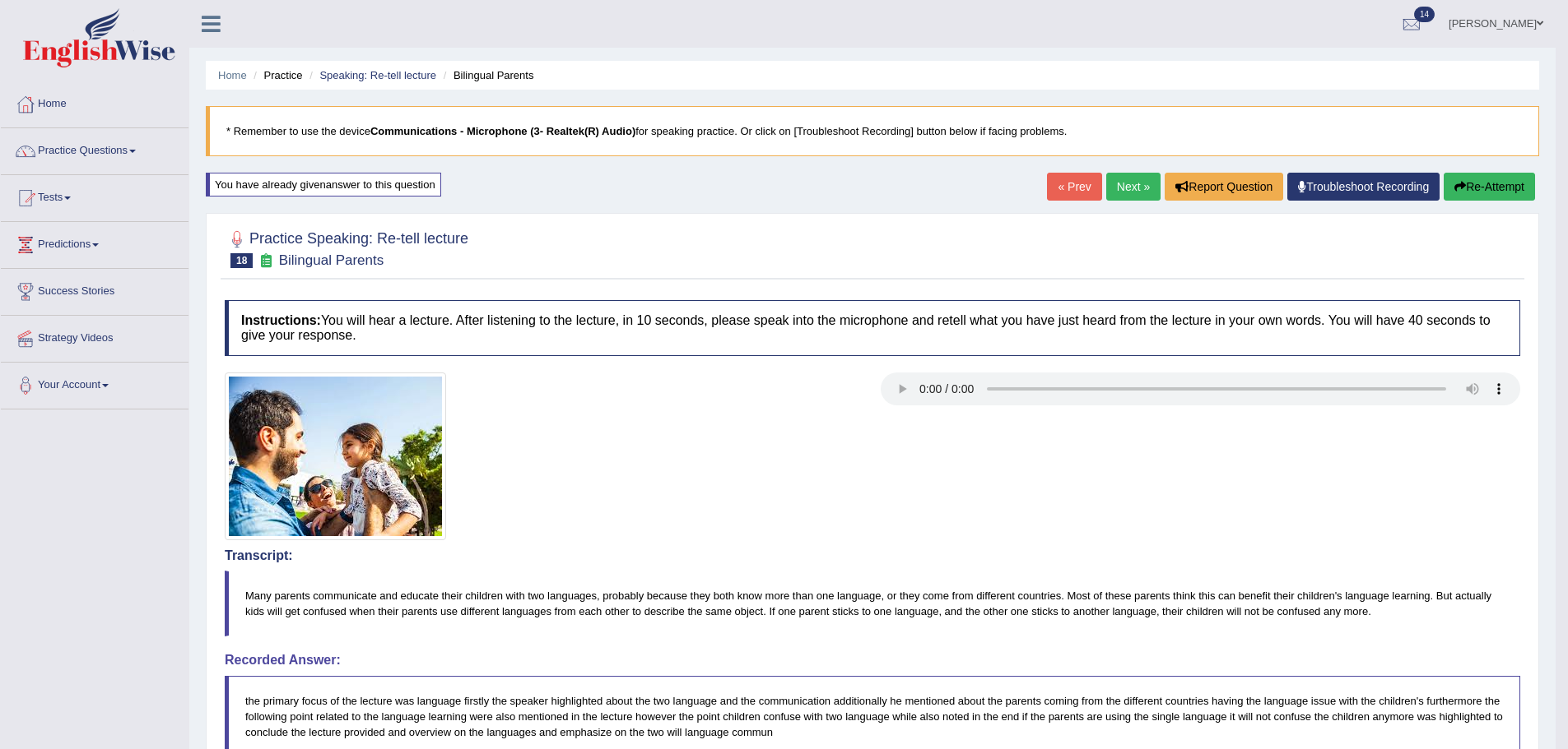
click at [1123, 196] on link "Next »" at bounding box center [1133, 187] width 54 height 28
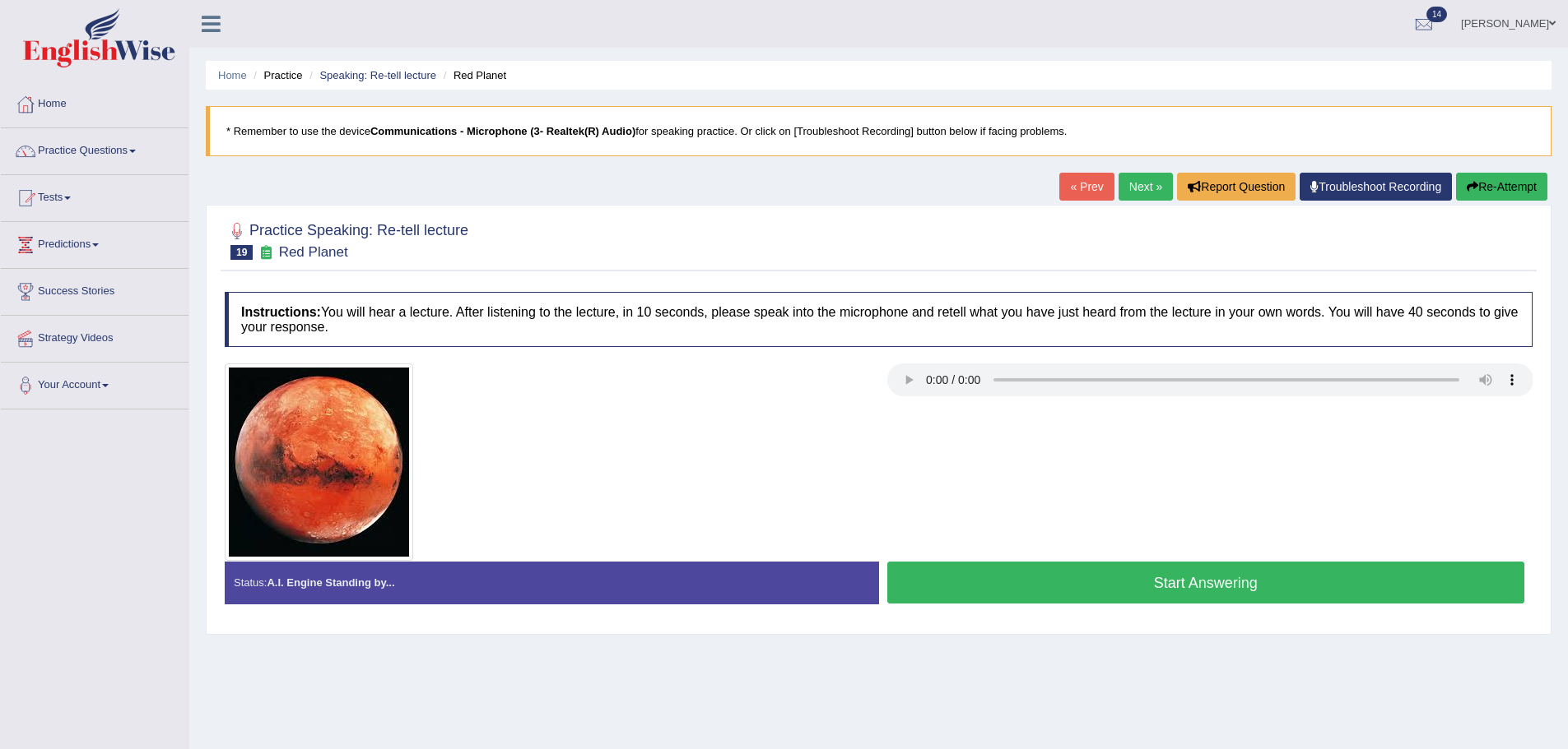
click at [1093, 182] on link "« Prev" at bounding box center [1087, 187] width 54 height 28
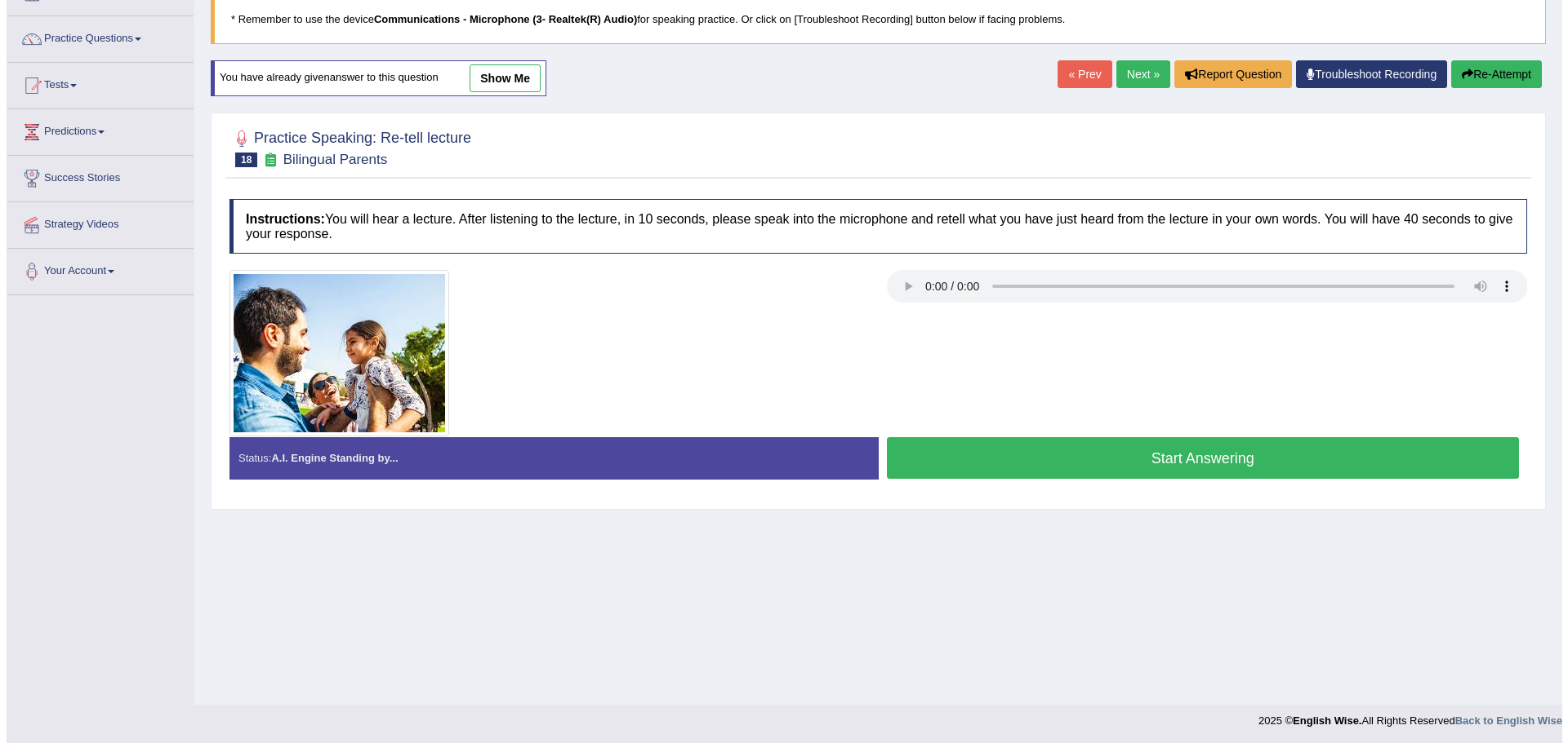
scroll to position [114, 0]
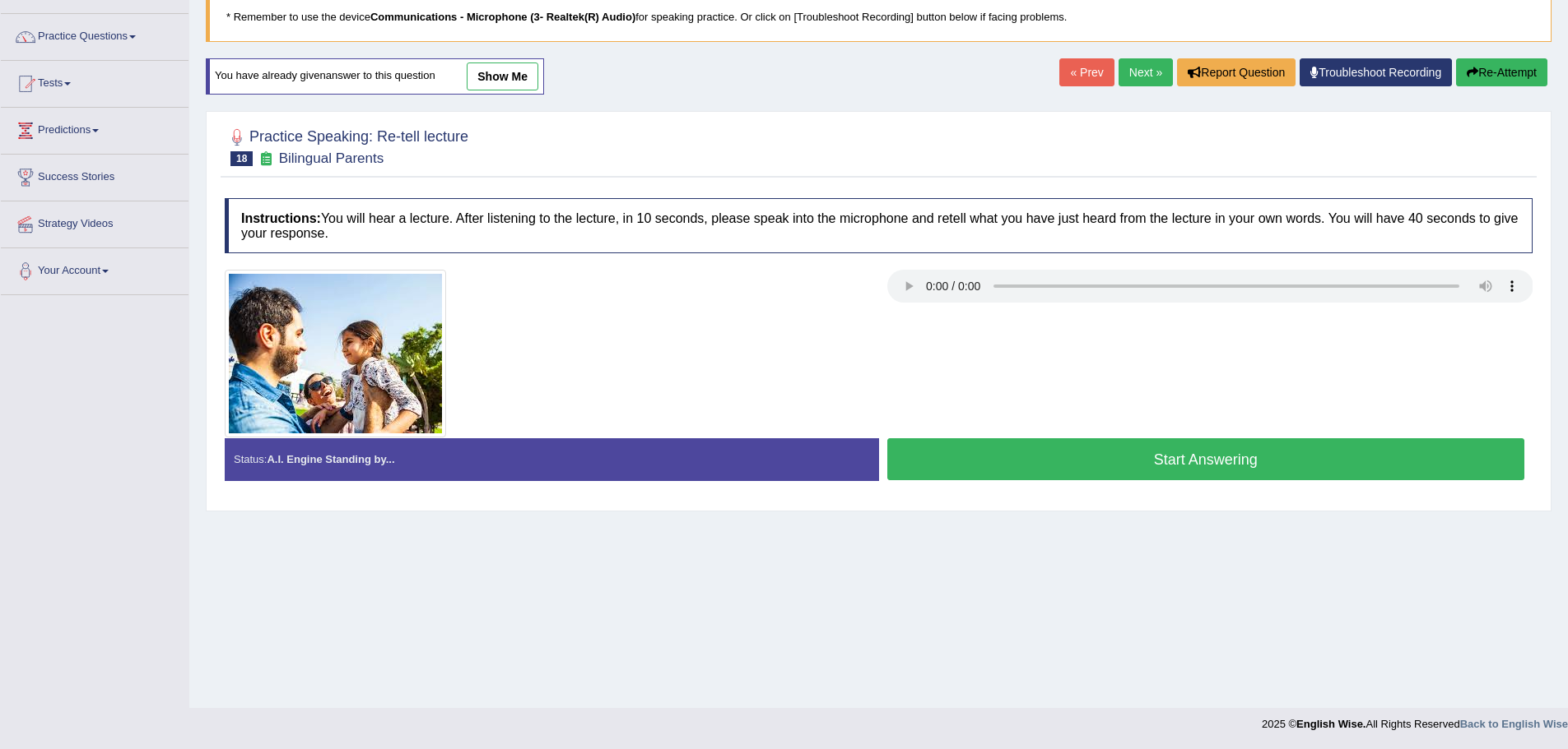
click at [1082, 464] on button "Start Answering" at bounding box center [1206, 459] width 638 height 42
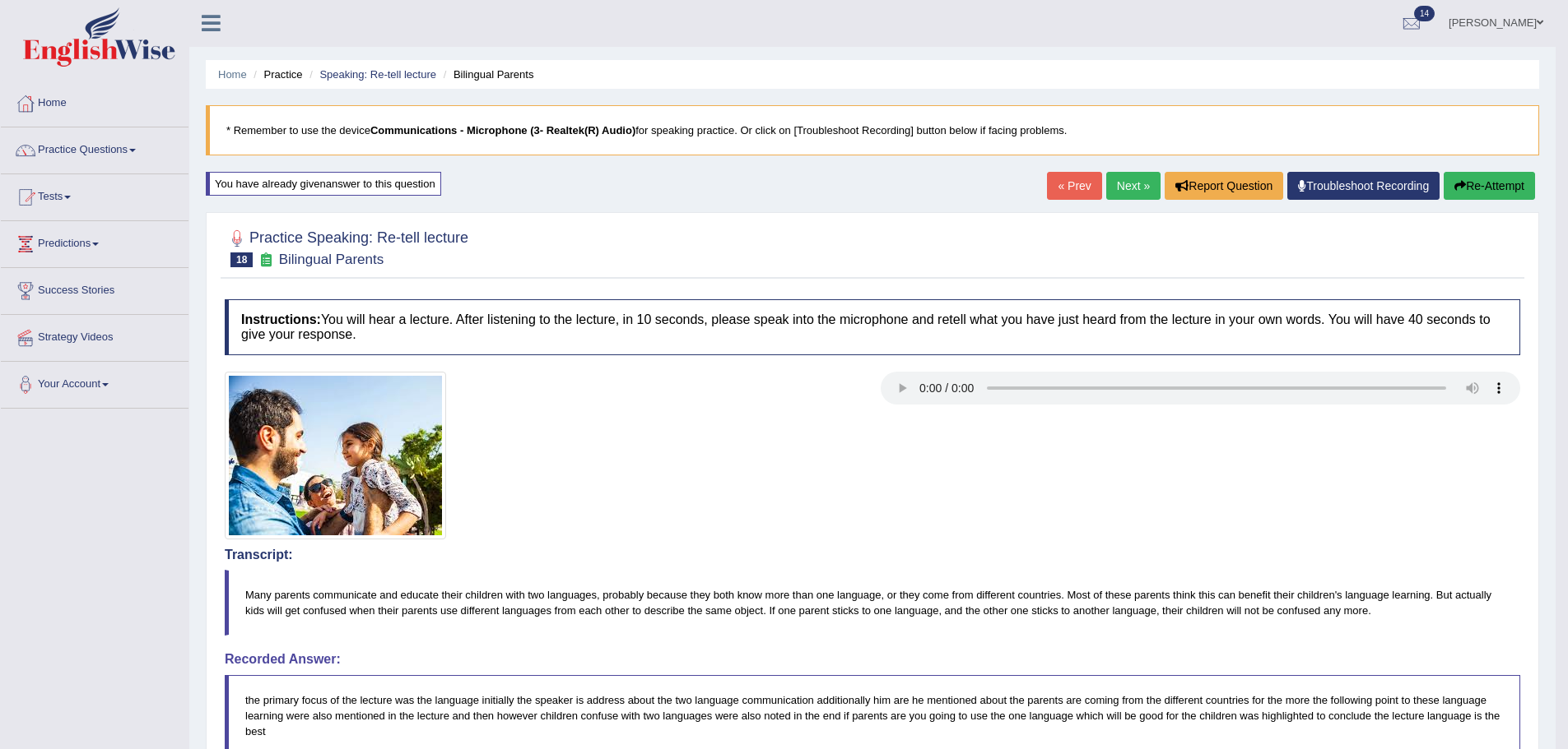
scroll to position [0, 0]
click at [1492, 188] on button "Re-Attempt" at bounding box center [1489, 187] width 91 height 28
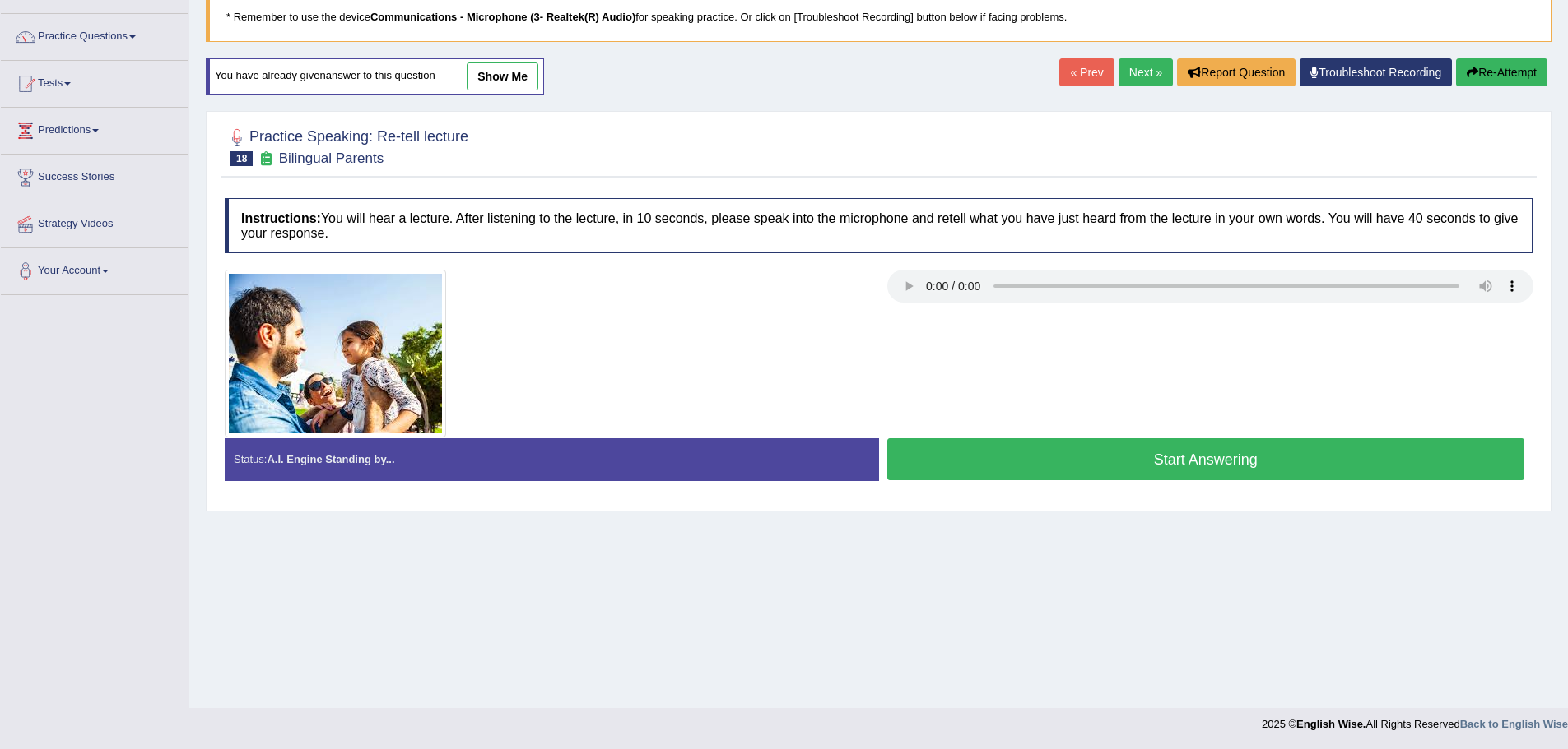
click at [1172, 466] on button "Start Answering" at bounding box center [1206, 459] width 638 height 42
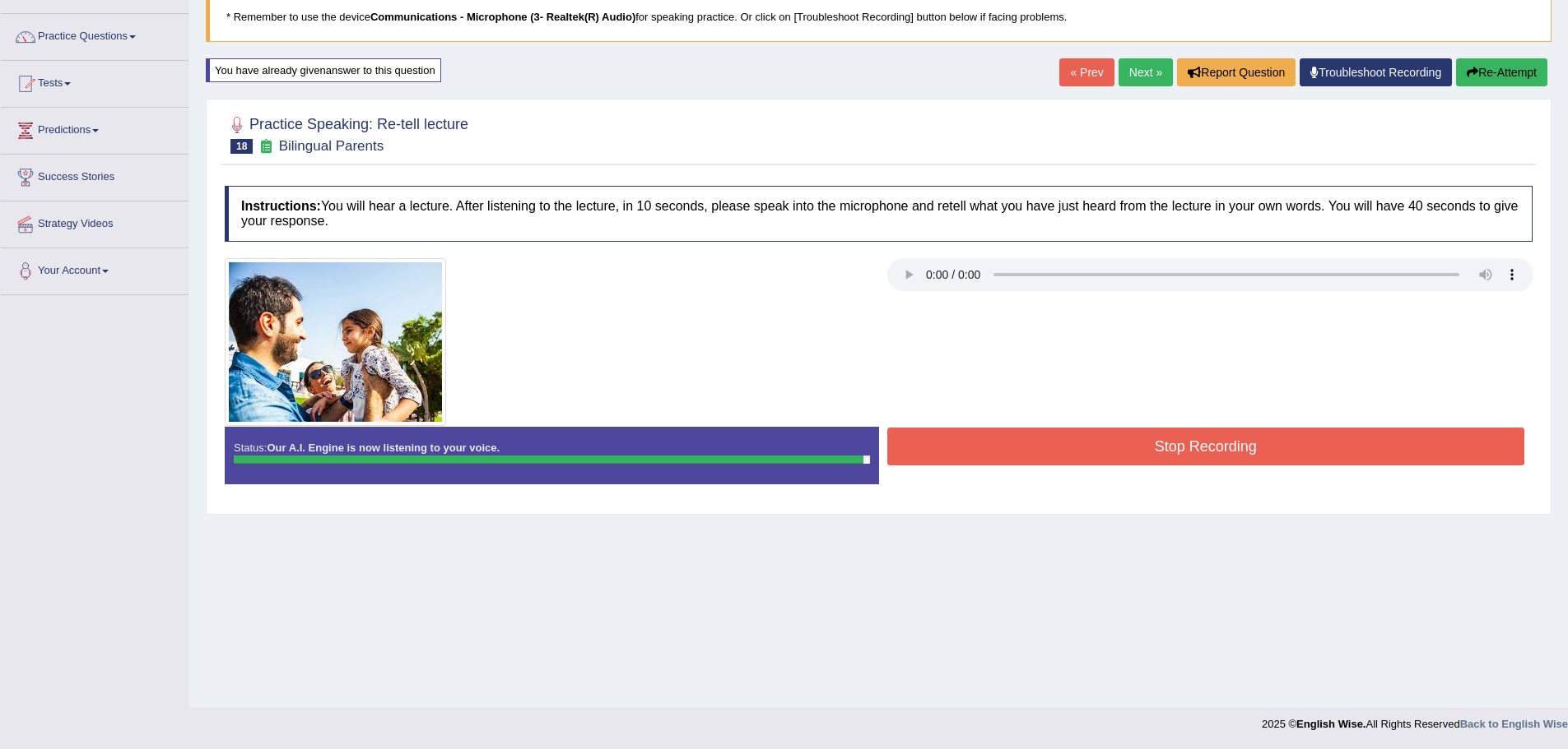
click at [1205, 454] on button "Stop Recording" at bounding box center [1206, 446] width 638 height 38
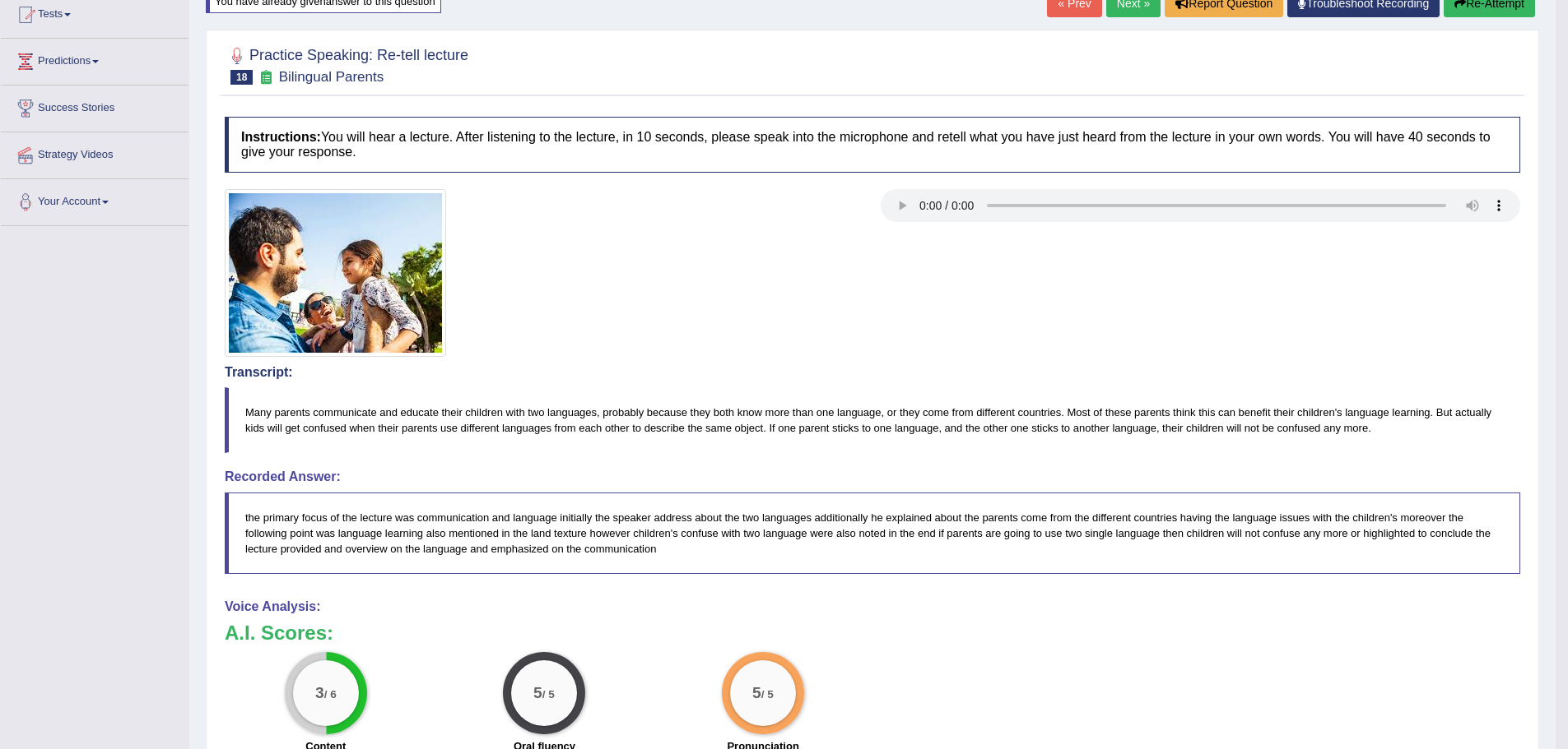
scroll to position [32, 0]
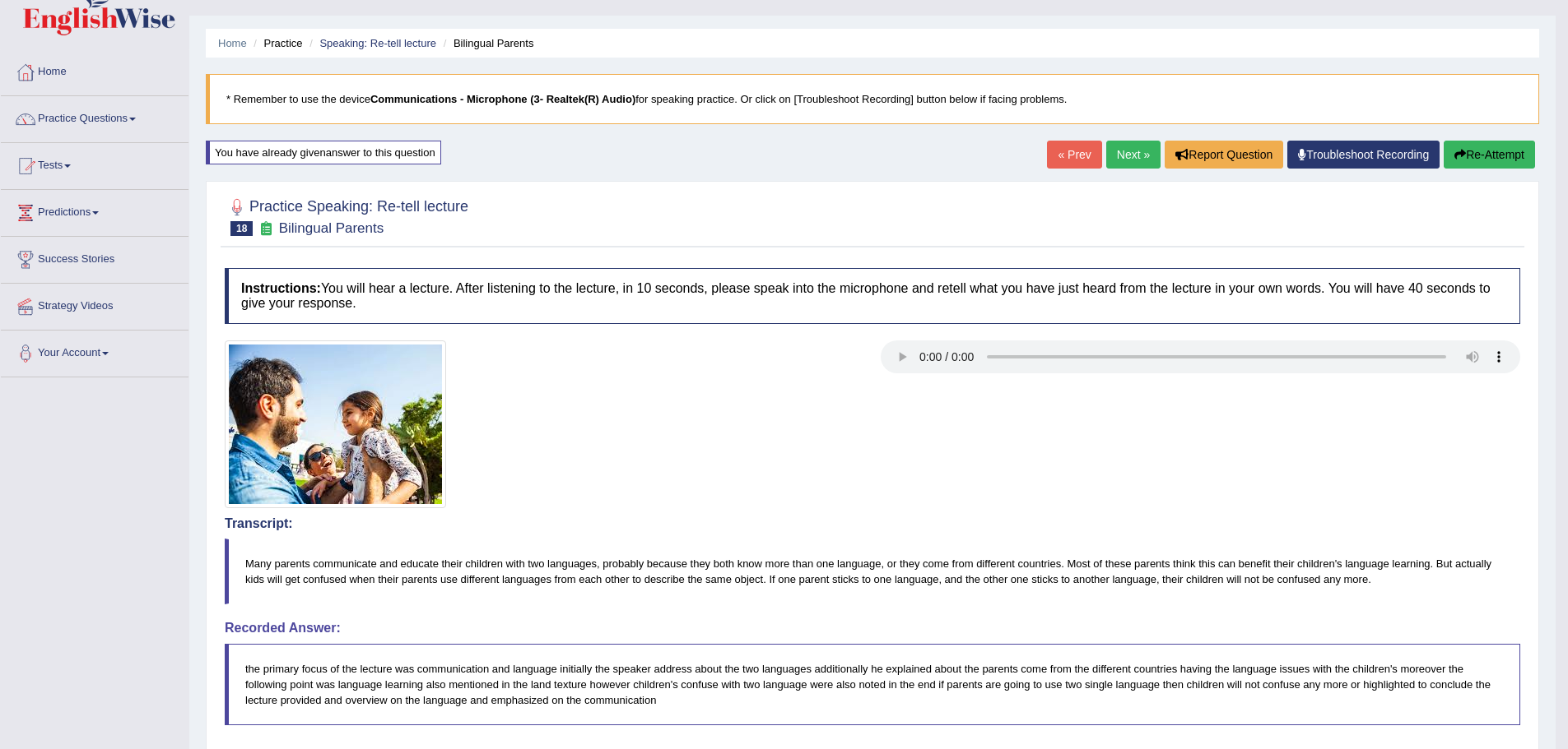
click at [1140, 161] on link "Next »" at bounding box center [1133, 154] width 54 height 28
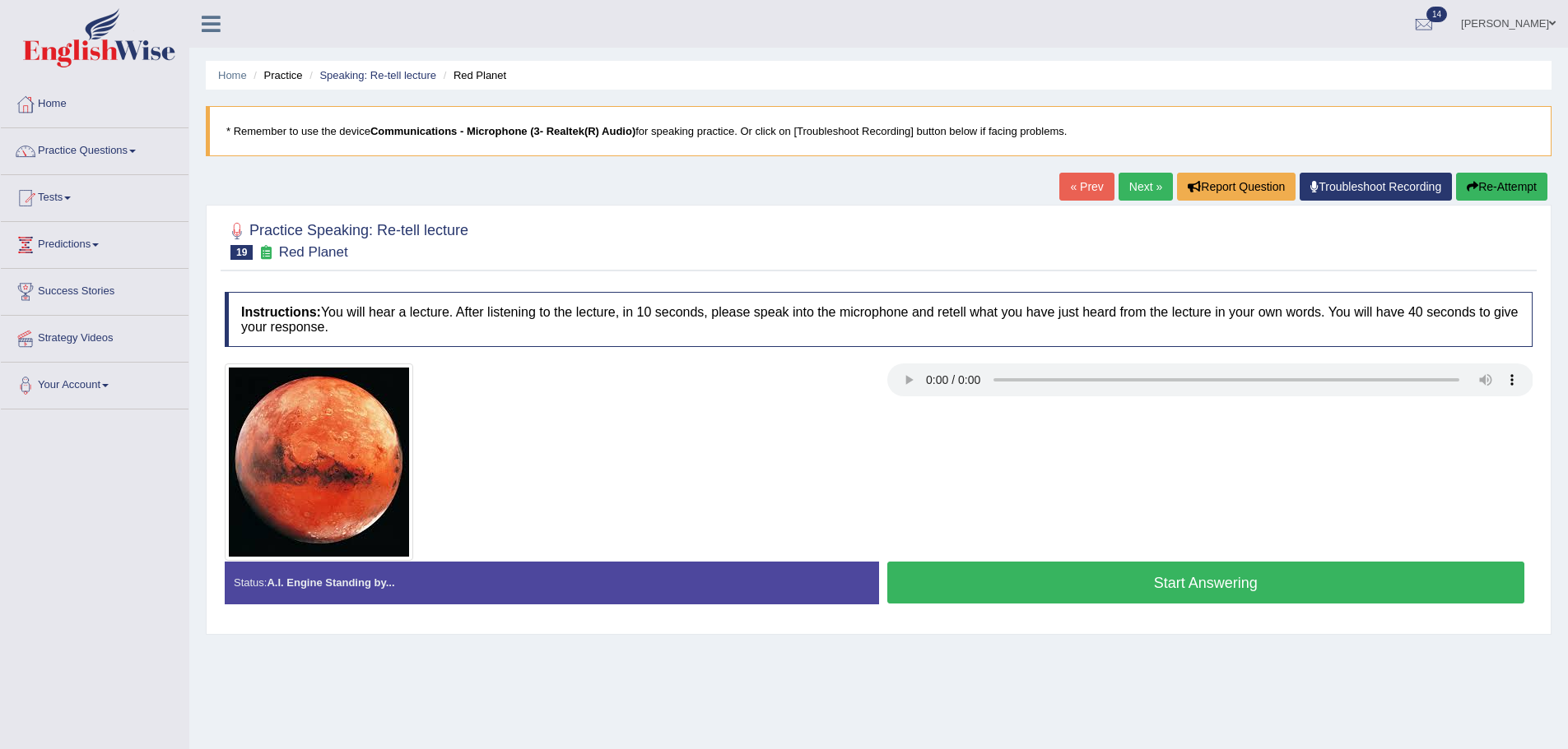
click at [1079, 571] on button "Start Answering" at bounding box center [1206, 582] width 638 height 42
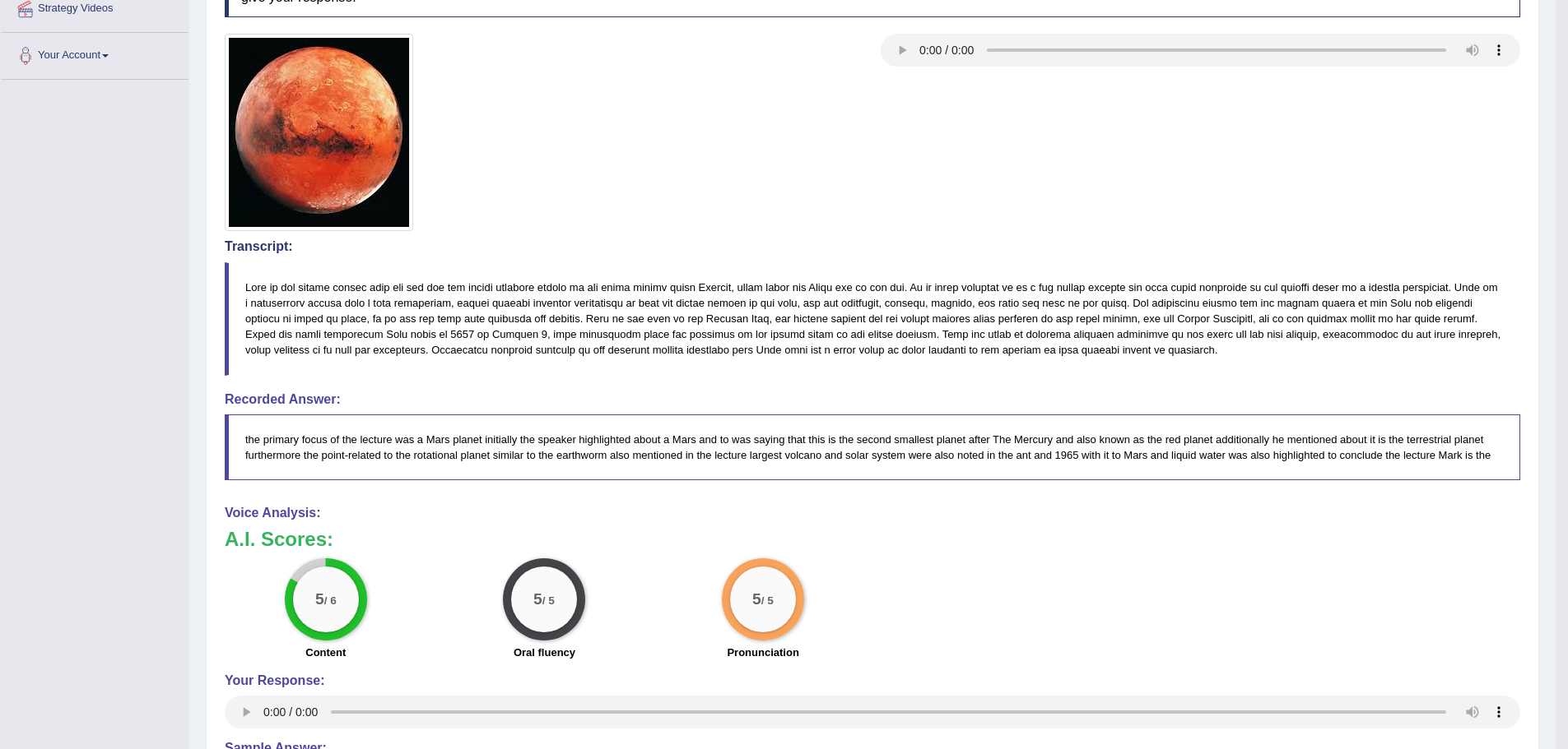
scroll to position [164, 0]
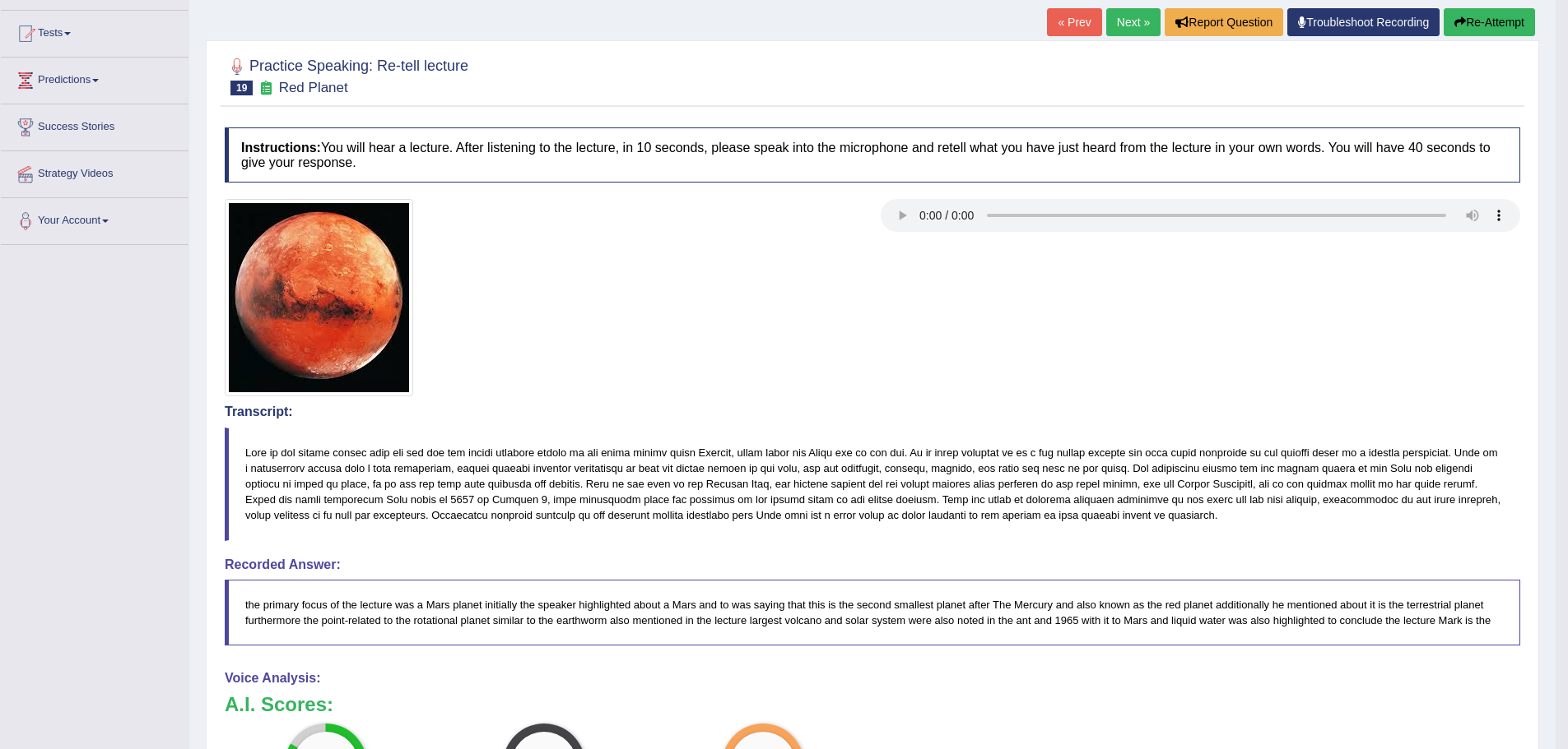
click at [1484, 21] on button "Re-Attempt" at bounding box center [1489, 21] width 91 height 28
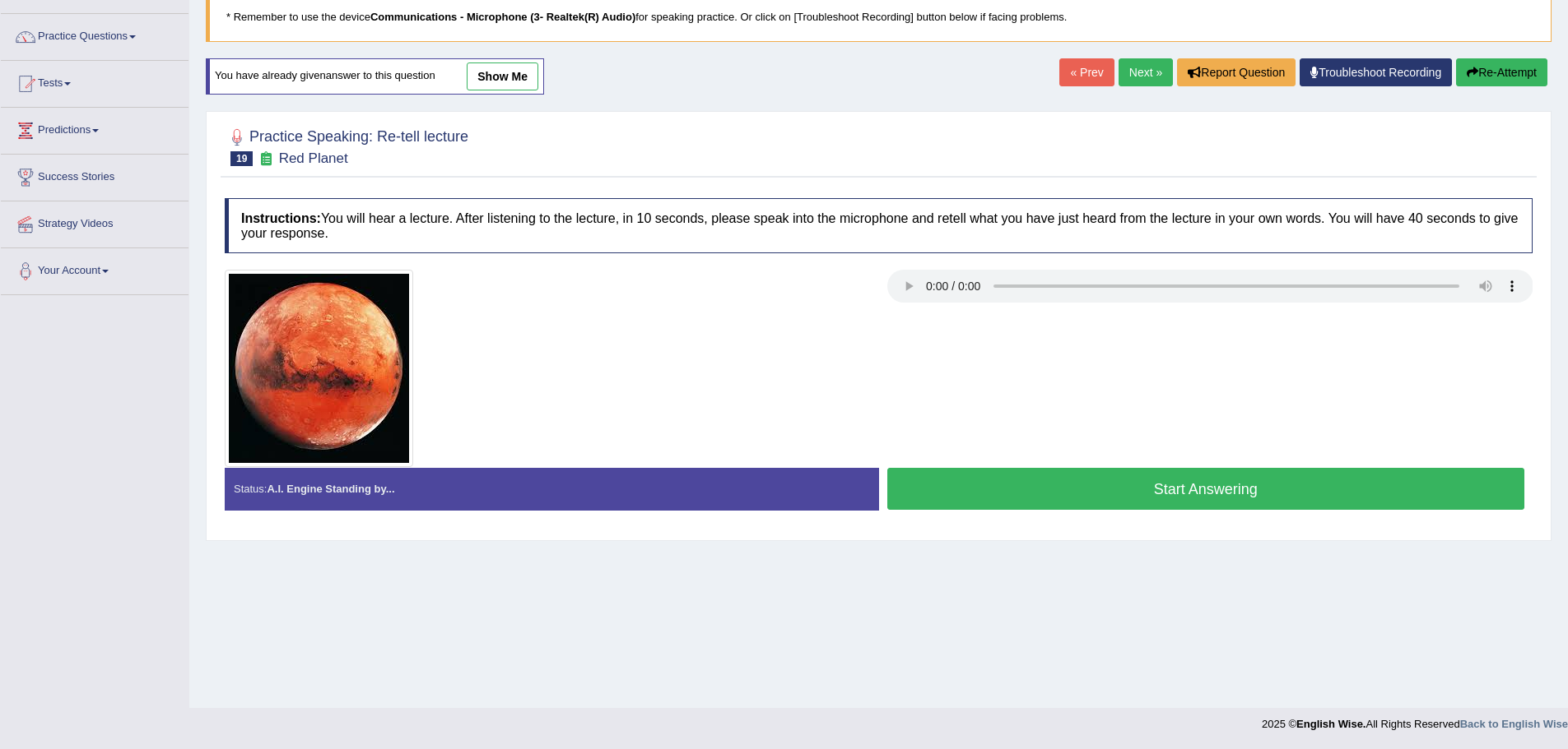
click at [1168, 492] on button "Start Answering" at bounding box center [1206, 489] width 638 height 42
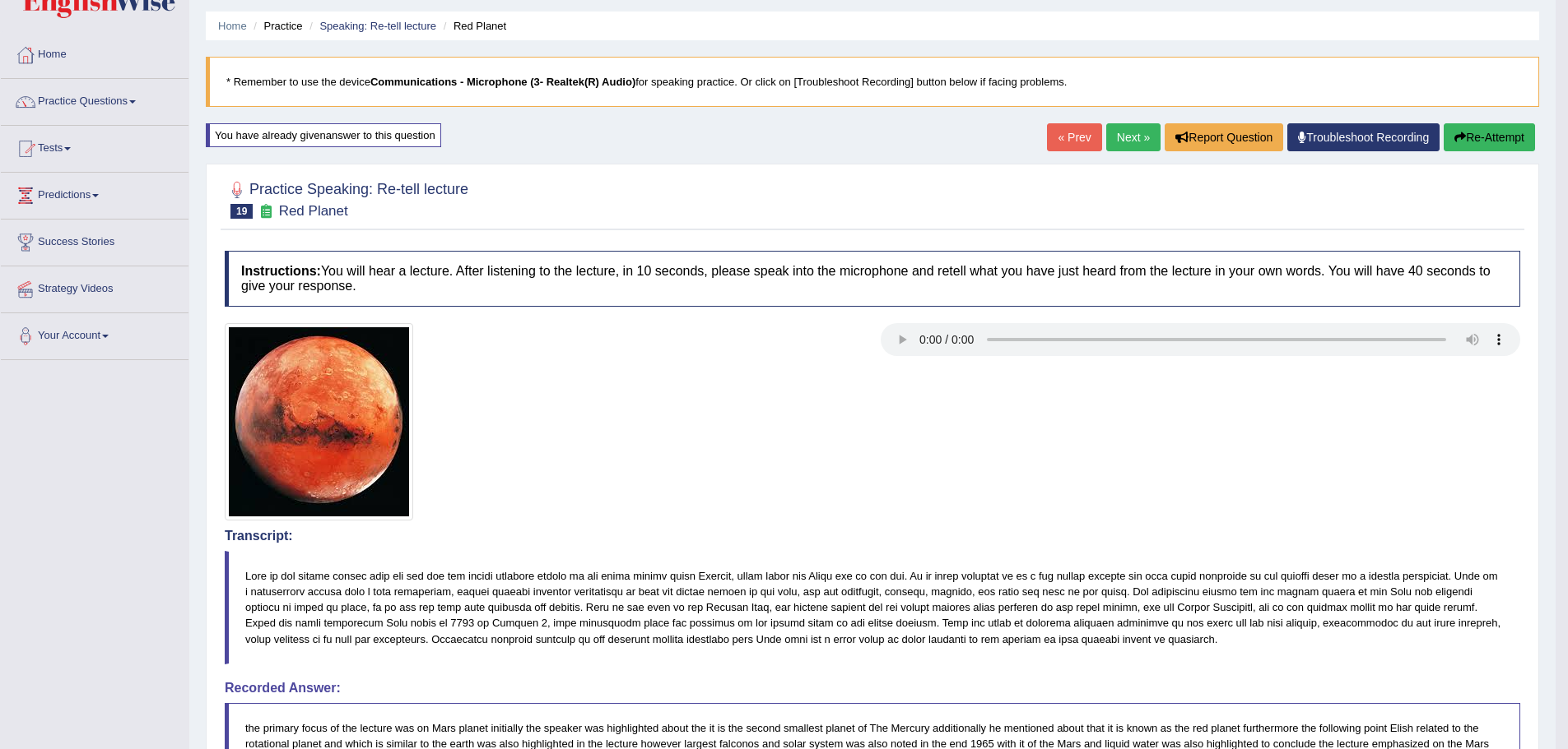
scroll to position [14, 0]
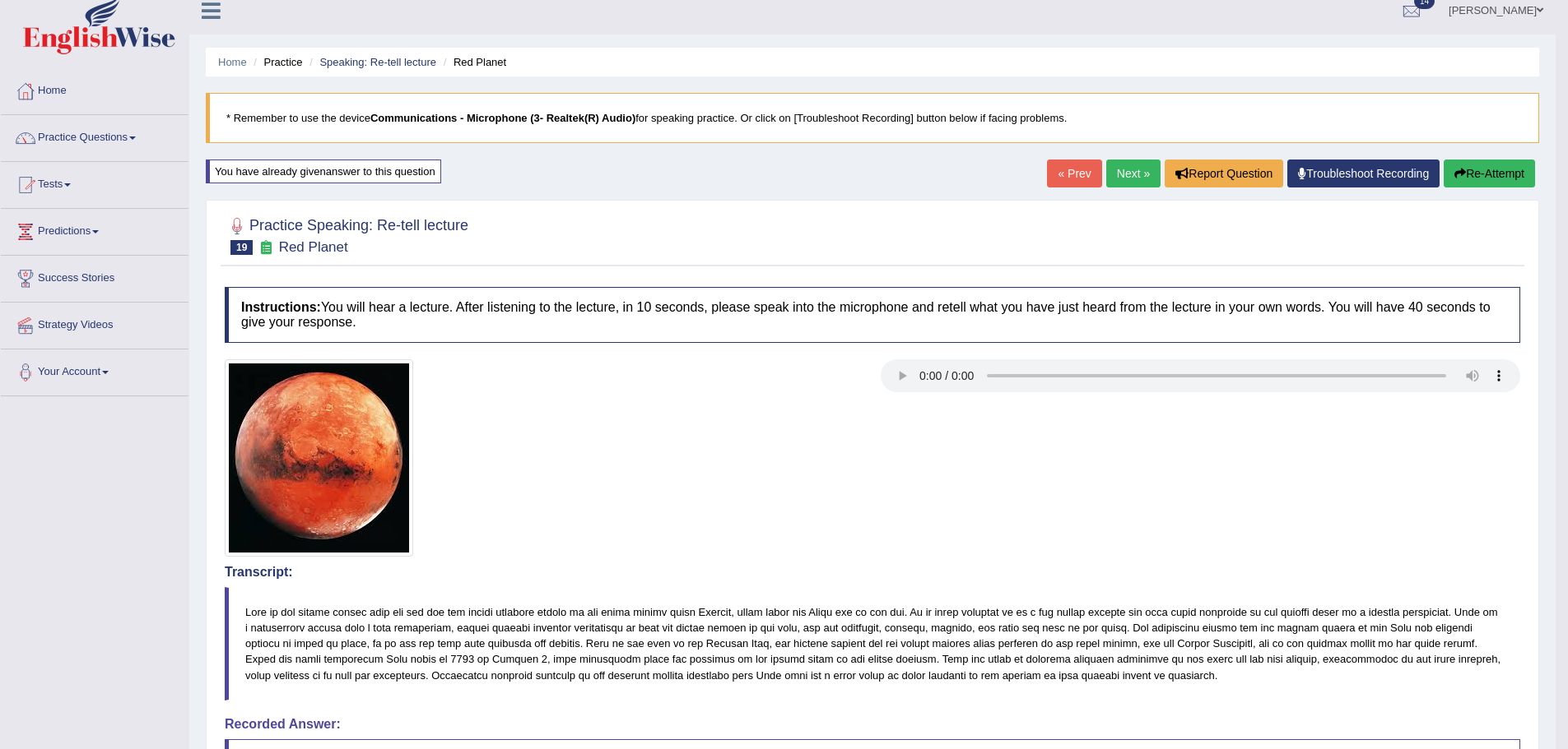
click at [1488, 168] on button "Re-Attempt" at bounding box center [1489, 173] width 91 height 28
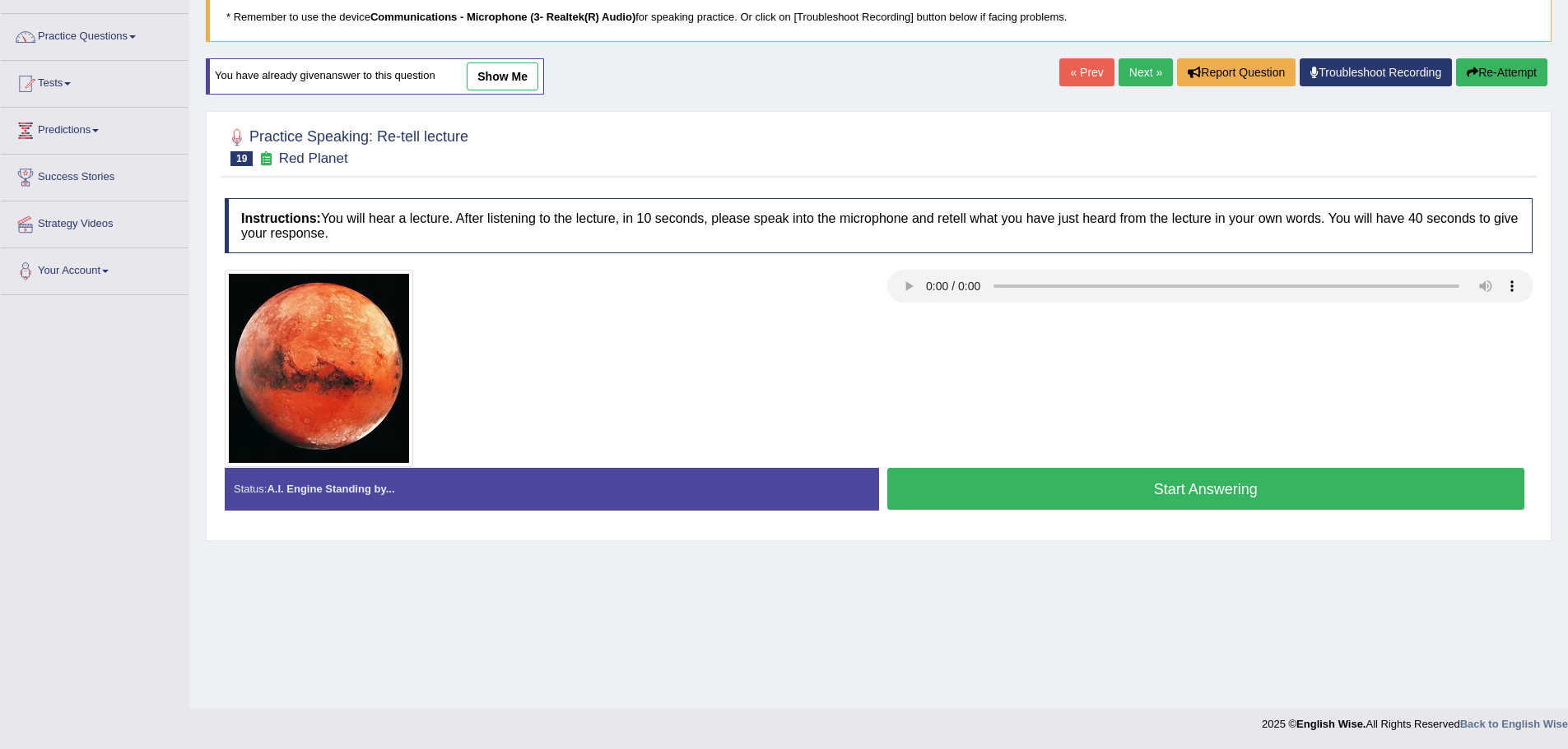
click at [1080, 495] on button "Start Answering" at bounding box center [1206, 489] width 638 height 42
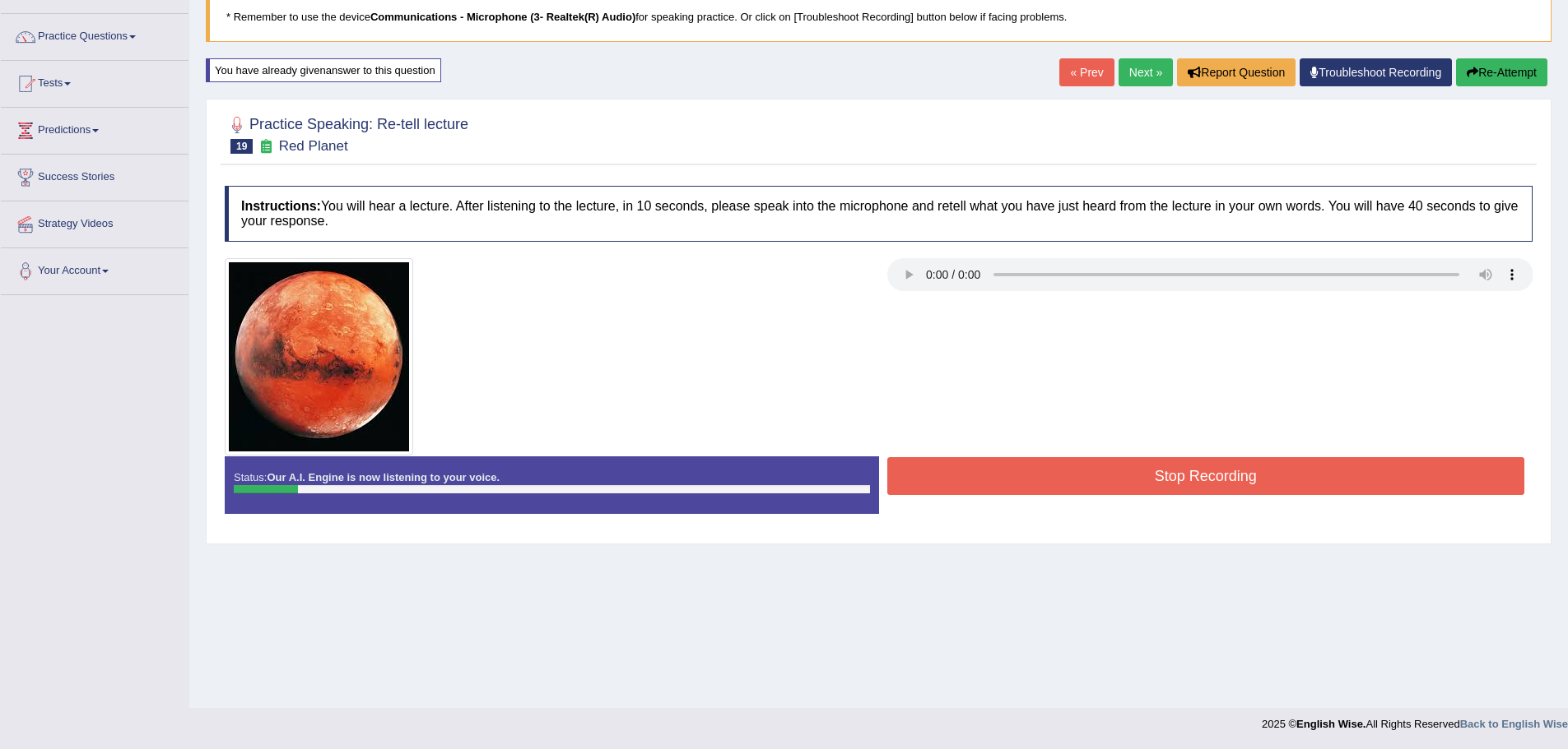
click at [1141, 489] on button "Stop Recording" at bounding box center [1206, 476] width 638 height 38
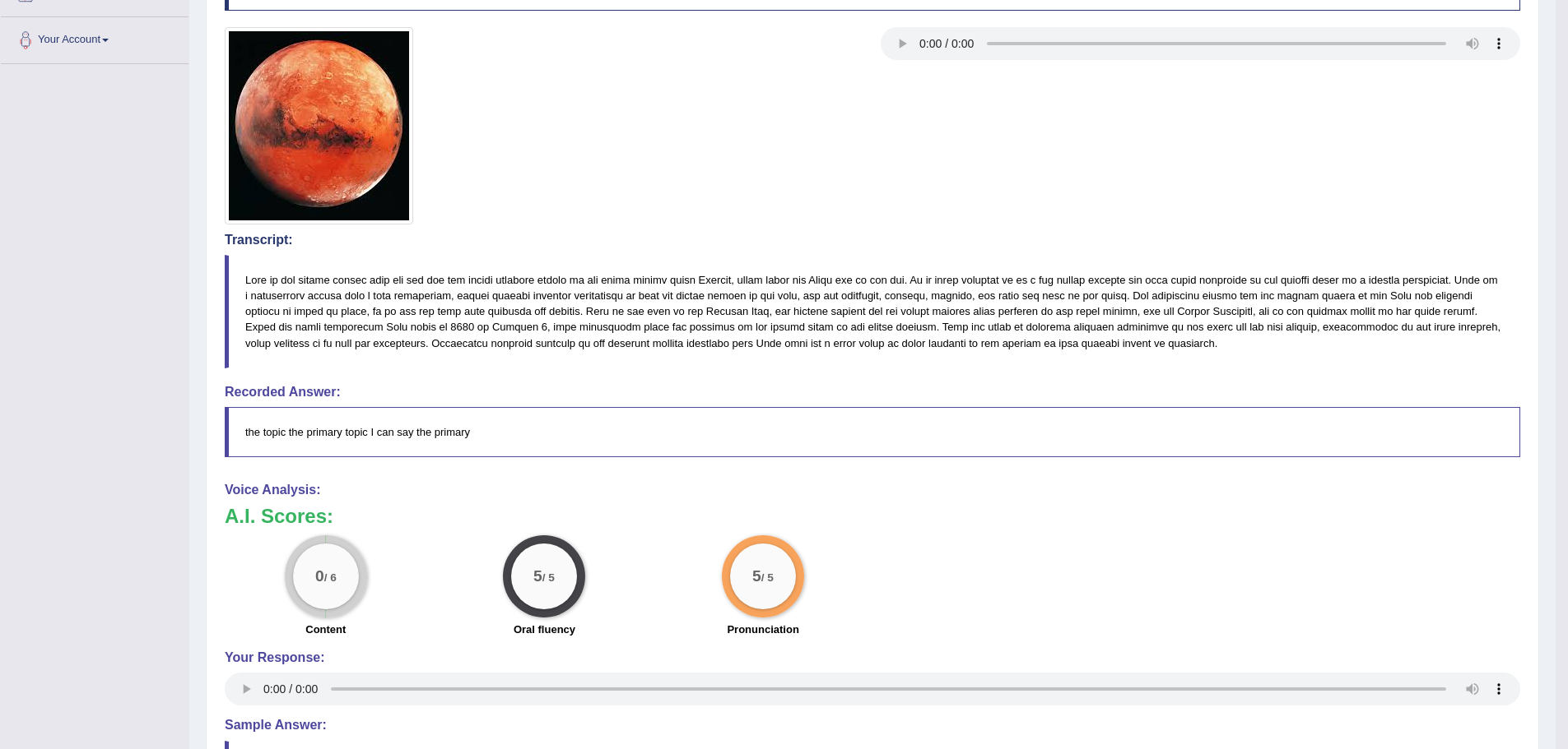
scroll to position [134, 0]
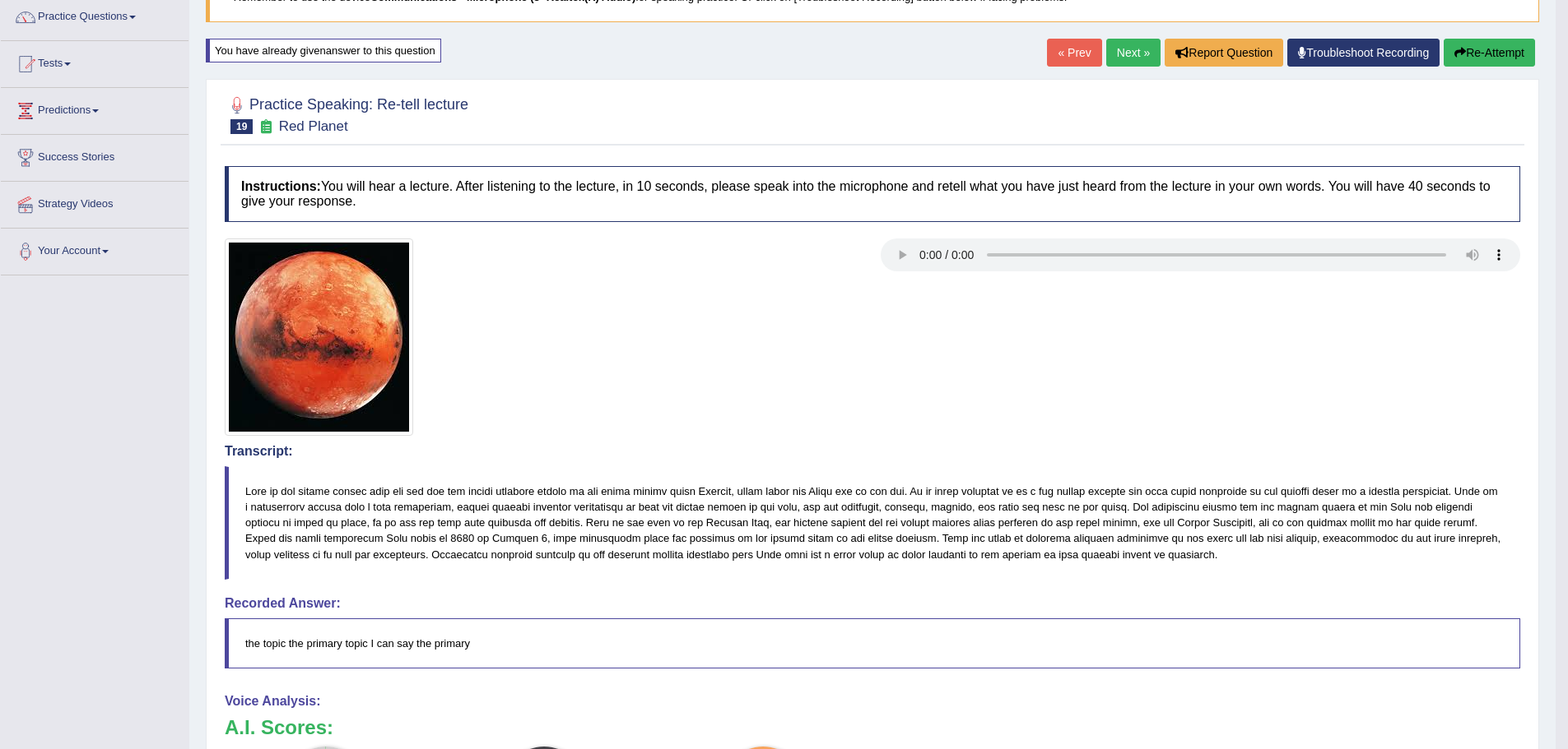
click at [1474, 56] on button "Re-Attempt" at bounding box center [1489, 52] width 91 height 28
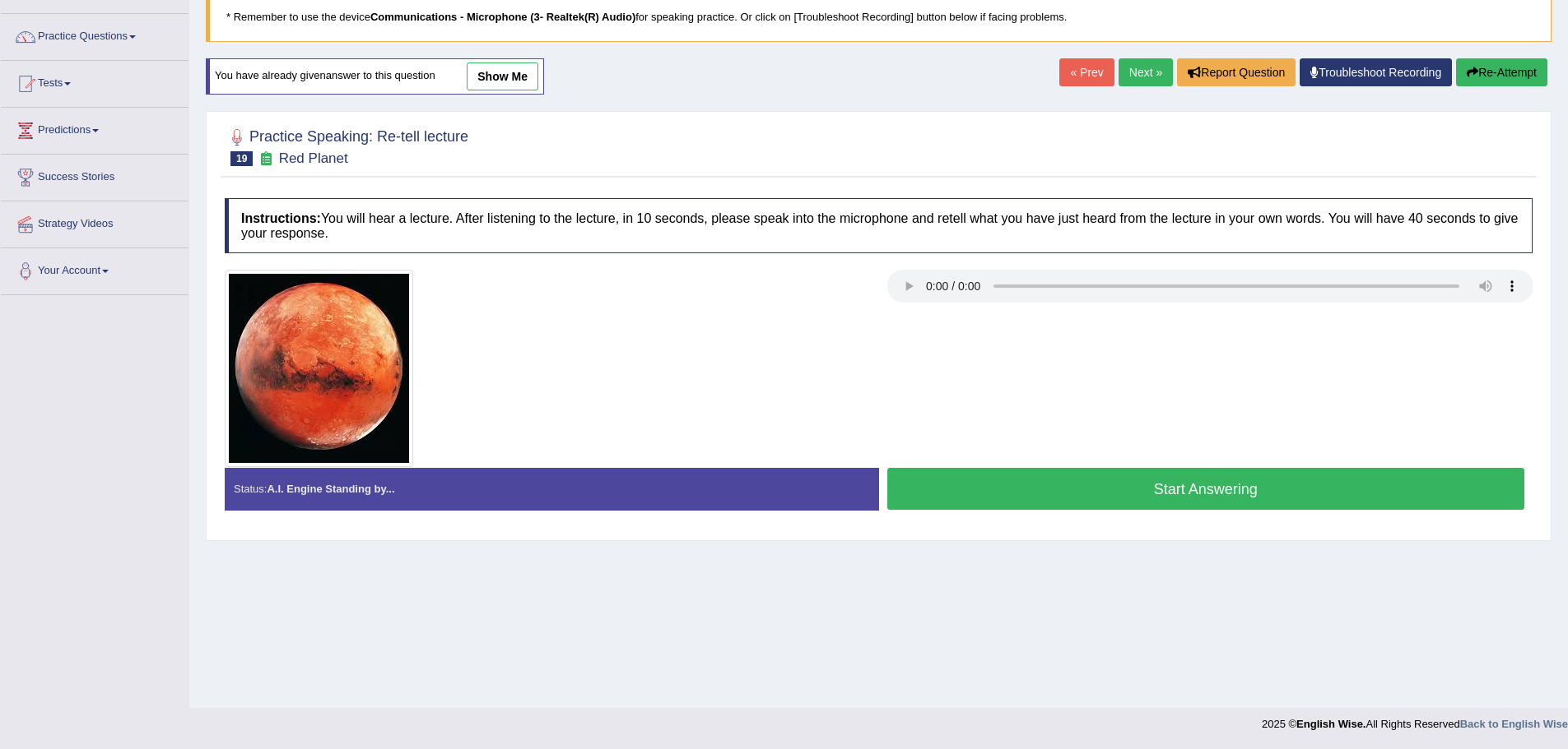
scroll to position [115, 0]
click at [1157, 484] on button "Start Answering" at bounding box center [1206, 489] width 638 height 42
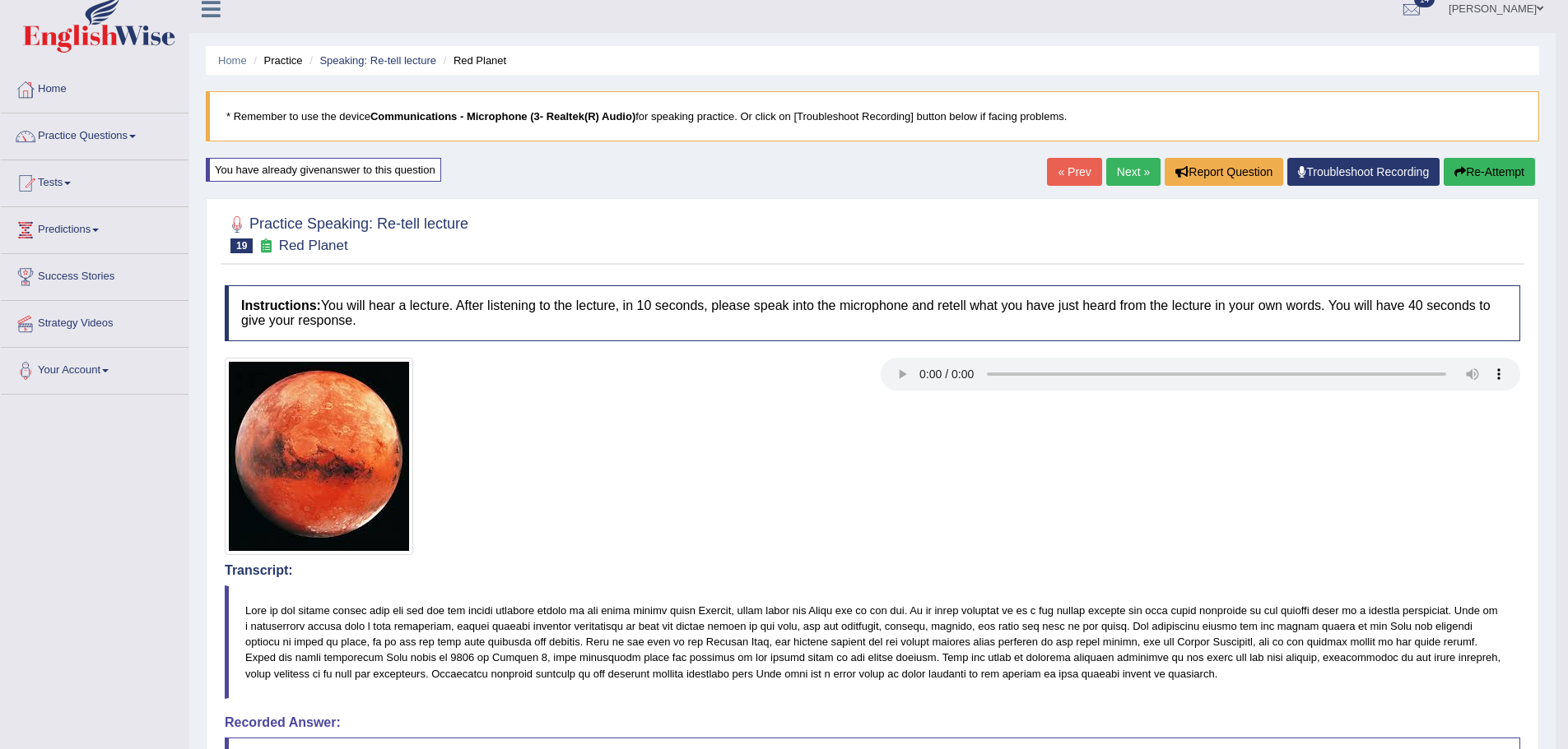
scroll to position [0, 0]
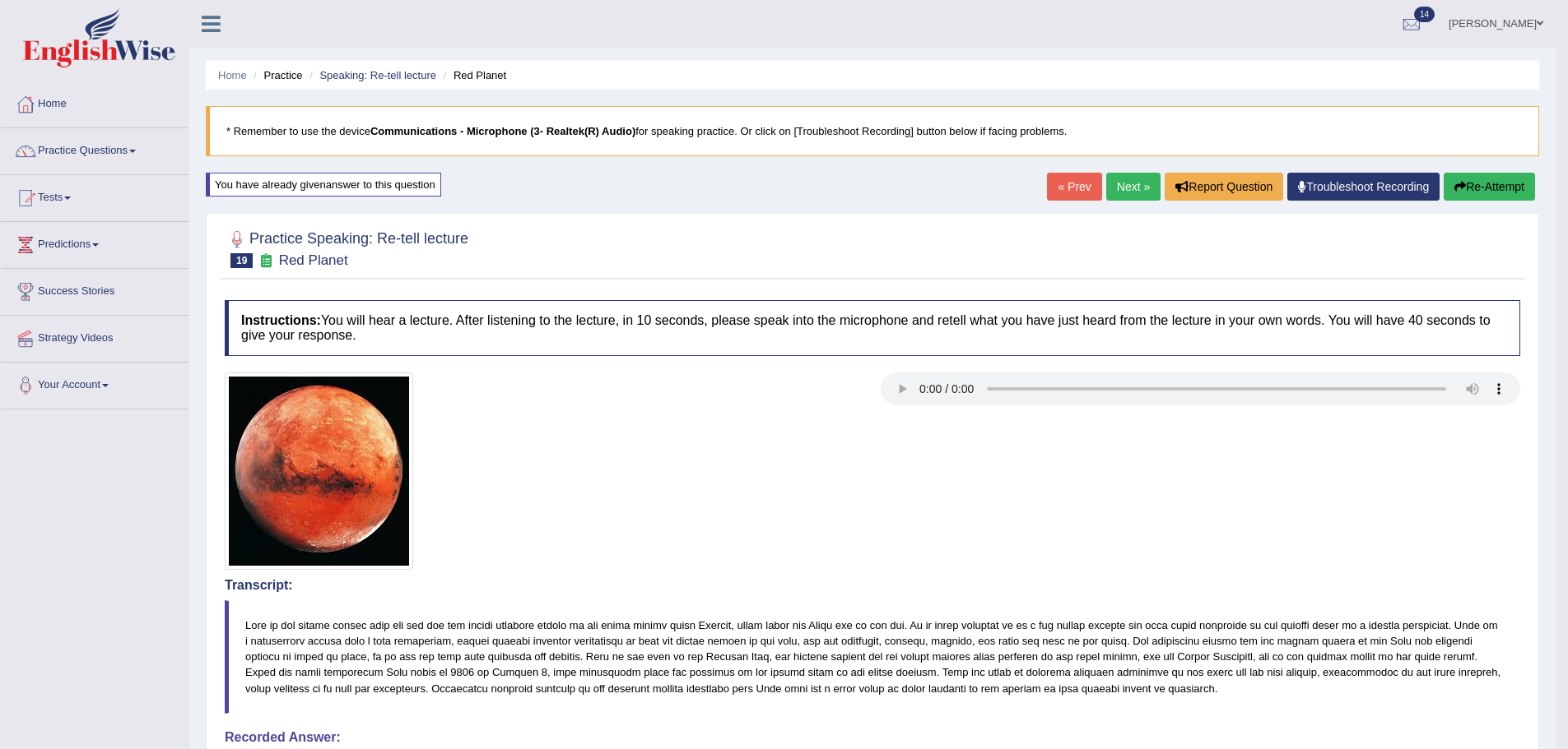
click at [1477, 183] on button "Re-Attempt" at bounding box center [1489, 187] width 91 height 28
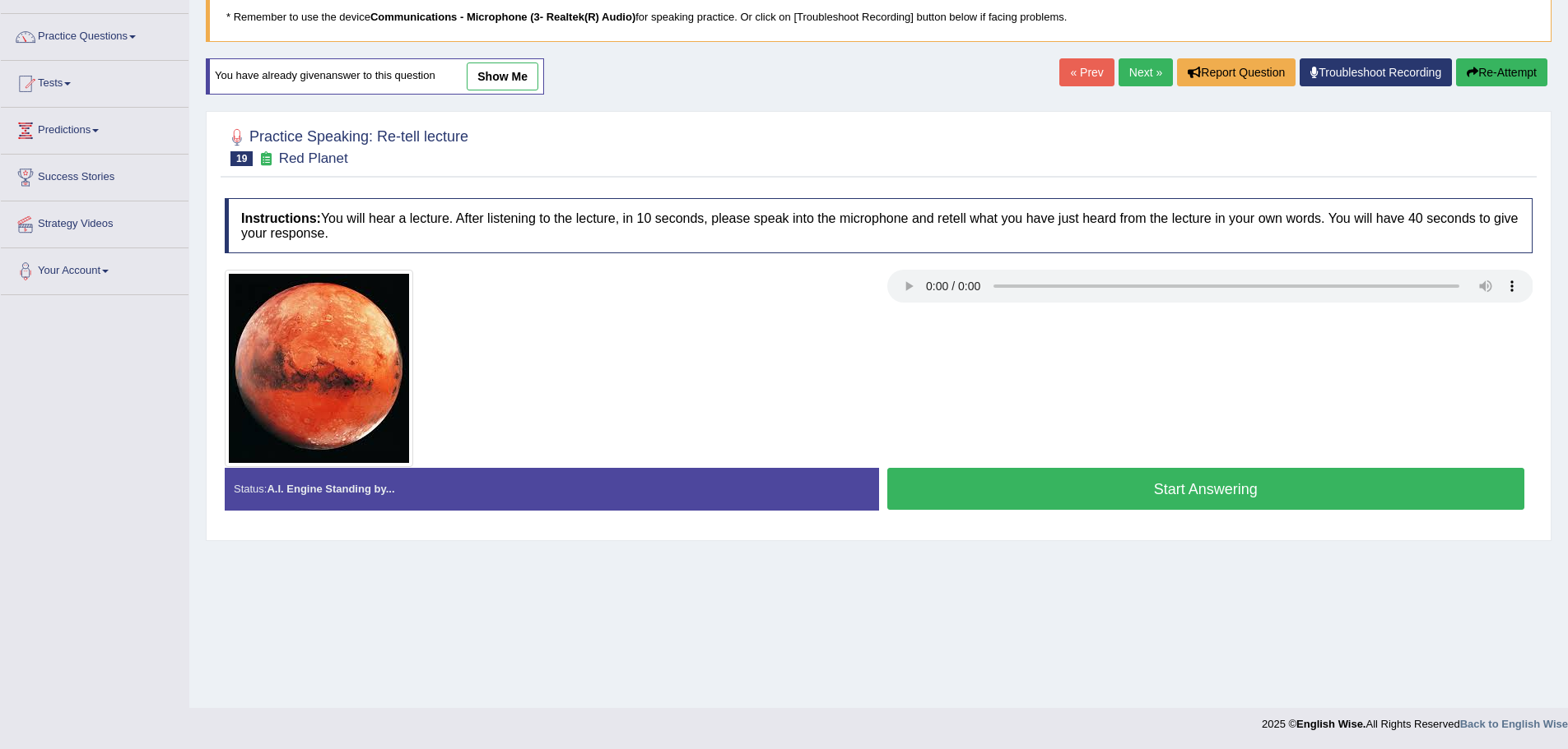
click at [1190, 489] on button "Start Answering" at bounding box center [1206, 489] width 638 height 42
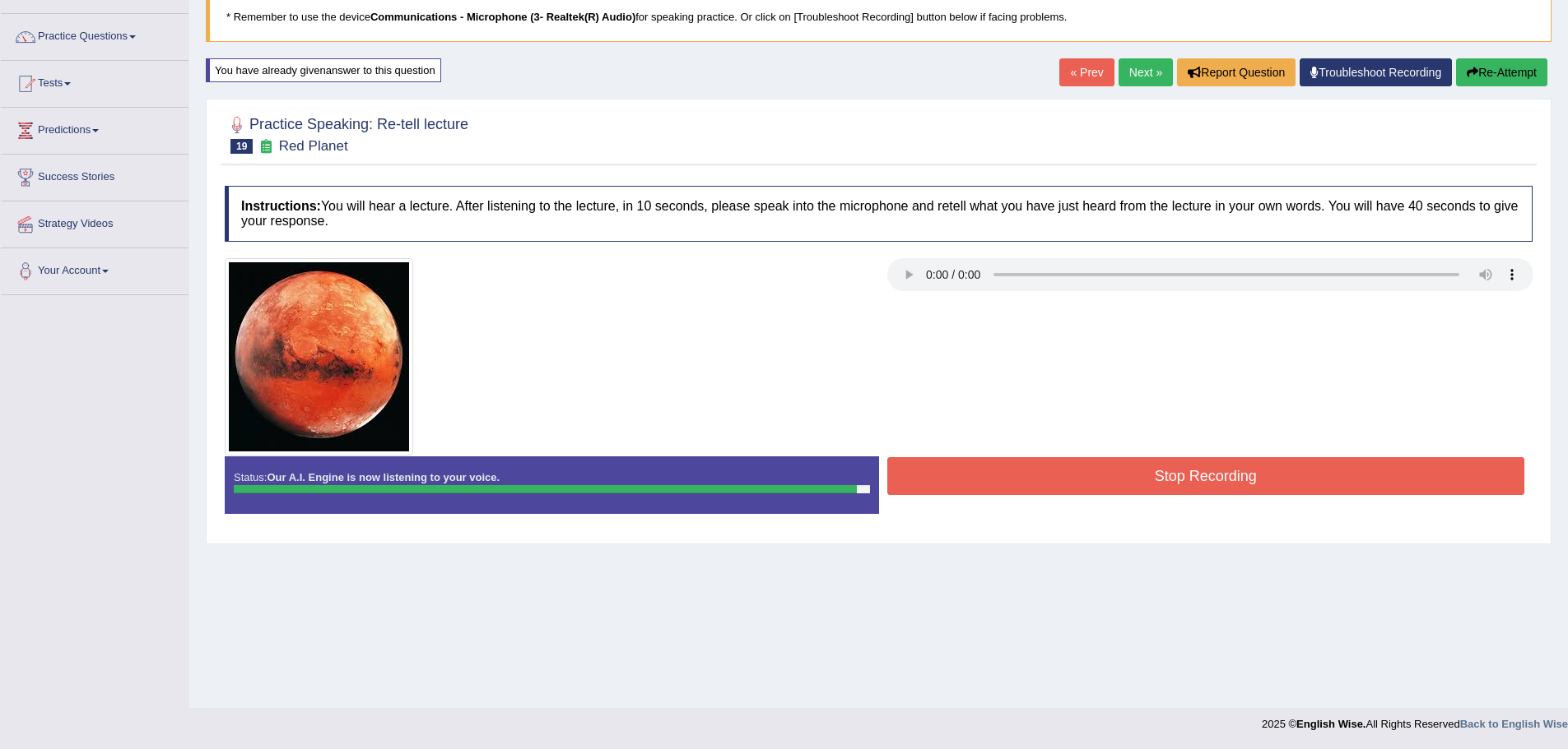
click at [1210, 489] on button "Stop Recording" at bounding box center [1206, 476] width 638 height 38
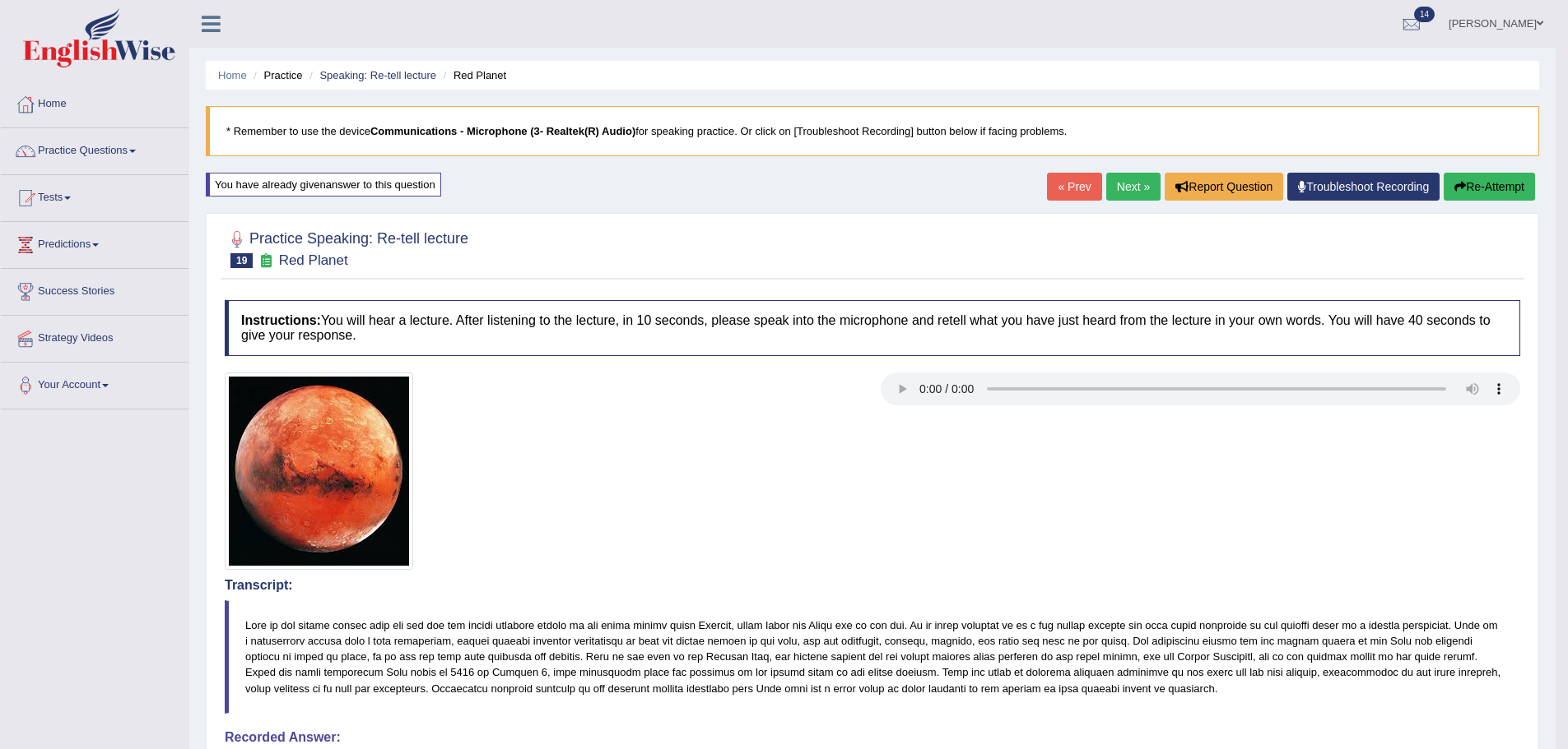
click at [1481, 181] on button "Re-Attempt" at bounding box center [1489, 187] width 91 height 28
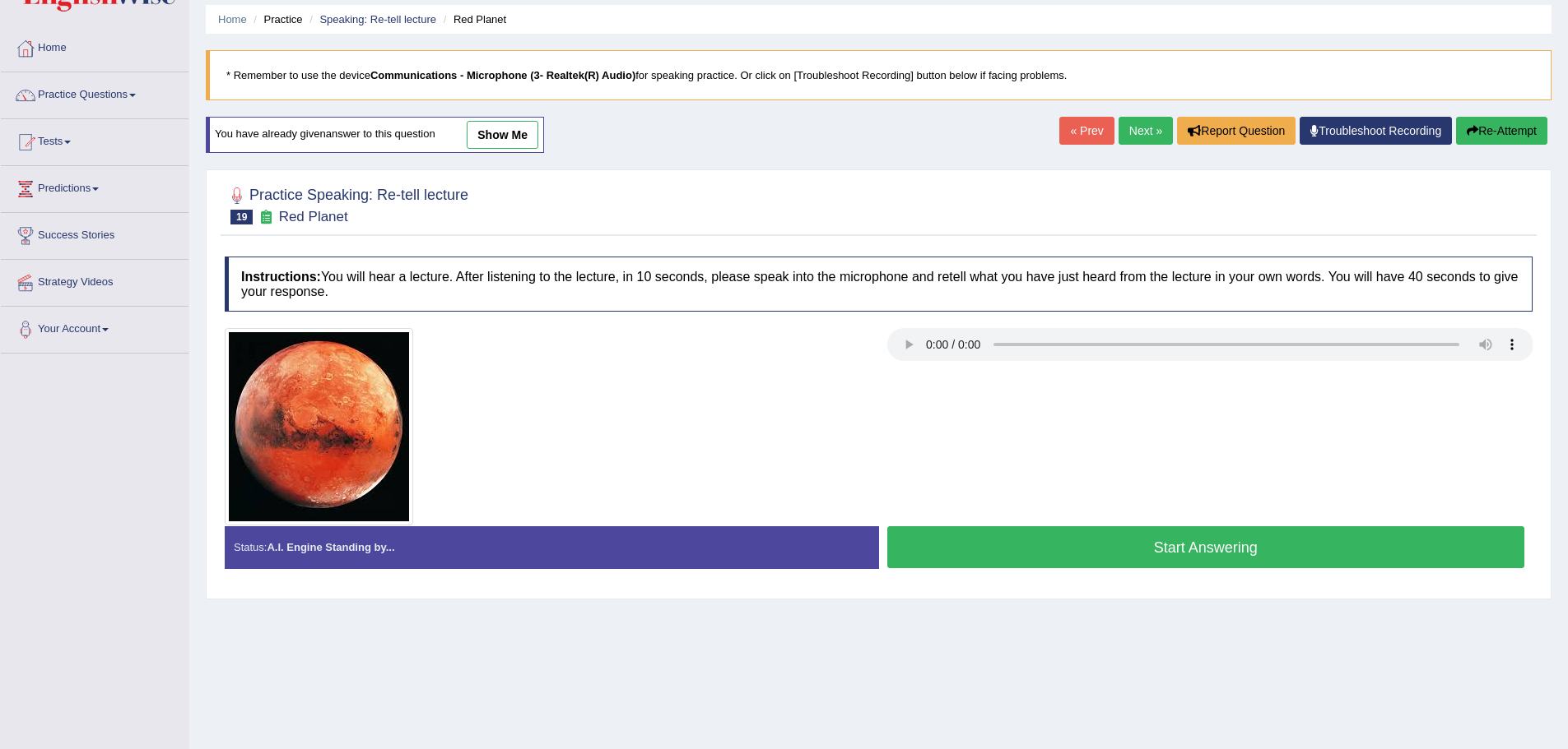
scroll to position [115, 0]
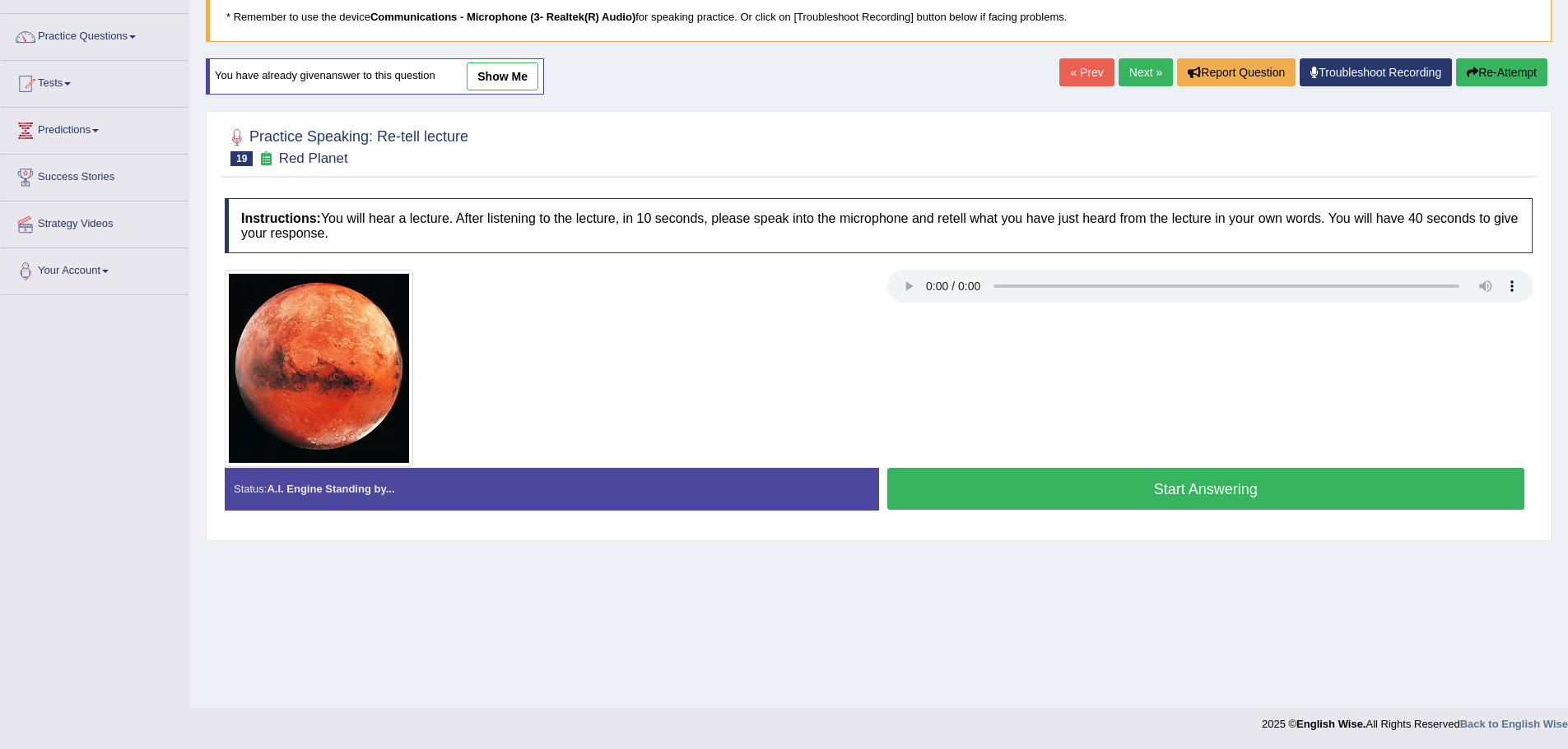
click at [1201, 502] on button "Start Answering" at bounding box center [1206, 489] width 638 height 42
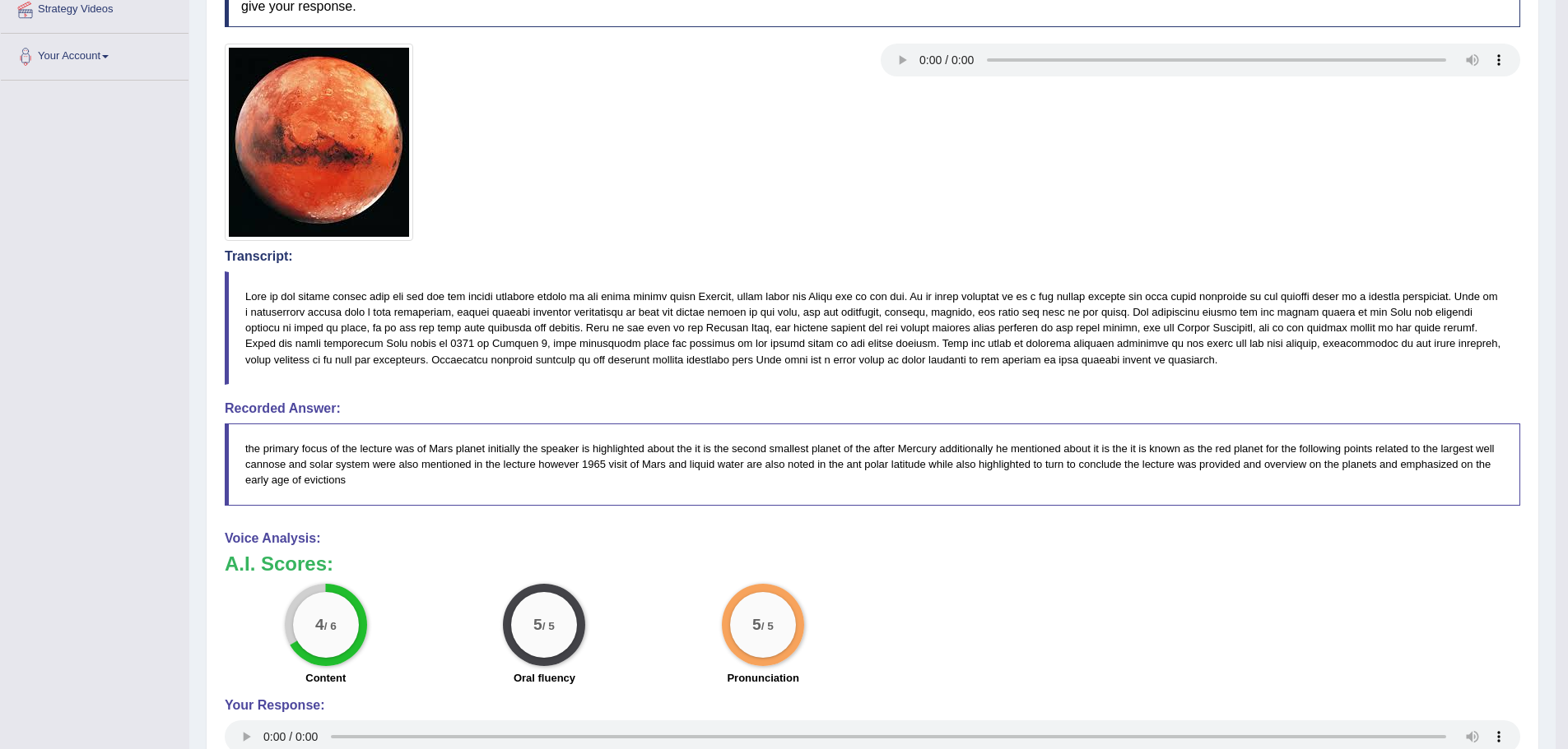
scroll to position [0, 0]
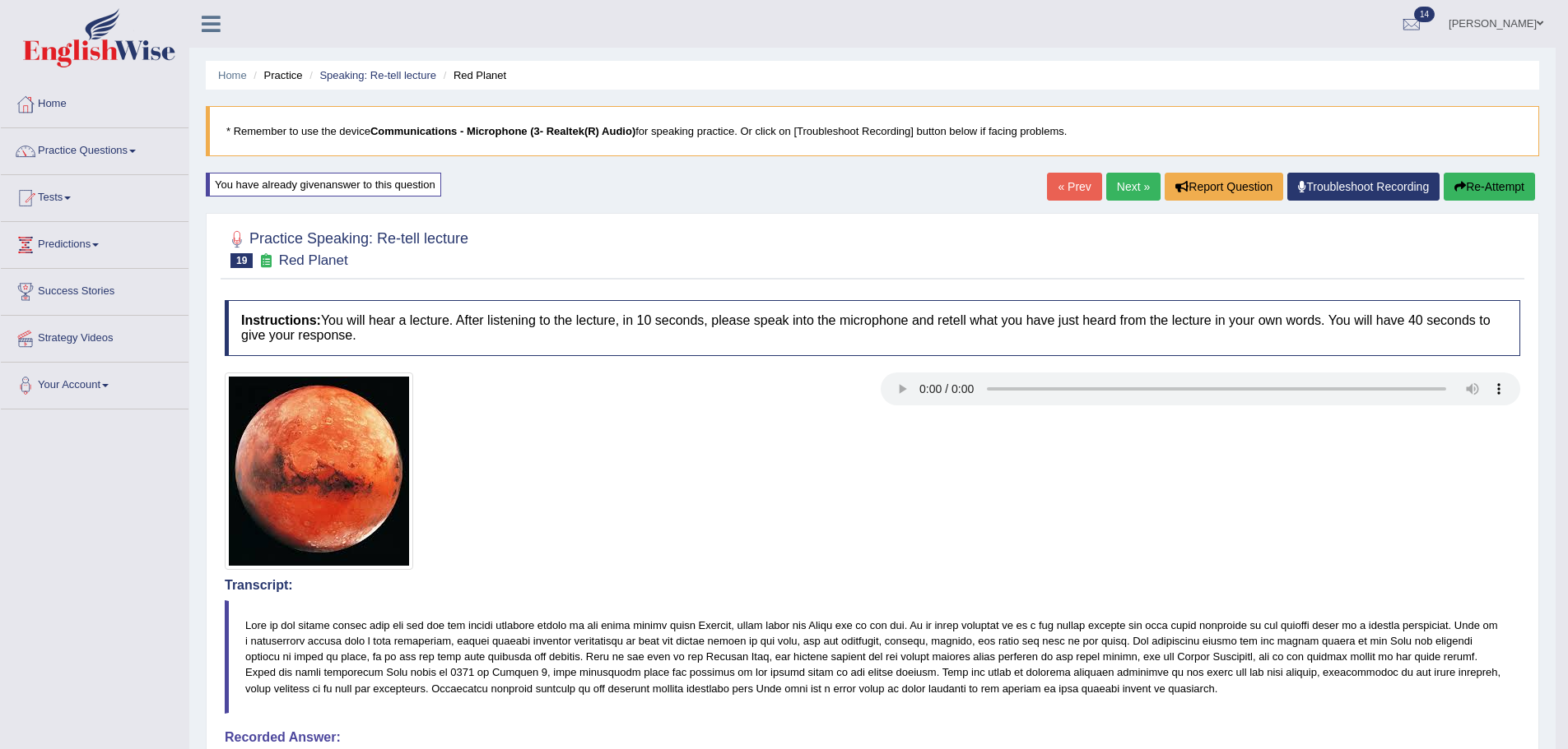
click at [1470, 200] on button "Re-Attempt" at bounding box center [1489, 187] width 91 height 28
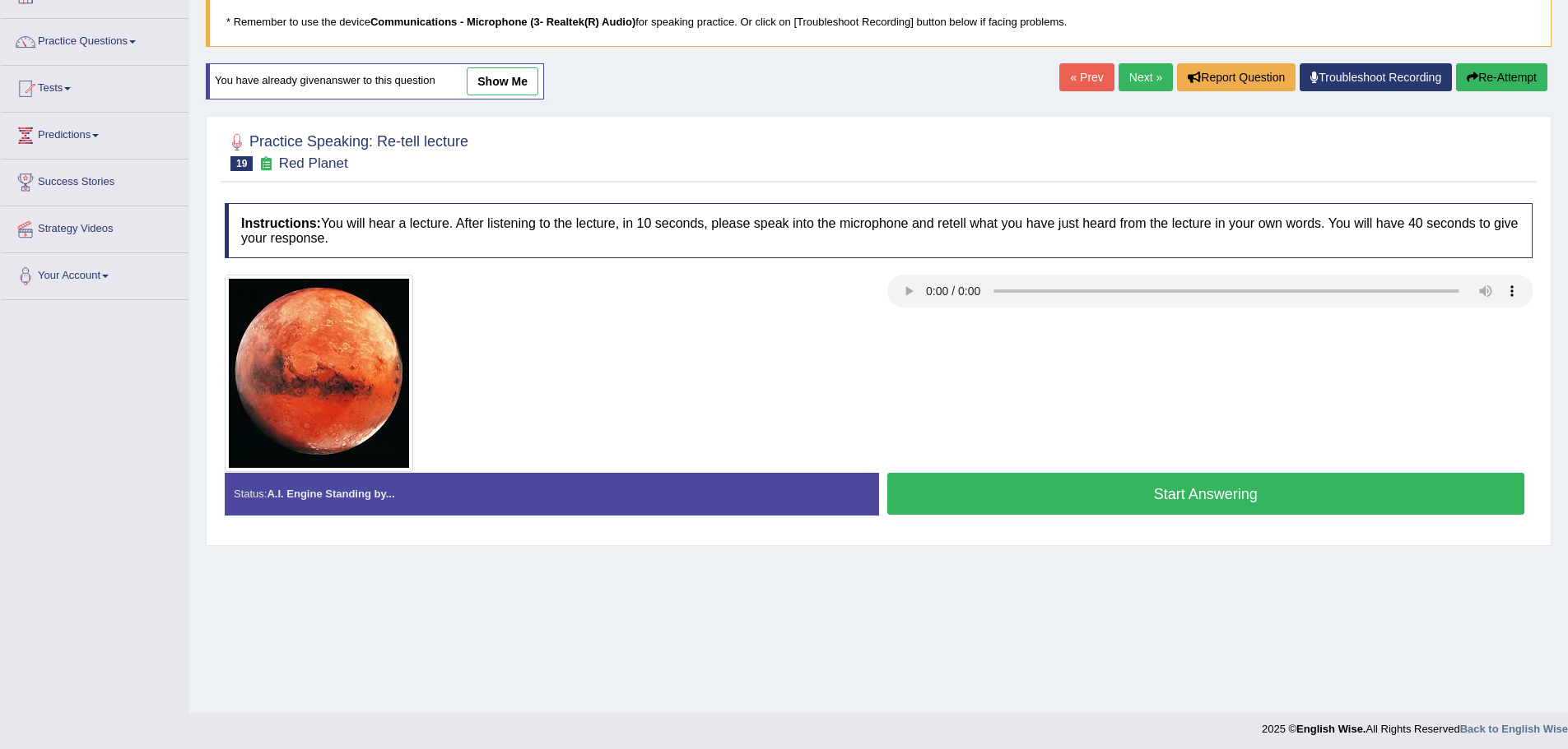
scroll to position [115, 0]
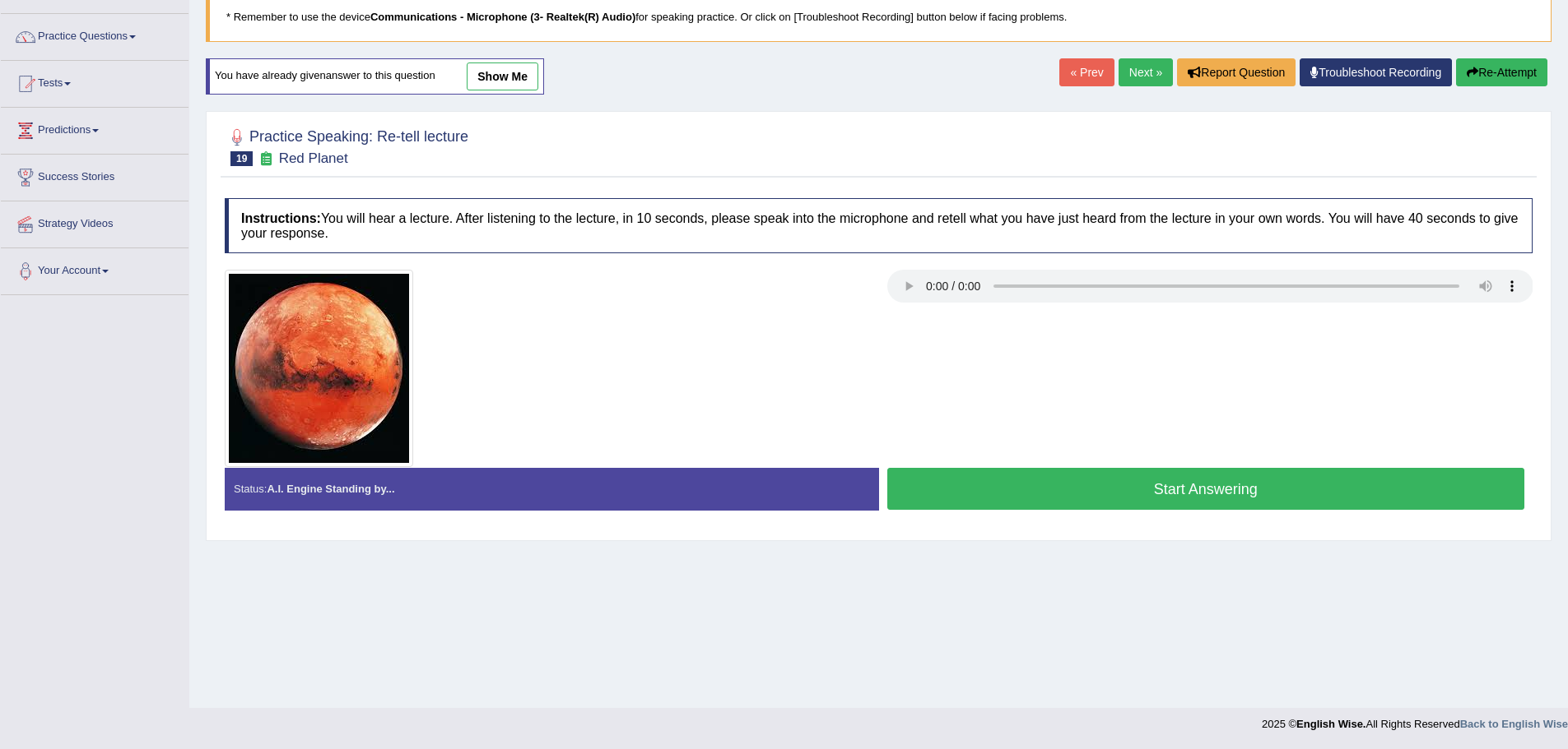
click at [1198, 479] on button "Start Answering" at bounding box center [1206, 489] width 638 height 42
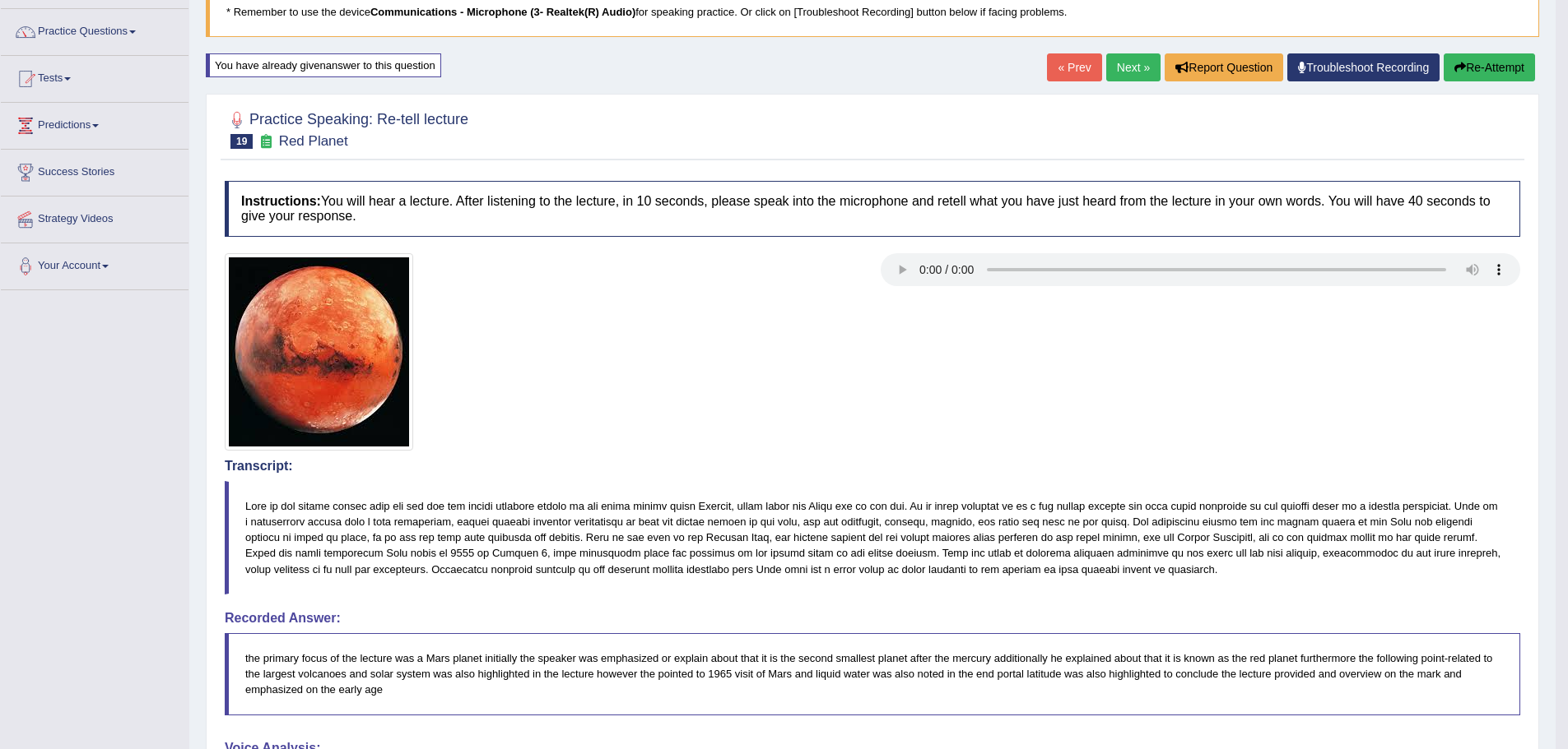
scroll to position [95, 0]
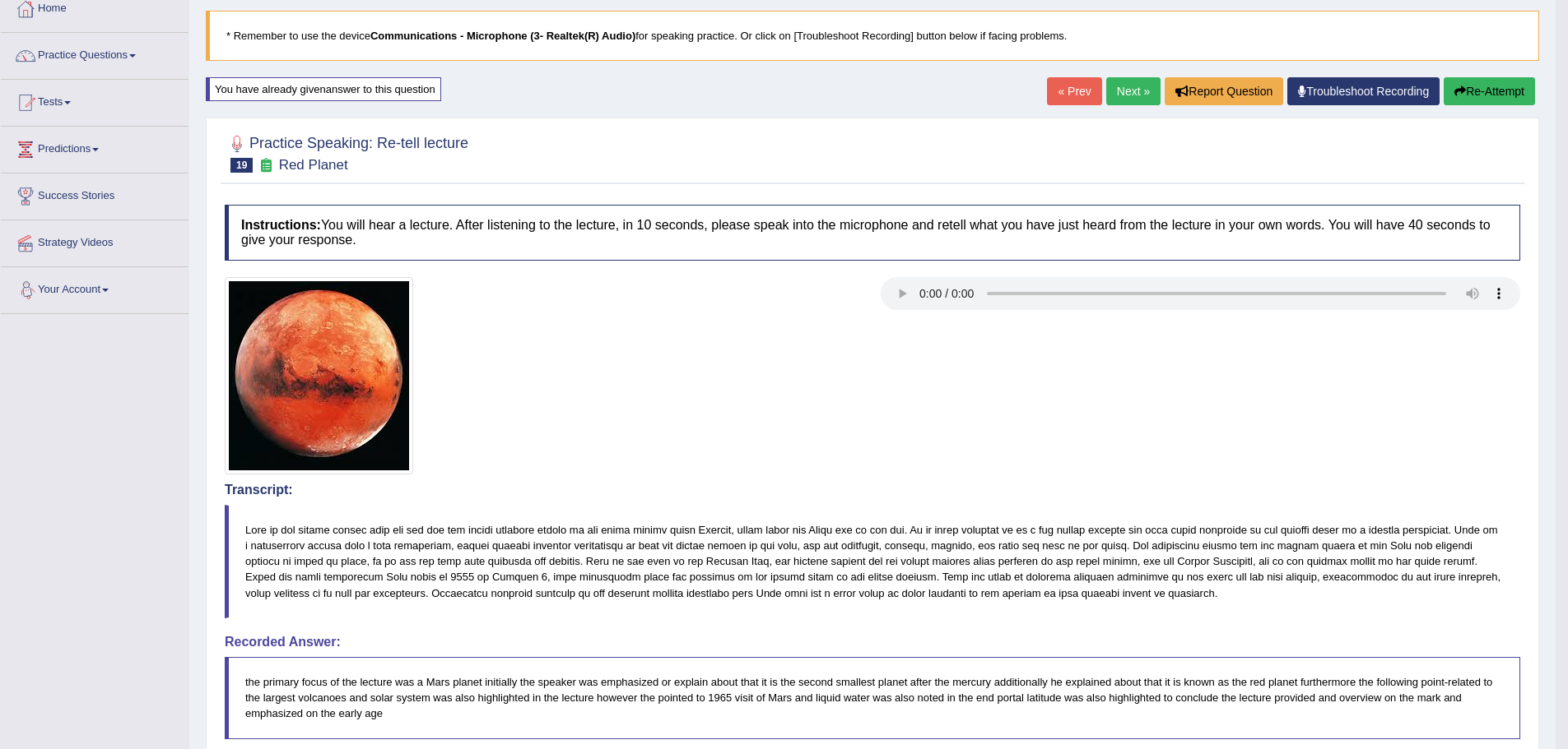
click at [1477, 90] on button "Re-Attempt" at bounding box center [1489, 91] width 91 height 28
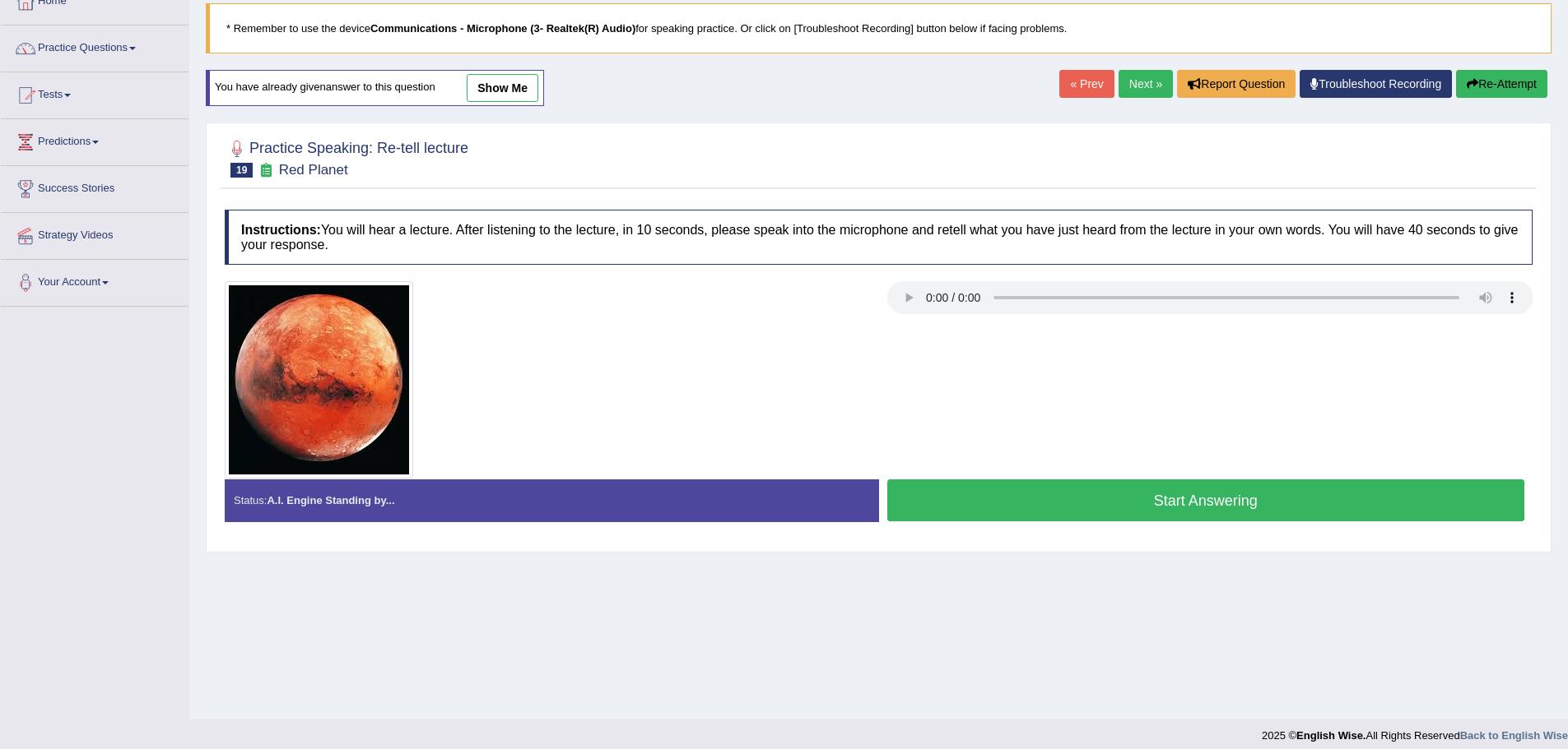
scroll to position [115, 0]
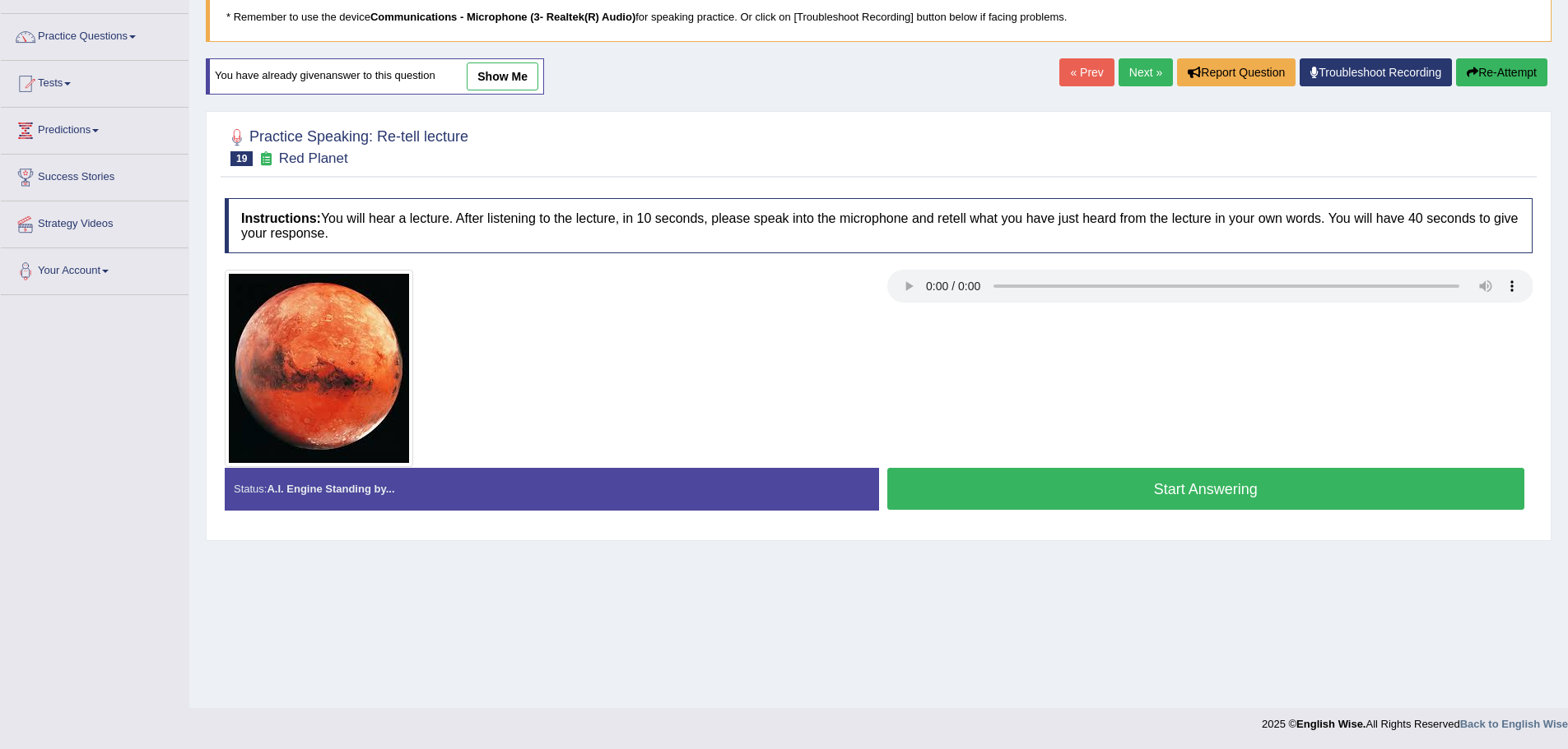
click at [1141, 494] on button "Start Answering" at bounding box center [1206, 489] width 638 height 42
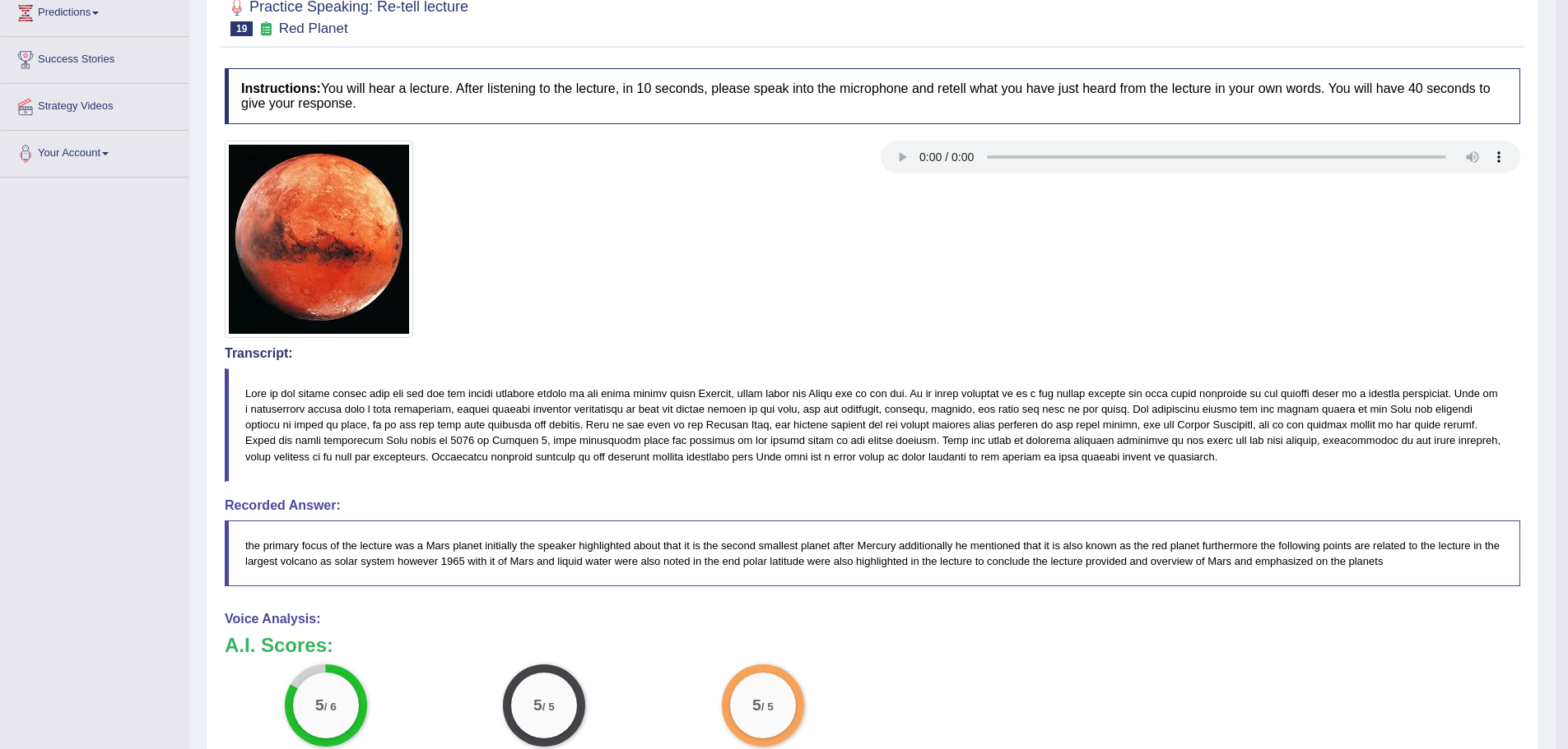
scroll to position [0, 0]
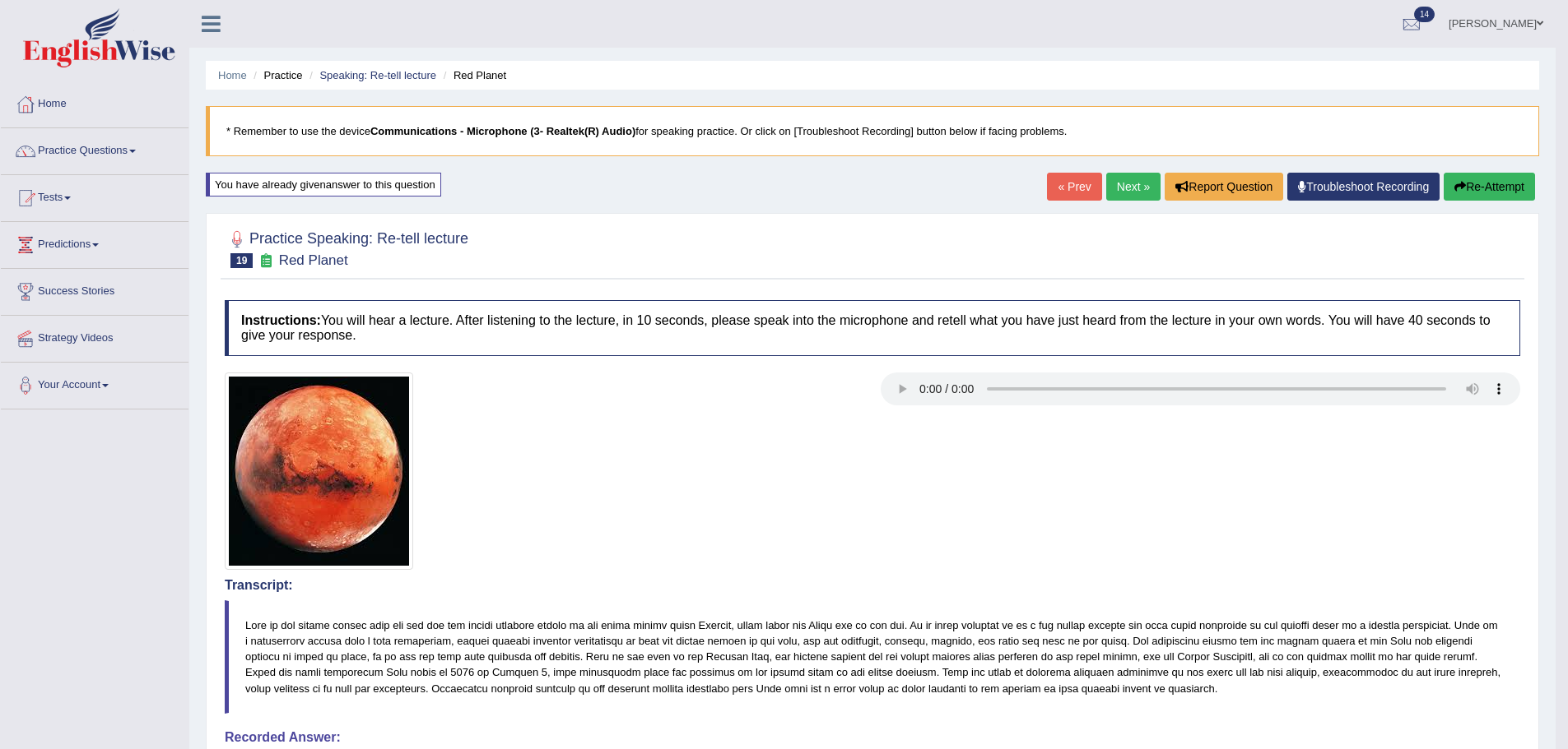
click at [1135, 189] on link "Next »" at bounding box center [1133, 187] width 54 height 28
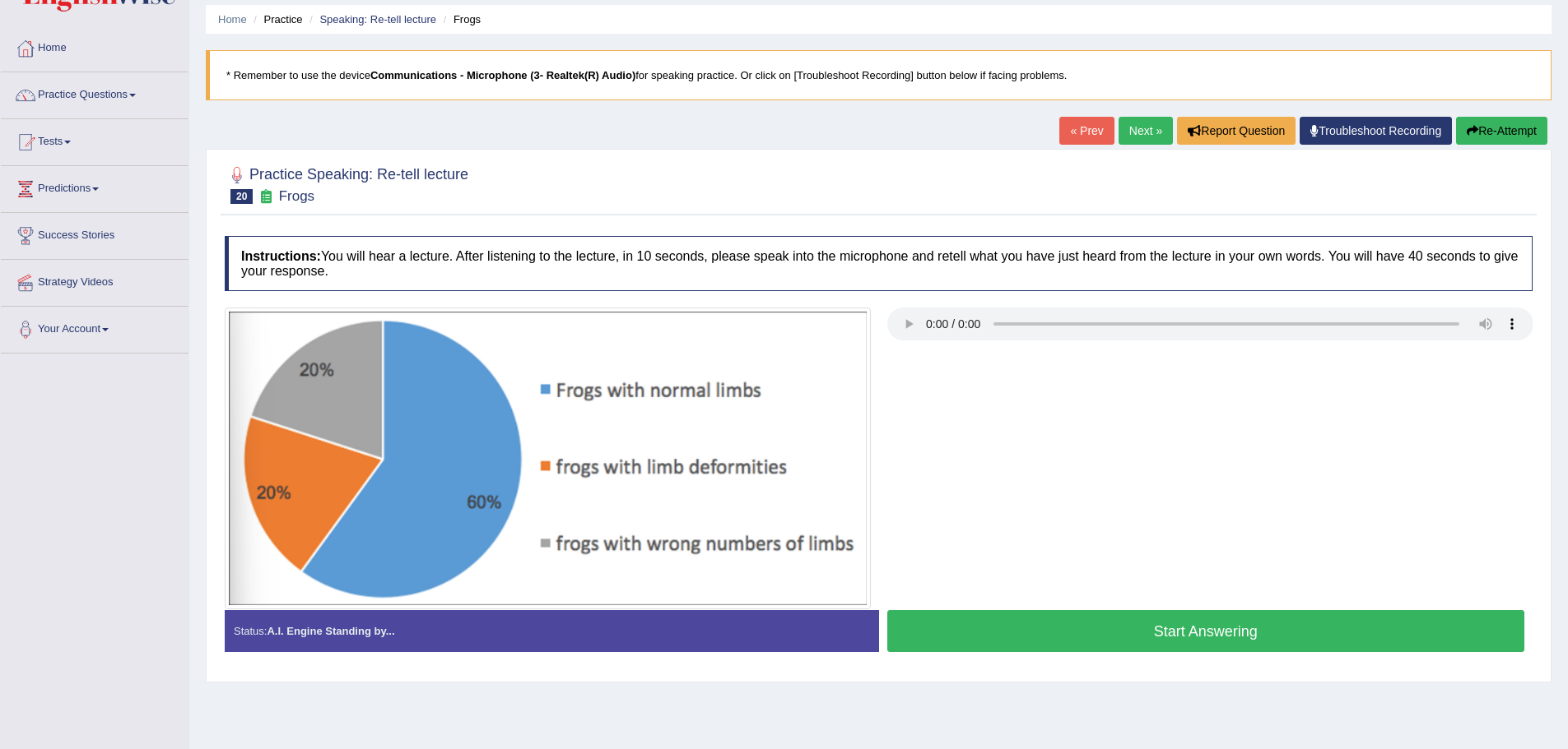
scroll to position [115, 0]
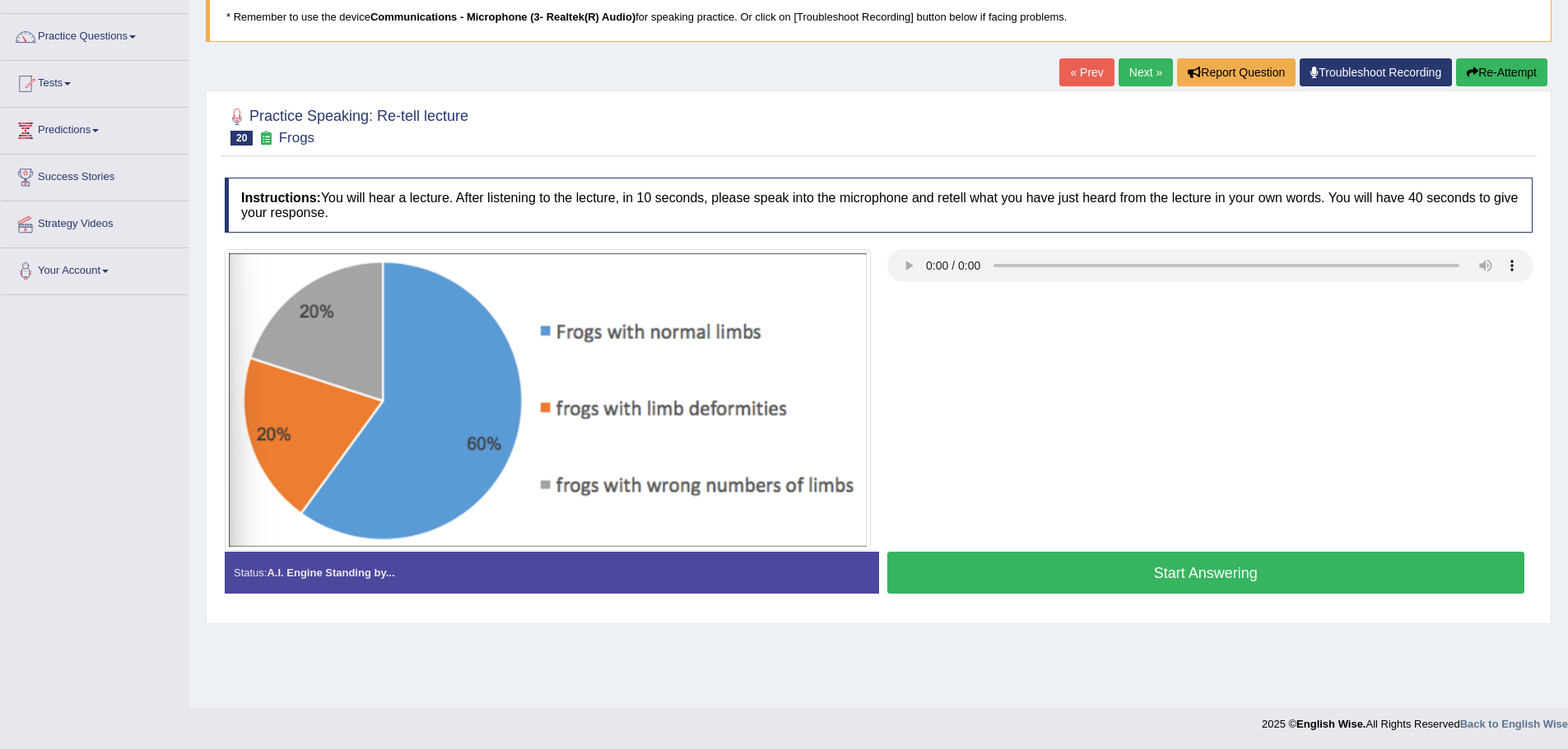
click at [1139, 591] on button "Start Answering" at bounding box center [1206, 572] width 638 height 42
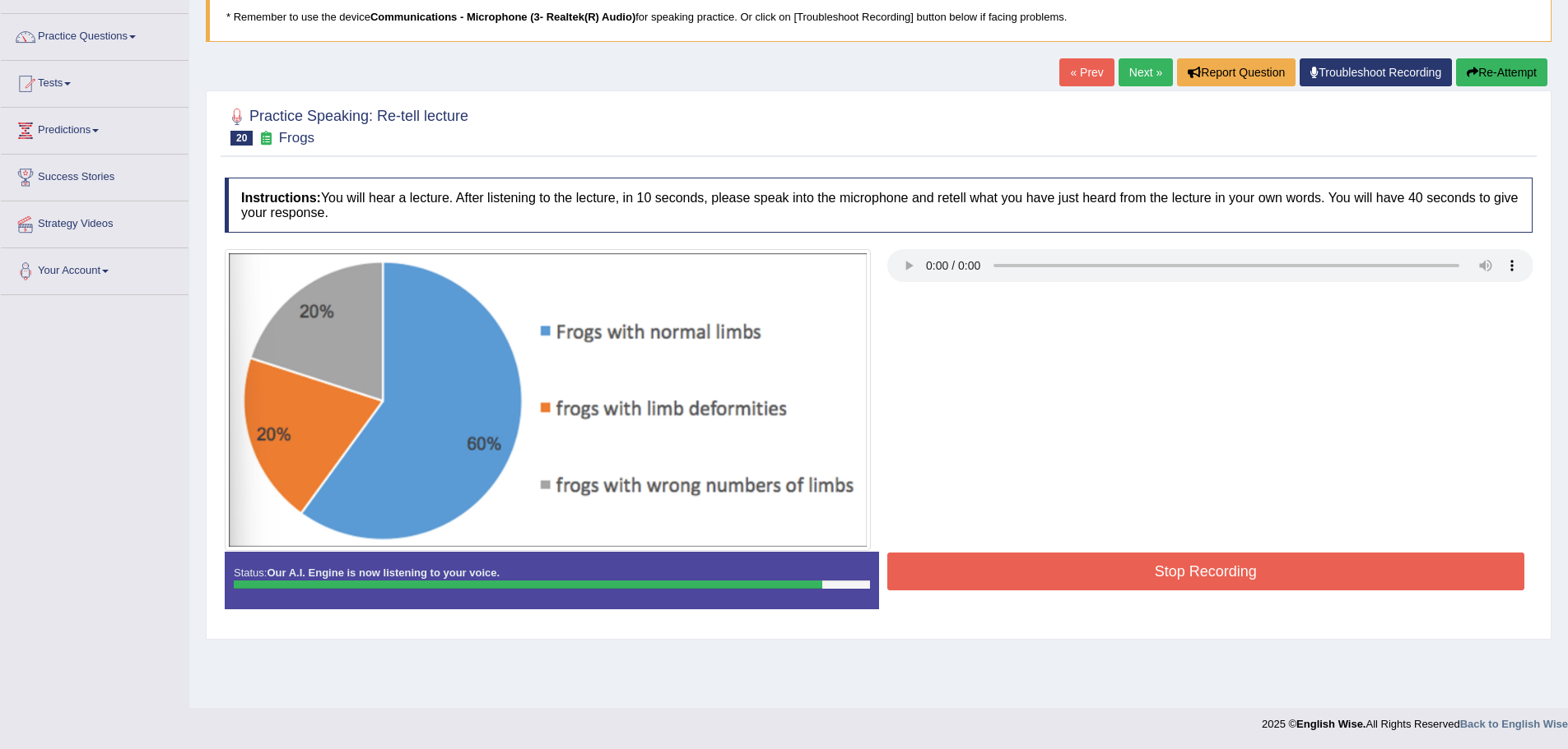
click at [1124, 570] on button "Stop Recording" at bounding box center [1206, 571] width 638 height 38
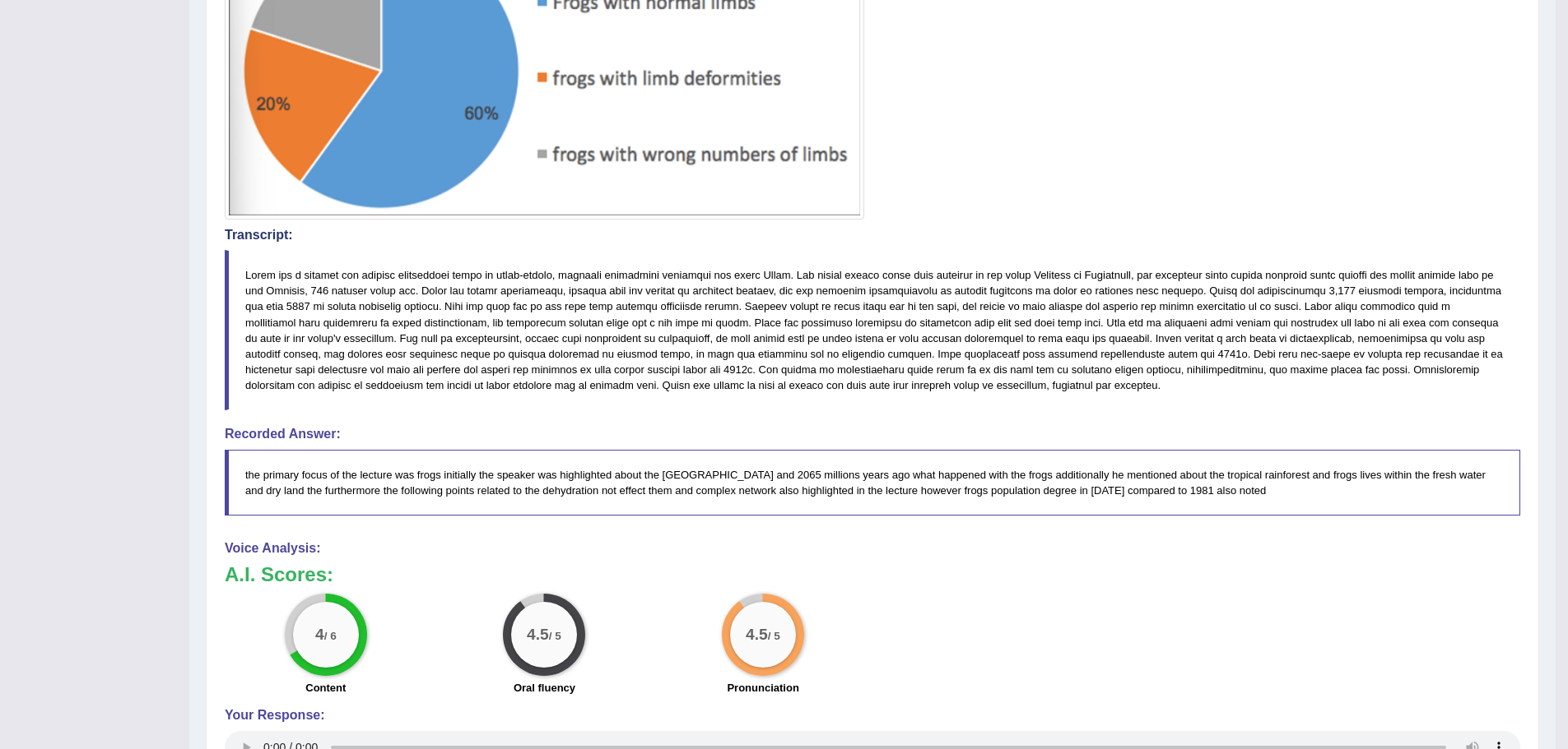
scroll to position [0, 0]
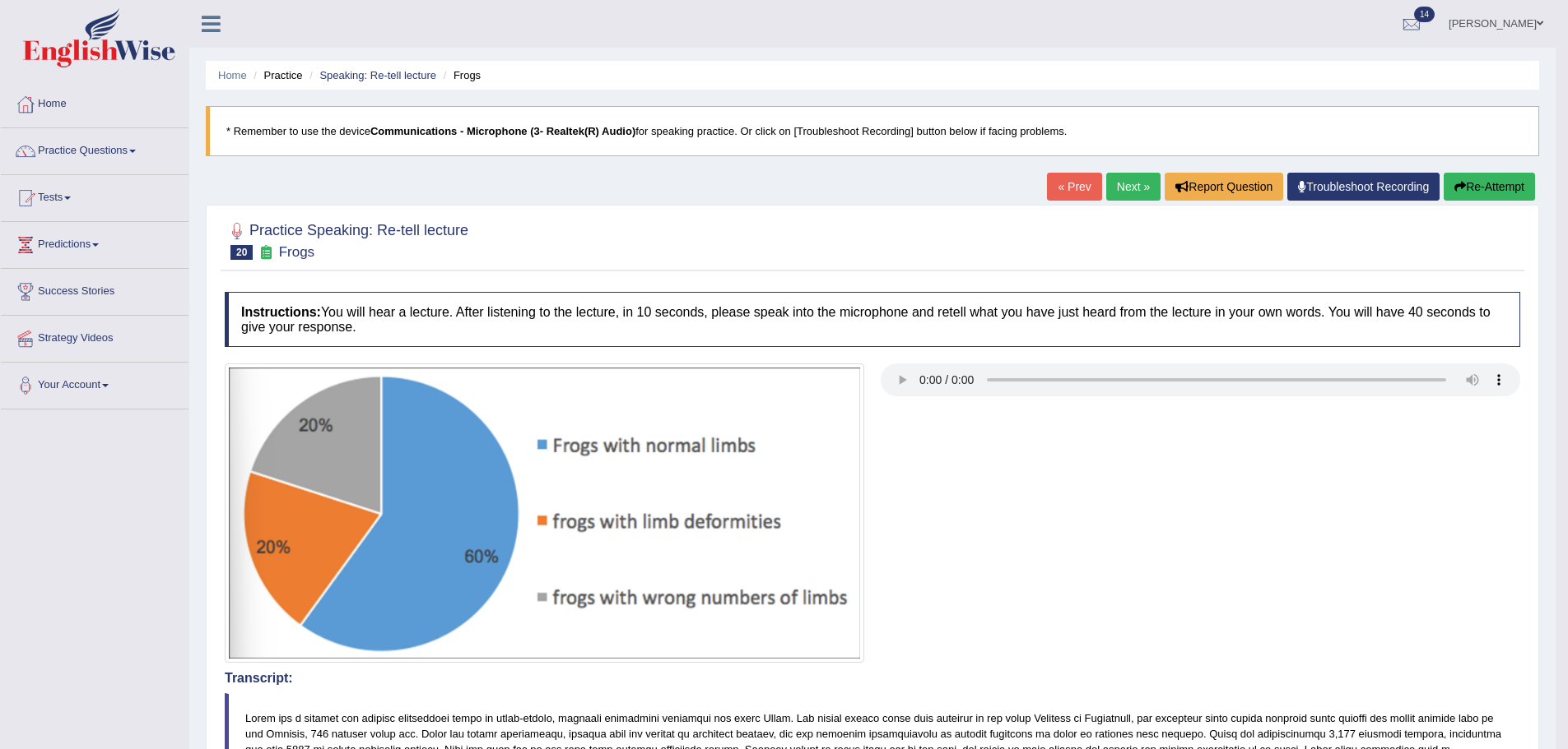
click at [1475, 178] on button "Re-Attempt" at bounding box center [1489, 187] width 91 height 28
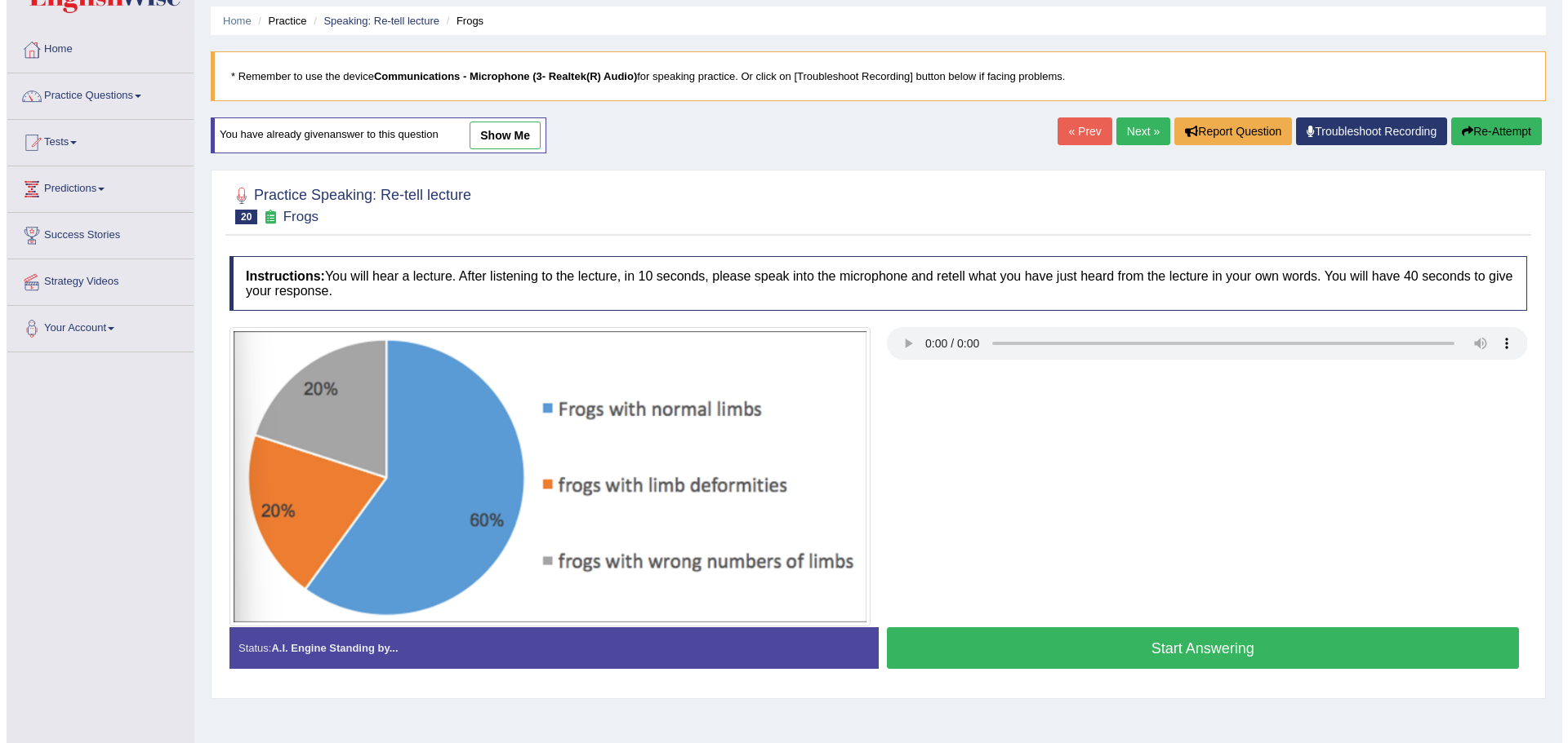
scroll to position [114, 0]
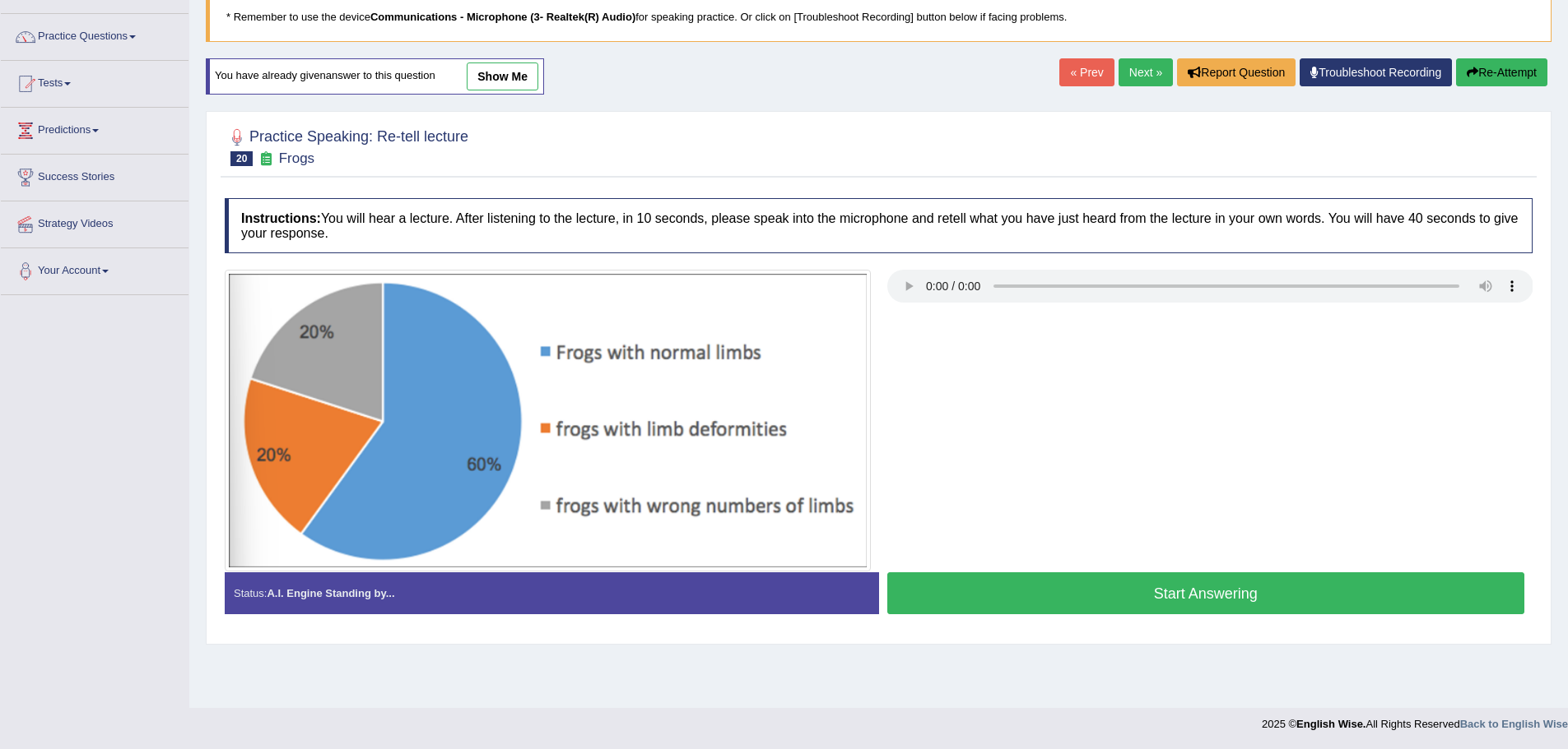
click at [1164, 602] on button "Start Answering" at bounding box center [1206, 593] width 638 height 42
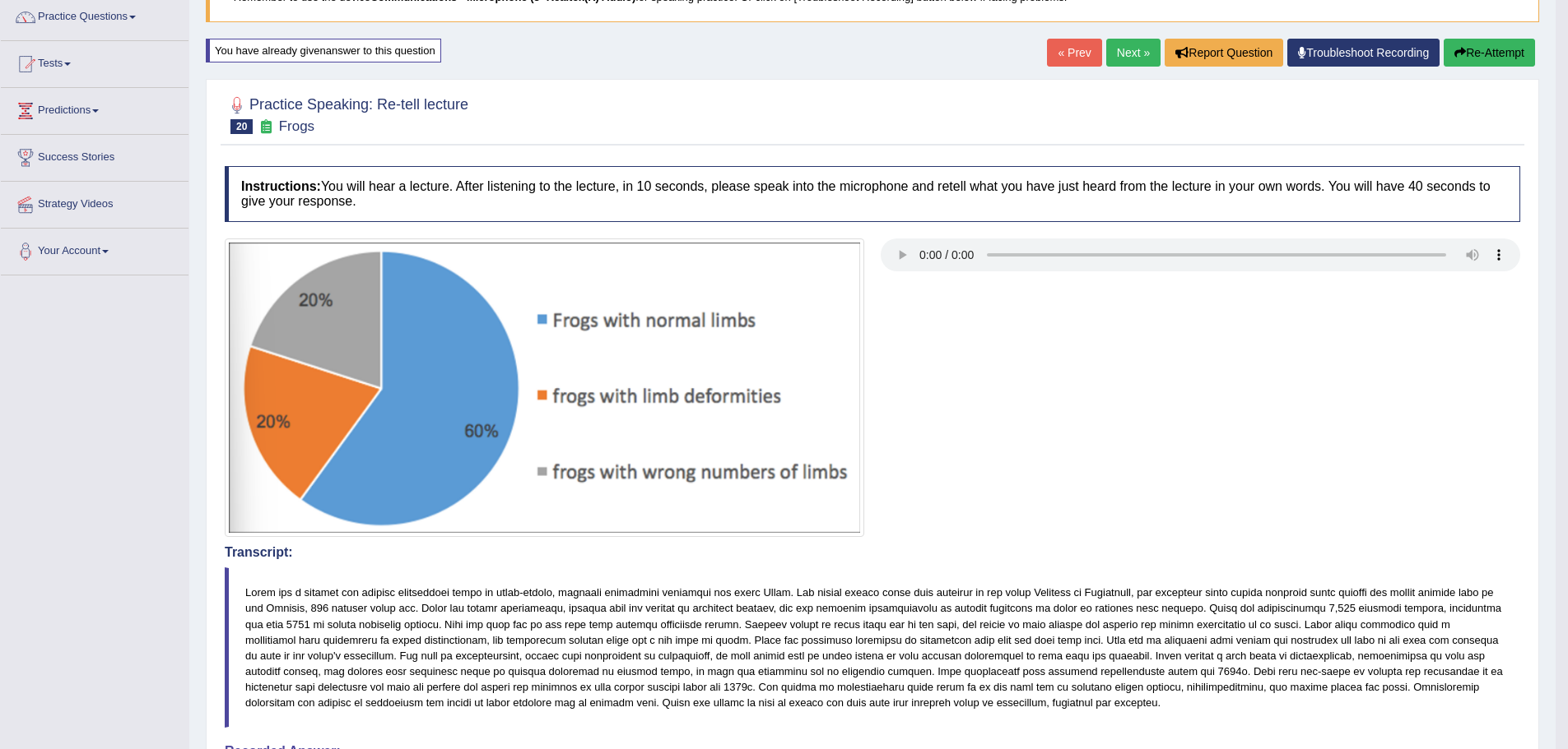
scroll to position [0, 0]
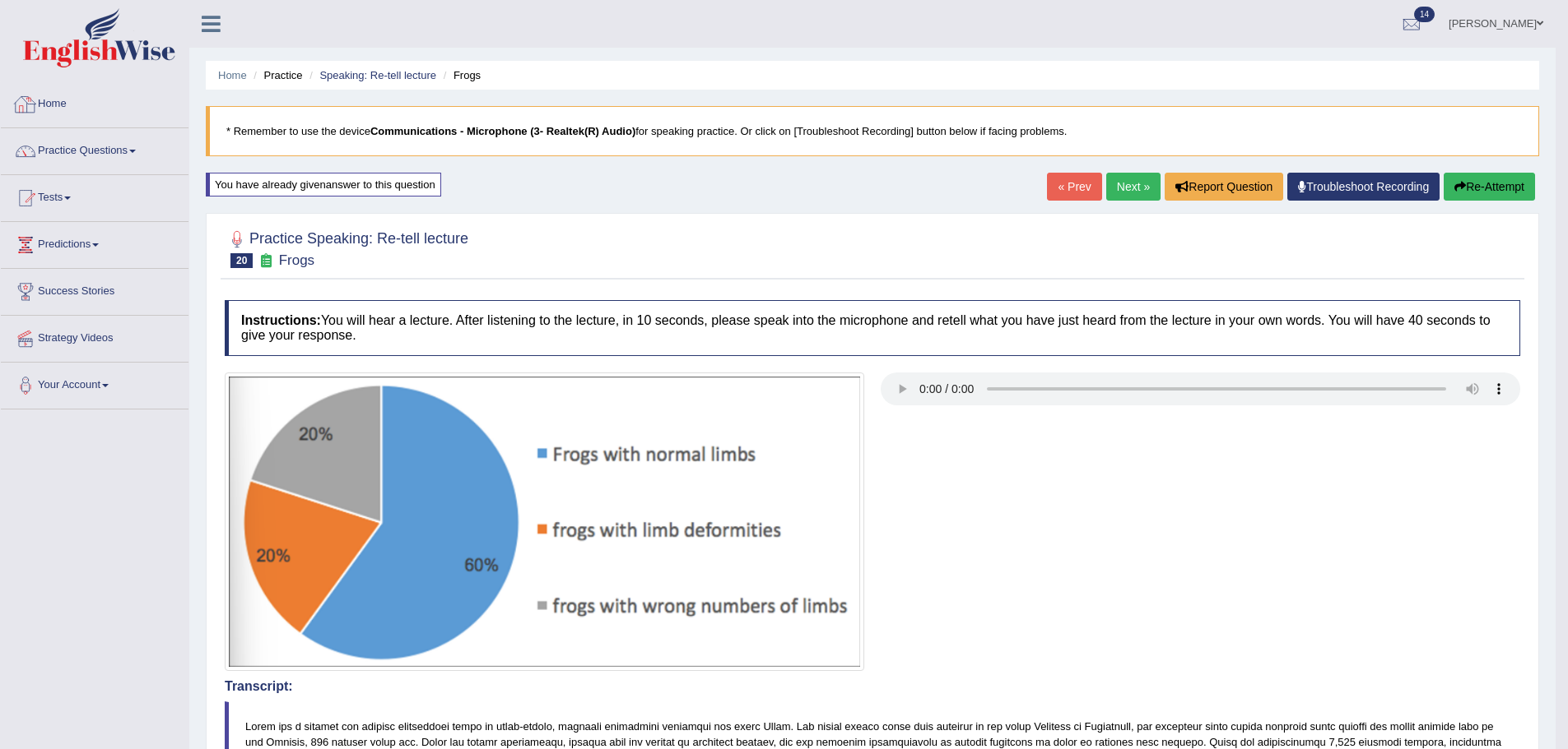
click at [54, 113] on link "Home" at bounding box center [94, 102] width 188 height 41
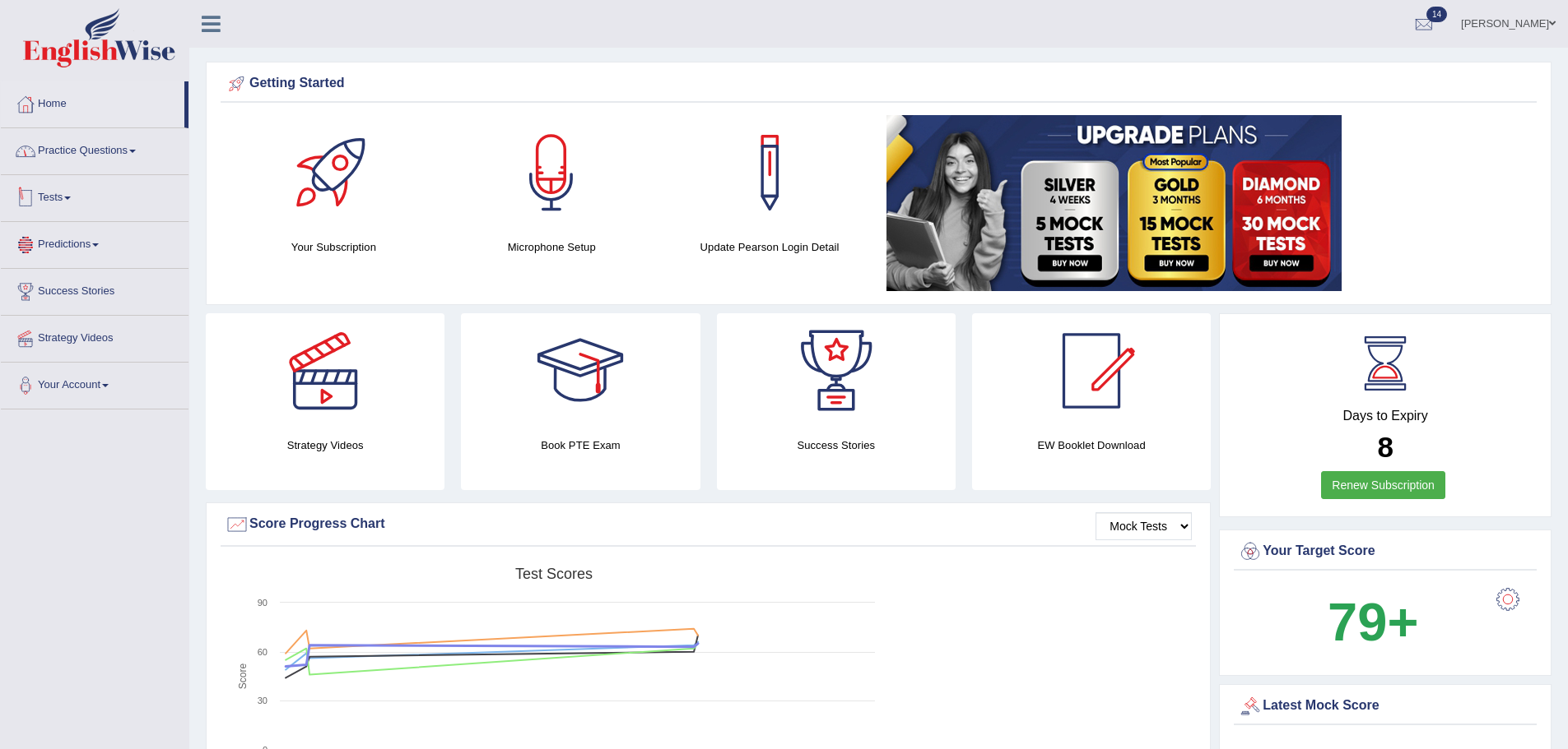
click at [99, 164] on link "Practice Questions" at bounding box center [94, 149] width 188 height 41
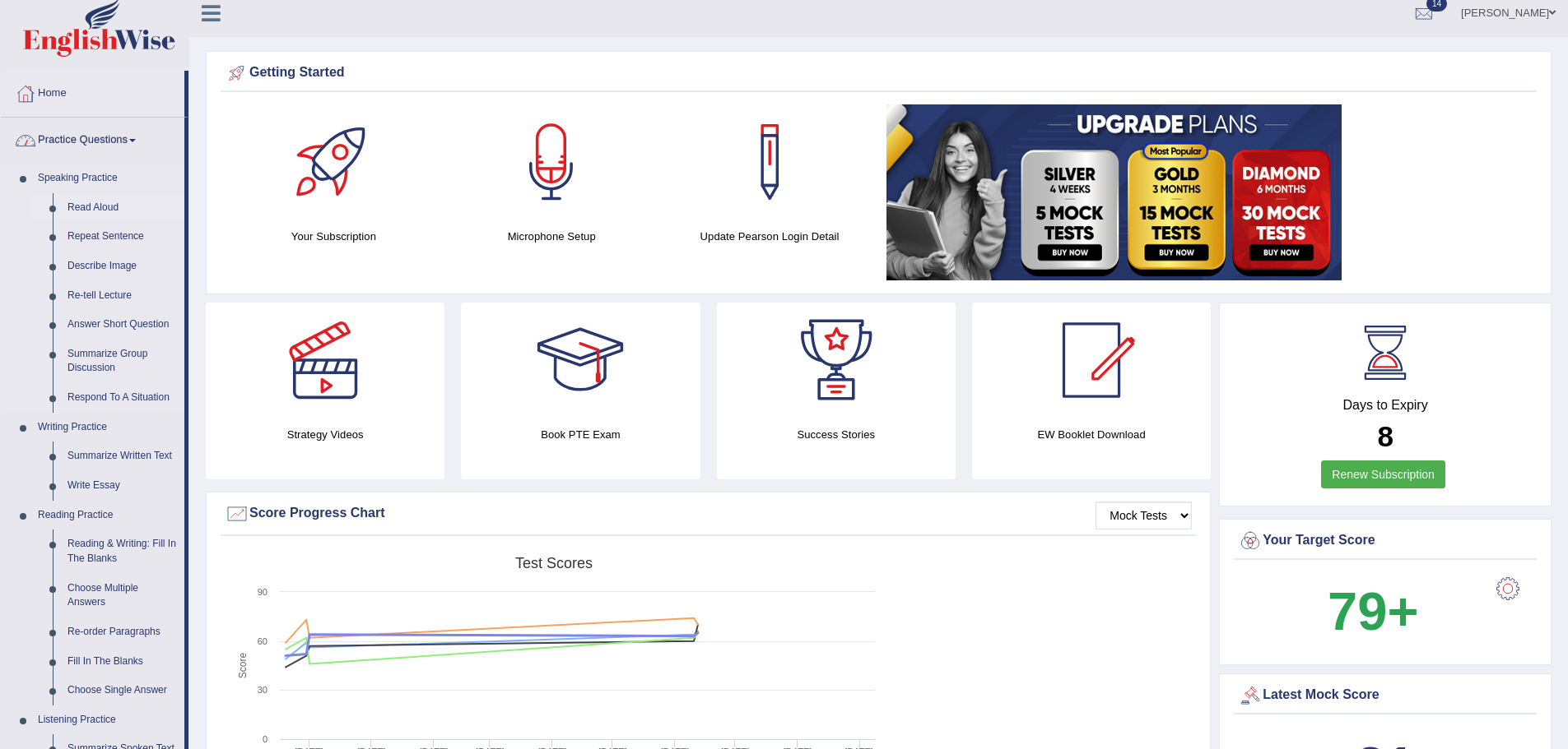
scroll to position [164, 0]
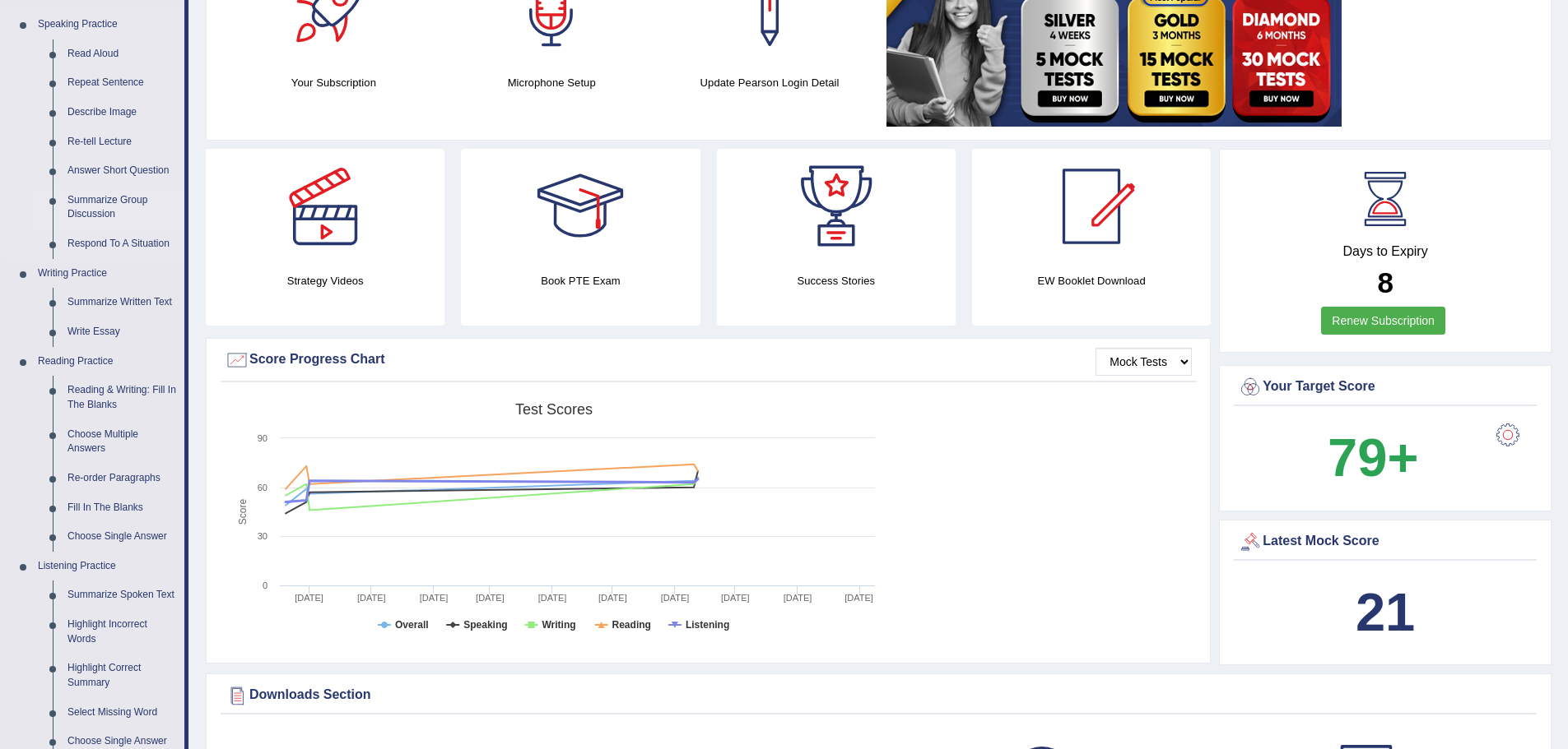
click at [130, 193] on link "Summarize Group Discussion" at bounding box center [122, 207] width 124 height 44
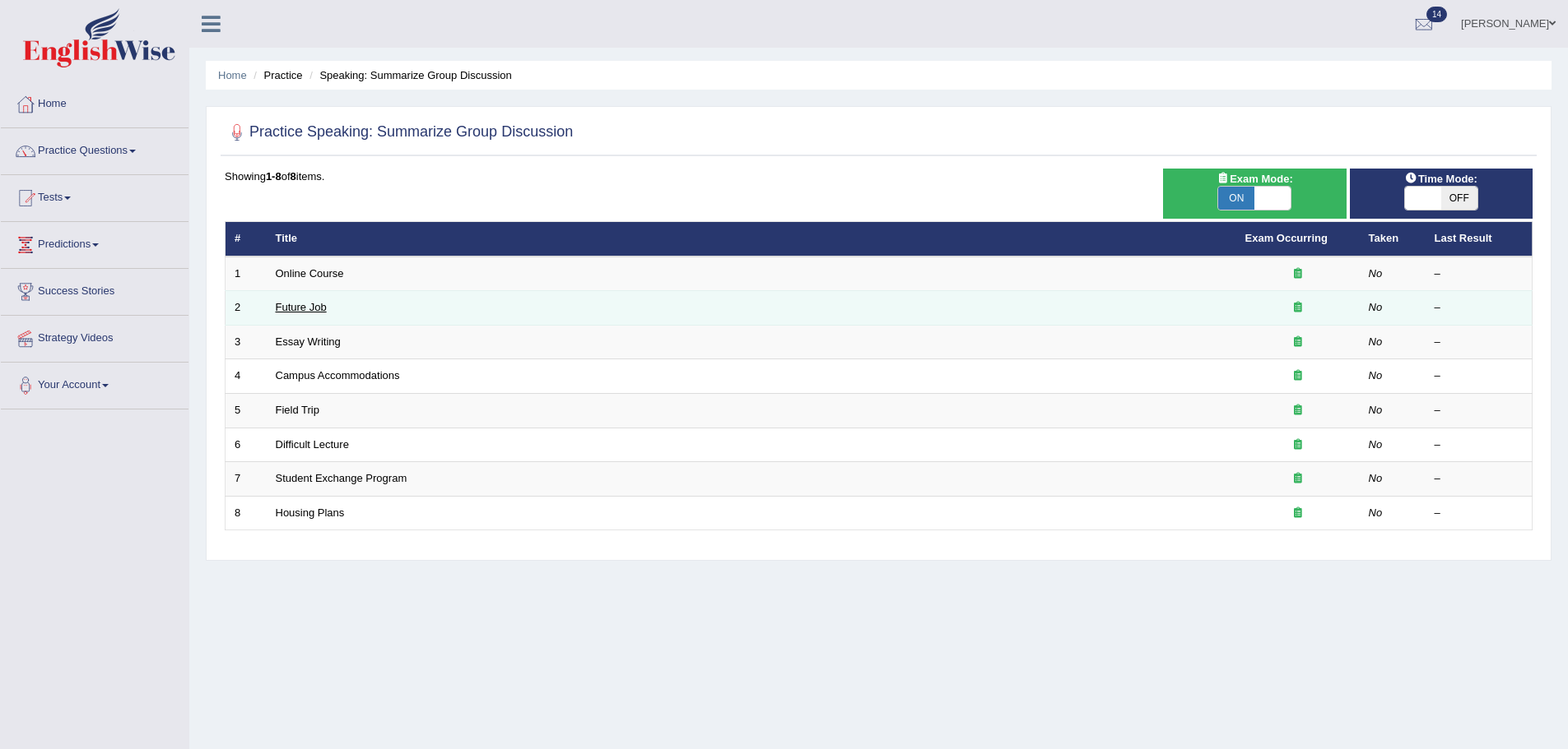
click at [300, 307] on link "Future Job" at bounding box center [301, 307] width 51 height 13
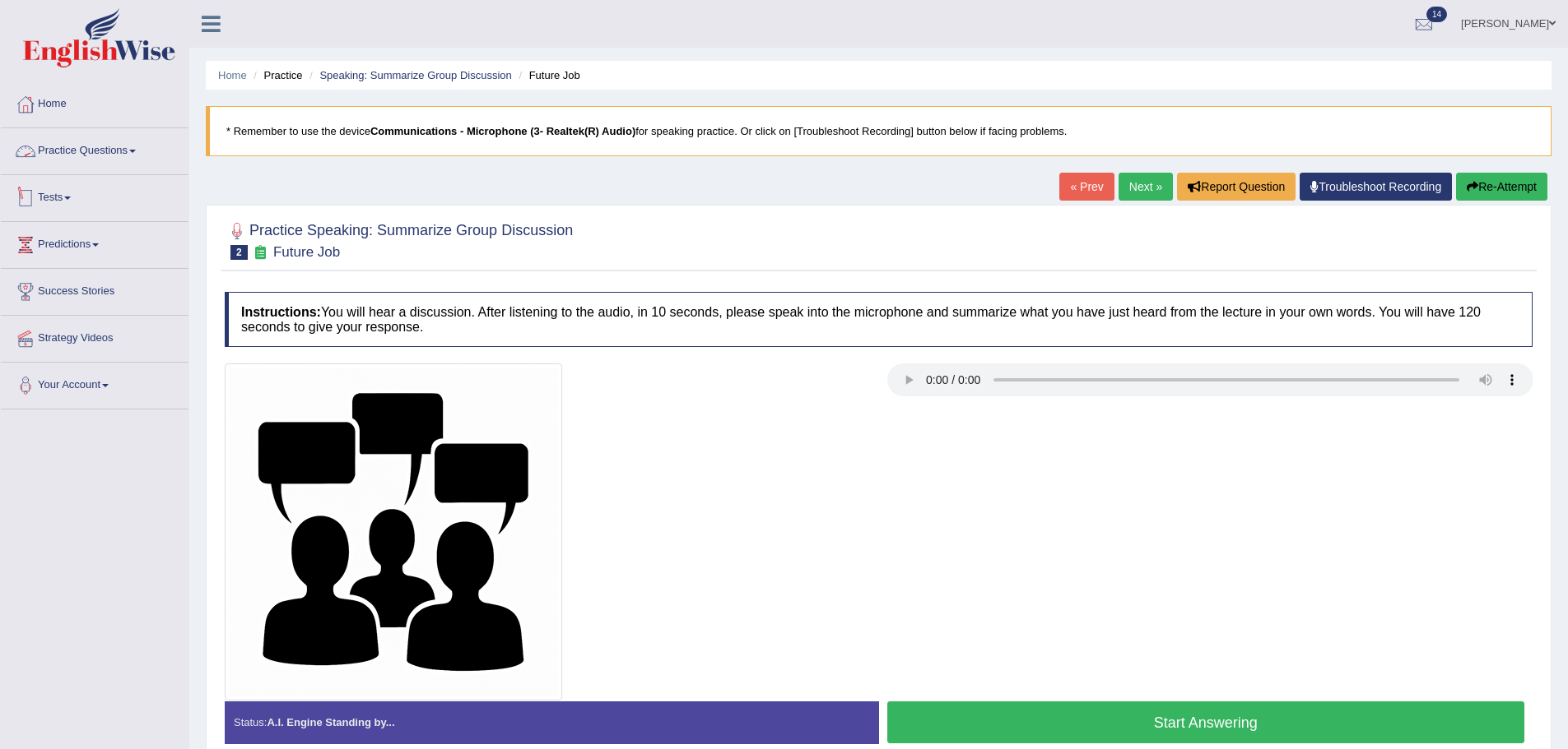
click at [71, 199] on span at bounding box center [67, 197] width 7 height 3
click at [121, 126] on li "Home" at bounding box center [94, 105] width 188 height 47
click at [126, 159] on link "Practice Questions" at bounding box center [94, 149] width 188 height 41
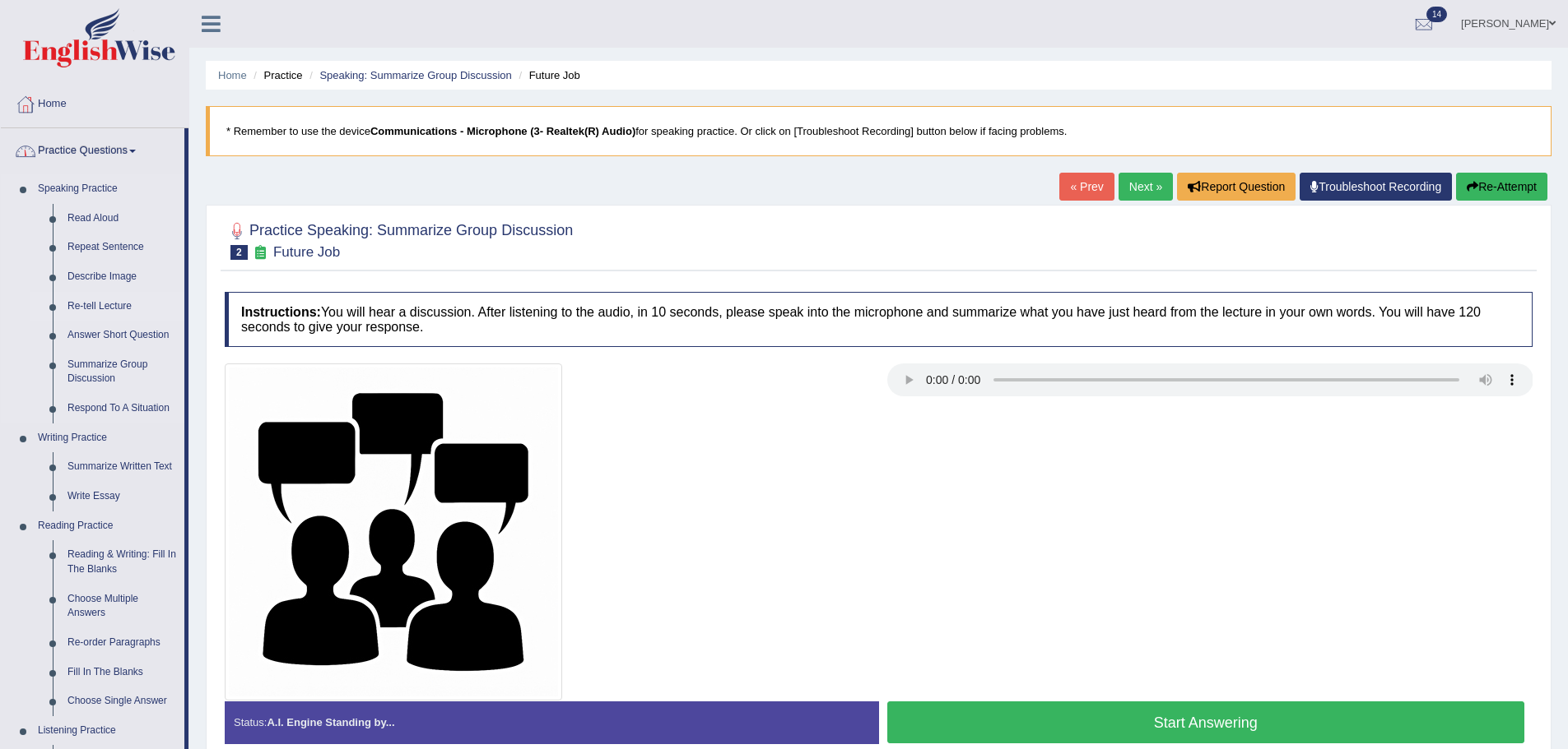
click at [127, 303] on link "Re-tell Lecture" at bounding box center [122, 307] width 124 height 29
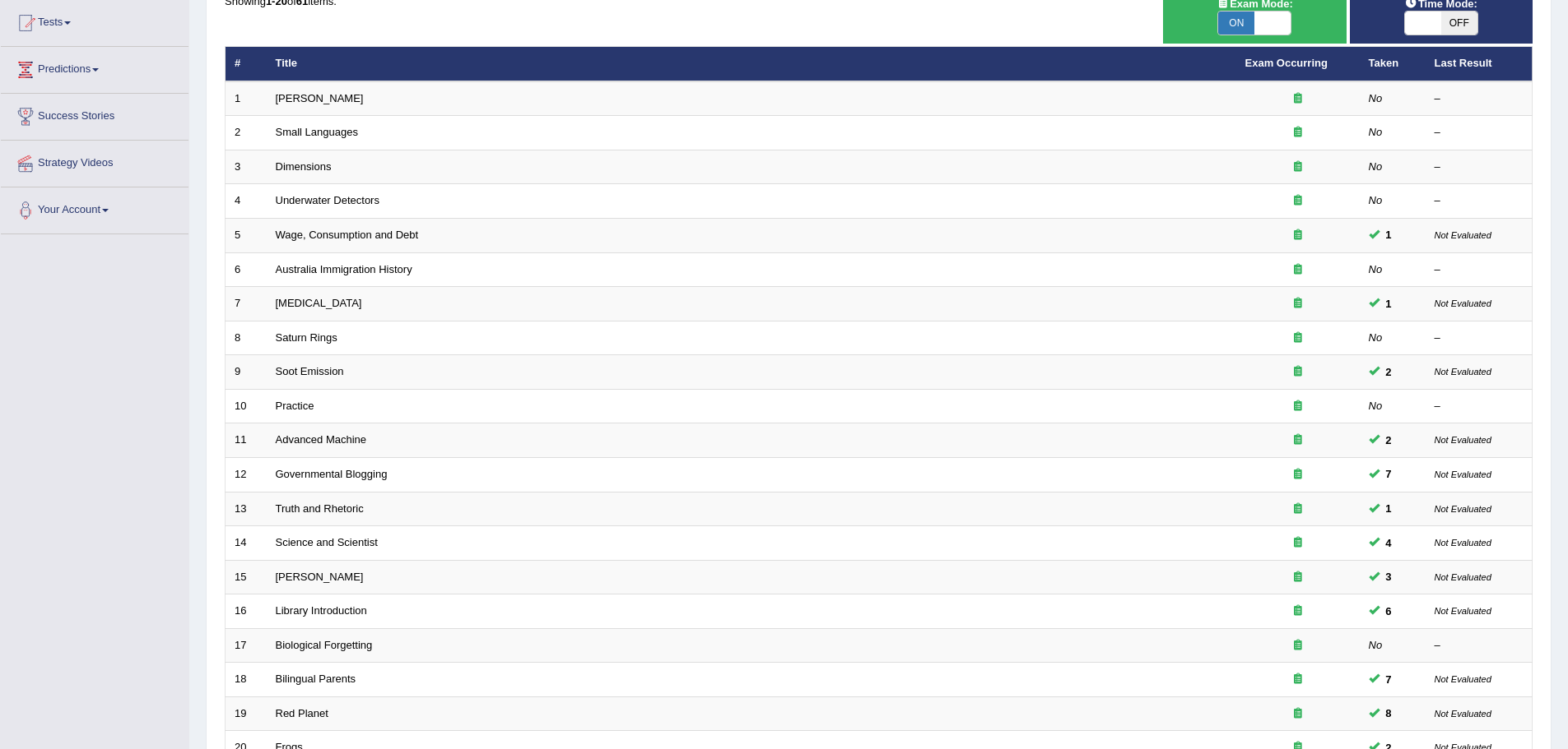
scroll to position [11, 0]
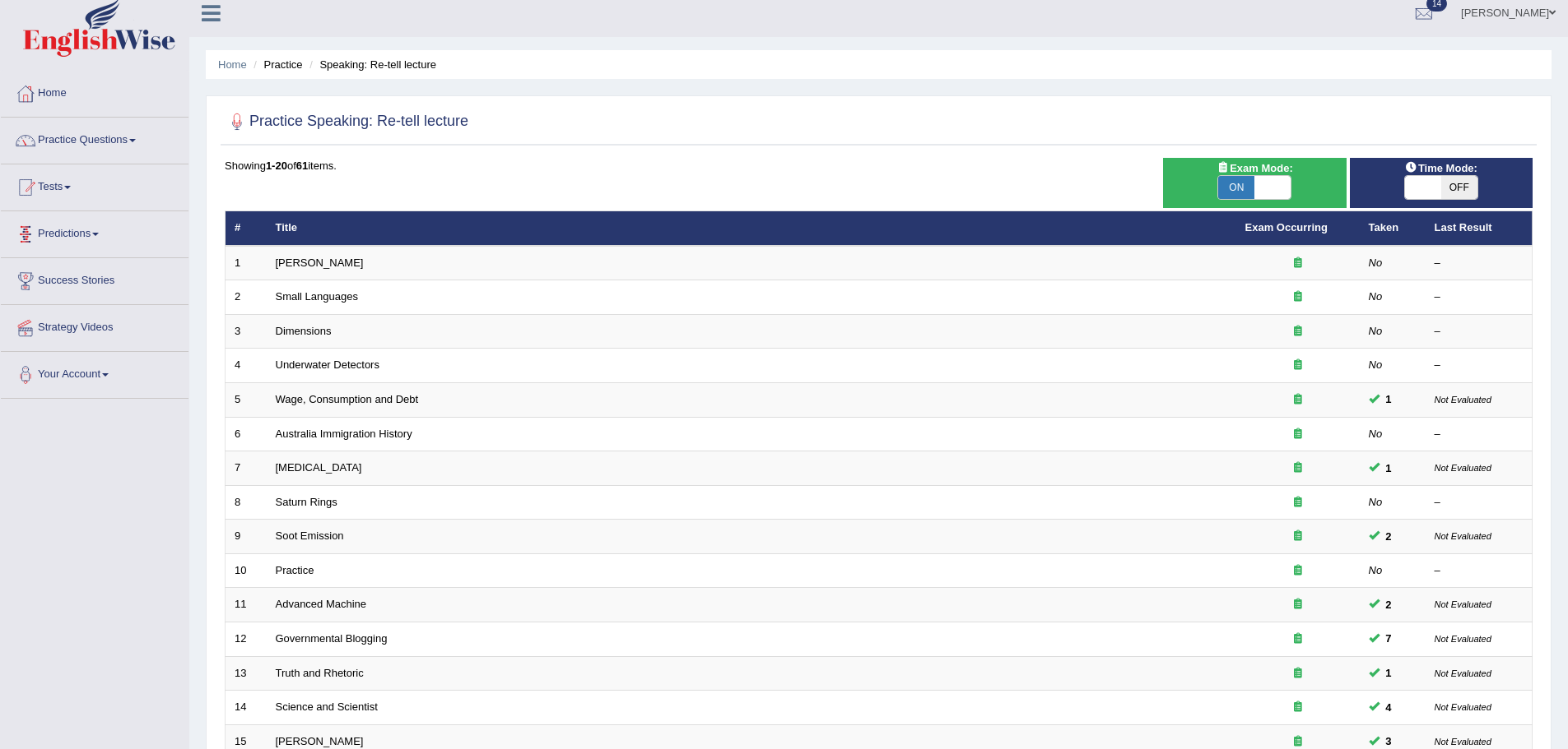
click at [89, 133] on link "Practice Questions" at bounding box center [94, 138] width 188 height 41
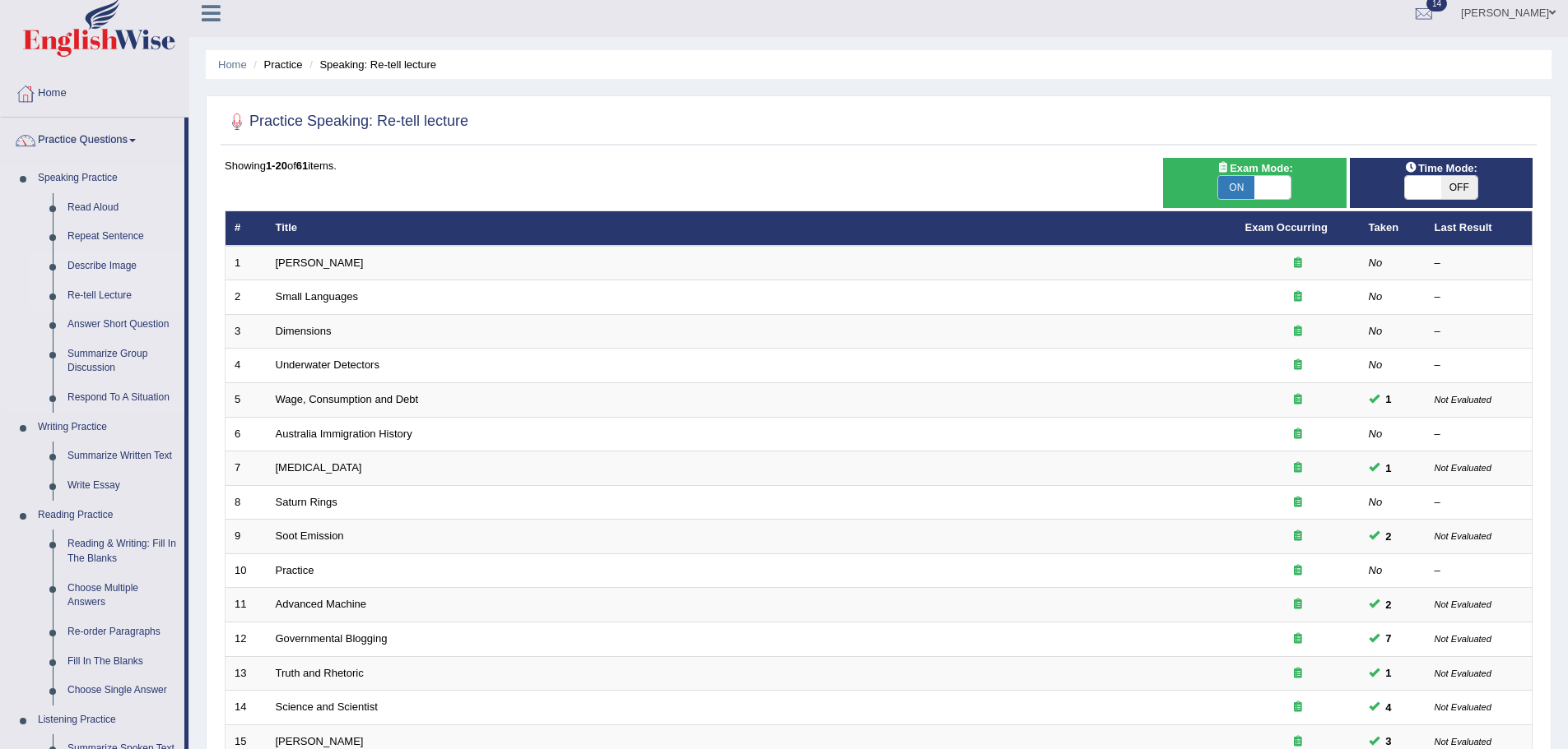
click at [97, 260] on link "Describe Image" at bounding box center [122, 266] width 124 height 29
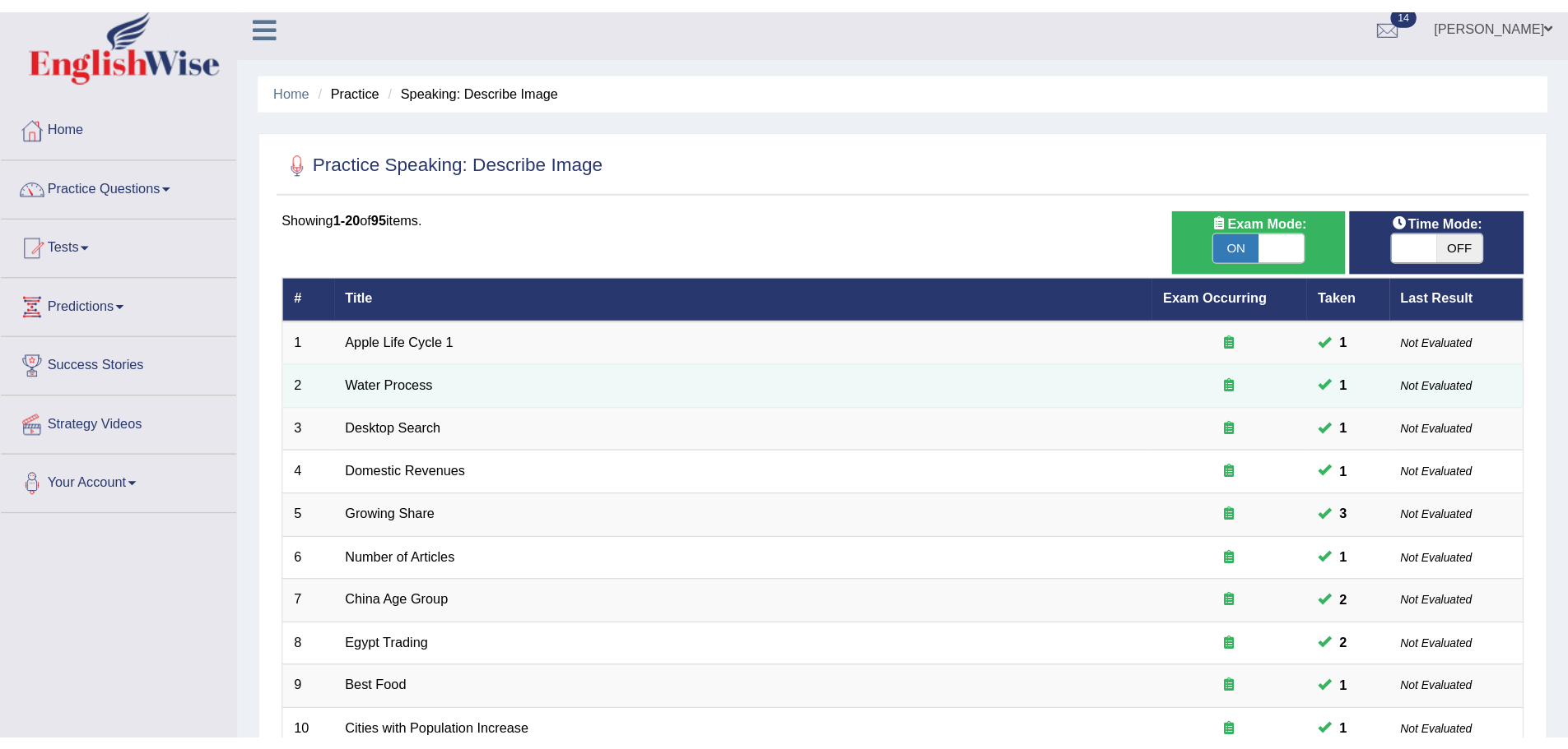
scroll to position [11, 0]
